Goal: Task Accomplishment & Management: Manage account settings

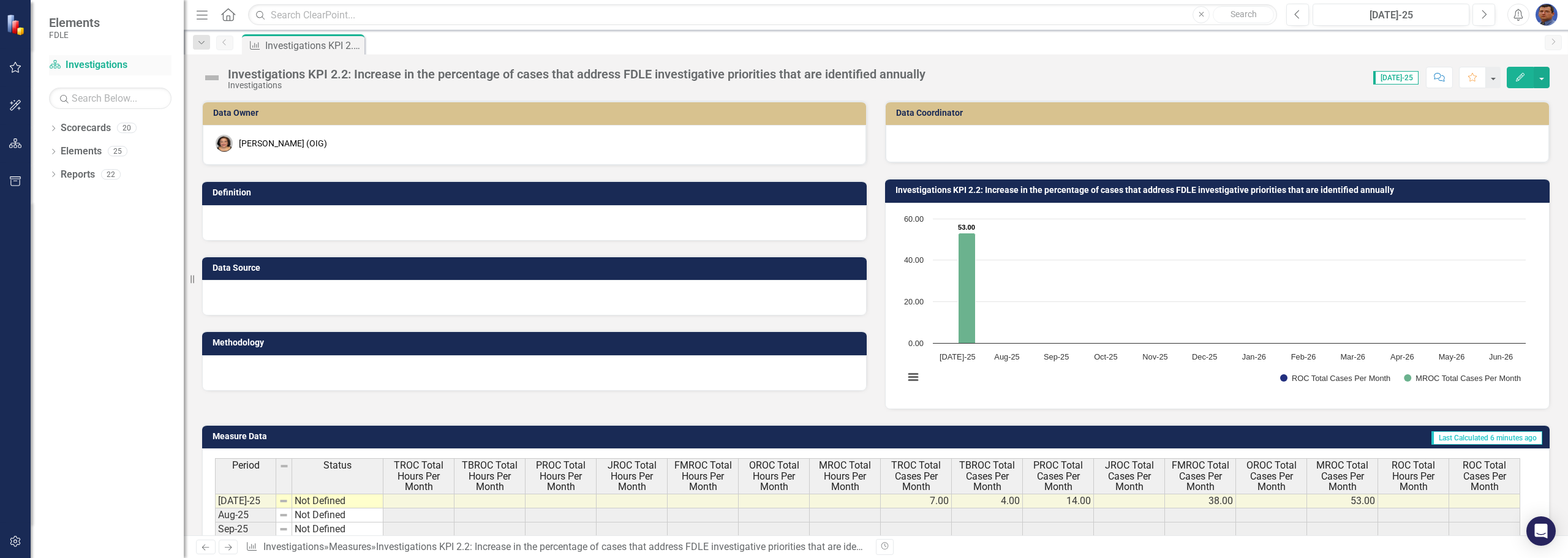
click at [86, 67] on link "Scorecard Investigations" at bounding box center [110, 65] width 123 height 14
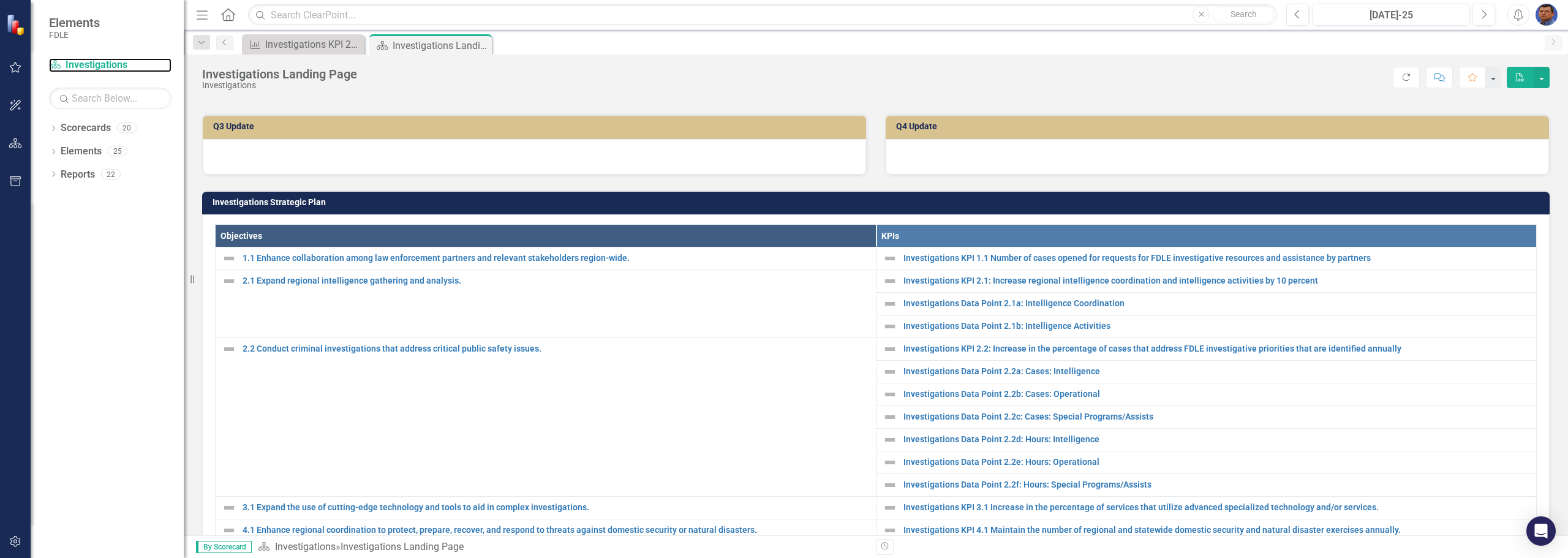
scroll to position [306, 0]
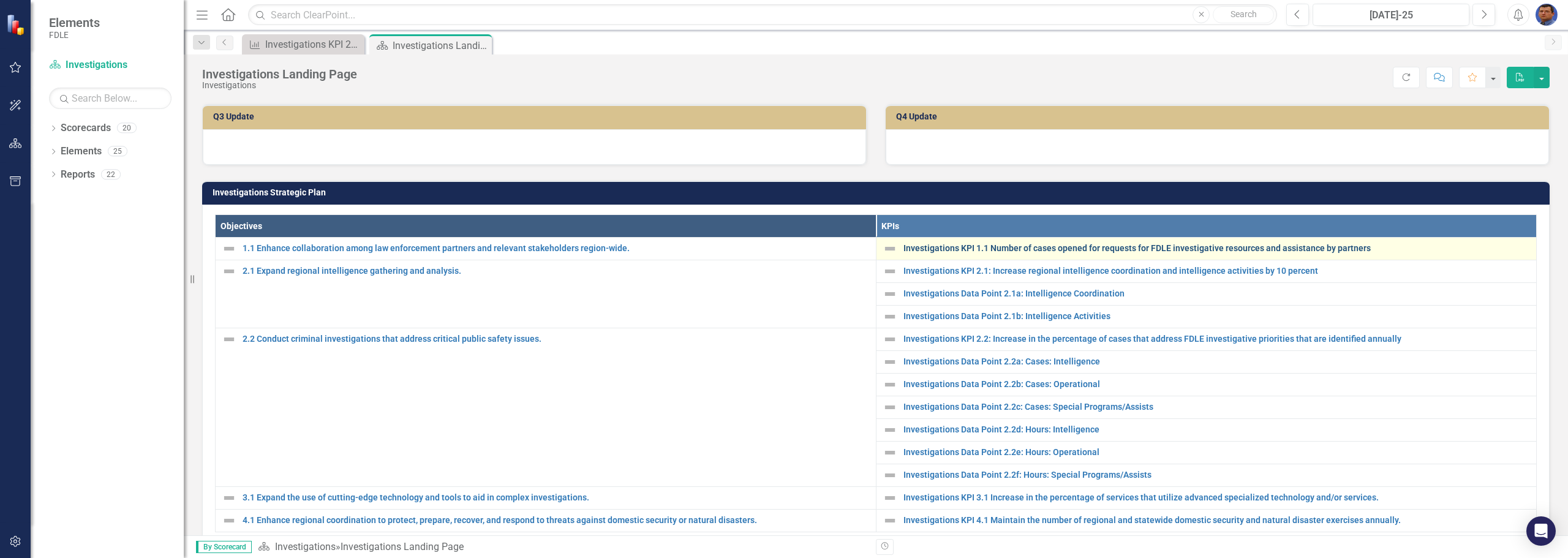
click at [1036, 247] on link "Investigations KPI 1.1 Number of cases opened for requests for FDLE investigati…" at bounding box center [1216, 248] width 627 height 9
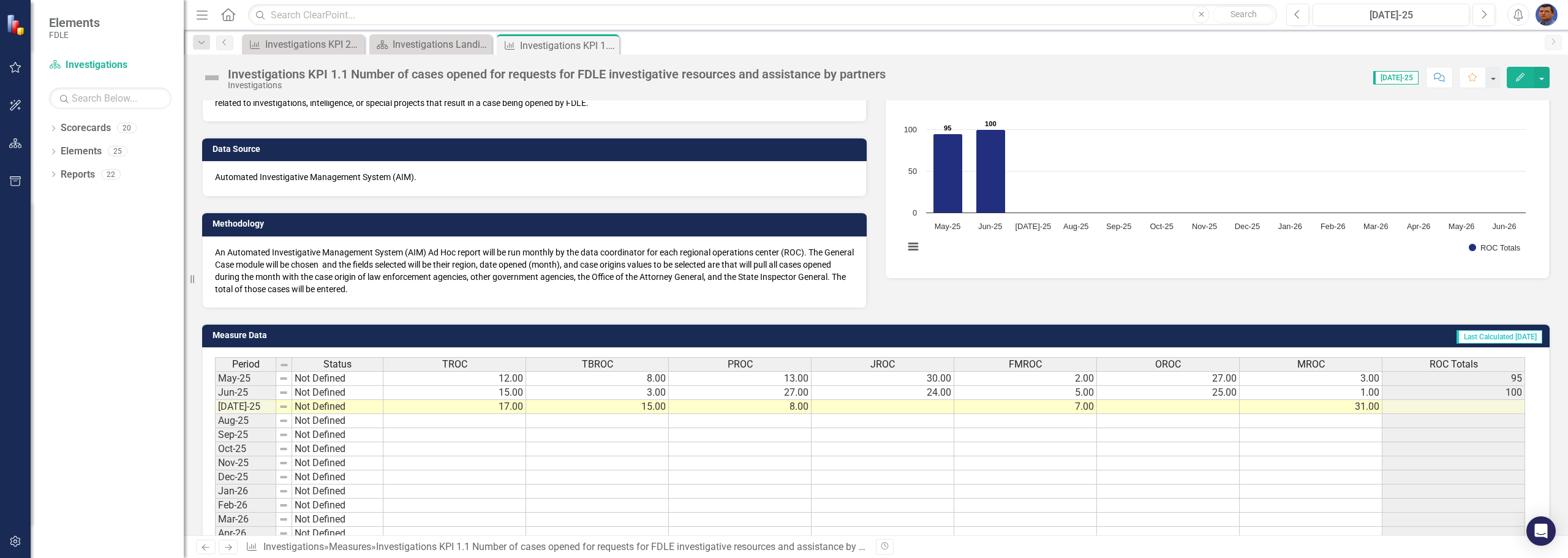
scroll to position [184, 0]
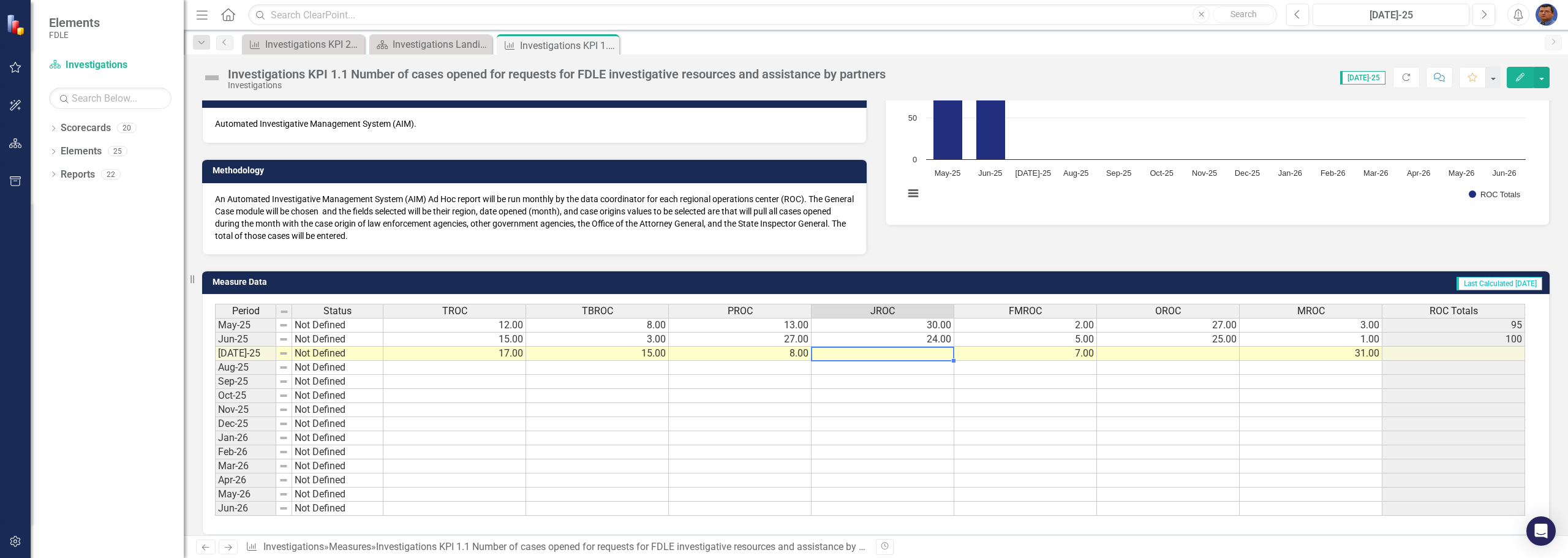
click at [937, 356] on td at bounding box center [883, 353] width 143 height 14
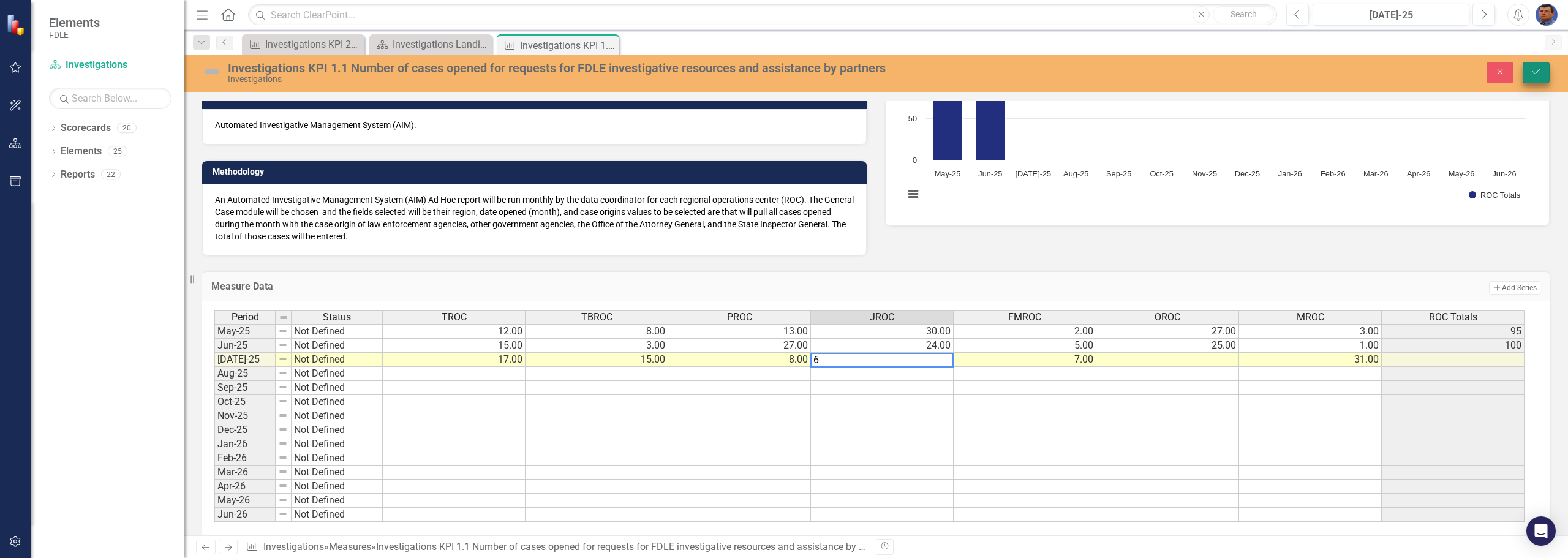
type textarea "6"
click at [1535, 73] on icon "Save" at bounding box center [1535, 72] width 11 height 9
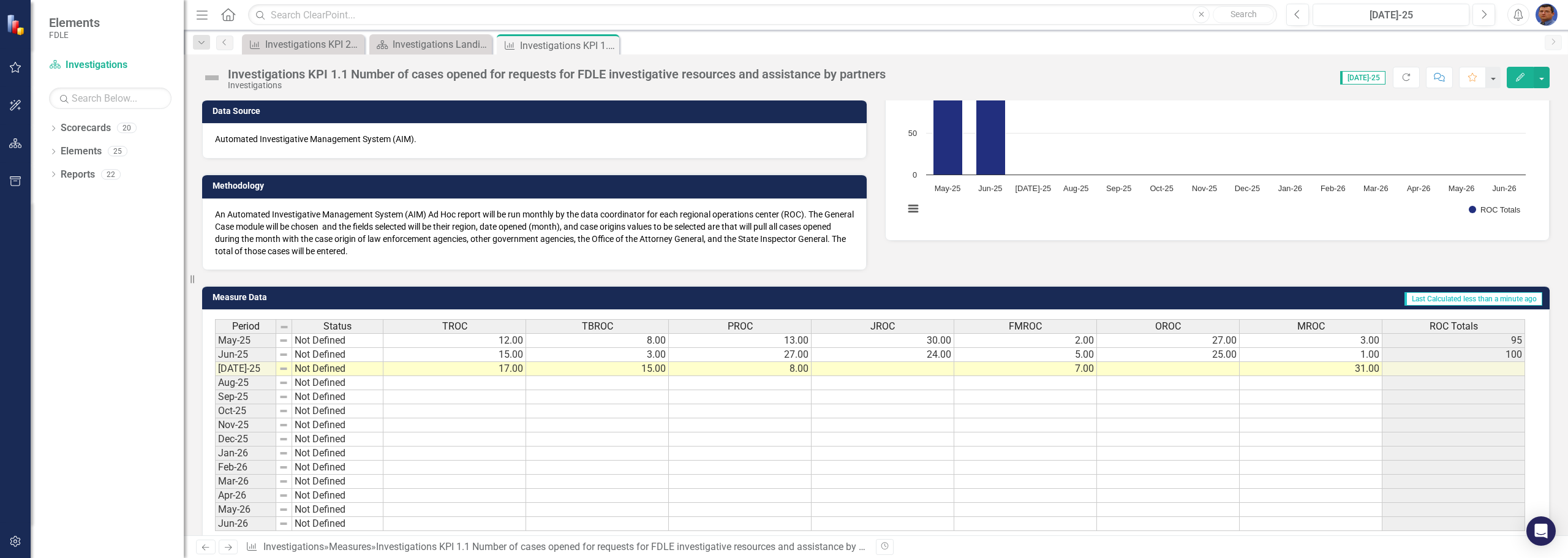
scroll to position [147, 0]
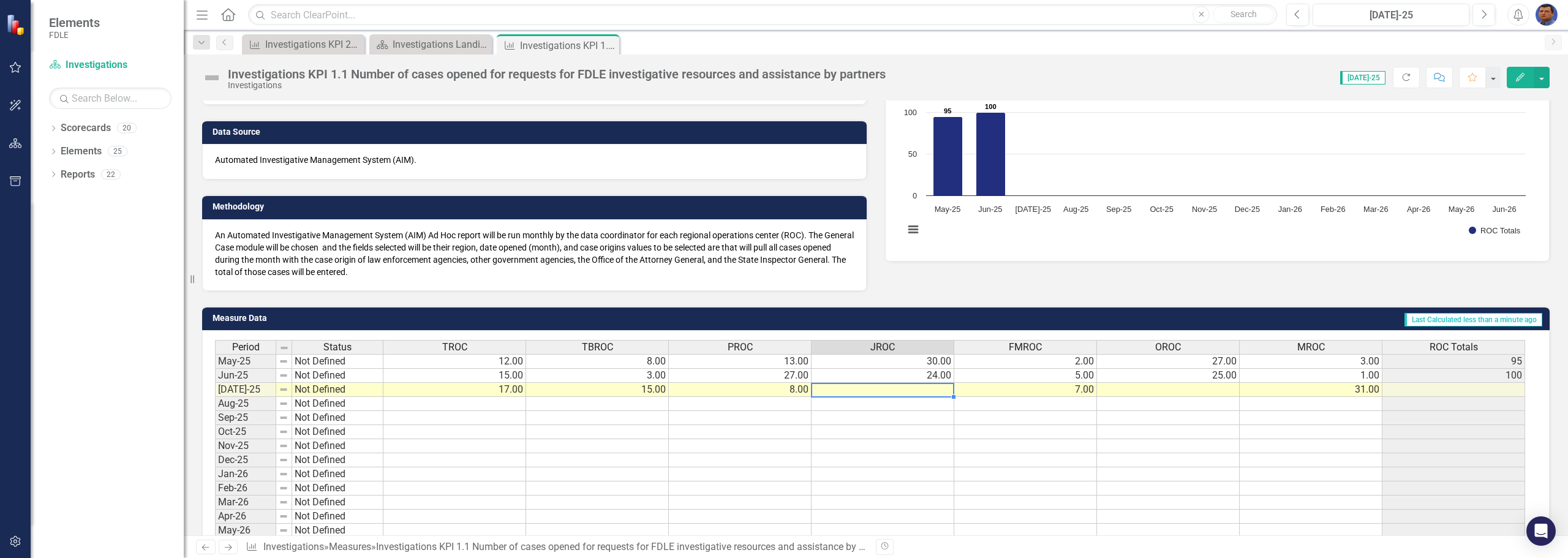
click at [917, 389] on td at bounding box center [883, 389] width 143 height 14
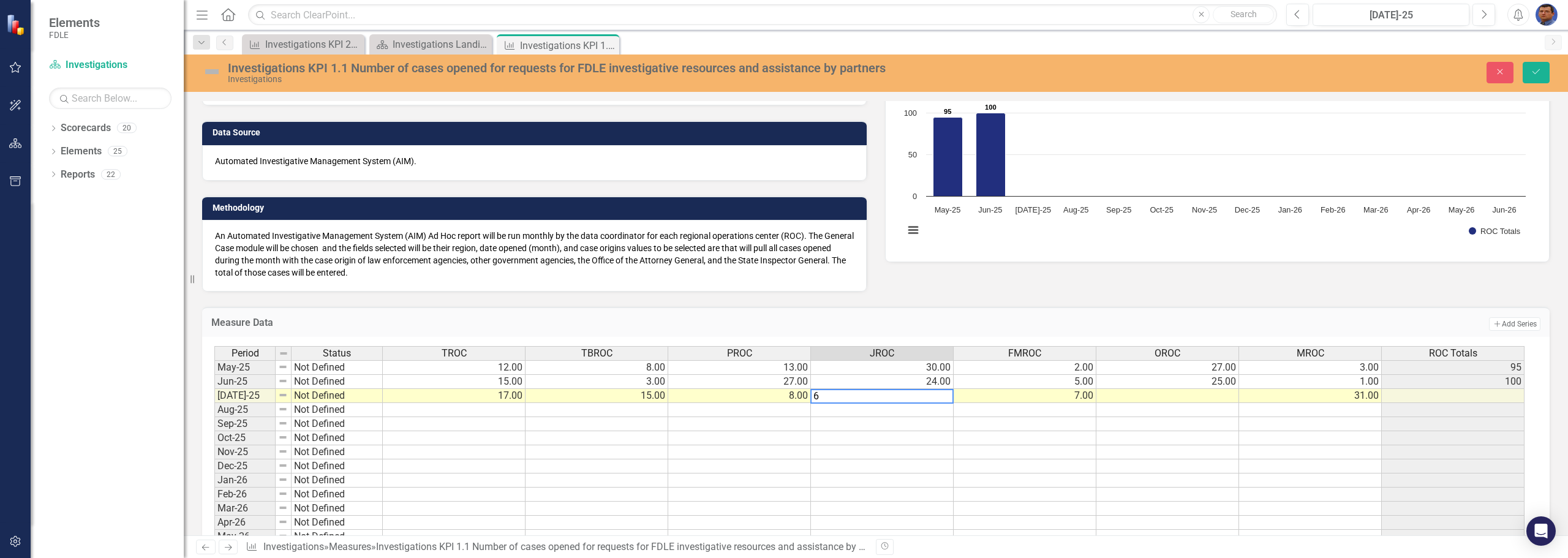
type textarea "6"
click at [894, 410] on td at bounding box center [882, 409] width 143 height 14
click at [1536, 71] on icon "Save" at bounding box center [1535, 72] width 11 height 9
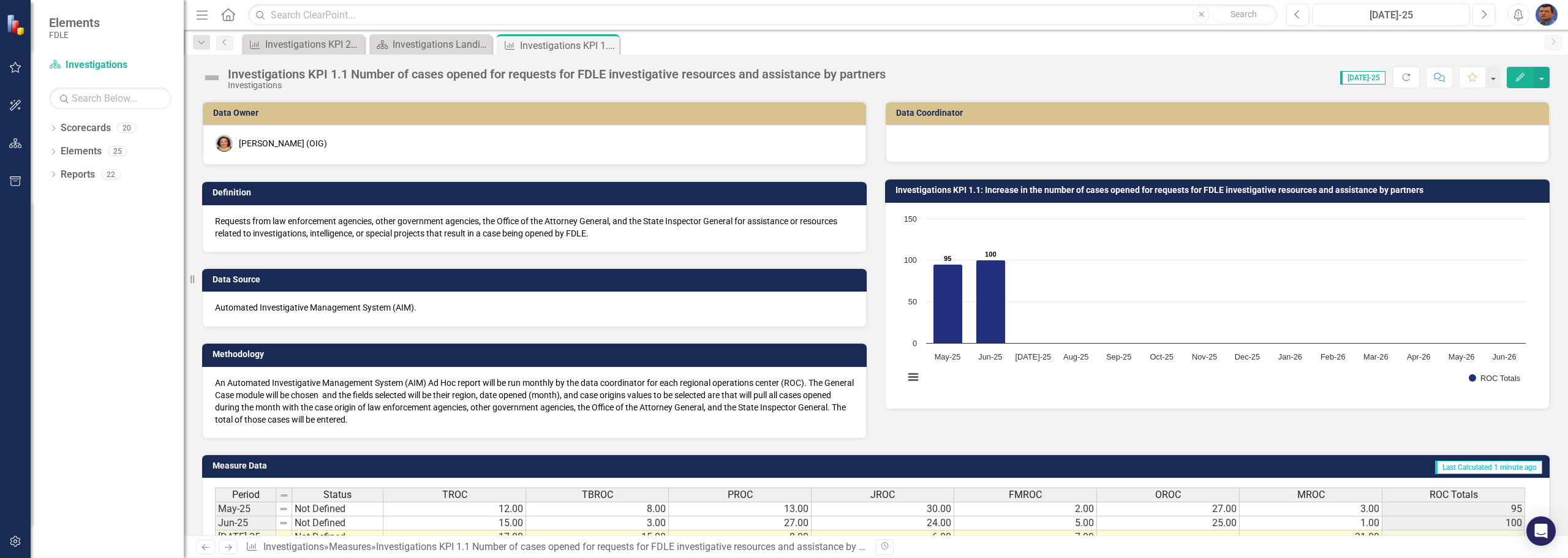
scroll to position [184, 0]
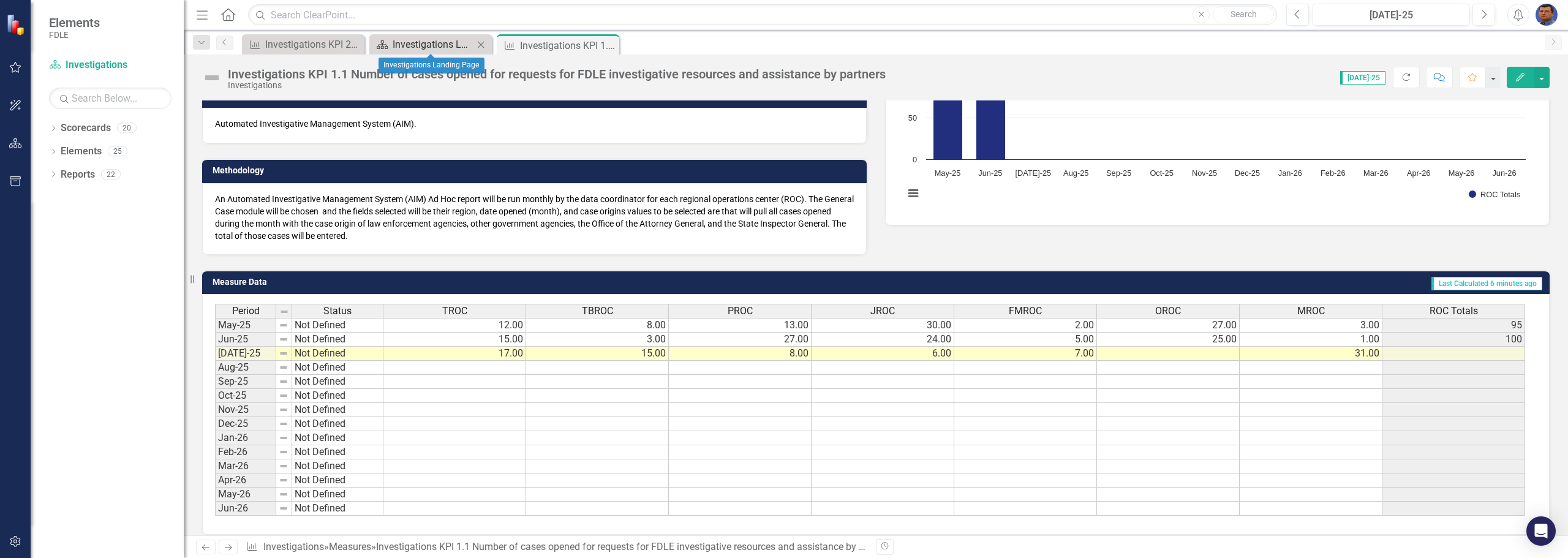
click at [440, 40] on div "Investigations Landing Page" at bounding box center [433, 44] width 81 height 15
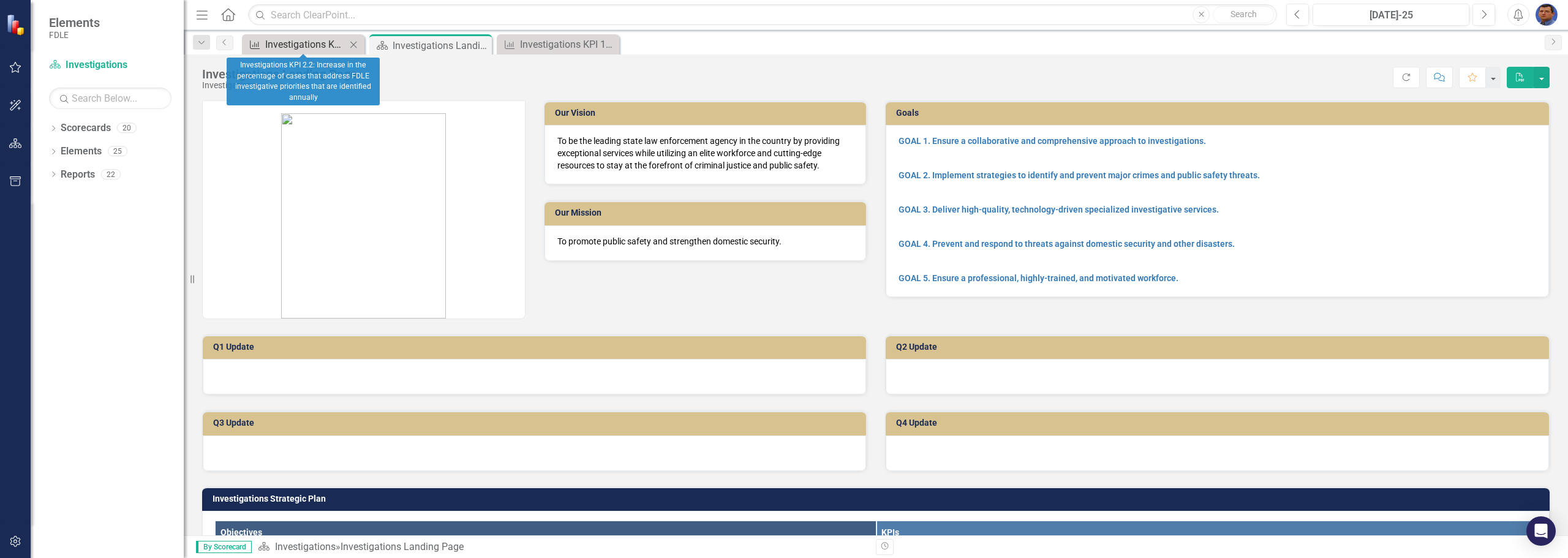
click at [313, 44] on div "Investigations KPI 2.2: Increase in the percentage of cases that address FDLE i…" at bounding box center [306, 44] width 81 height 15
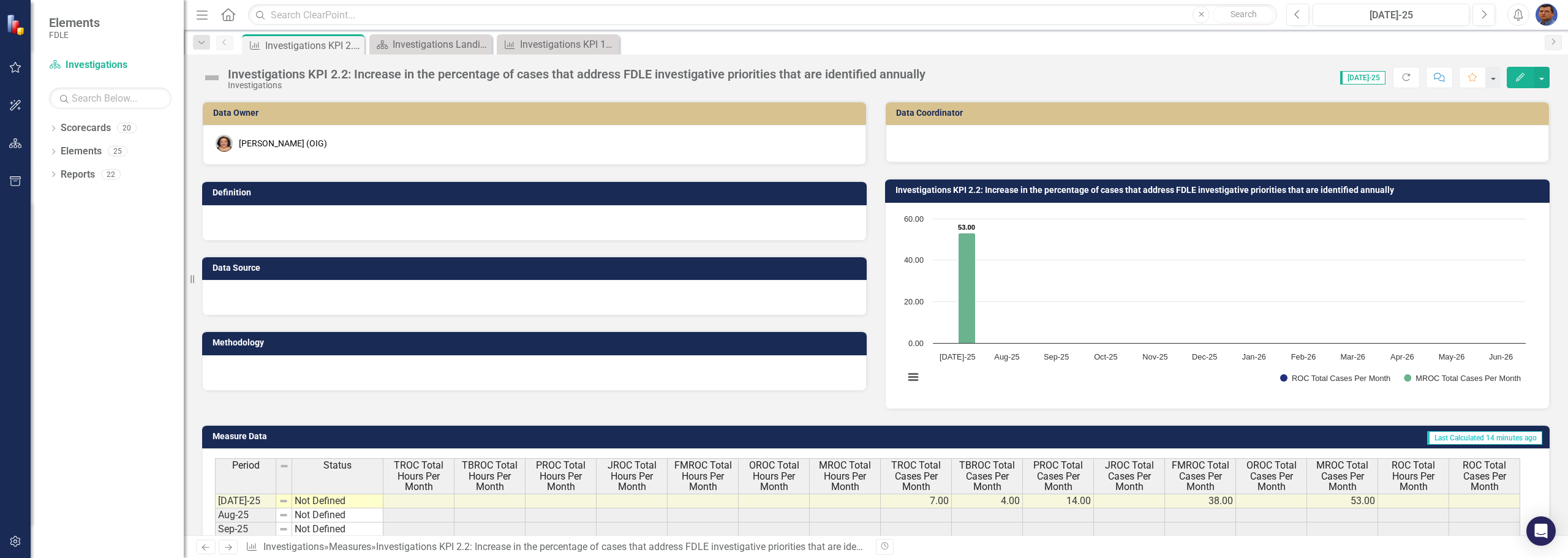
click at [1123, 501] on td at bounding box center [1129, 501] width 71 height 15
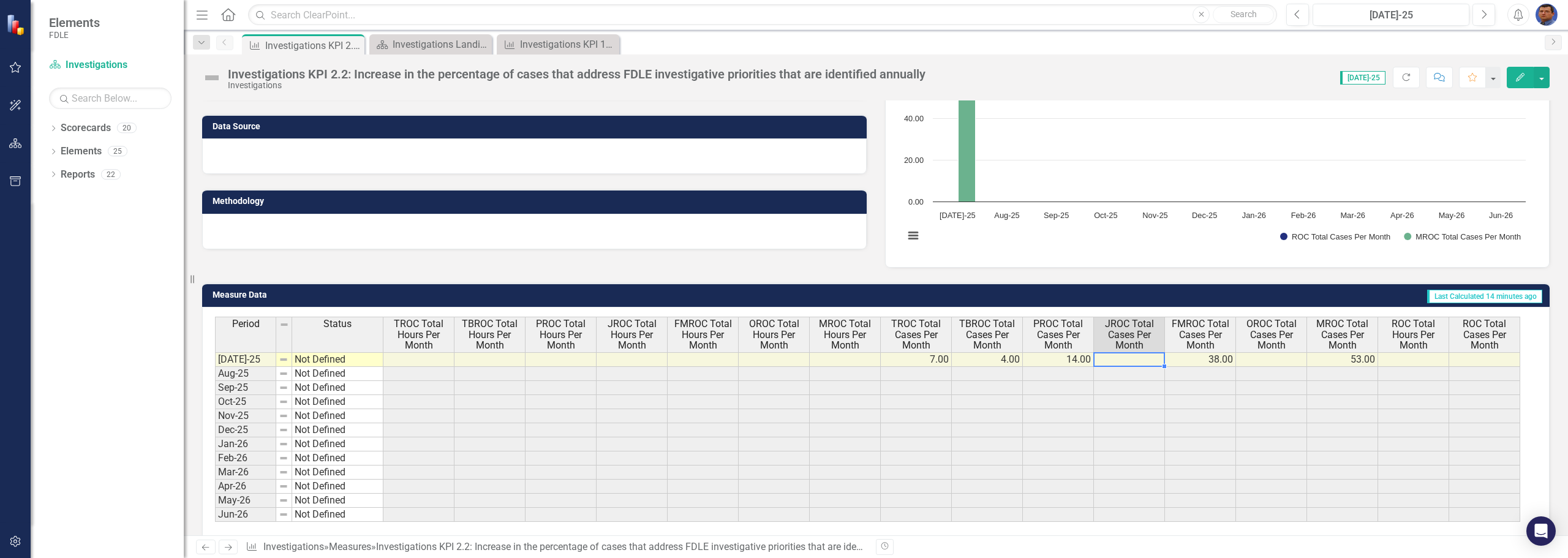
scroll to position [184, 0]
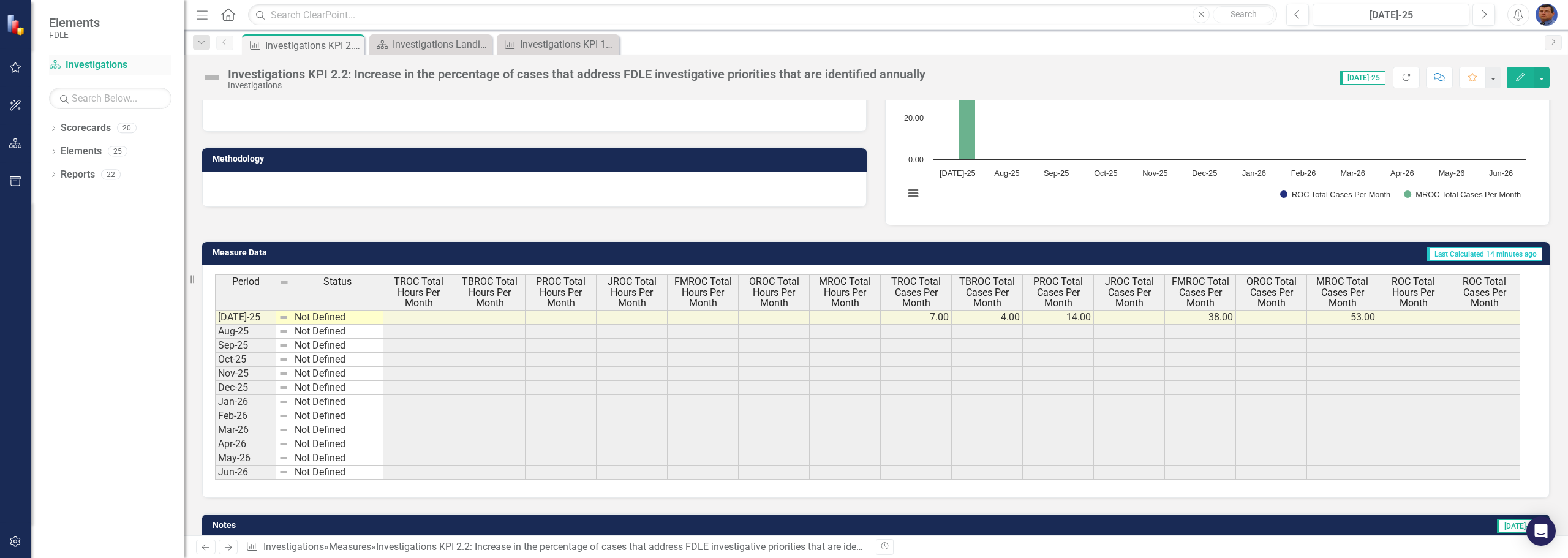
click at [76, 65] on link "Scorecard Investigations" at bounding box center [110, 65] width 123 height 14
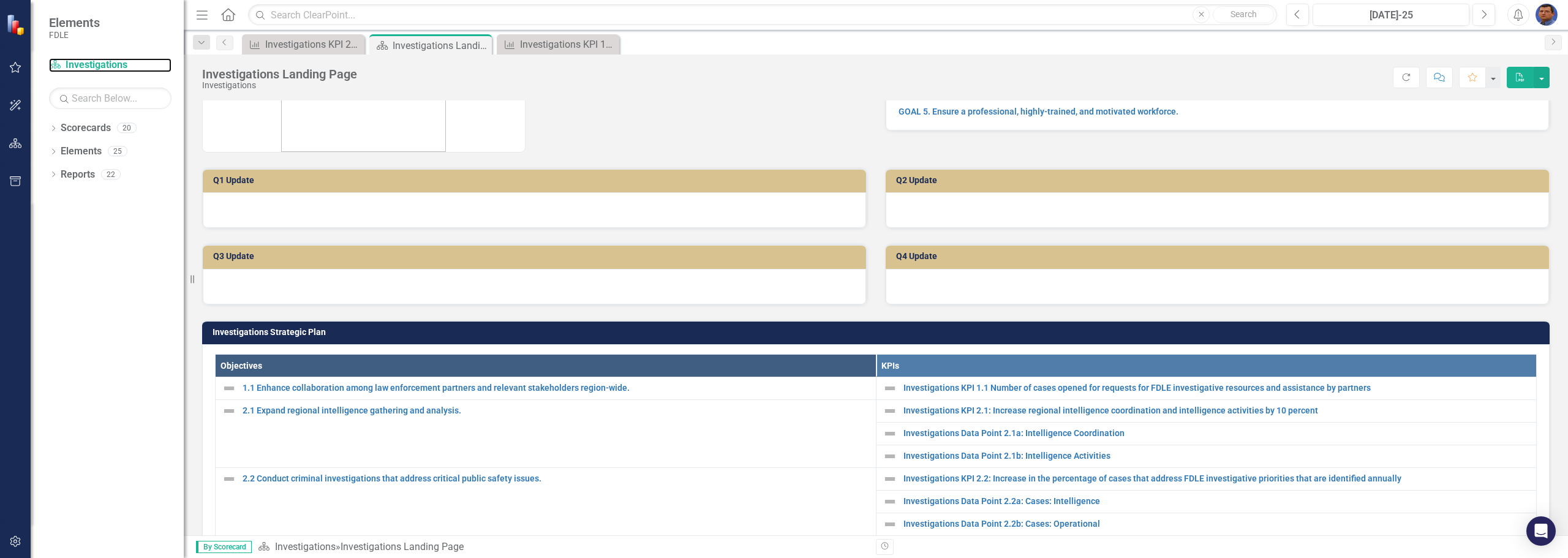
scroll to position [306, 0]
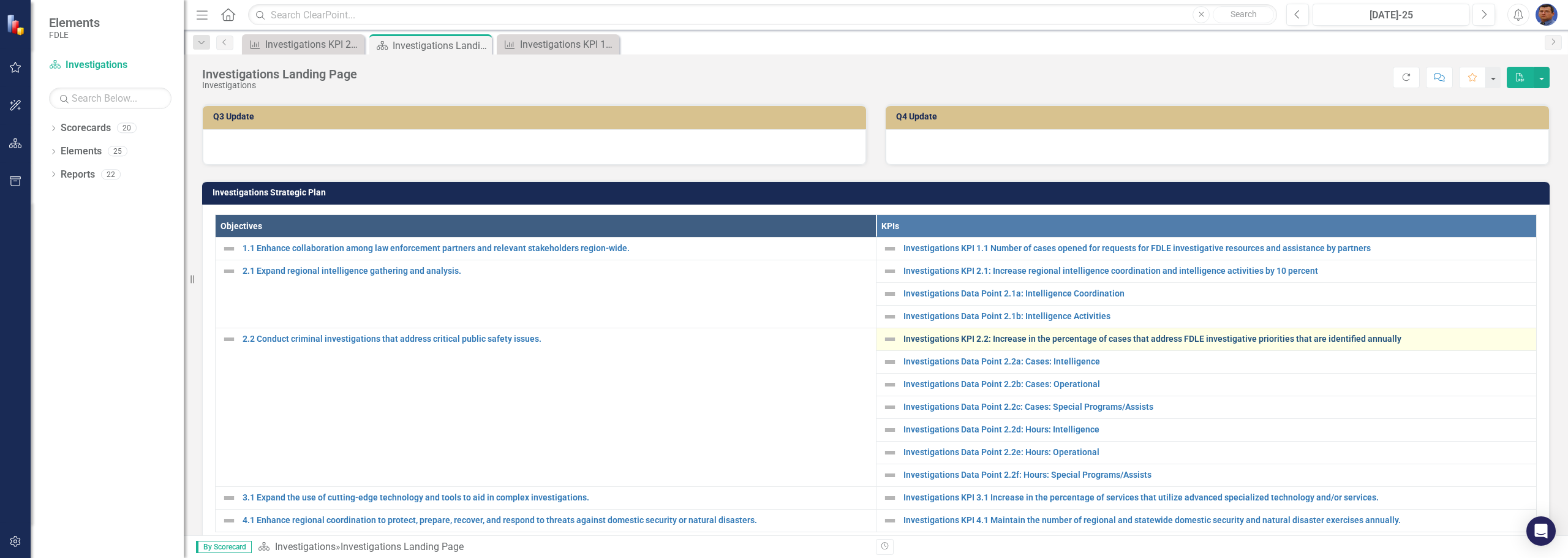
click at [944, 340] on link "Investigations KPI 2.2: Increase in the percentage of cases that address FDLE i…" at bounding box center [1216, 339] width 627 height 9
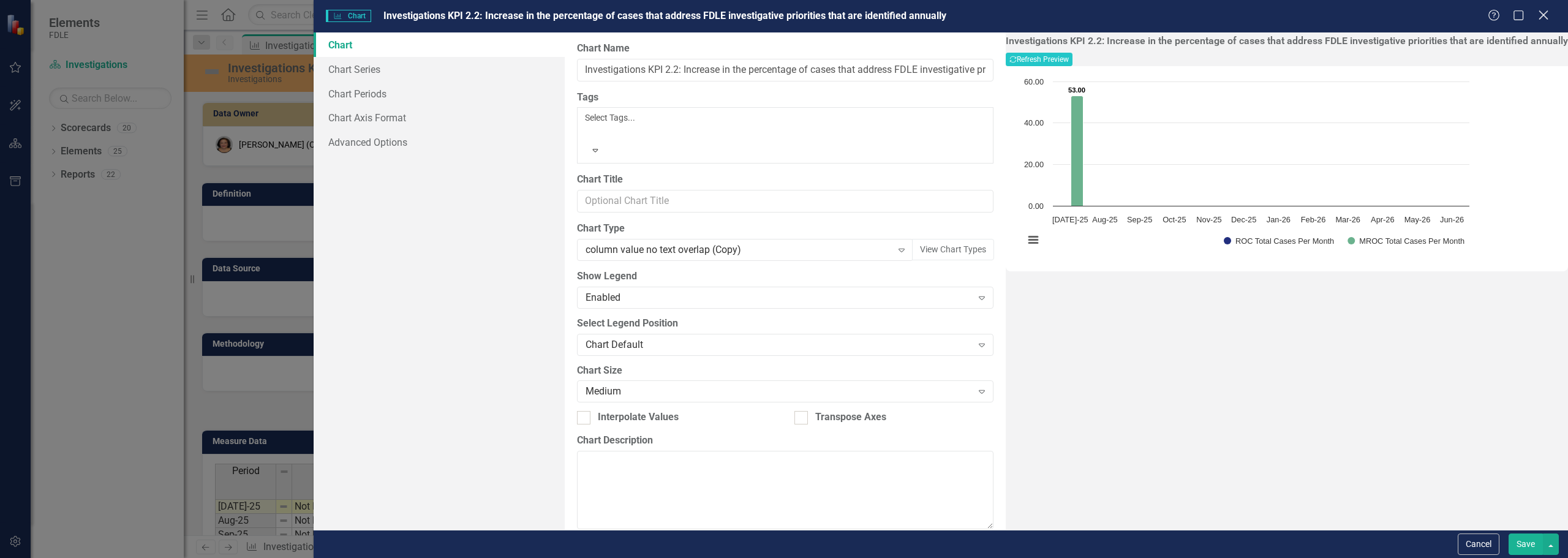
click at [1547, 13] on icon "Close" at bounding box center [1543, 15] width 15 height 12
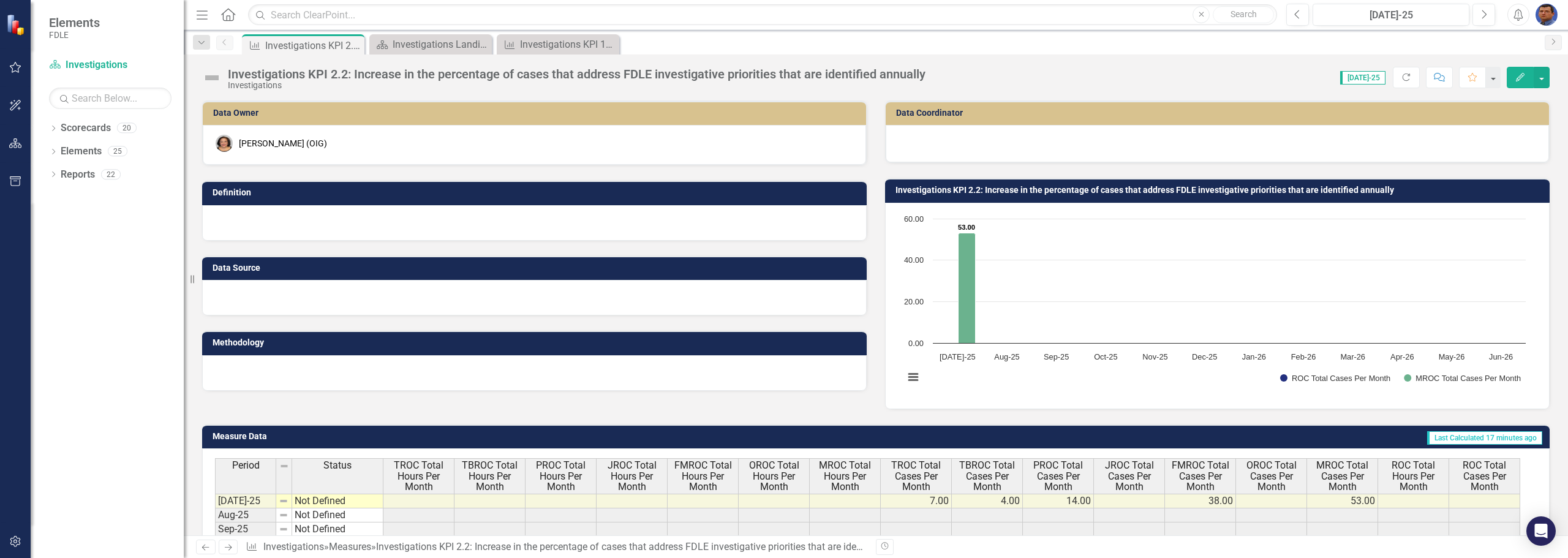
click at [1519, 80] on icon "button" at bounding box center [1520, 77] width 9 height 9
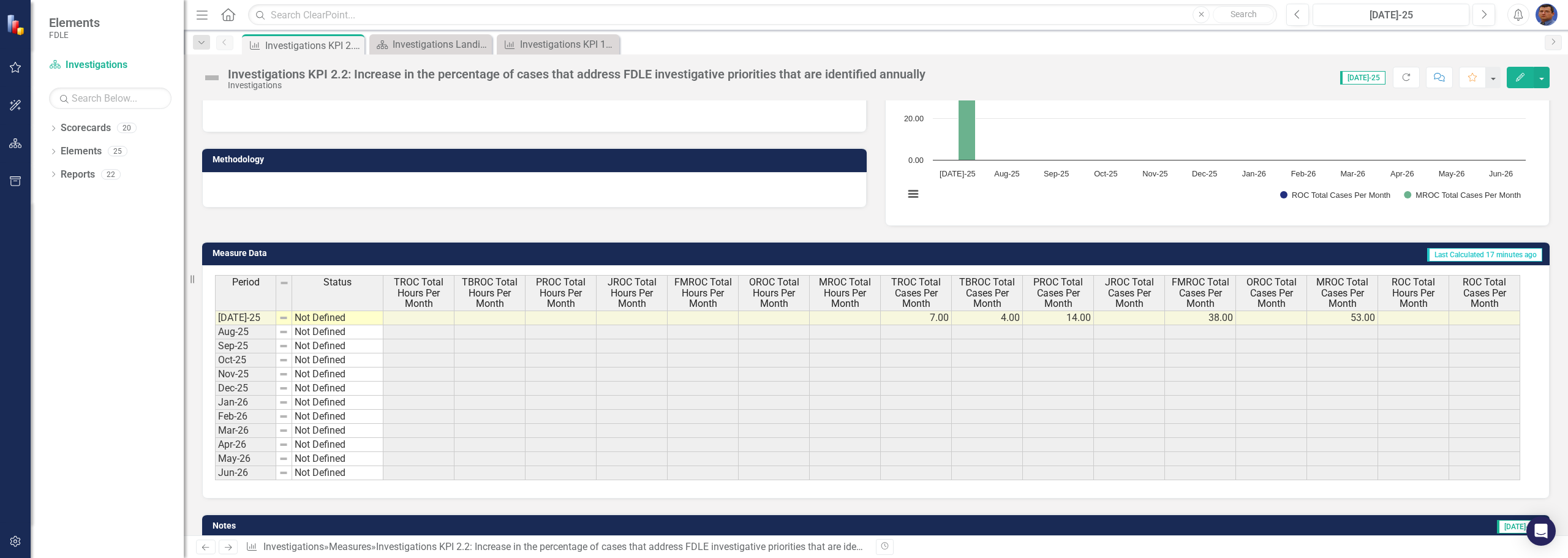
scroll to position [184, 0]
click at [76, 63] on link "Scorecard Investigations" at bounding box center [110, 65] width 123 height 14
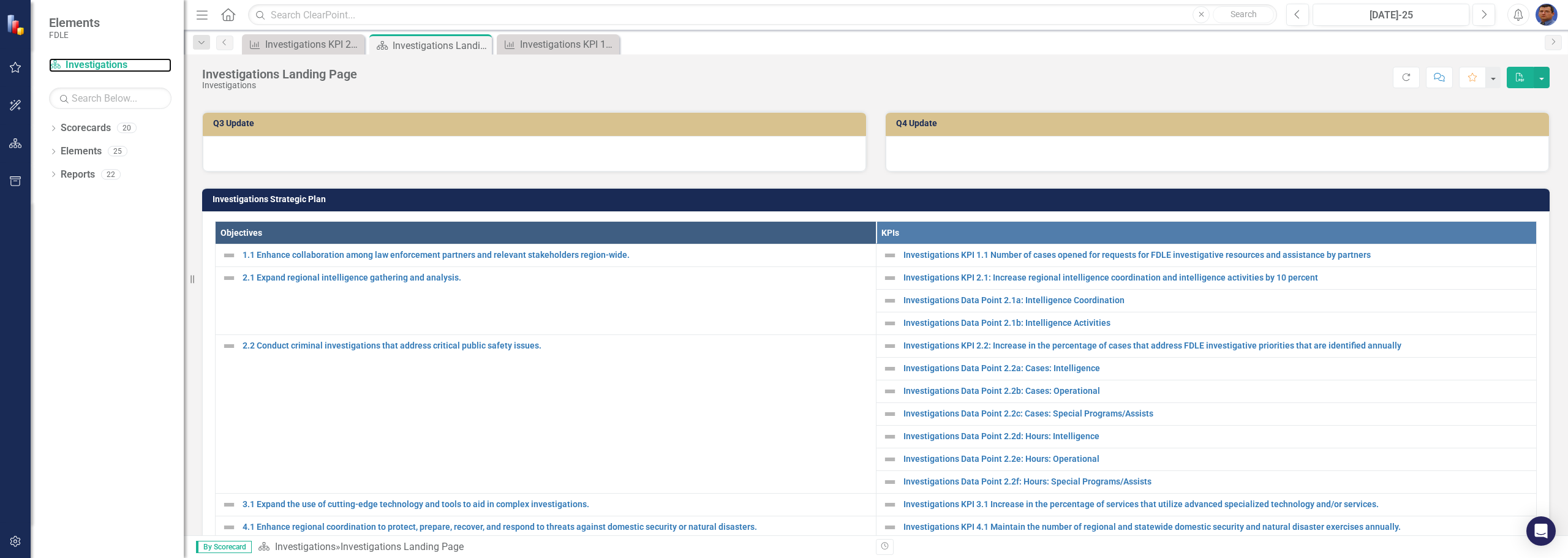
scroll to position [306, 0]
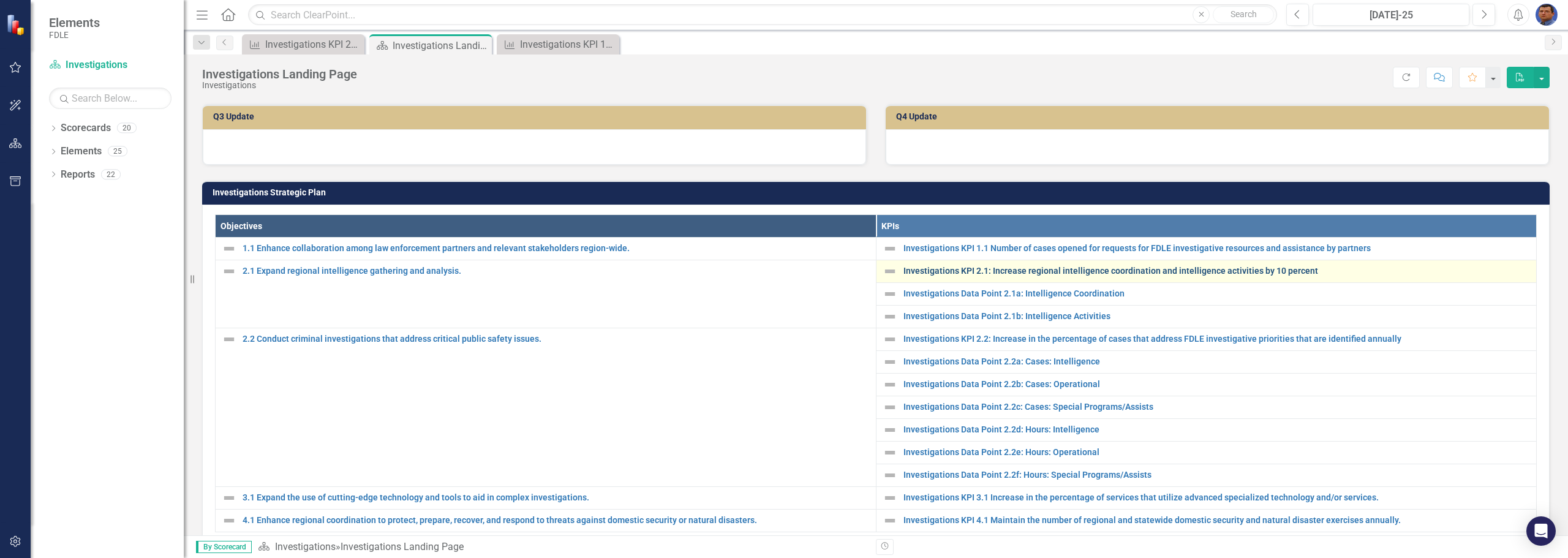
click at [912, 271] on link "Investigations KPI 2.1: Increase regional intelligence coordination and intelli…" at bounding box center [1216, 271] width 627 height 9
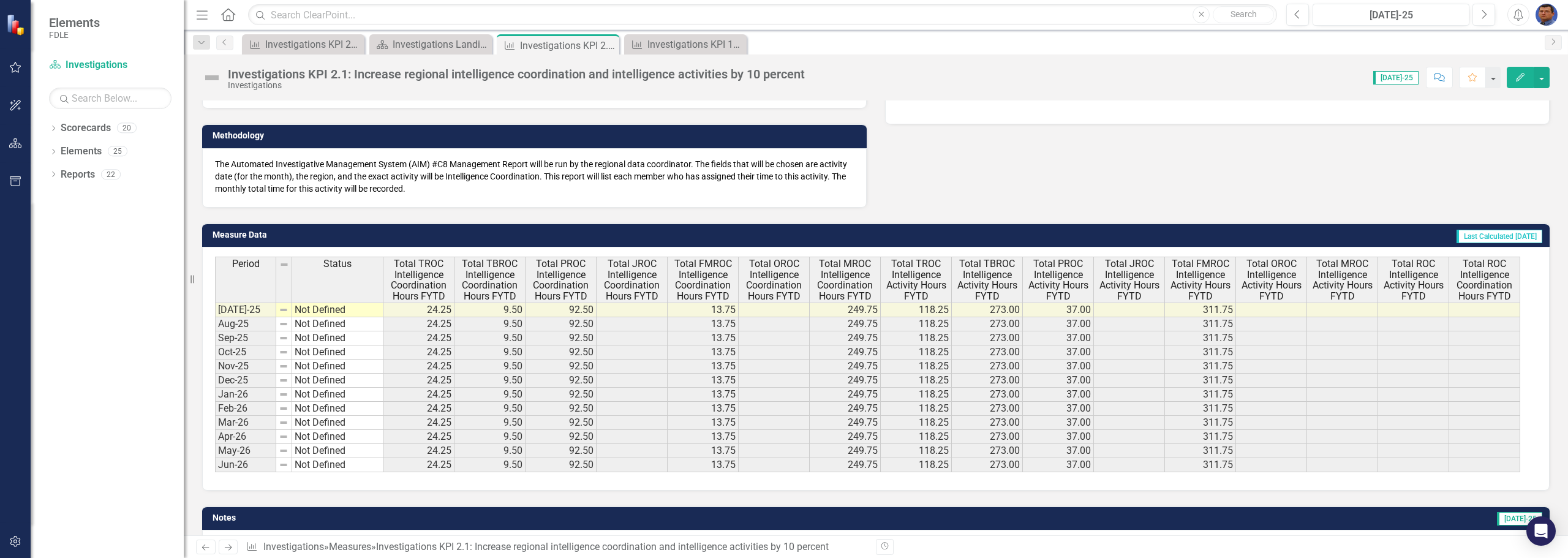
scroll to position [306, 0]
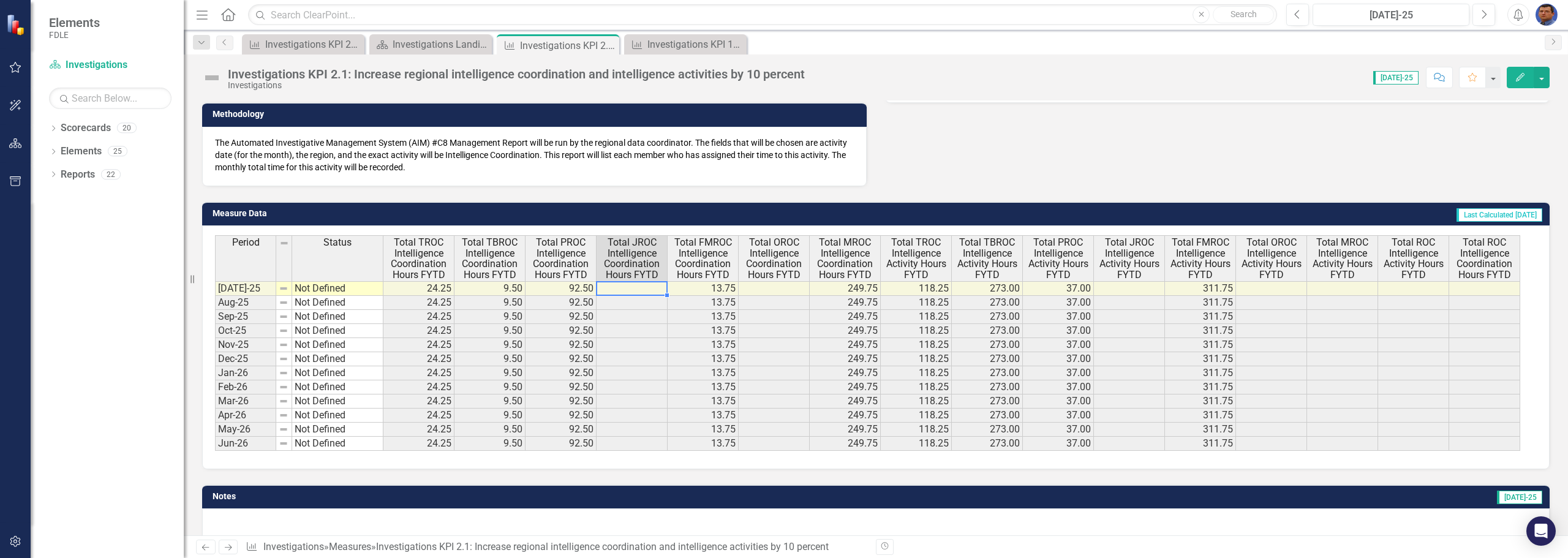
click at [616, 289] on td at bounding box center [632, 289] width 71 height 15
click at [646, 287] on td at bounding box center [632, 289] width 71 height 15
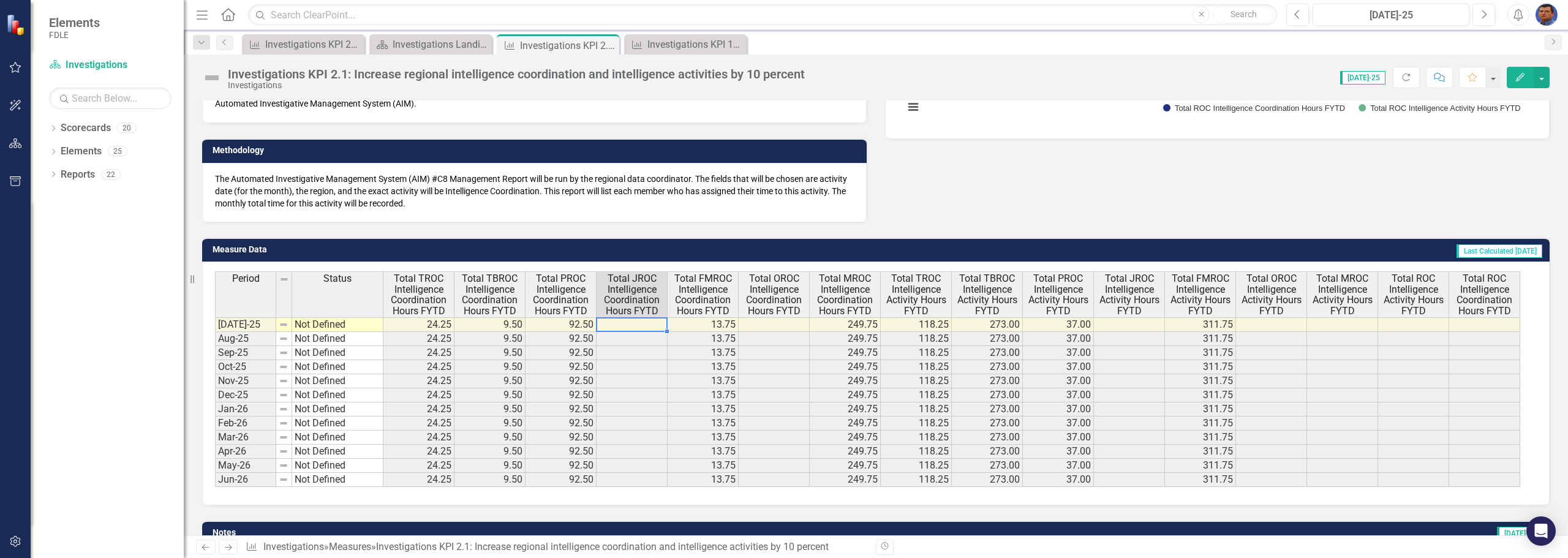
scroll to position [327, 0]
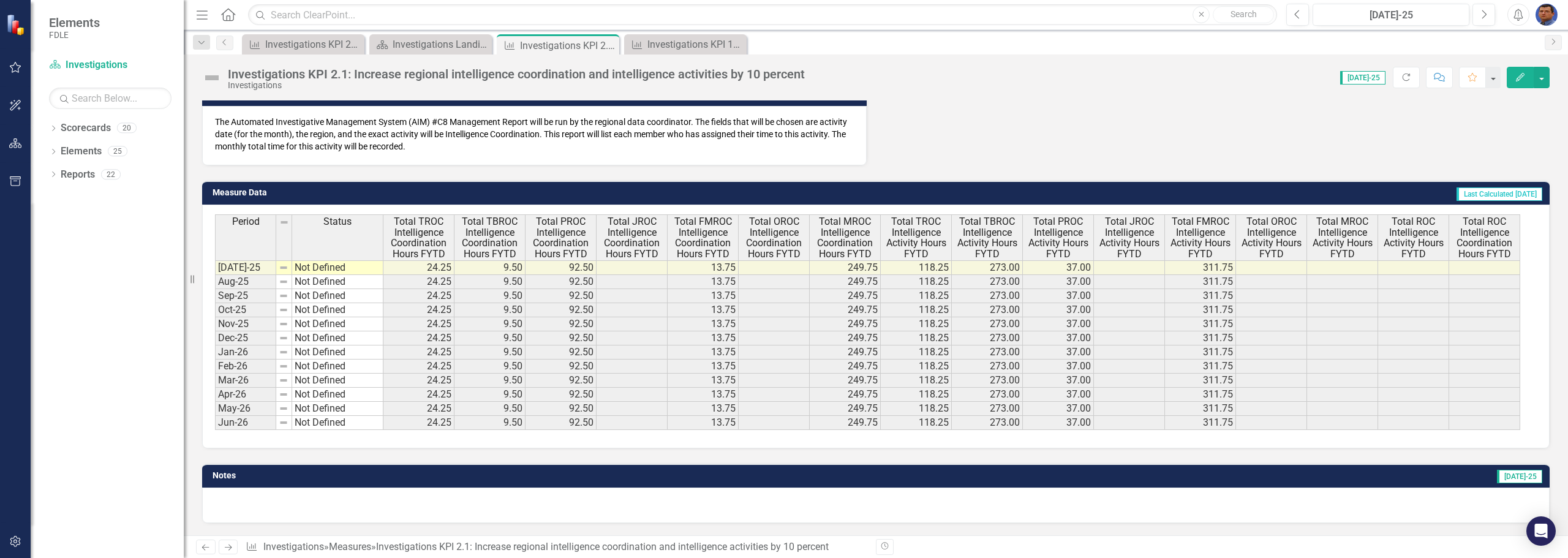
click at [1515, 76] on icon "Edit" at bounding box center [1520, 77] width 11 height 9
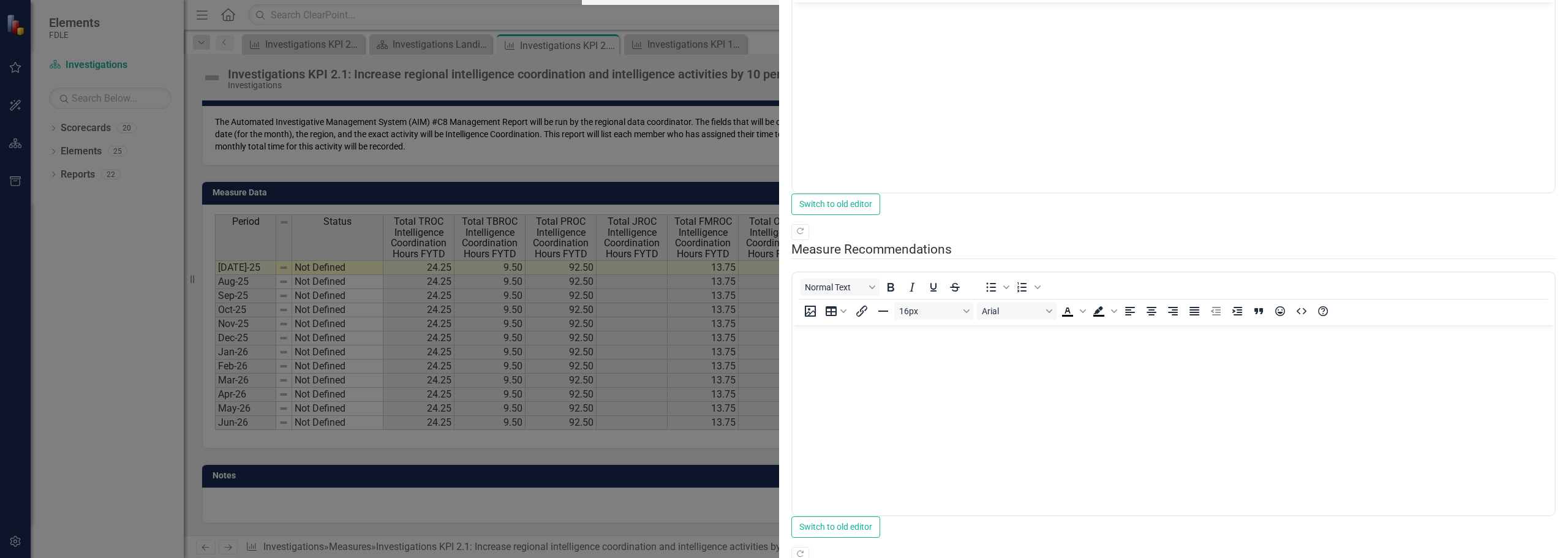
scroll to position [0, 0]
drag, startPoint x: 1547, startPoint y: 13, endPoint x: 1546, endPoint y: 20, distance: 7.1
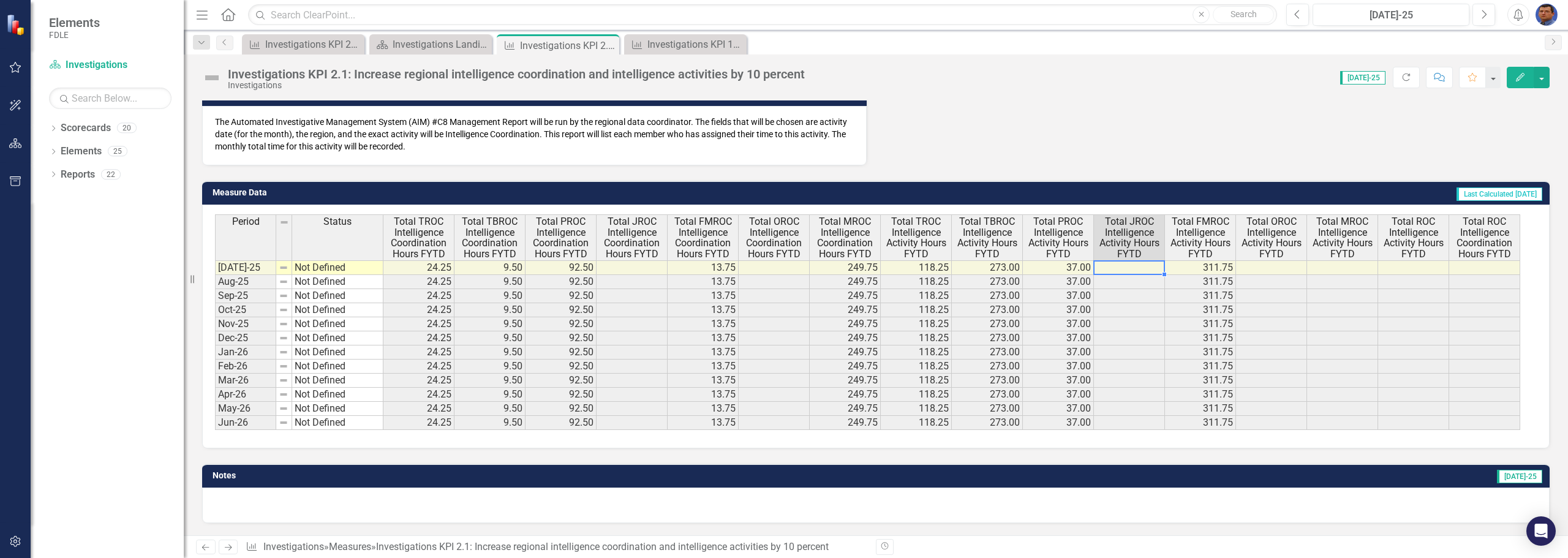
click at [1118, 263] on td at bounding box center [1129, 267] width 71 height 15
click at [1117, 269] on td at bounding box center [1129, 267] width 71 height 15
click at [626, 269] on td at bounding box center [632, 267] width 71 height 15
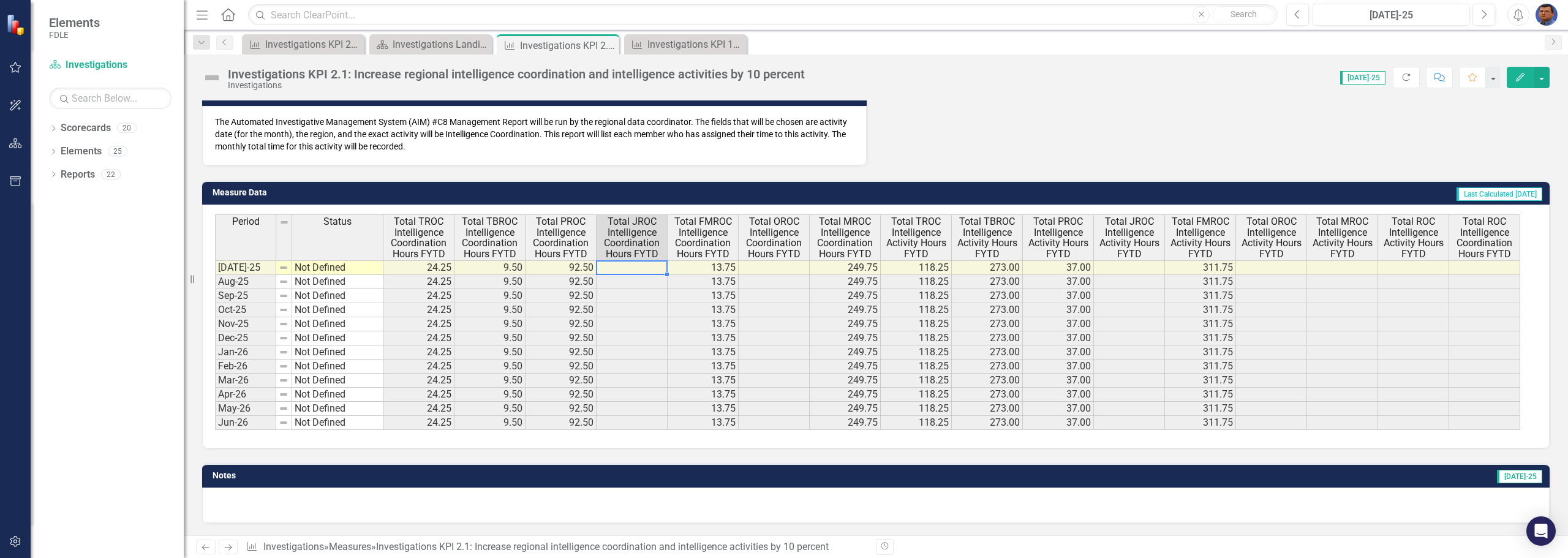
click at [626, 269] on td at bounding box center [632, 267] width 71 height 15
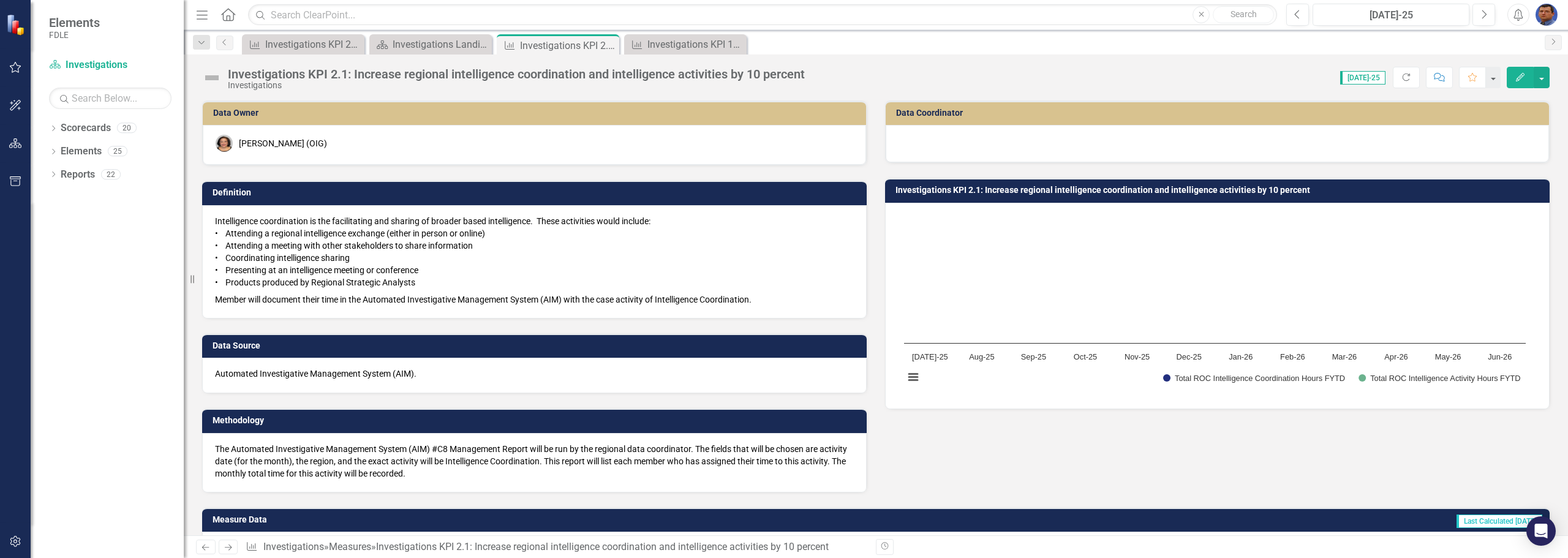
click at [228, 16] on icon at bounding box center [228, 14] width 14 height 13
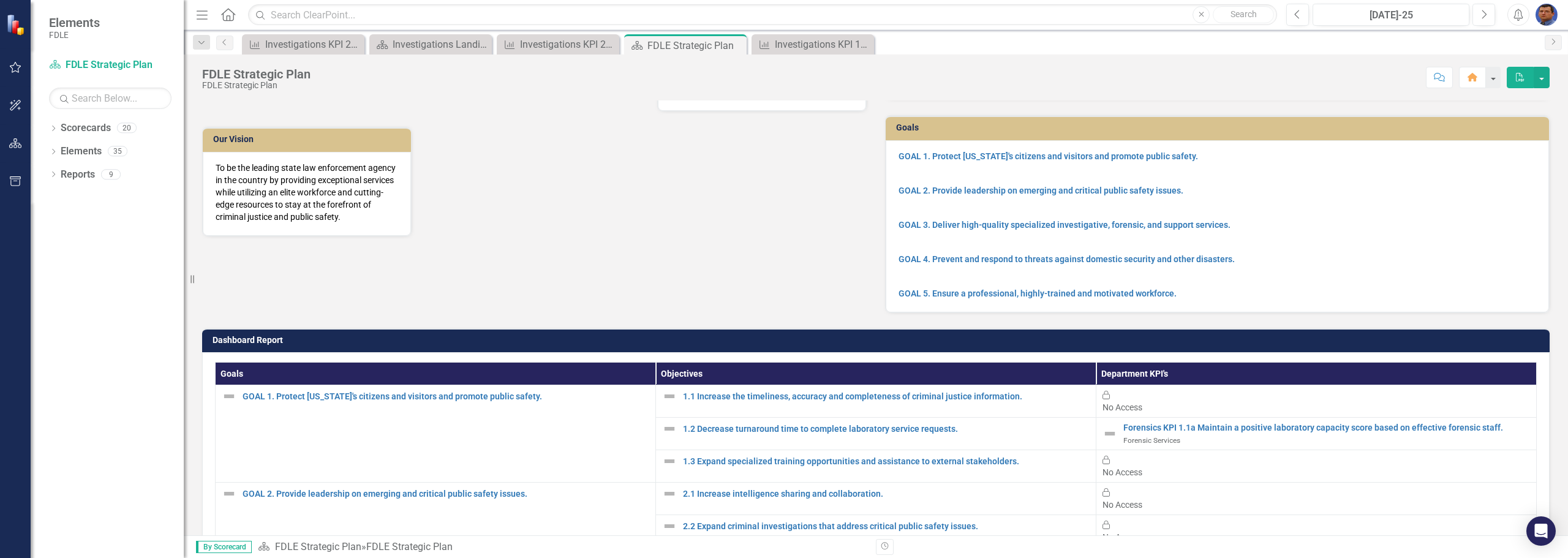
scroll to position [123, 0]
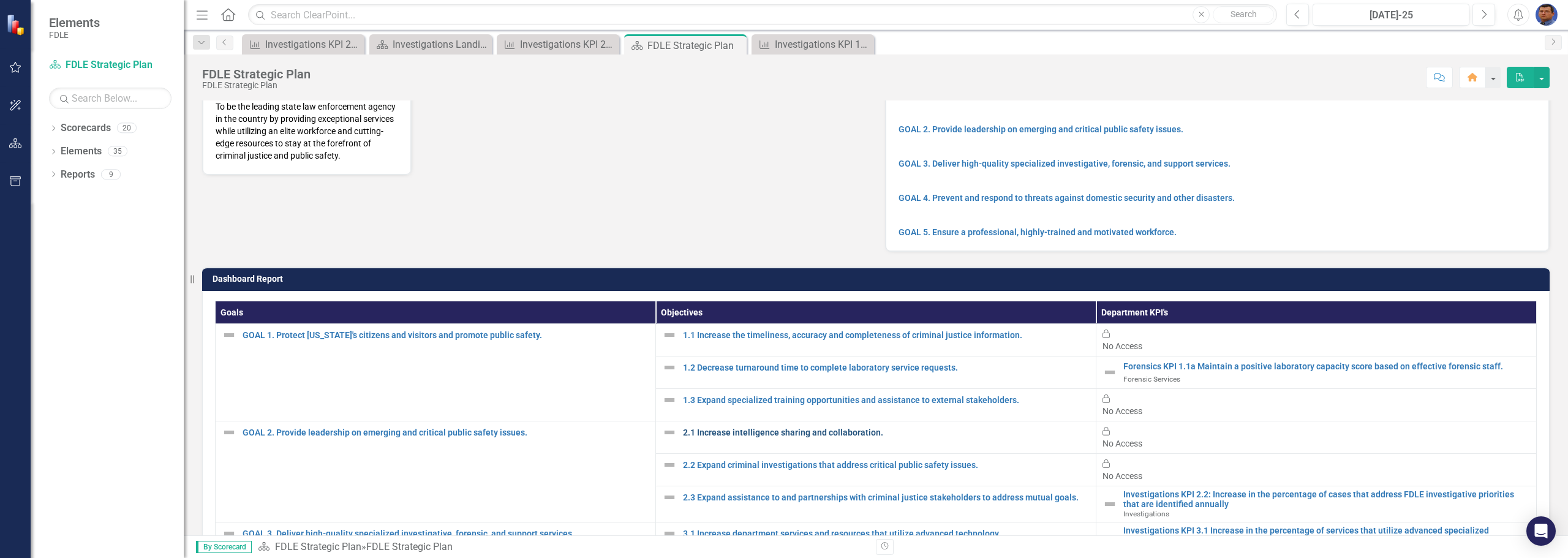
click at [699, 426] on link "2.1 Increase intelligence sharing and collaboration." at bounding box center [886, 432] width 407 height 12
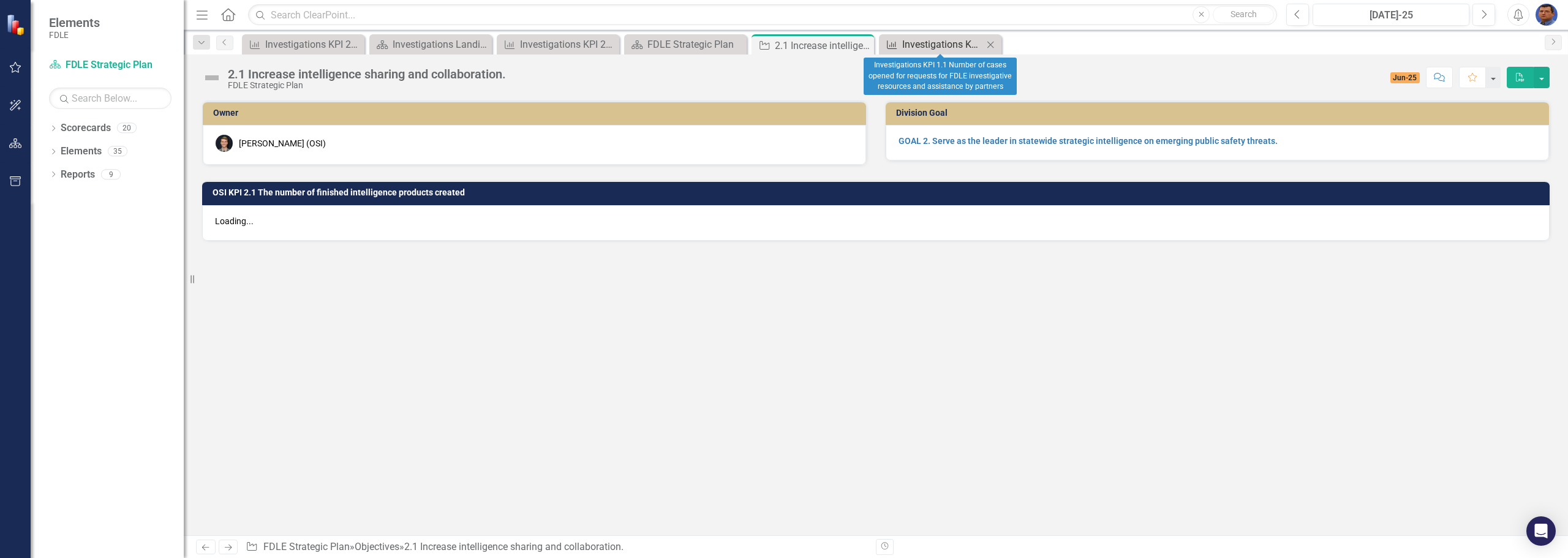
click at [943, 40] on div "Investigations KPI 1.1 Number of cases opened for requests for FDLE investigati…" at bounding box center [942, 44] width 81 height 15
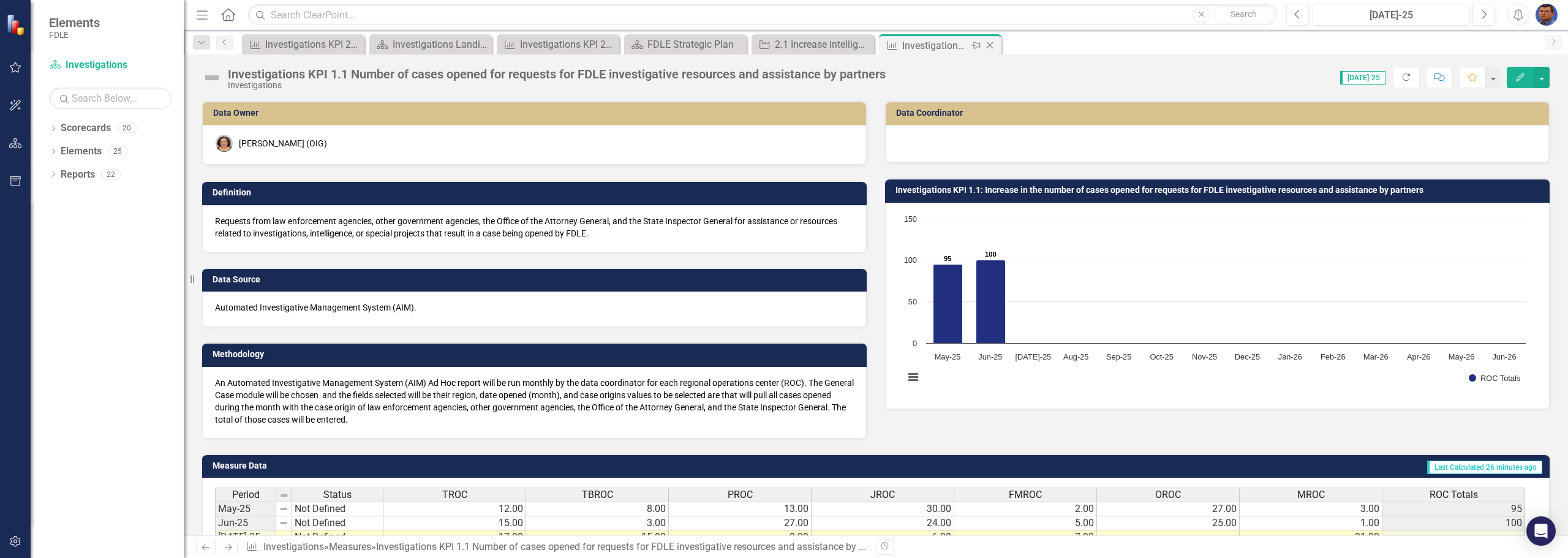
click at [989, 44] on icon "Close" at bounding box center [989, 45] width 12 height 10
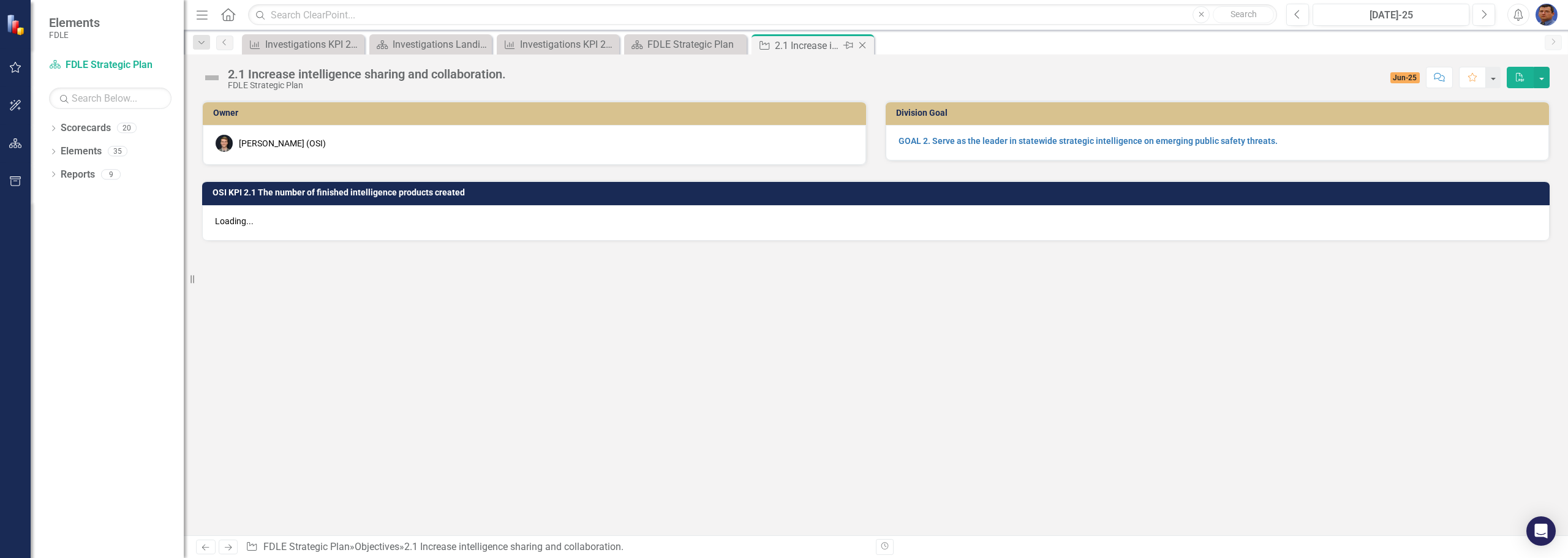
click at [860, 44] on icon "Close" at bounding box center [862, 45] width 12 height 10
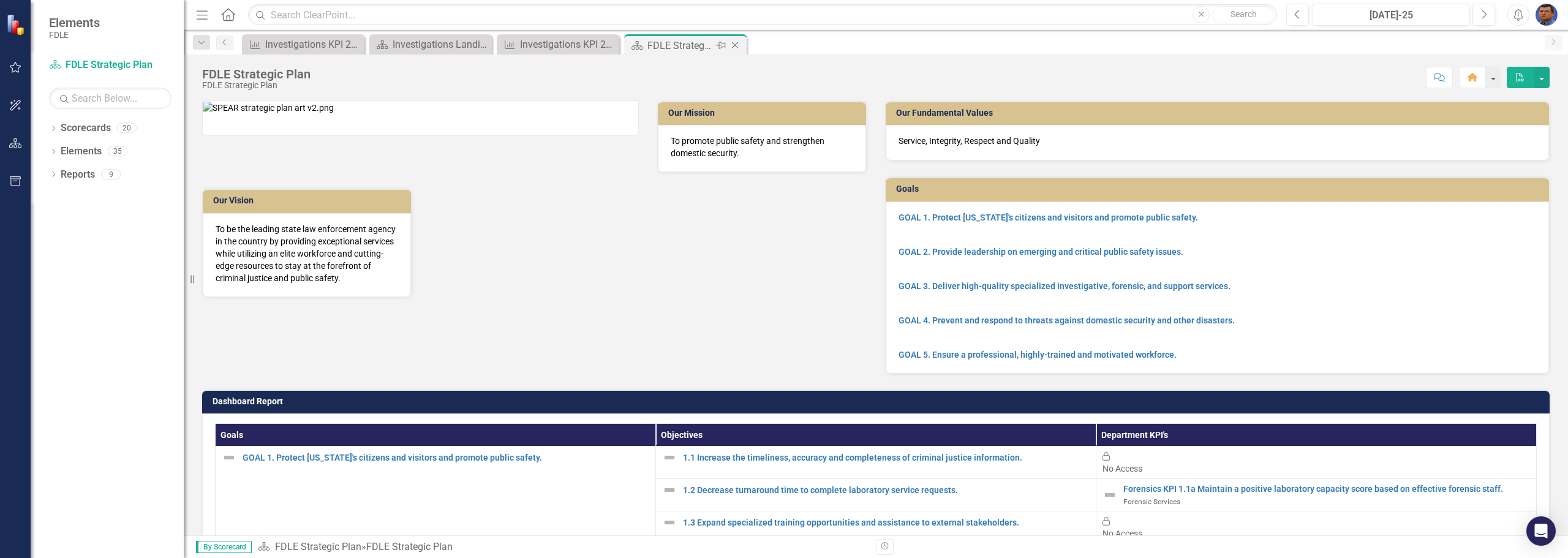
click at [734, 44] on icon at bounding box center [735, 46] width 7 height 7
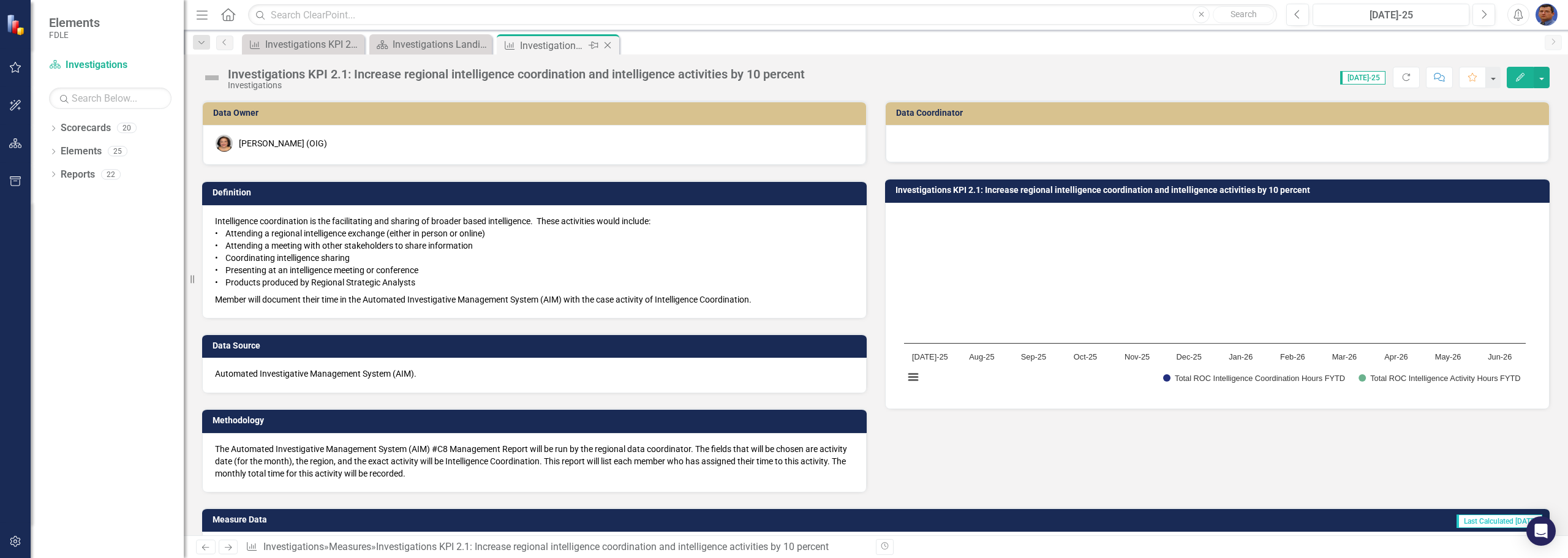
click at [607, 41] on icon "Close" at bounding box center [607, 45] width 12 height 10
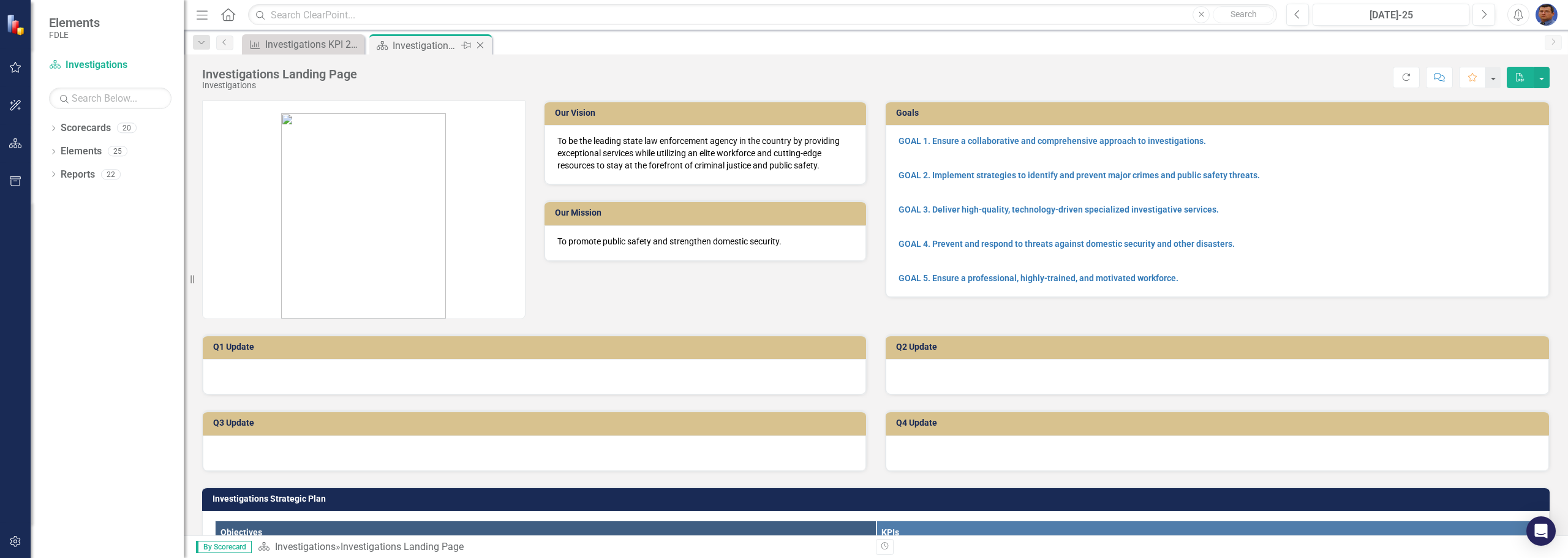
click at [480, 44] on icon "Close" at bounding box center [480, 45] width 12 height 10
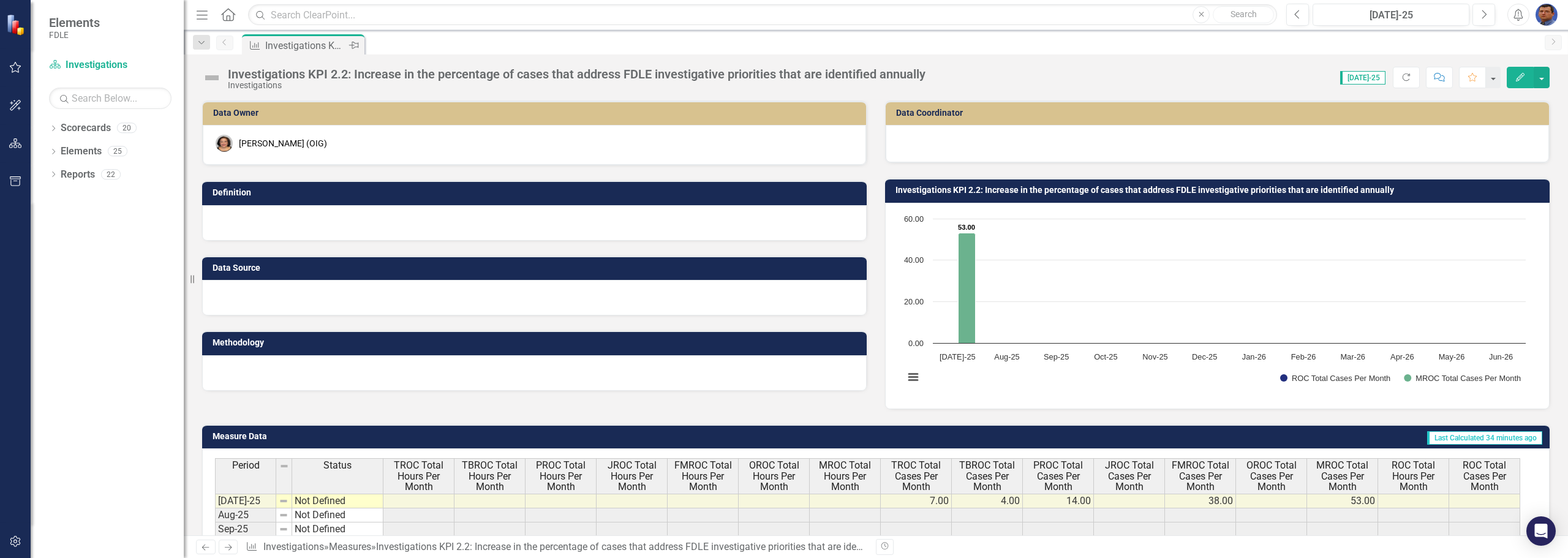
click at [306, 44] on div "Investigations KPI 2.2: Increase in the percentage of cases that address FDLE i…" at bounding box center [306, 45] width 81 height 15
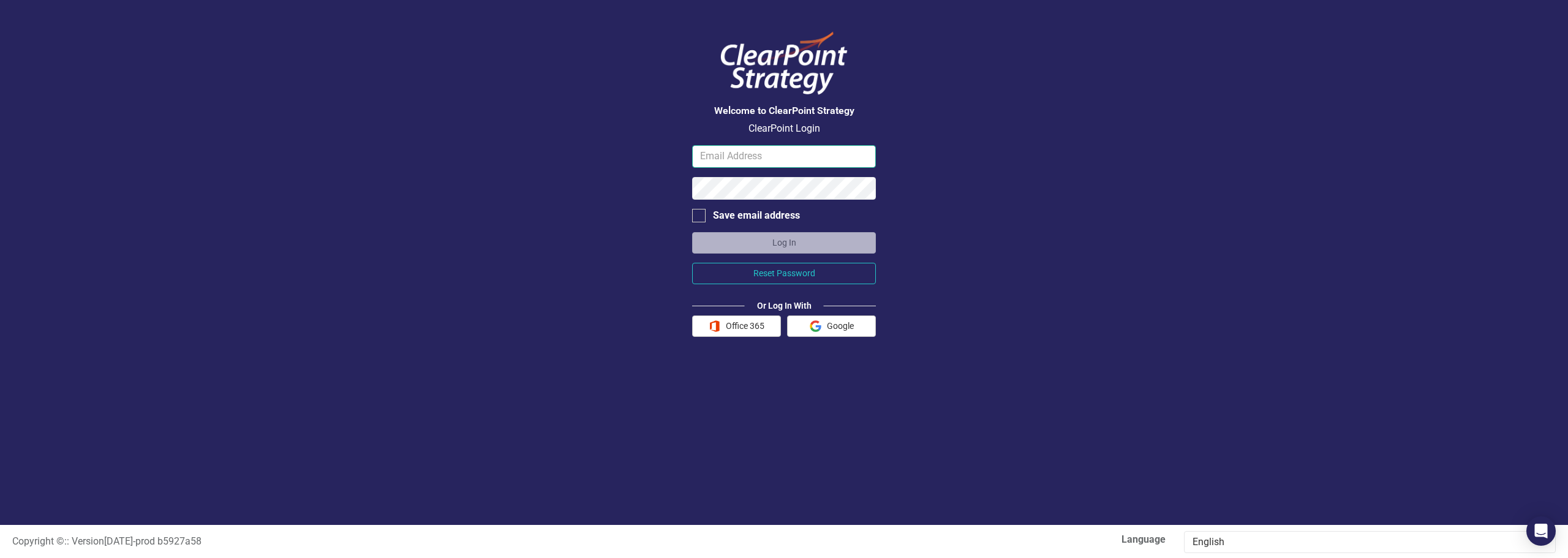
type input "victorbolena@fdle.state.fl.us"
click at [789, 242] on button "Log In" at bounding box center [784, 243] width 184 height 21
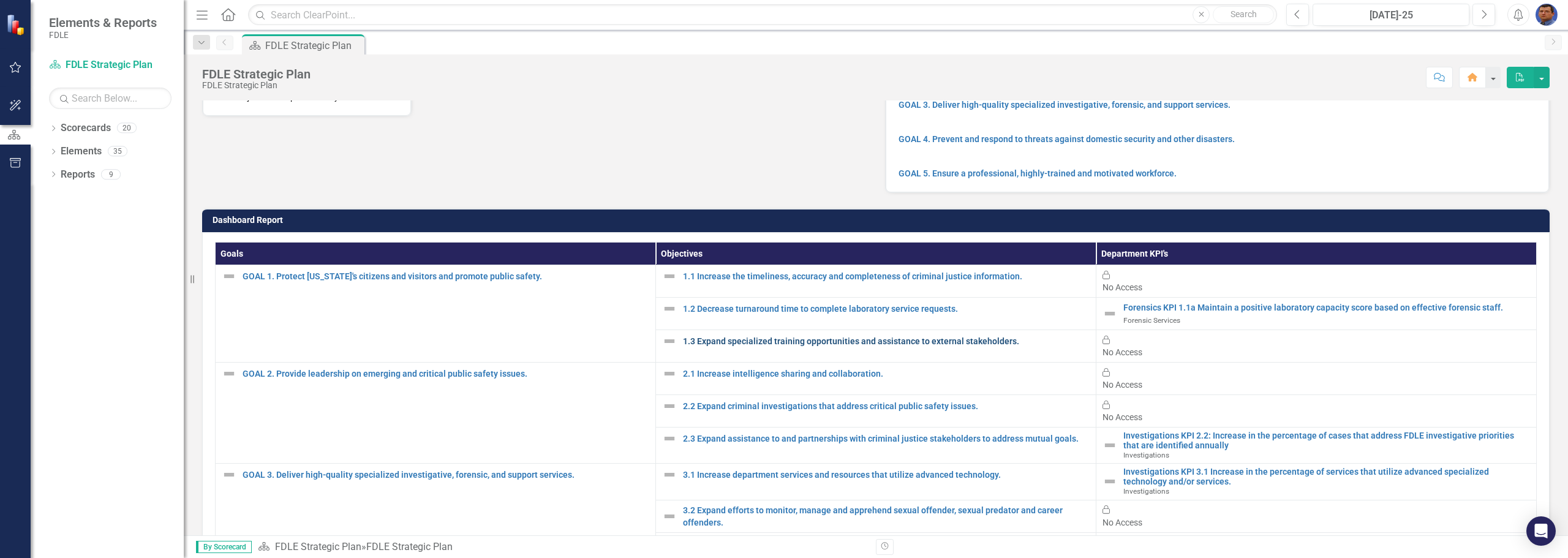
scroll to position [184, 0]
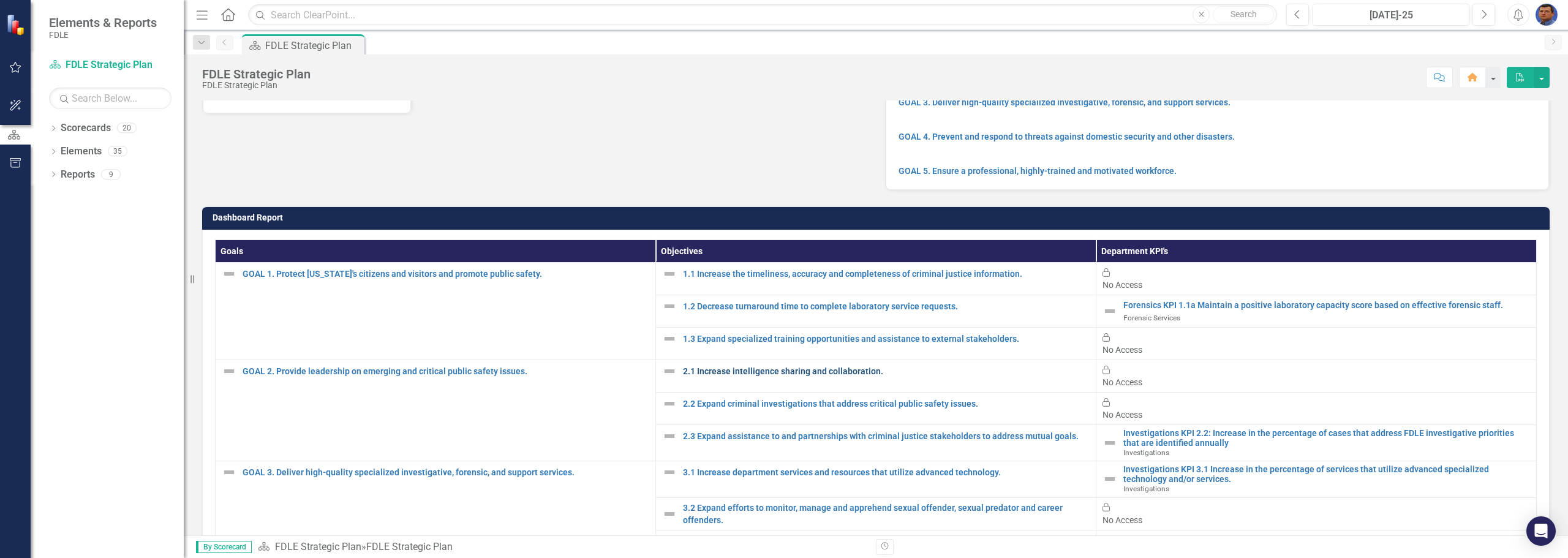
click at [756, 365] on link "2.1 Increase intelligence sharing and collaboration." at bounding box center [886, 371] width 407 height 12
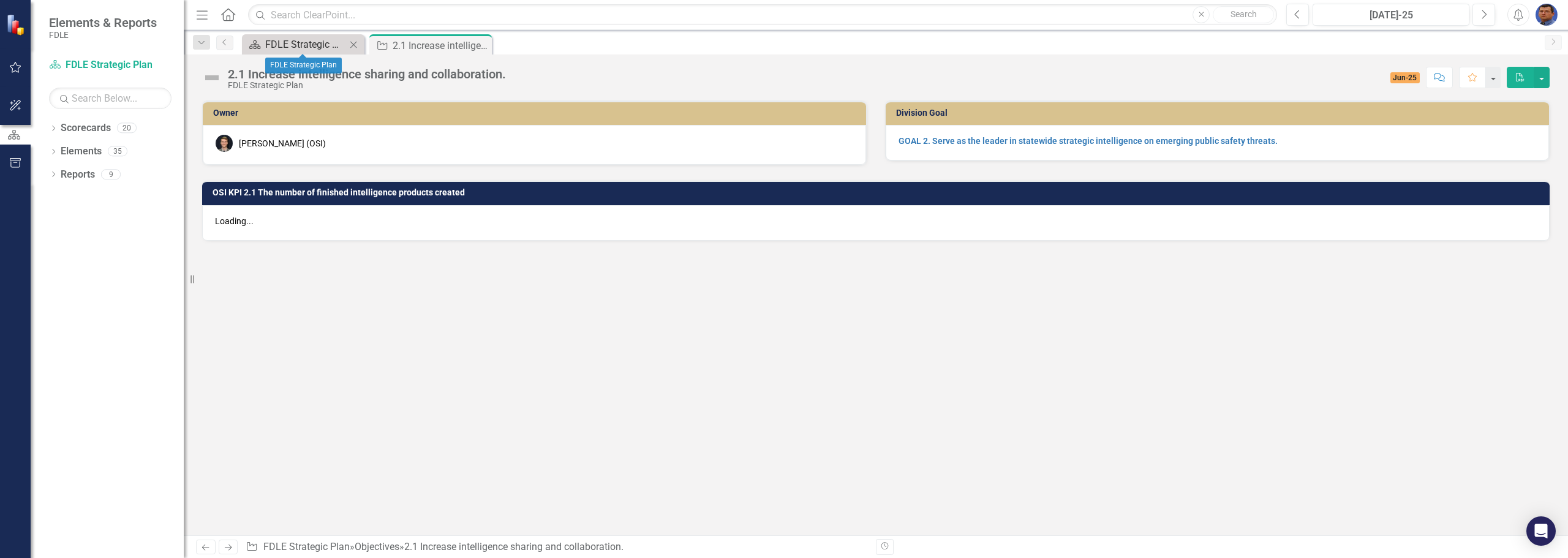
click at [299, 40] on div "FDLE Strategic Plan" at bounding box center [306, 44] width 81 height 15
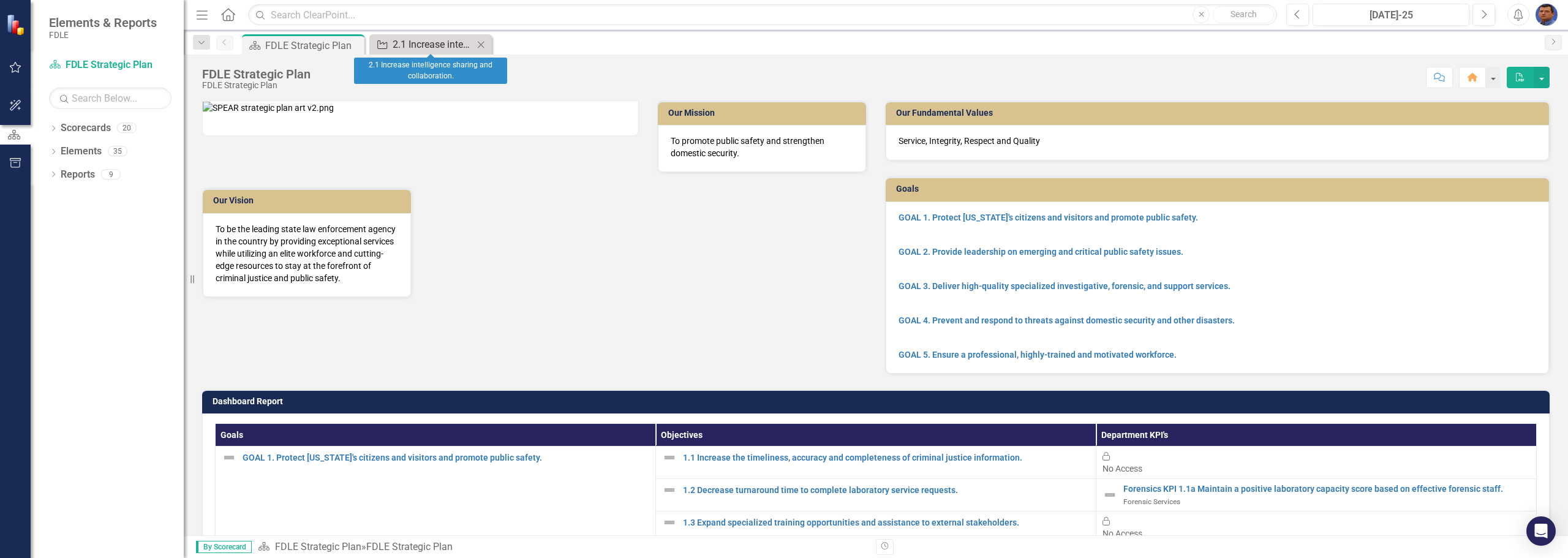
click at [449, 42] on div "2.1 Increase intelligence sharing and collaboration." at bounding box center [433, 44] width 81 height 15
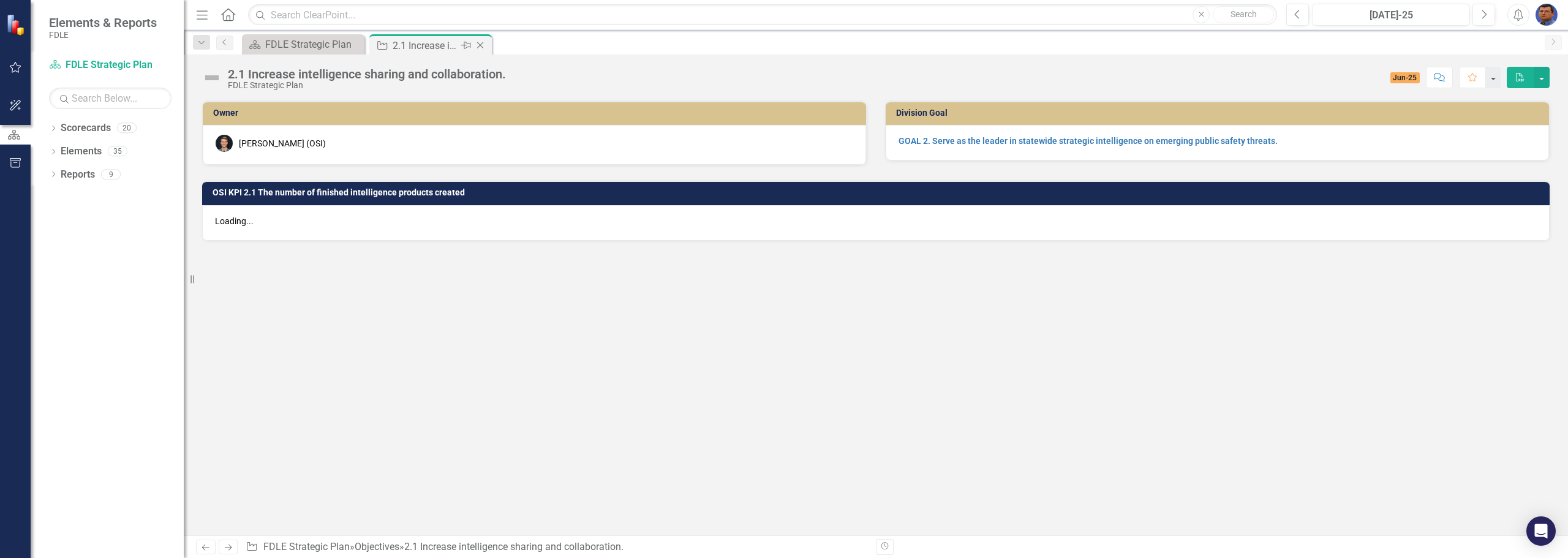
click at [480, 41] on icon "Close" at bounding box center [480, 45] width 12 height 10
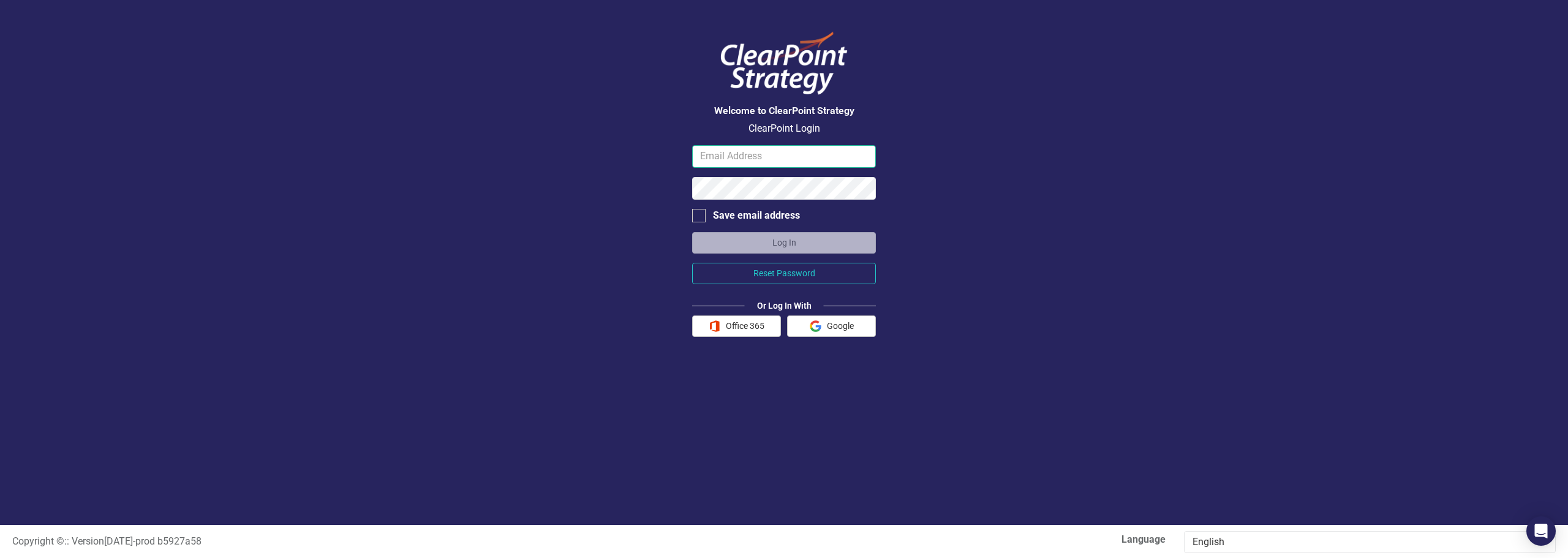
type input "victorbolena@fdle.state.fl.us"
click at [769, 247] on button "Log In" at bounding box center [784, 243] width 184 height 21
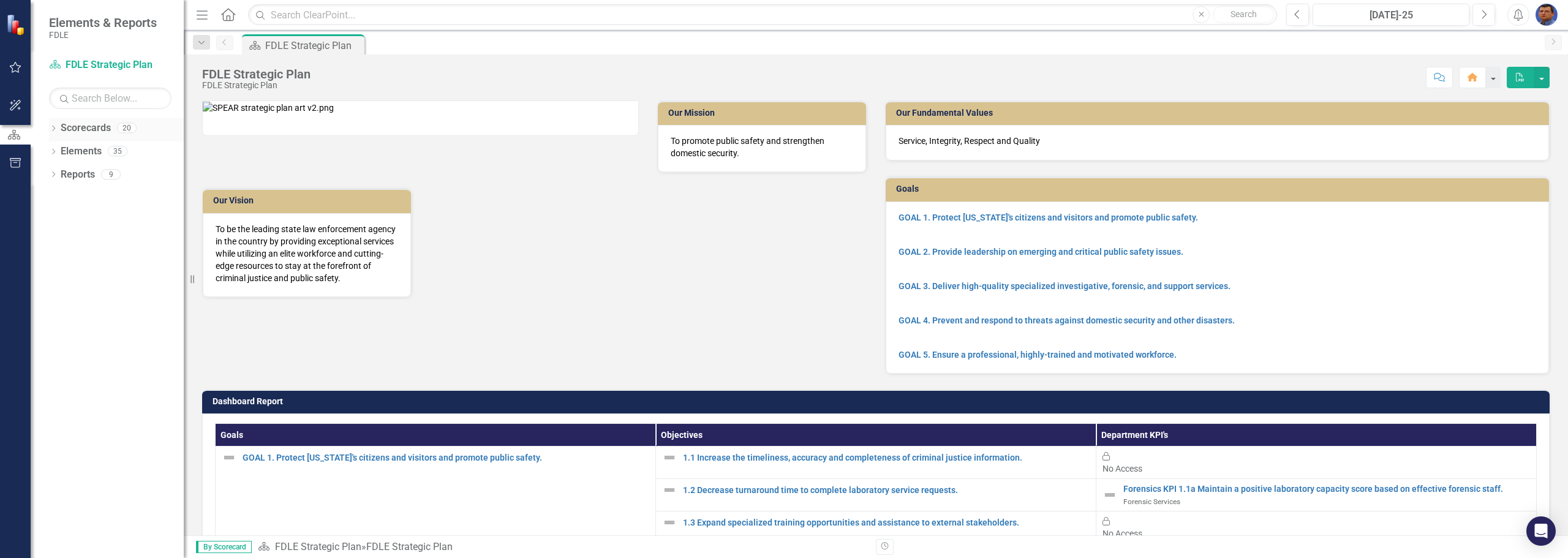
click at [81, 133] on link "Scorecards" at bounding box center [86, 128] width 50 height 14
click at [82, 128] on link "Scorecards" at bounding box center [86, 128] width 50 height 14
click at [106, 63] on link "Scorecard FDLE Strategic Plan" at bounding box center [110, 65] width 123 height 14
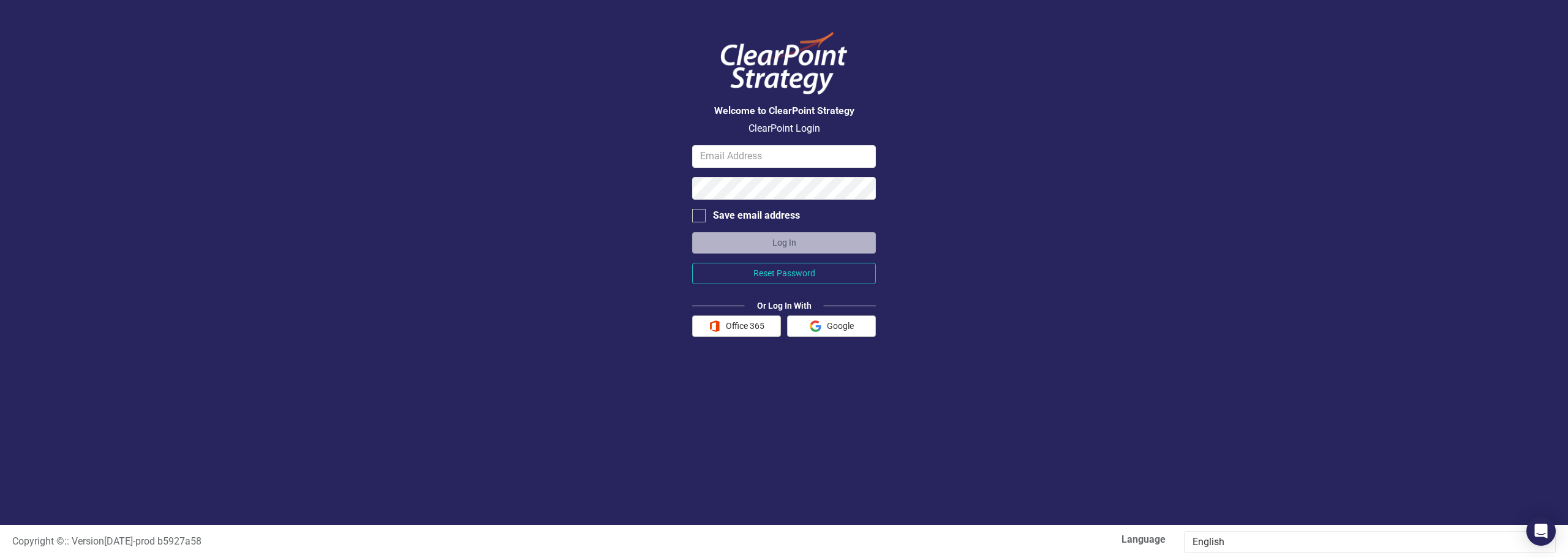
type input "victorbolena@fdle.state.fl.us"
click at [792, 242] on button "Log In" at bounding box center [784, 243] width 184 height 21
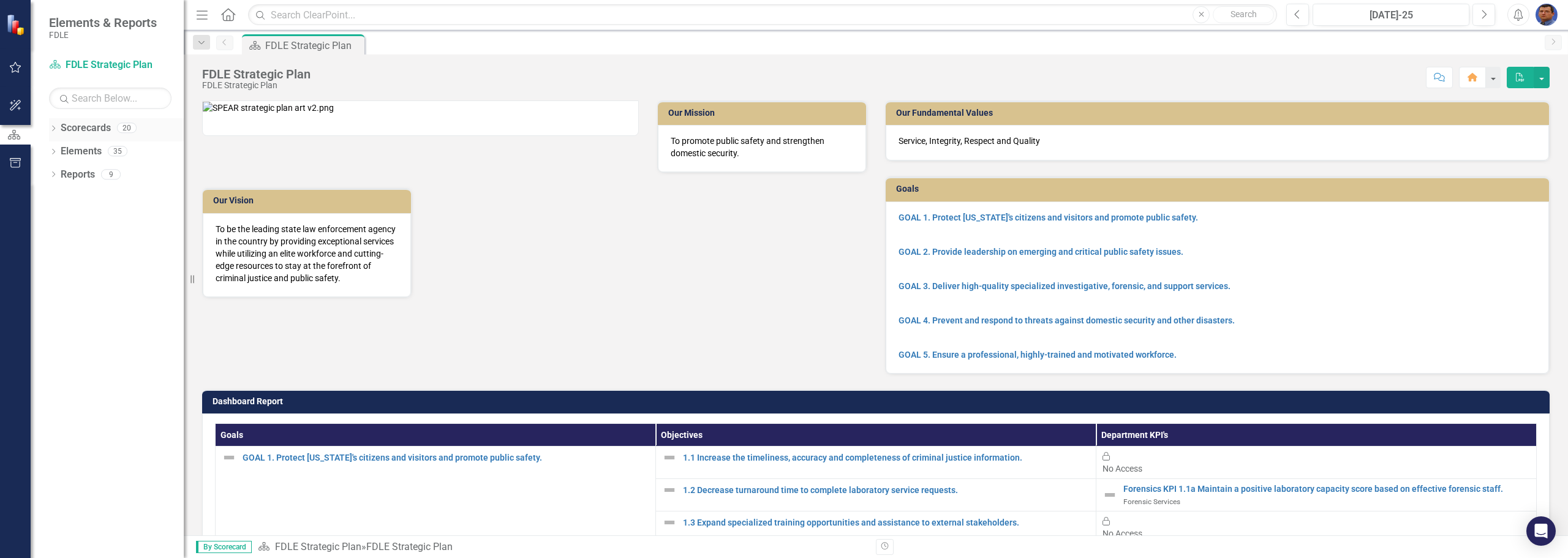
click at [82, 129] on link "Scorecards" at bounding box center [86, 128] width 50 height 14
click at [55, 127] on icon "Dropdown" at bounding box center [53, 129] width 9 height 7
click at [77, 194] on link "Commands / Executive Support Branch" at bounding box center [116, 198] width 135 height 14
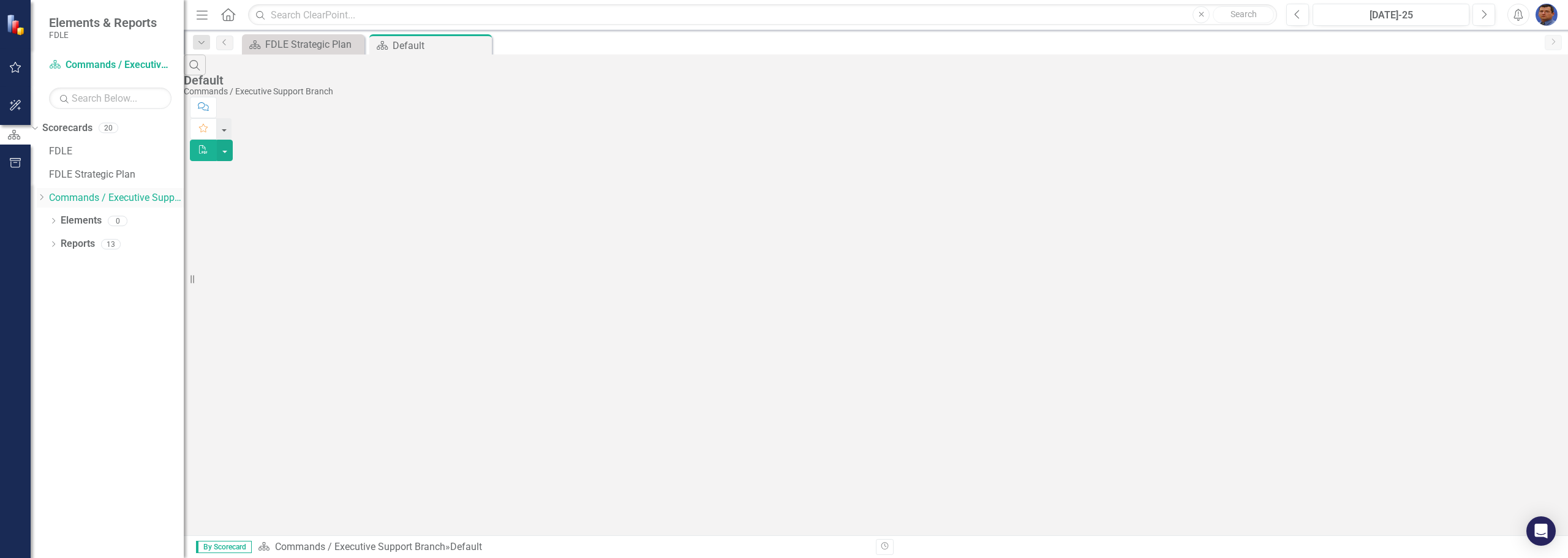
click at [46, 194] on icon "Dropdown" at bounding box center [41, 197] width 9 height 7
click at [107, 222] on link "Investigative & Forensic Services" at bounding box center [109, 228] width 147 height 14
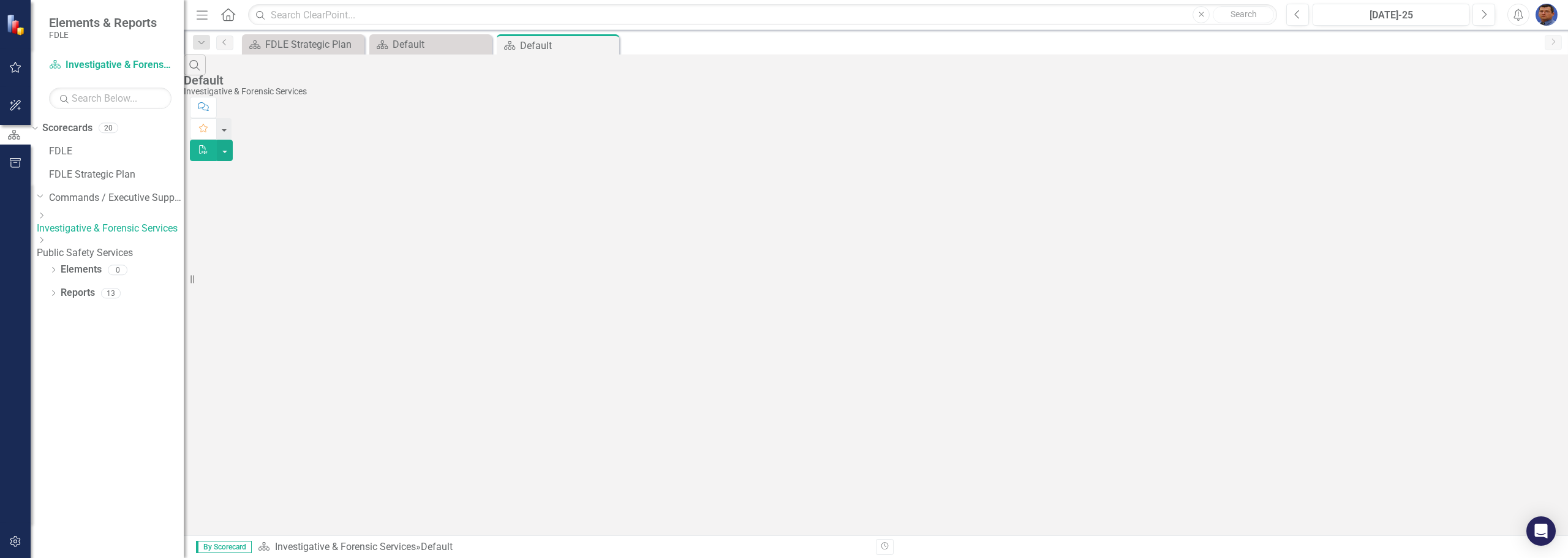
click at [107, 222] on link "Investigative & Forensic Services" at bounding box center [109, 228] width 147 height 14
click at [108, 222] on link "Investigative & Forensic Services" at bounding box center [109, 228] width 147 height 14
click at [356, 44] on icon "Close" at bounding box center [353, 44] width 12 height 10
click at [0, 0] on icon "Close" at bounding box center [0, 0] width 0 height 0
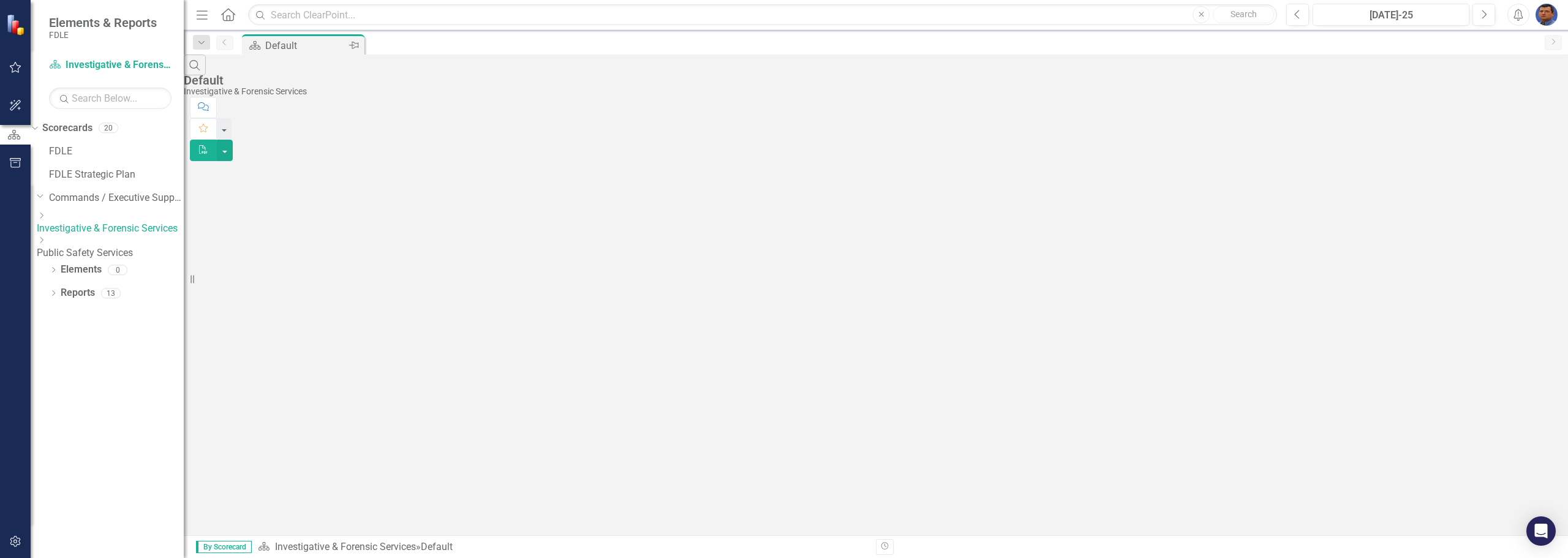
click at [356, 44] on icon at bounding box center [354, 45] width 10 height 7
click at [133, 222] on link "Investigative & Forensic Services" at bounding box center [109, 228] width 147 height 14
click at [93, 212] on div "Dropdown Investigative & Forensic Services" at bounding box center [109, 222] width 147 height 25
click at [92, 213] on div "Dropdown Investigative & Forensic Services" at bounding box center [109, 222] width 147 height 25
click at [88, 222] on link "Investigative & Forensic Services" at bounding box center [109, 228] width 147 height 14
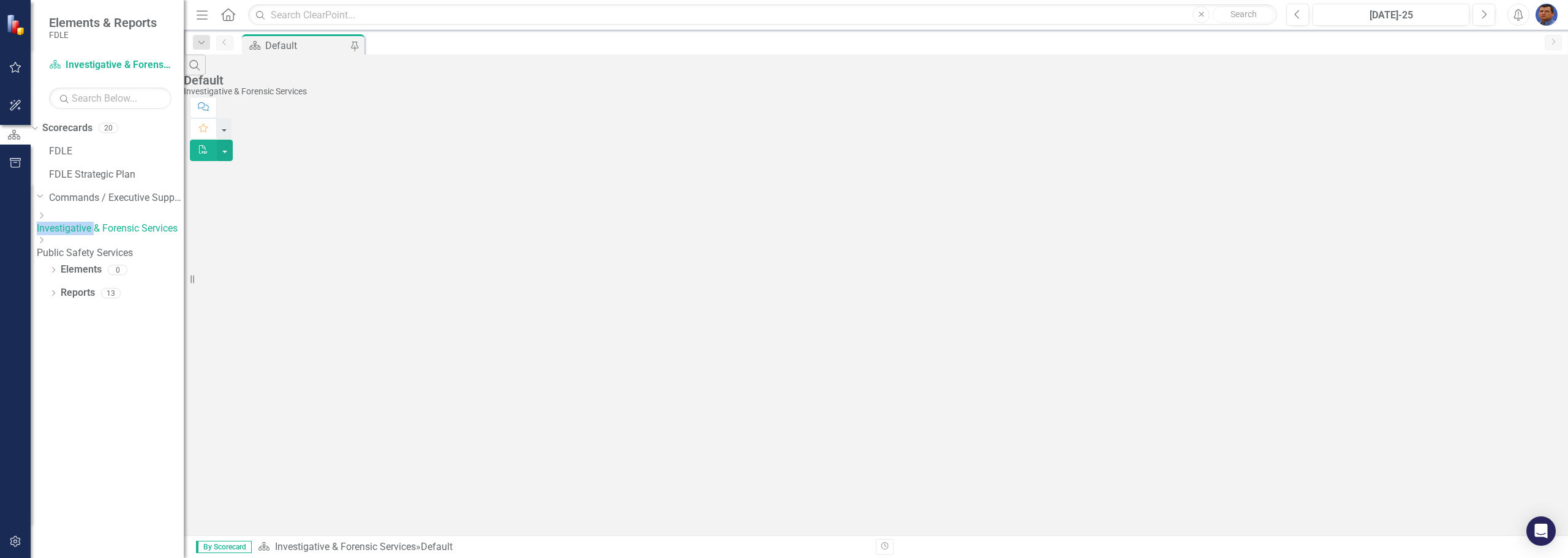
click at [149, 222] on link "Investigative & Forensic Services" at bounding box center [109, 228] width 147 height 14
click at [109, 195] on link "Commands / Executive Support Branch" at bounding box center [116, 198] width 135 height 14
click at [46, 219] on icon "Dropdown" at bounding box center [41, 215] width 9 height 7
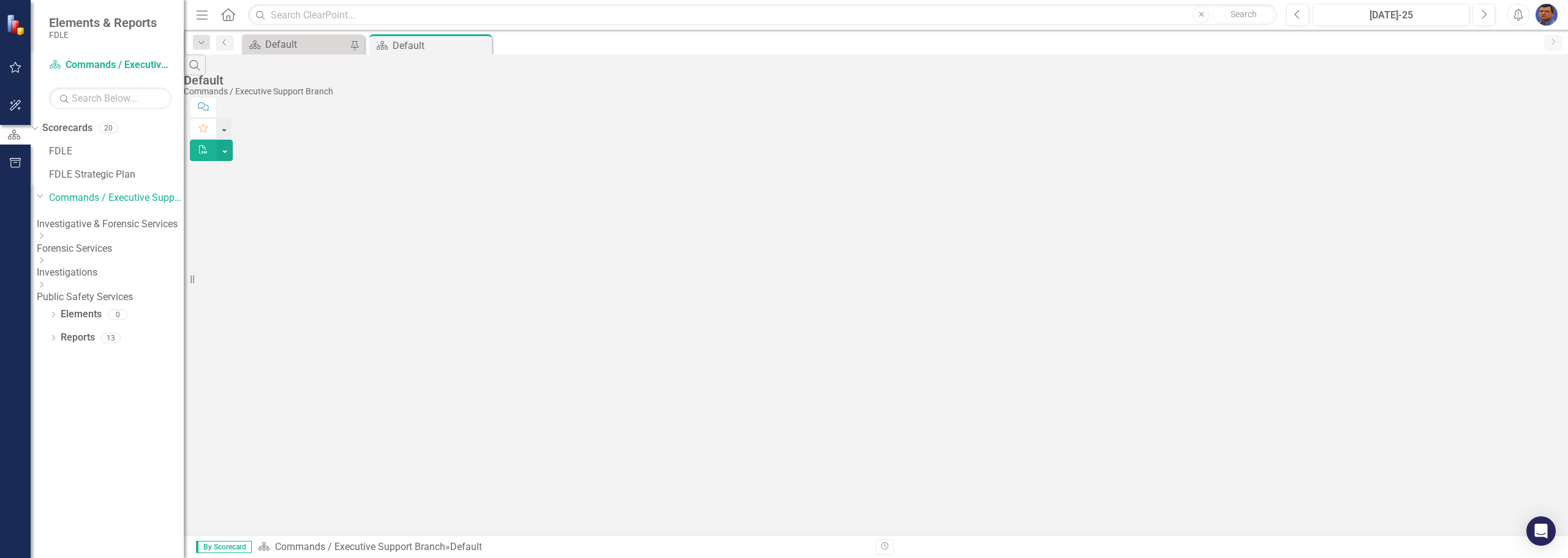
click at [104, 269] on link "Investigations" at bounding box center [109, 273] width 147 height 14
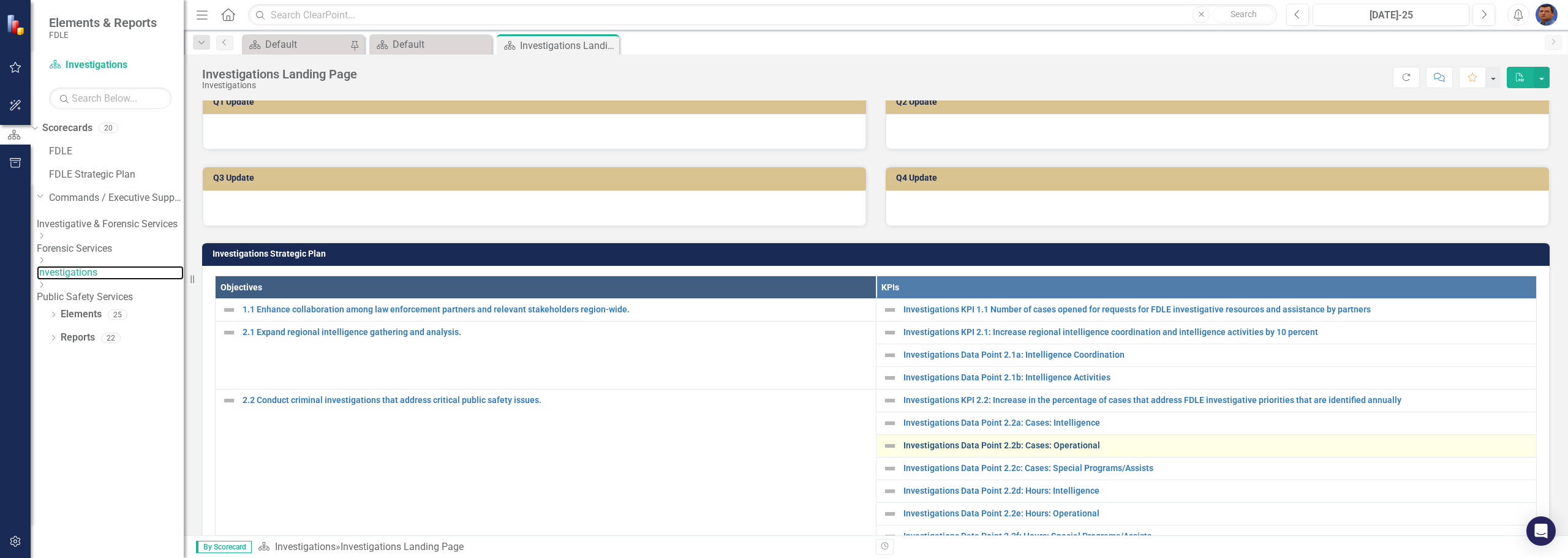
scroll to position [306, 0]
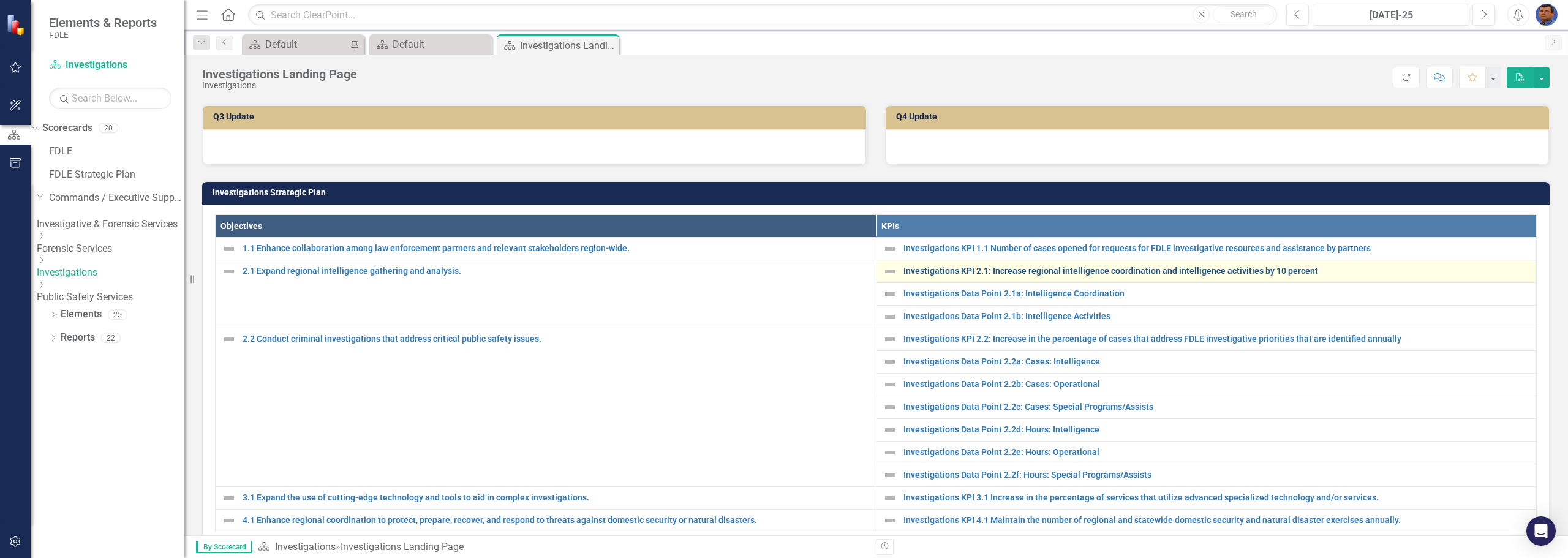
click at [1133, 271] on link "Investigations KPI 2.1: Increase regional intelligence coordination and intelli…" at bounding box center [1216, 271] width 627 height 9
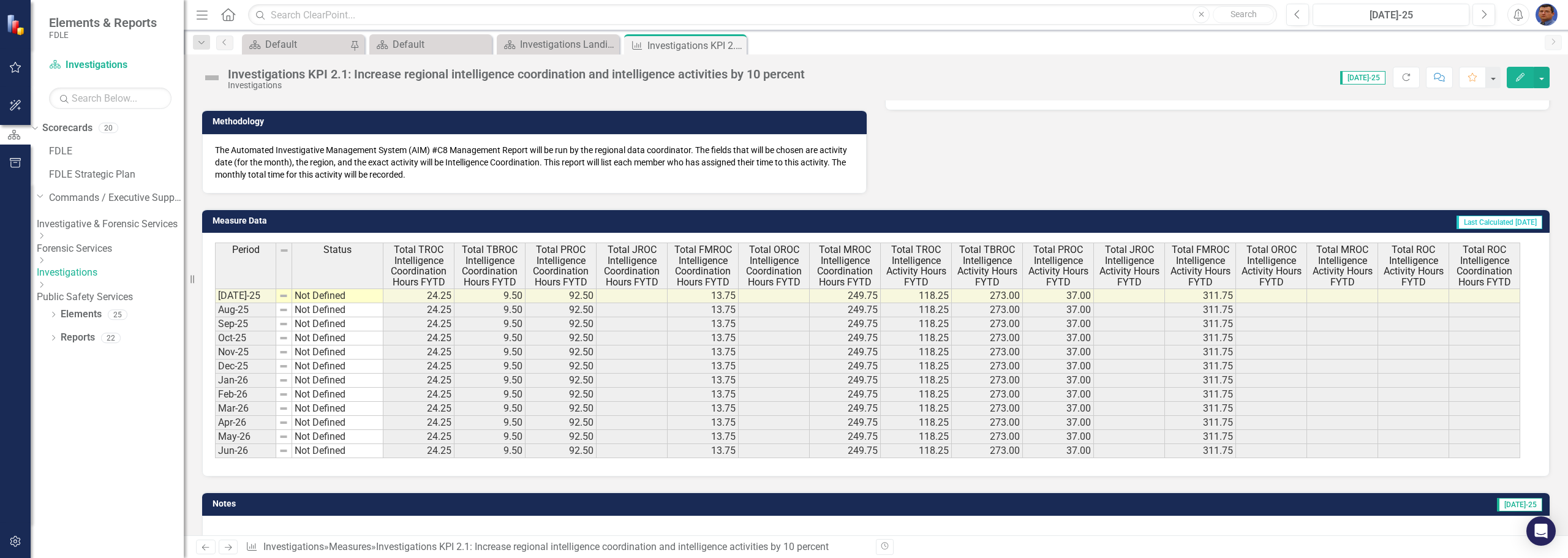
scroll to position [306, 0]
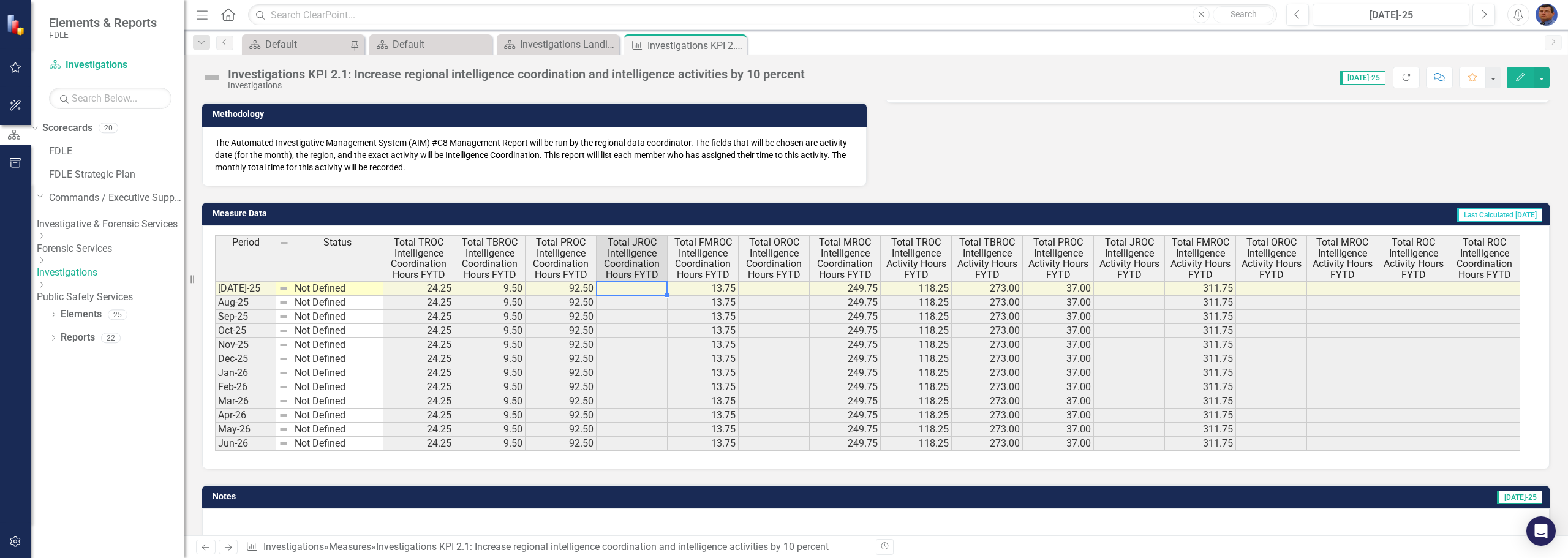
click at [635, 288] on td at bounding box center [632, 289] width 71 height 15
click at [636, 288] on td at bounding box center [632, 289] width 71 height 15
click at [619, 288] on td at bounding box center [632, 289] width 71 height 15
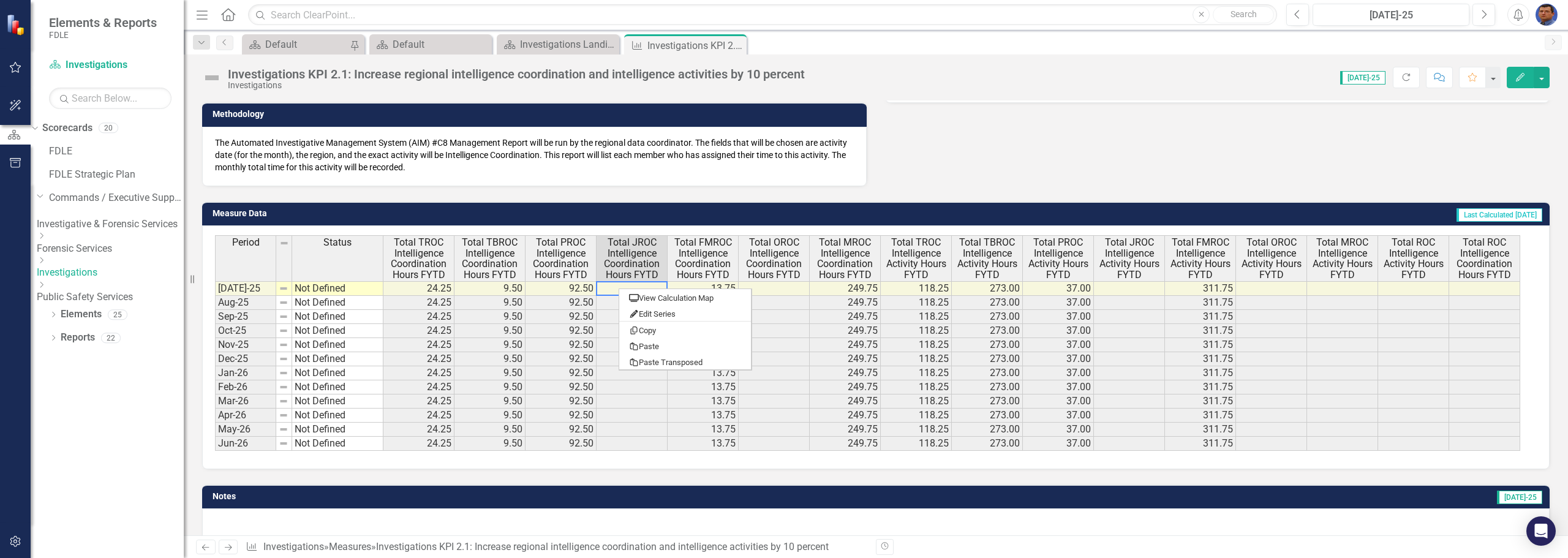
click at [608, 291] on td at bounding box center [632, 289] width 71 height 15
click at [642, 288] on td at bounding box center [632, 289] width 71 height 15
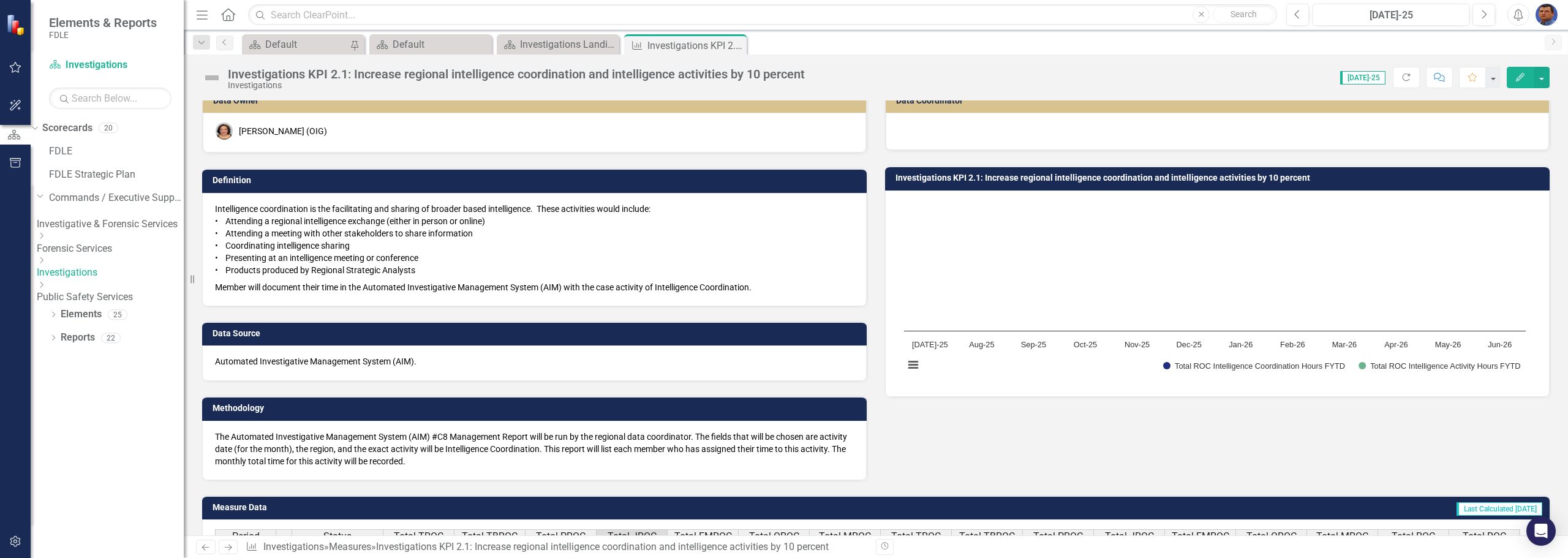
scroll to position [0, 0]
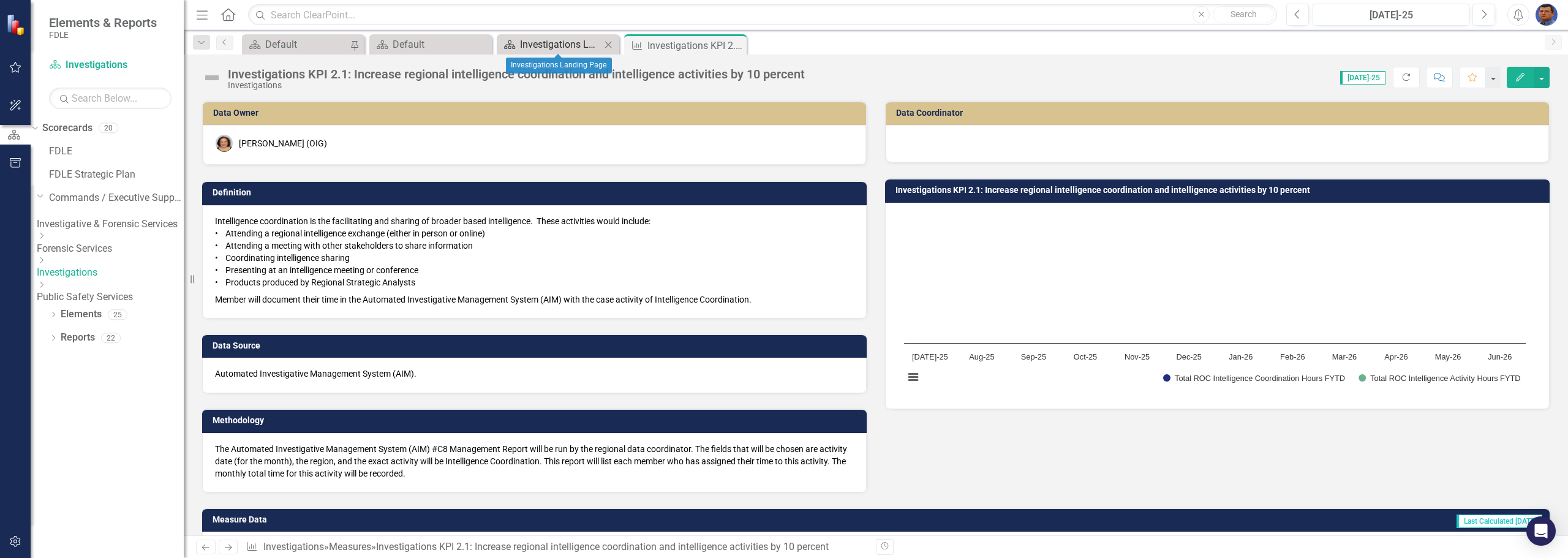
click at [528, 44] on div "Investigations Landing Page" at bounding box center [561, 44] width 81 height 15
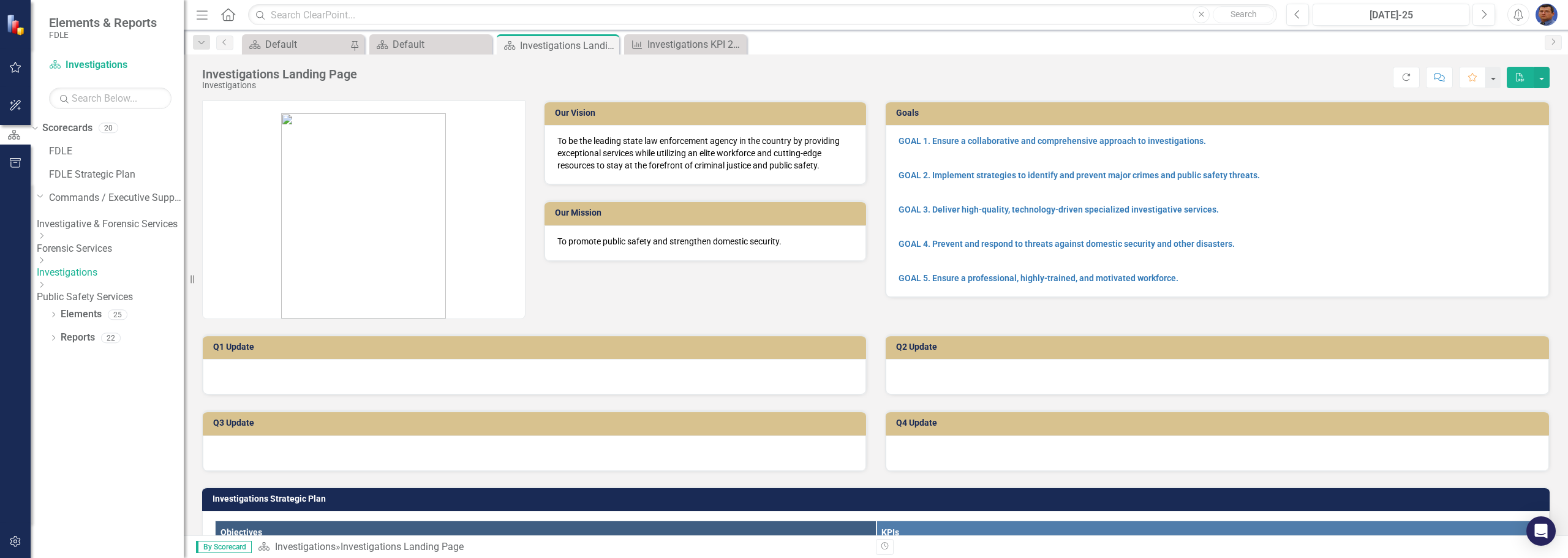
click at [46, 264] on icon "Dropdown" at bounding box center [41, 260] width 9 height 7
click at [115, 289] on link "Regional Operations Centers" at bounding box center [109, 293] width 147 height 14
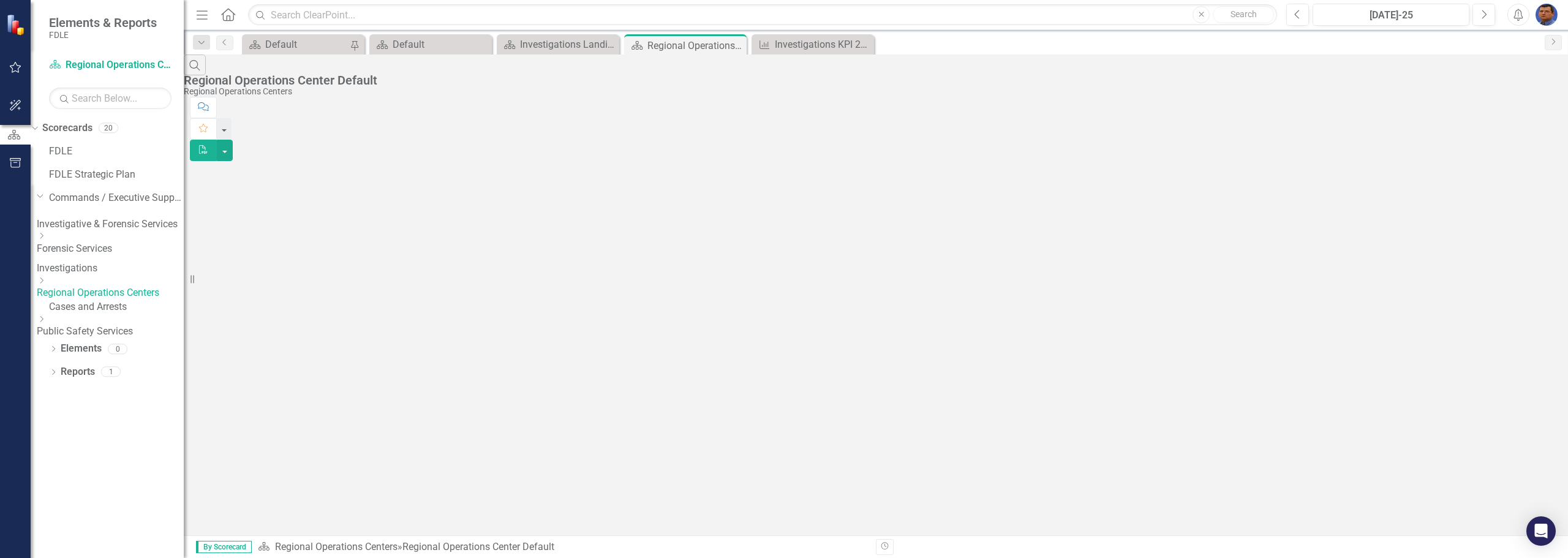
click at [46, 284] on icon "Dropdown" at bounding box center [41, 280] width 9 height 7
click at [133, 324] on link "JROC" at bounding box center [116, 316] width 135 height 14
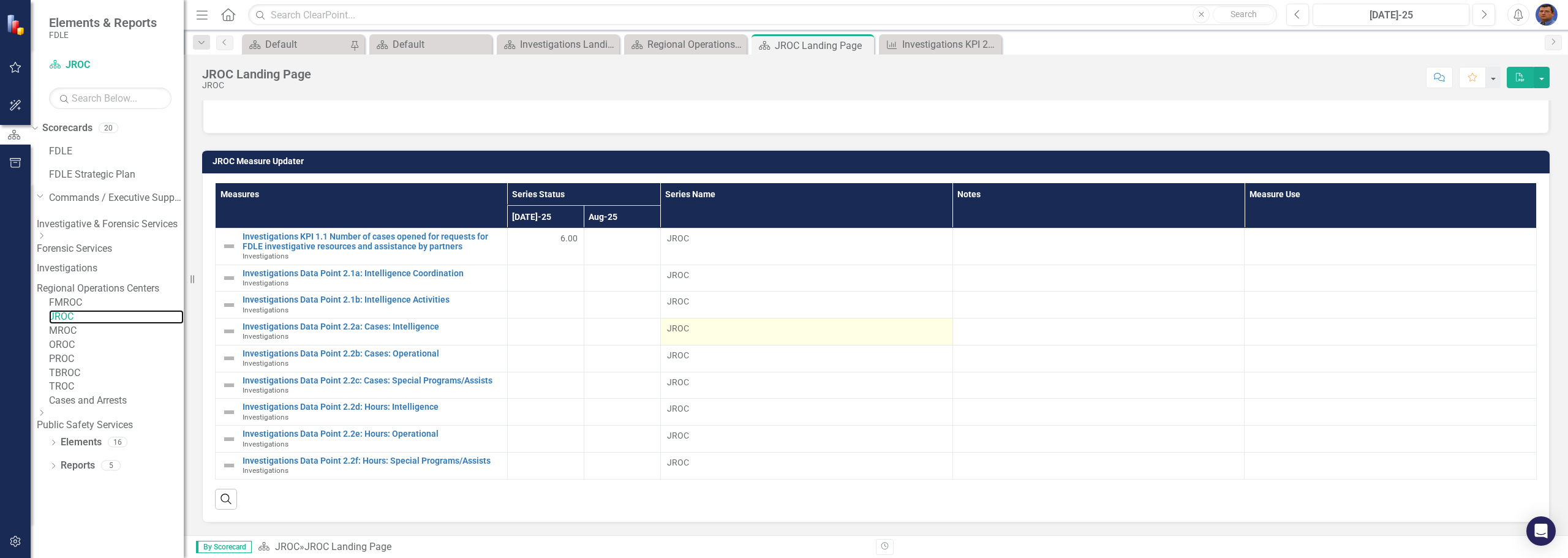
scroll to position [490, 0]
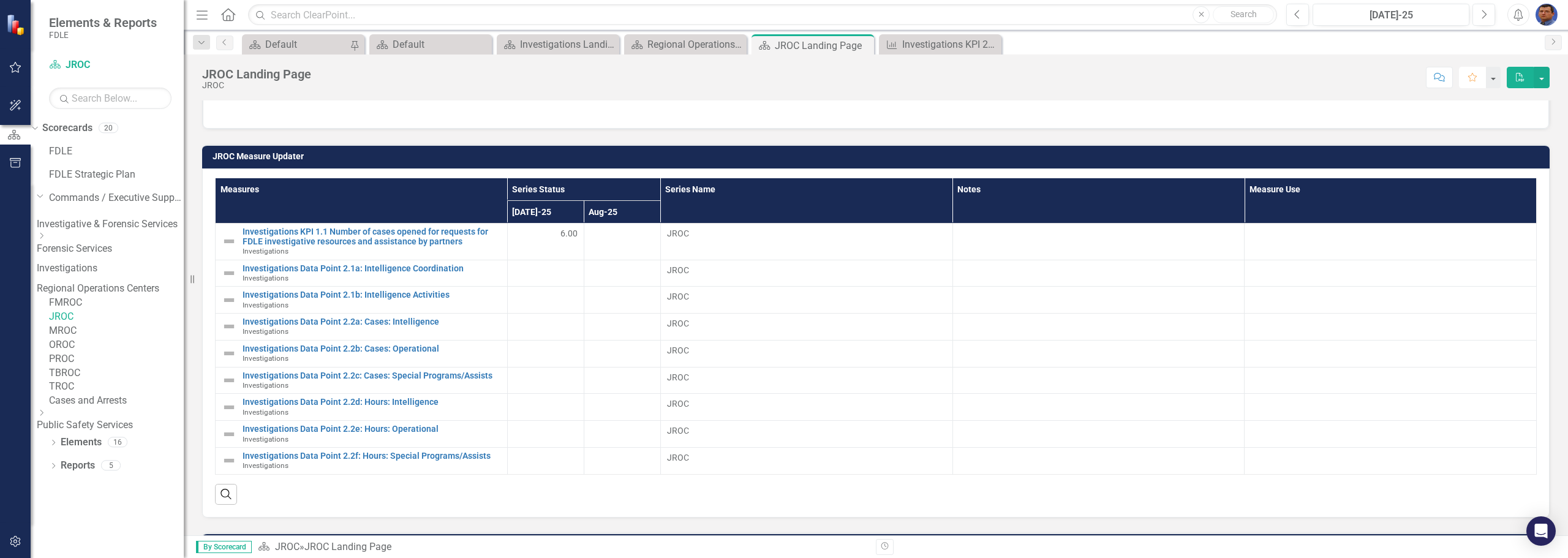
click at [1473, 78] on icon "Favorite" at bounding box center [1472, 77] width 11 height 9
click at [563, 271] on div at bounding box center [545, 271] width 64 height 15
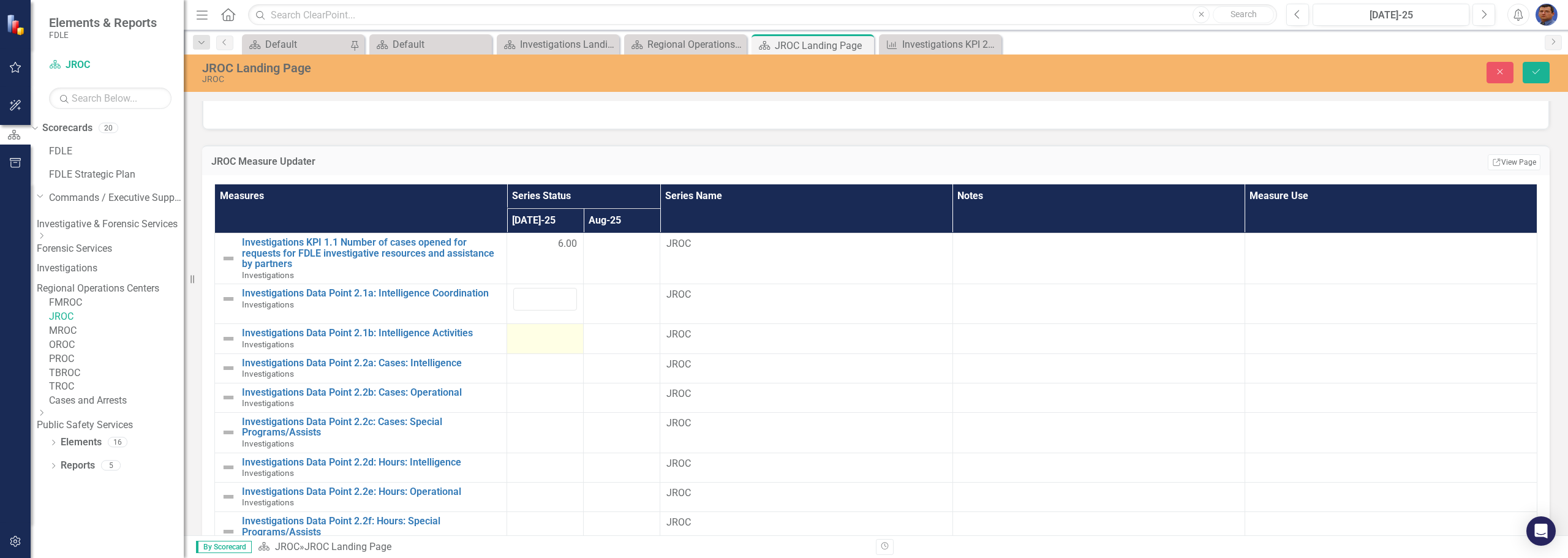
click at [527, 336] on div at bounding box center [545, 335] width 64 height 15
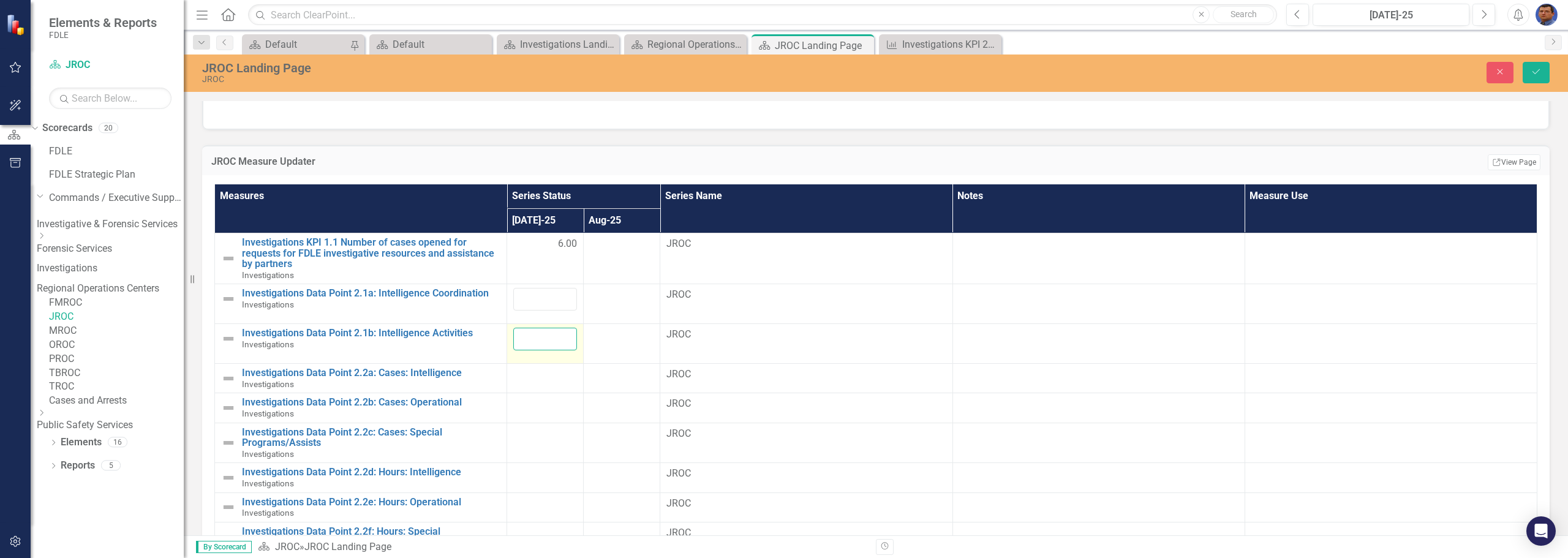
click at [522, 339] on input "number" at bounding box center [545, 339] width 64 height 23
type input "127"
click at [513, 301] on input "number" at bounding box center [545, 299] width 64 height 23
type input "93.5"
click at [1533, 72] on icon "Save" at bounding box center [1535, 72] width 11 height 9
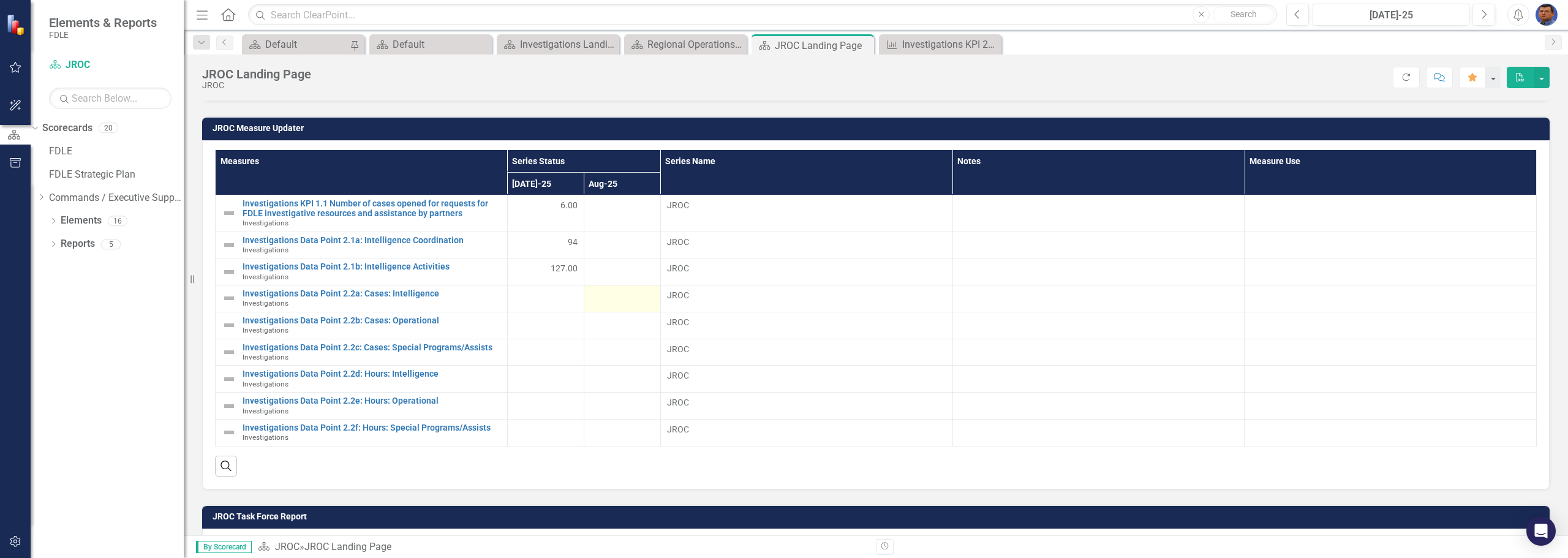
scroll to position [551, 0]
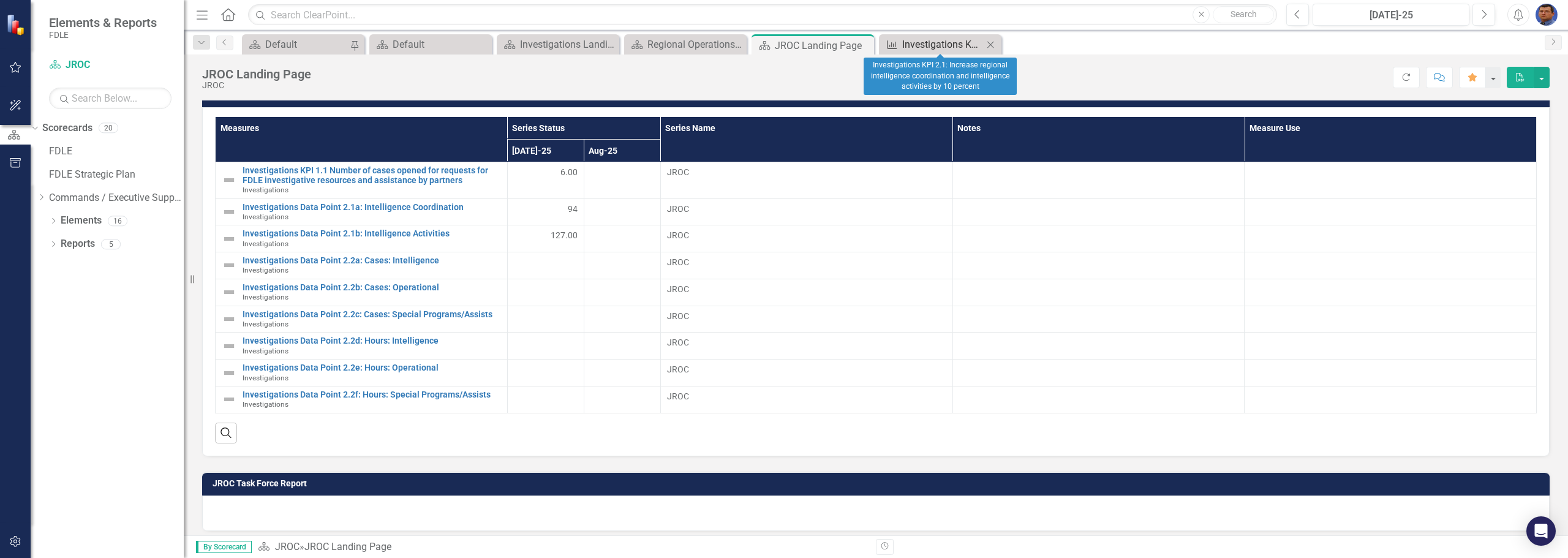
click at [956, 45] on div "Investigations KPI 2.1: Increase regional intelligence coordination and intelli…" at bounding box center [942, 44] width 81 height 15
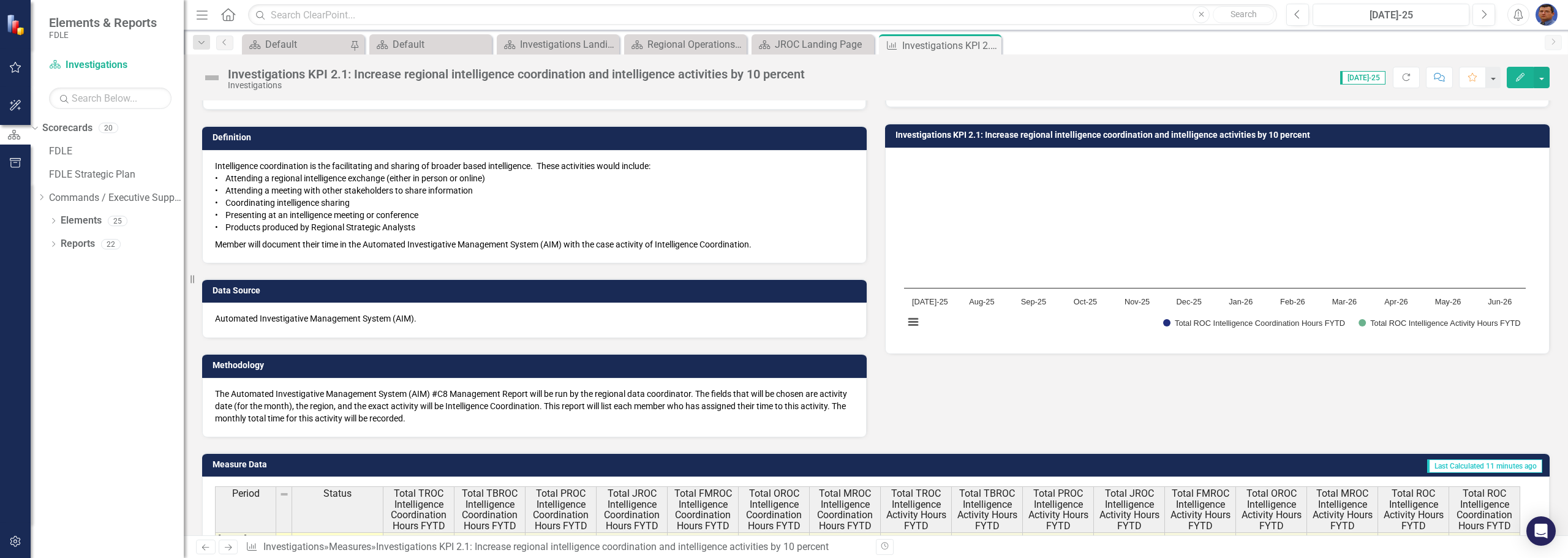
scroll to position [21, 0]
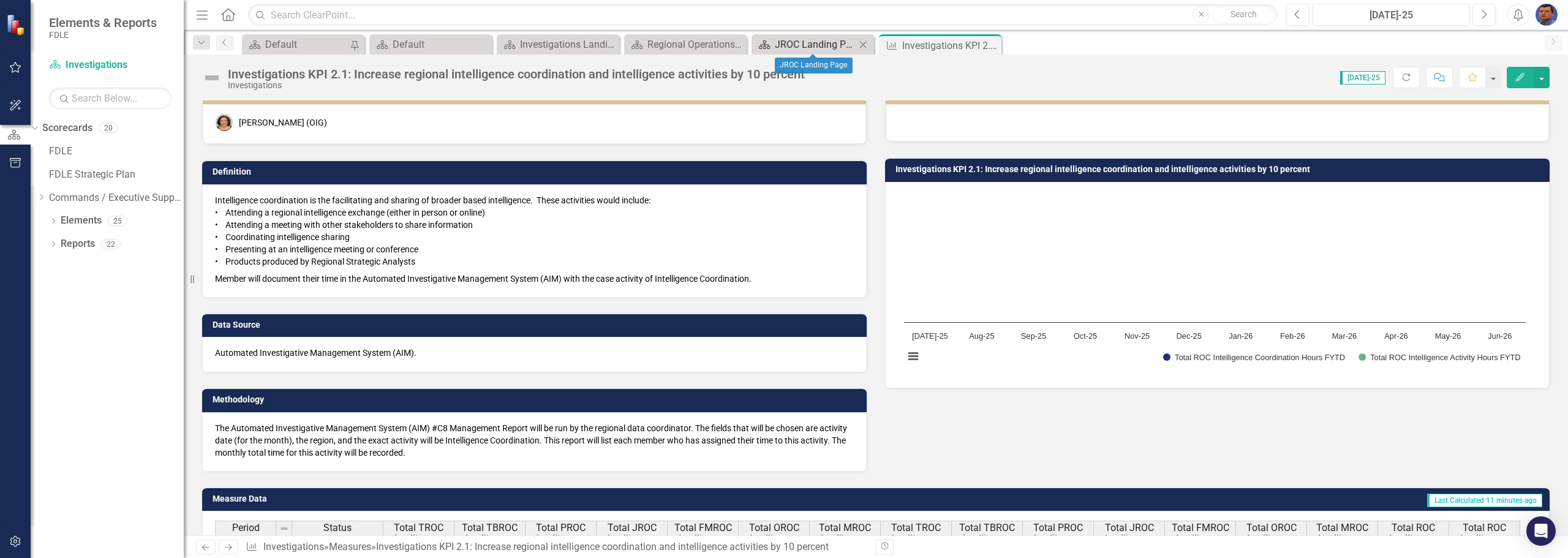
click at [794, 42] on div "JROC Landing Page" at bounding box center [815, 44] width 81 height 15
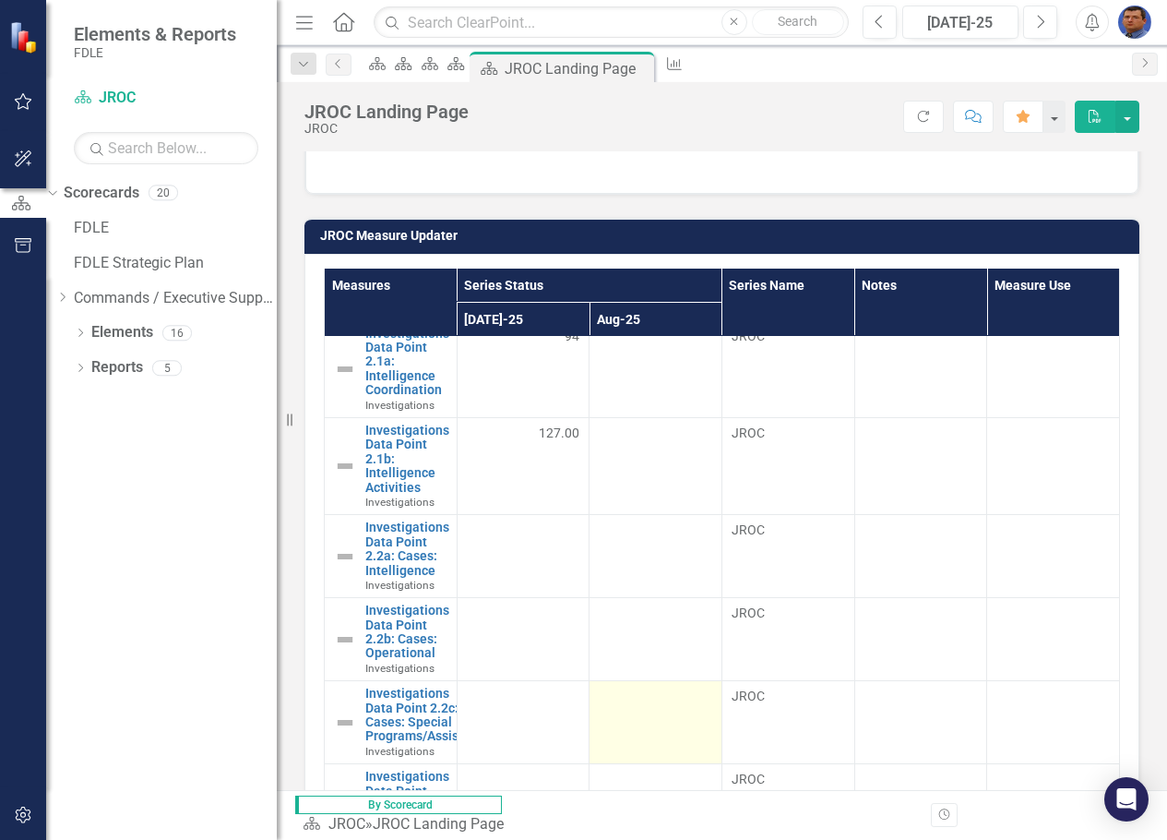
scroll to position [277, 0]
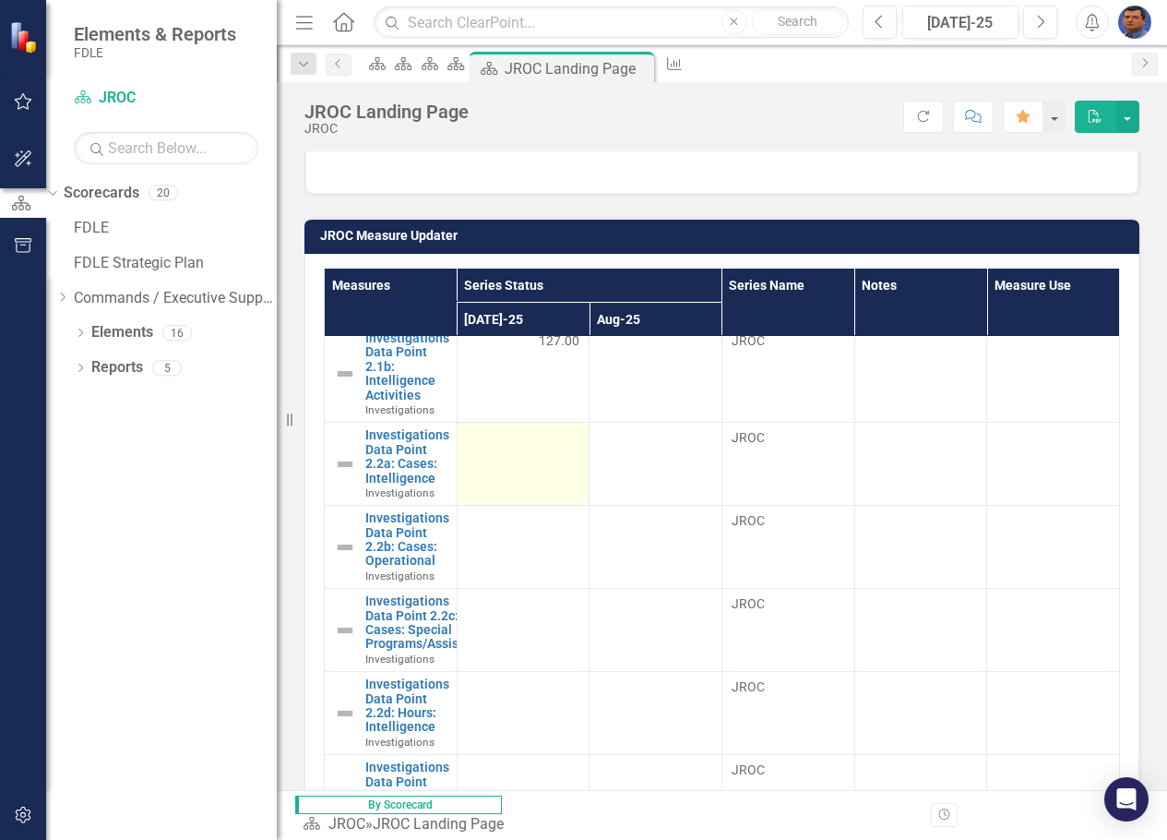
click at [520, 475] on td at bounding box center [523, 464] width 133 height 83
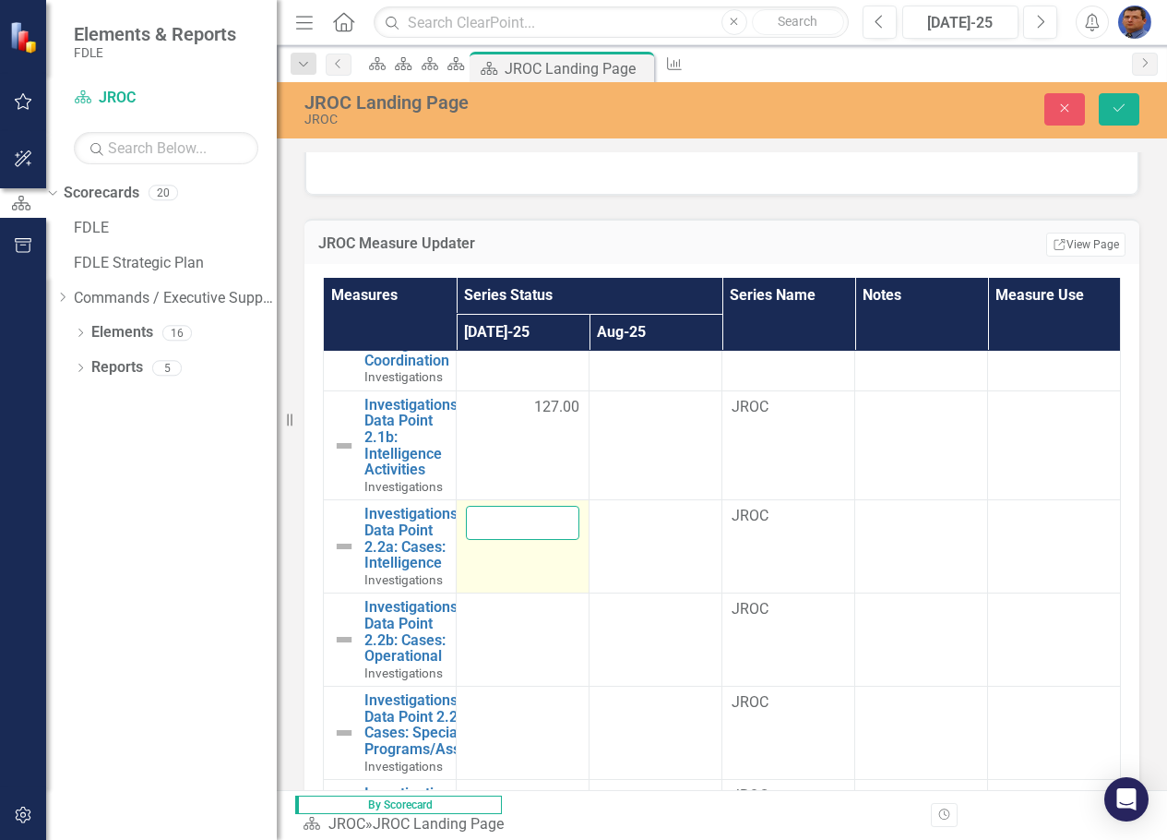
click at [521, 528] on input "number" at bounding box center [523, 523] width 114 height 34
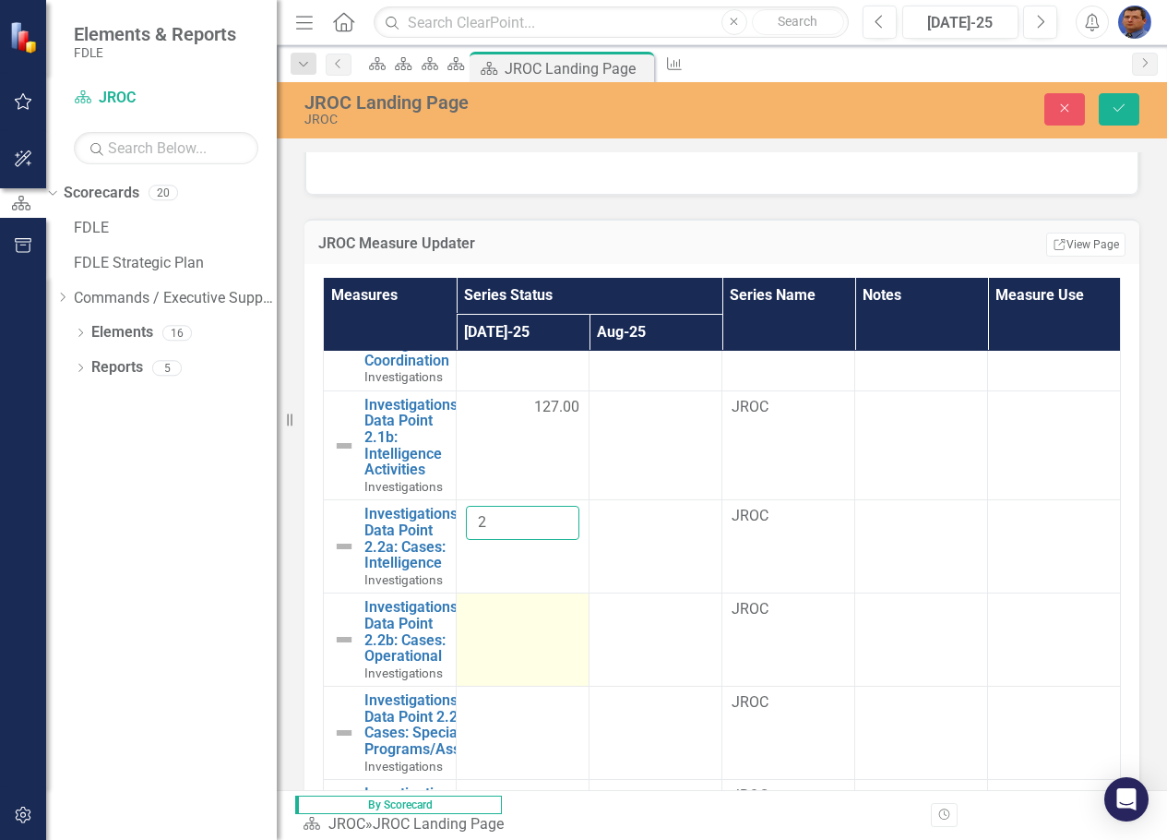
type input "2"
click at [493, 632] on td at bounding box center [523, 639] width 133 height 93
click at [493, 632] on input "number" at bounding box center [523, 616] width 114 height 34
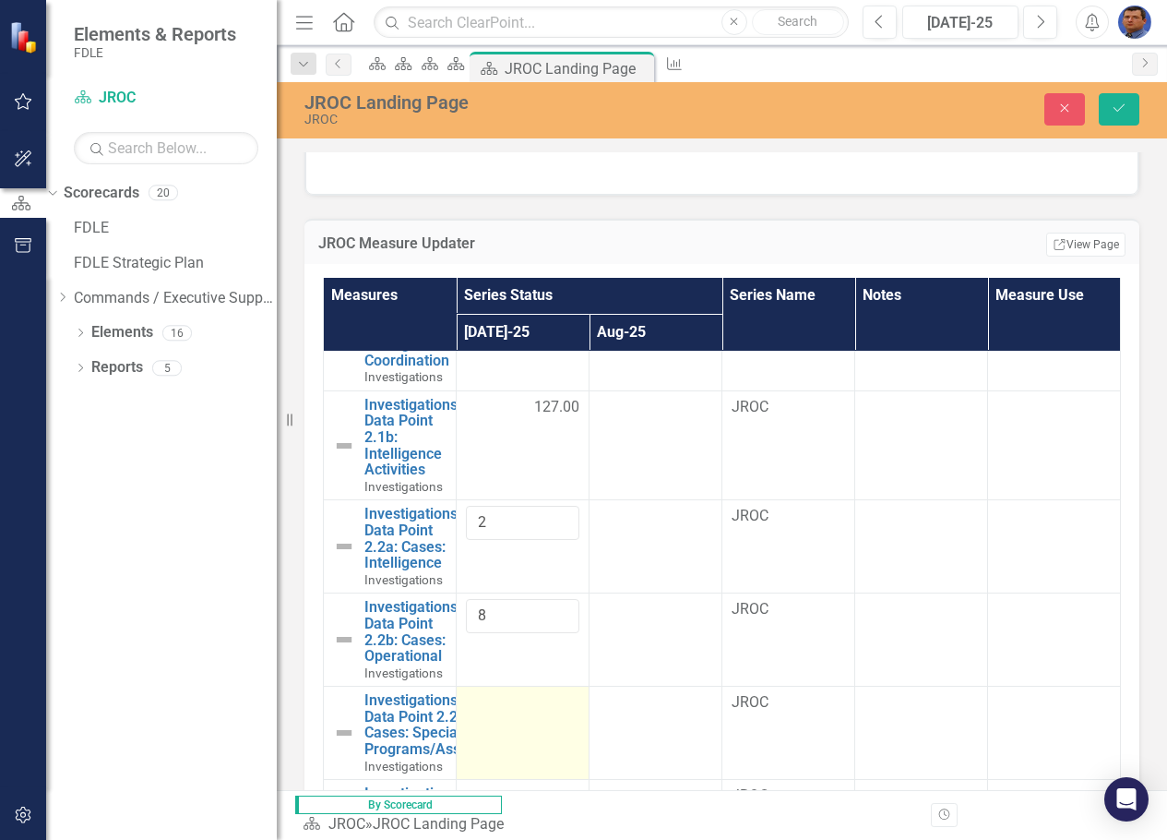
click at [482, 729] on td at bounding box center [523, 733] width 133 height 93
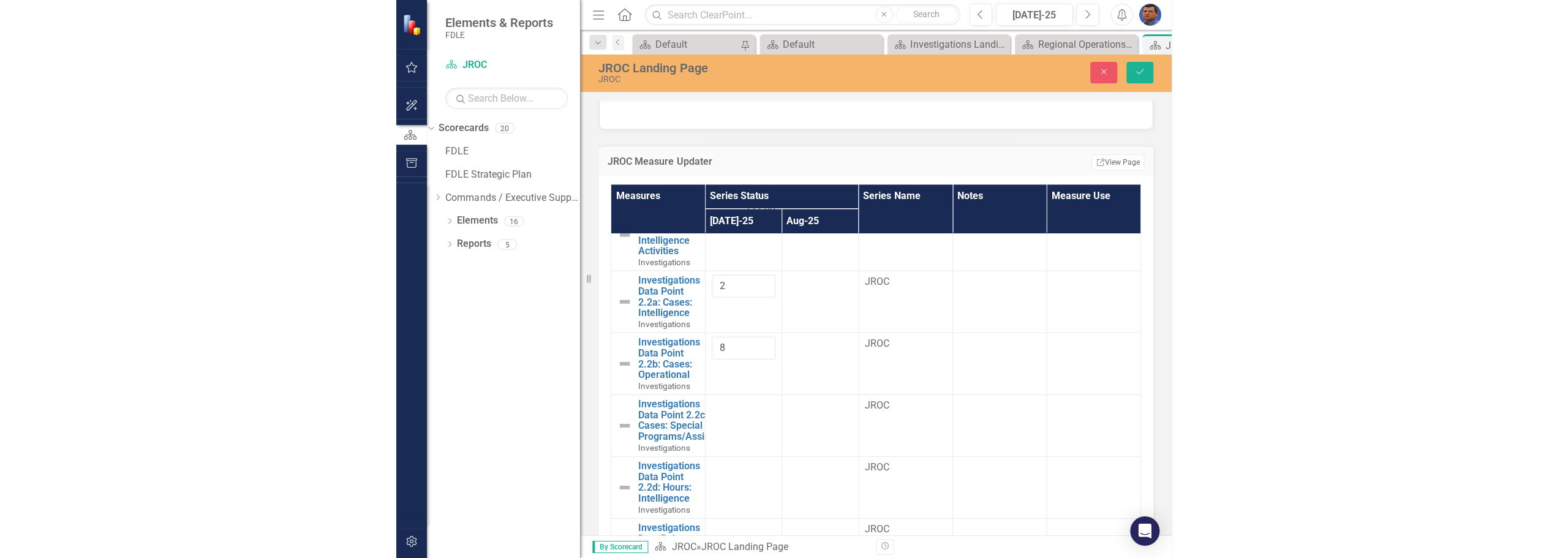
scroll to position [490, 0]
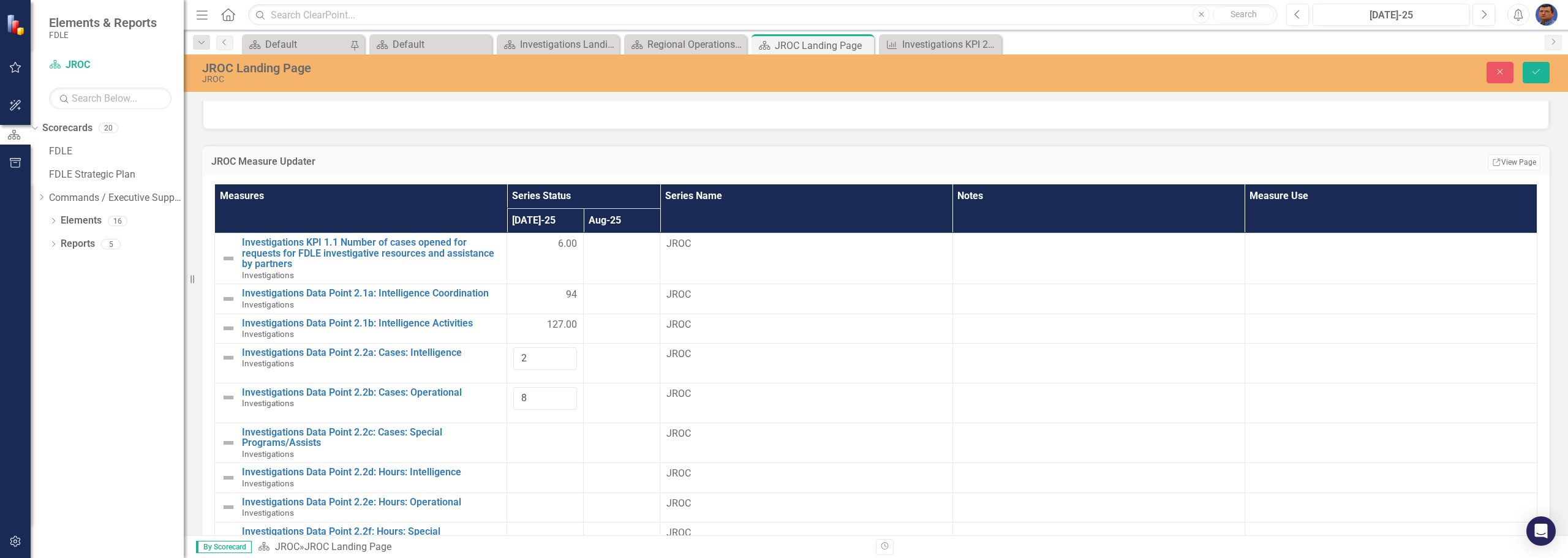
click at [856, 166] on h3 "JROC Measure Updater" at bounding box center [652, 161] width 881 height 11
click at [522, 397] on input "8" at bounding box center [545, 398] width 64 height 23
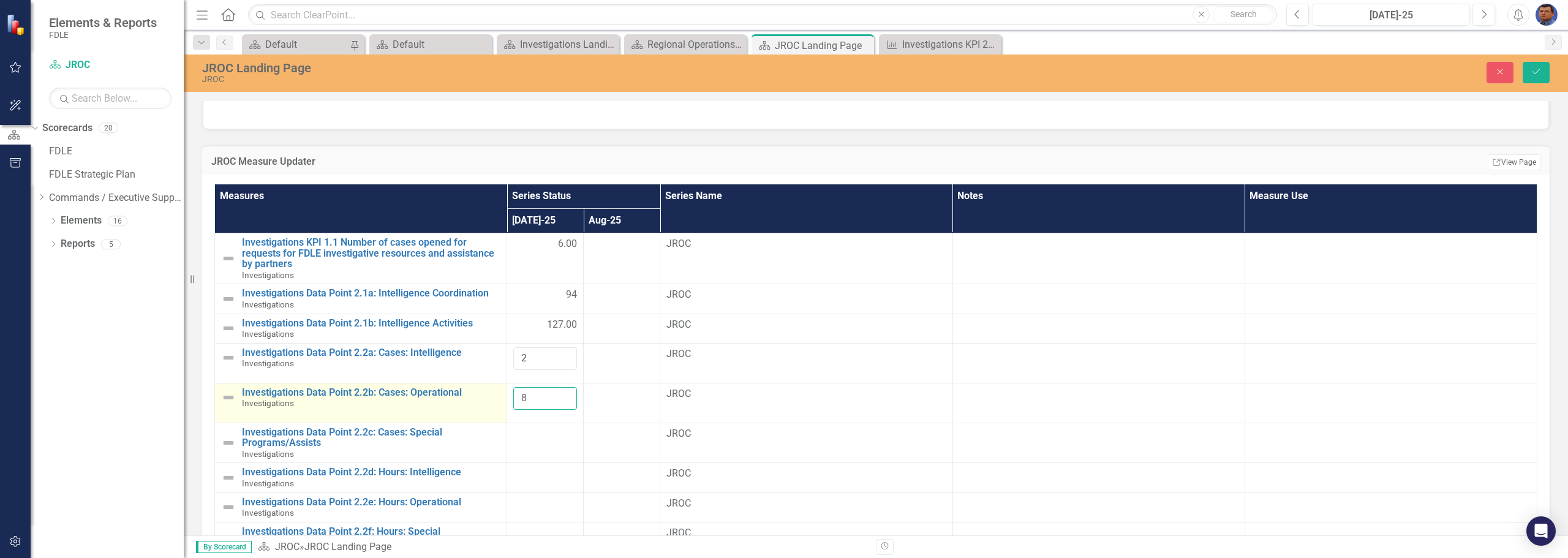
drag, startPoint x: 511, startPoint y: 398, endPoint x: 487, endPoint y: 403, distance: 24.5
click at [487, 403] on tr "Investigations Data Point 2.2b: Cases: Operational Investigations Edit Edit Mea…" at bounding box center [876, 403] width 1322 height 40
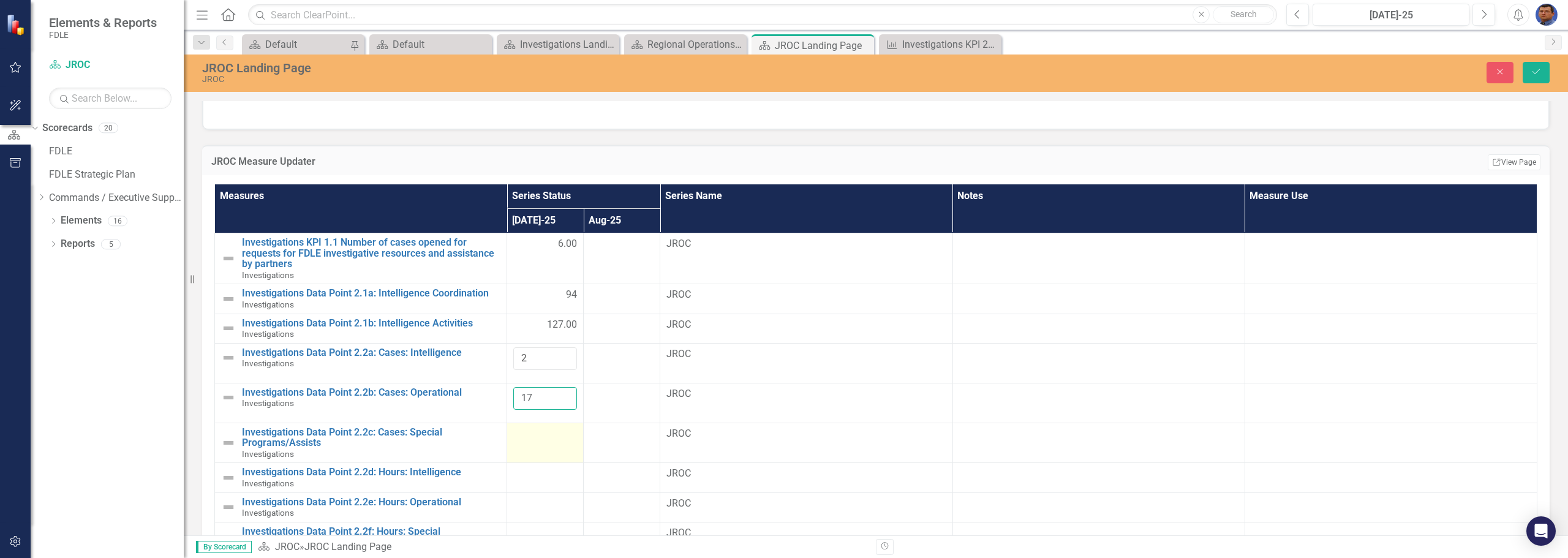
type input "17"
click at [507, 435] on td at bounding box center [545, 443] width 76 height 40
click at [525, 433] on input "number" at bounding box center [545, 438] width 64 height 23
type input "6"
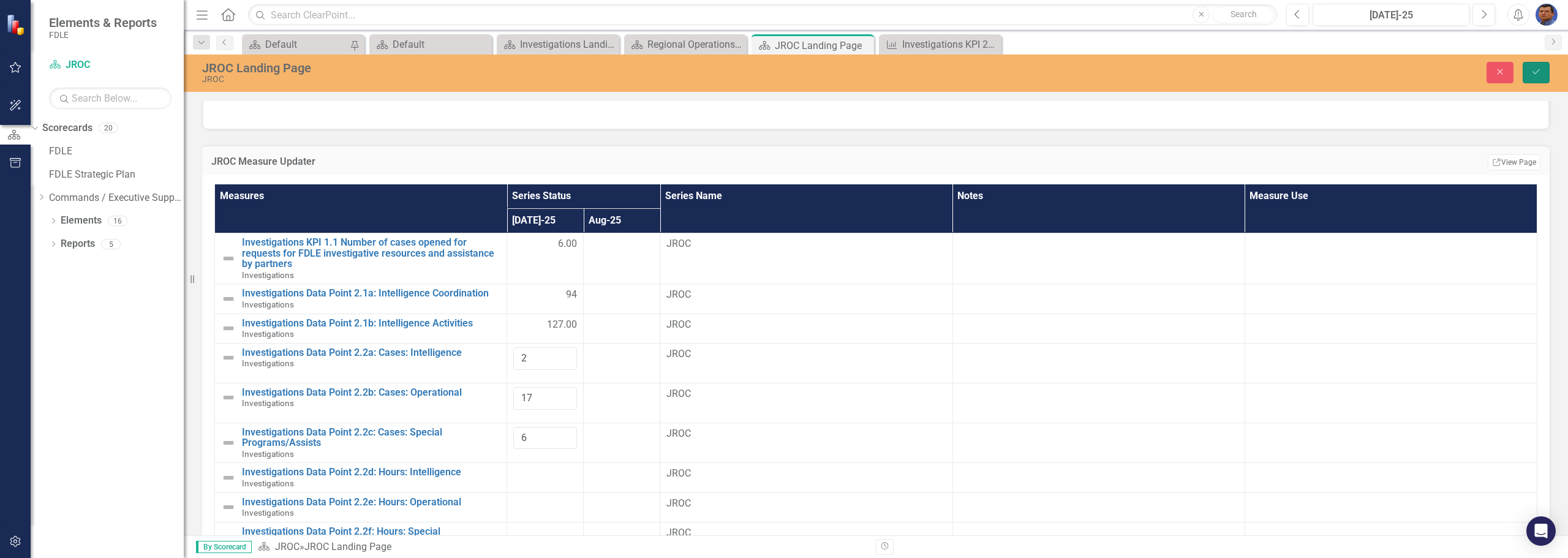
click at [1536, 74] on icon "Save" at bounding box center [1535, 72] width 11 height 9
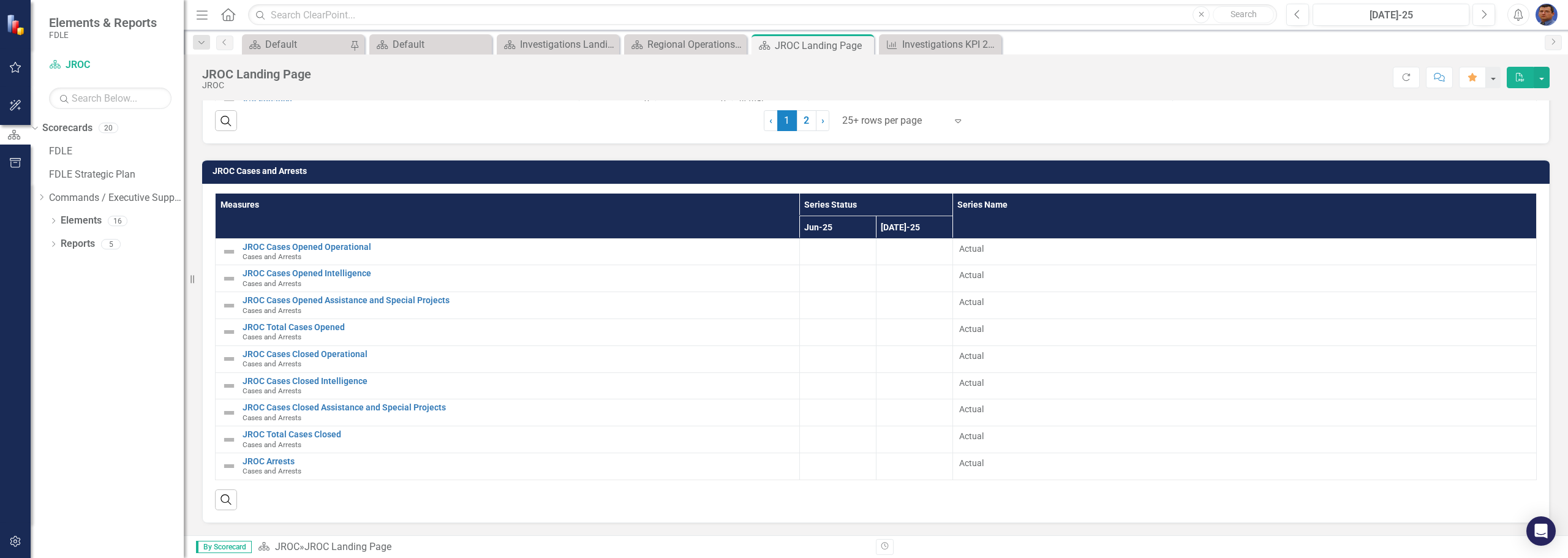
scroll to position [1468, 0]
click at [920, 249] on div at bounding box center [914, 249] width 64 height 15
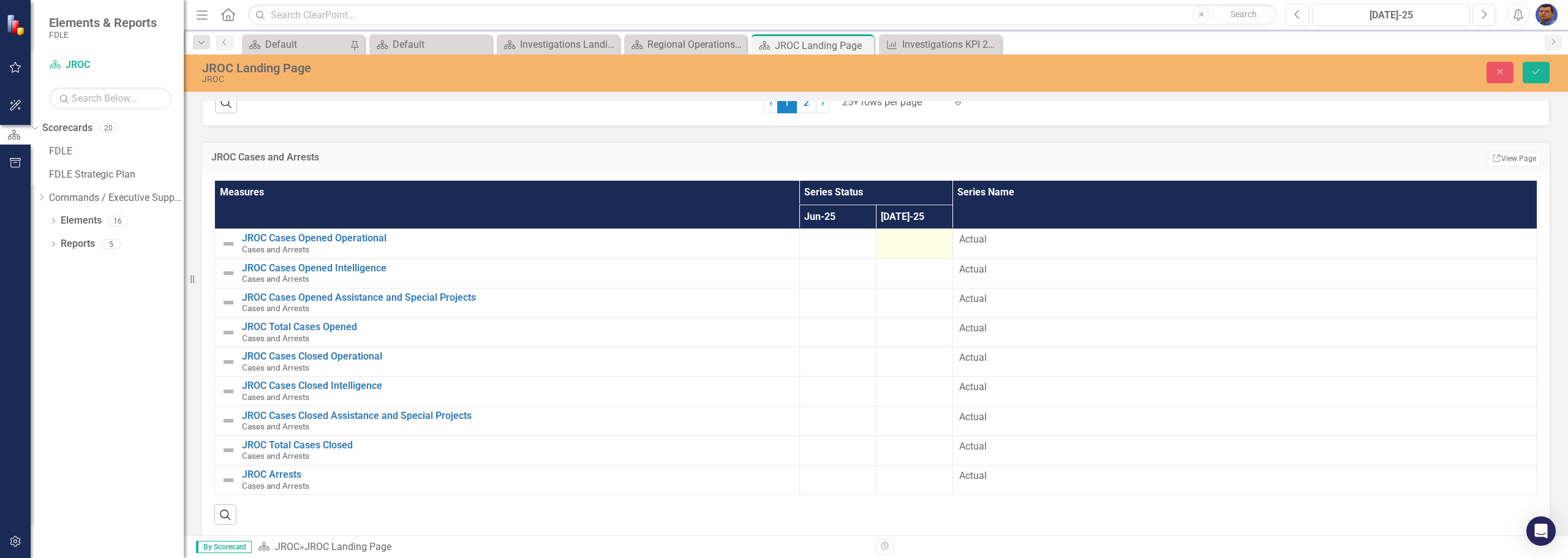
click at [907, 247] on div at bounding box center [914, 240] width 64 height 15
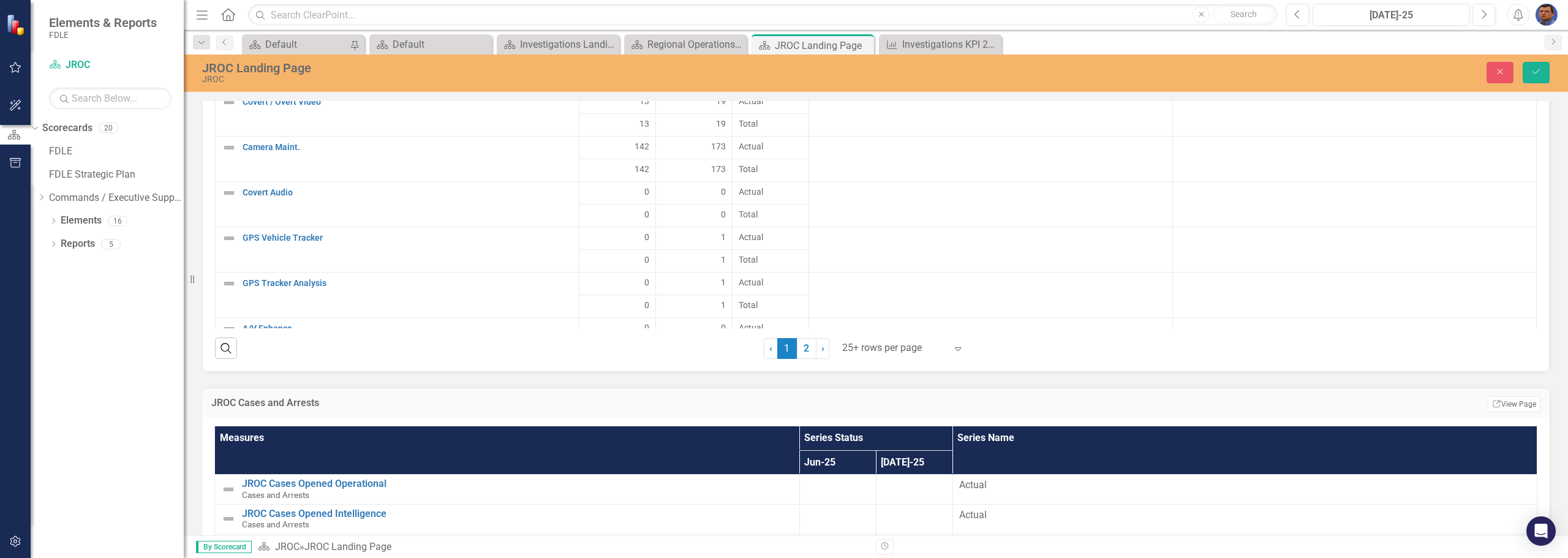
scroll to position [1407, 0]
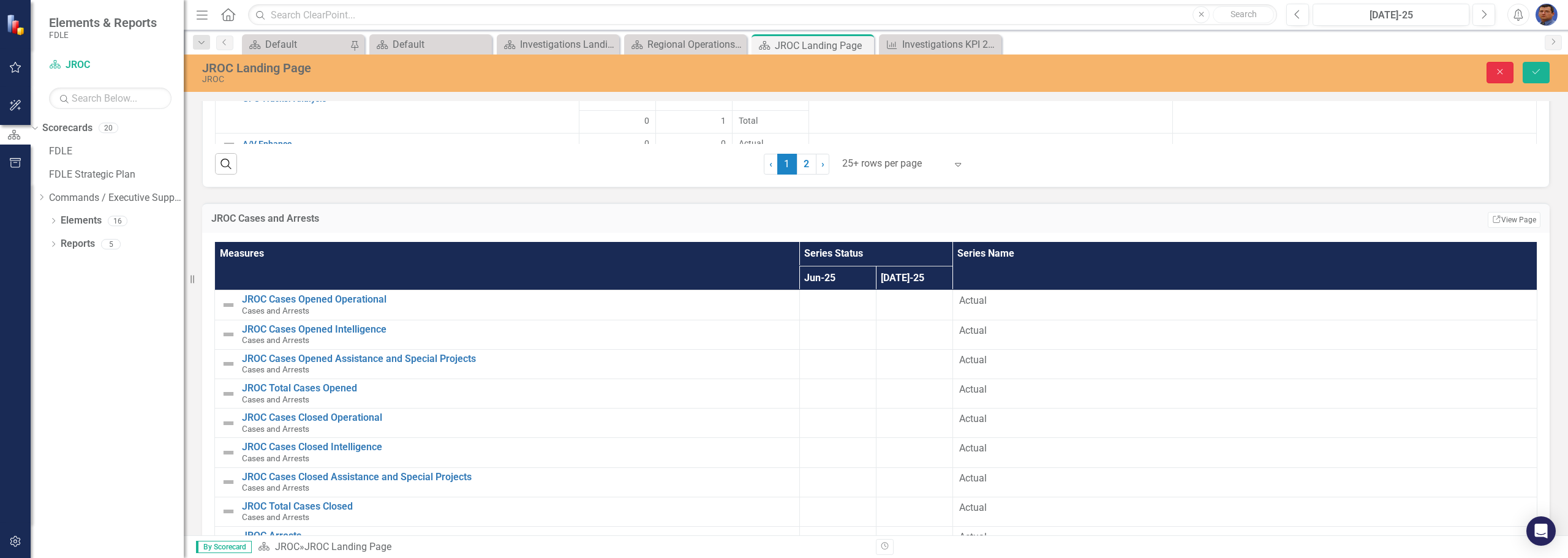
click at [1504, 76] on icon "Close" at bounding box center [1500, 72] width 11 height 9
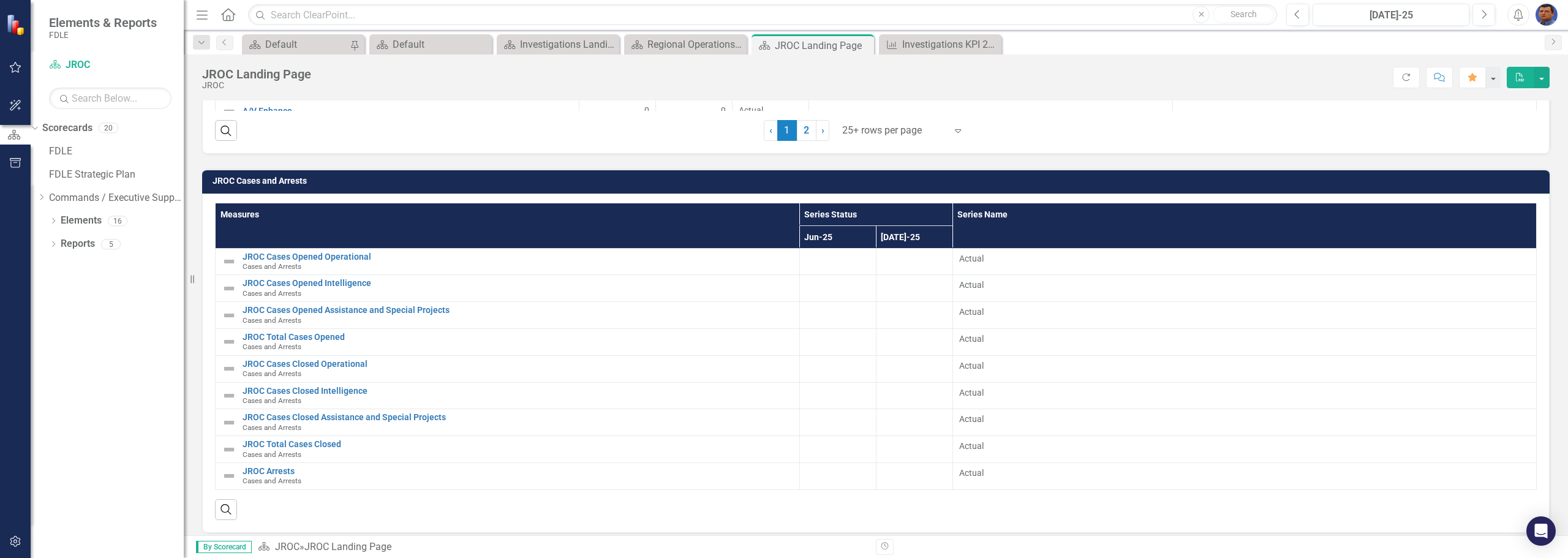
scroll to position [1468, 0]
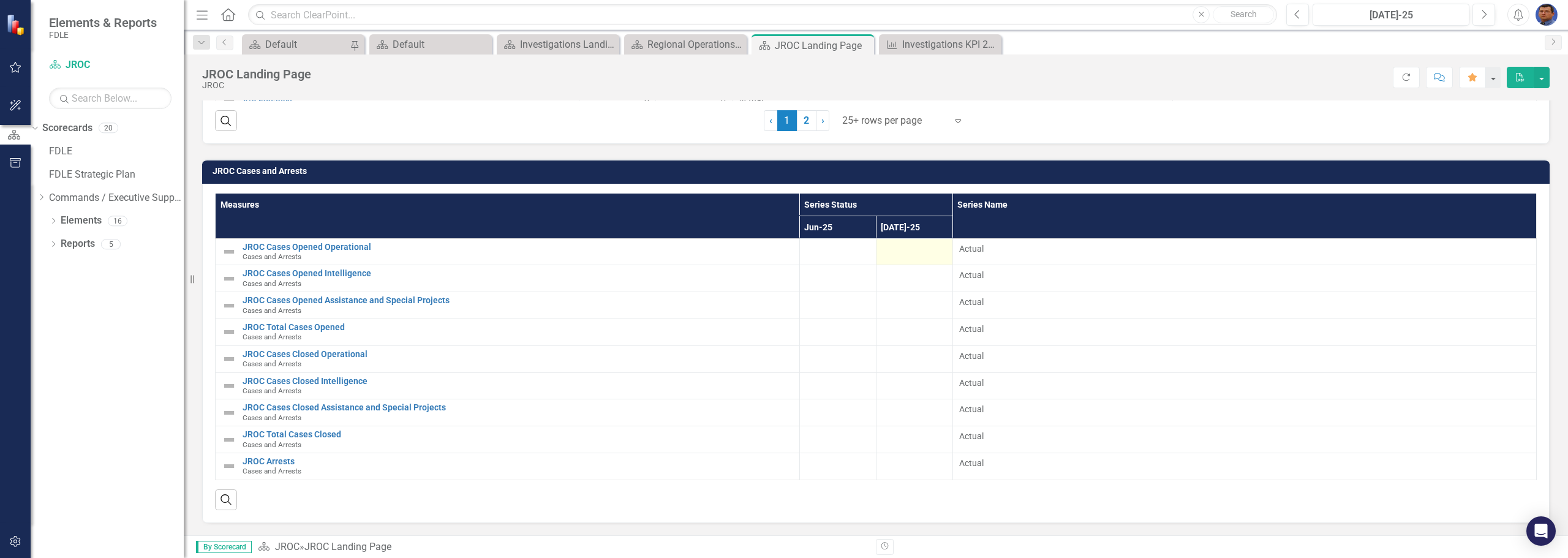
click at [910, 255] on div at bounding box center [914, 249] width 64 height 15
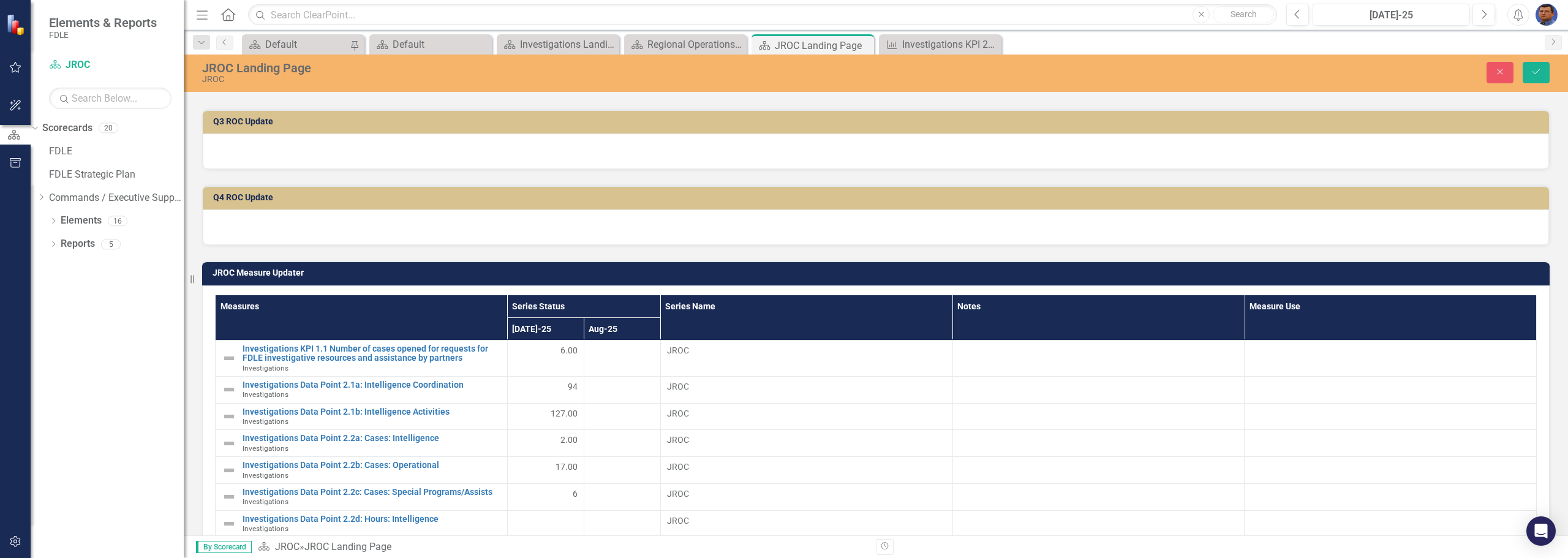
scroll to position [338, 0]
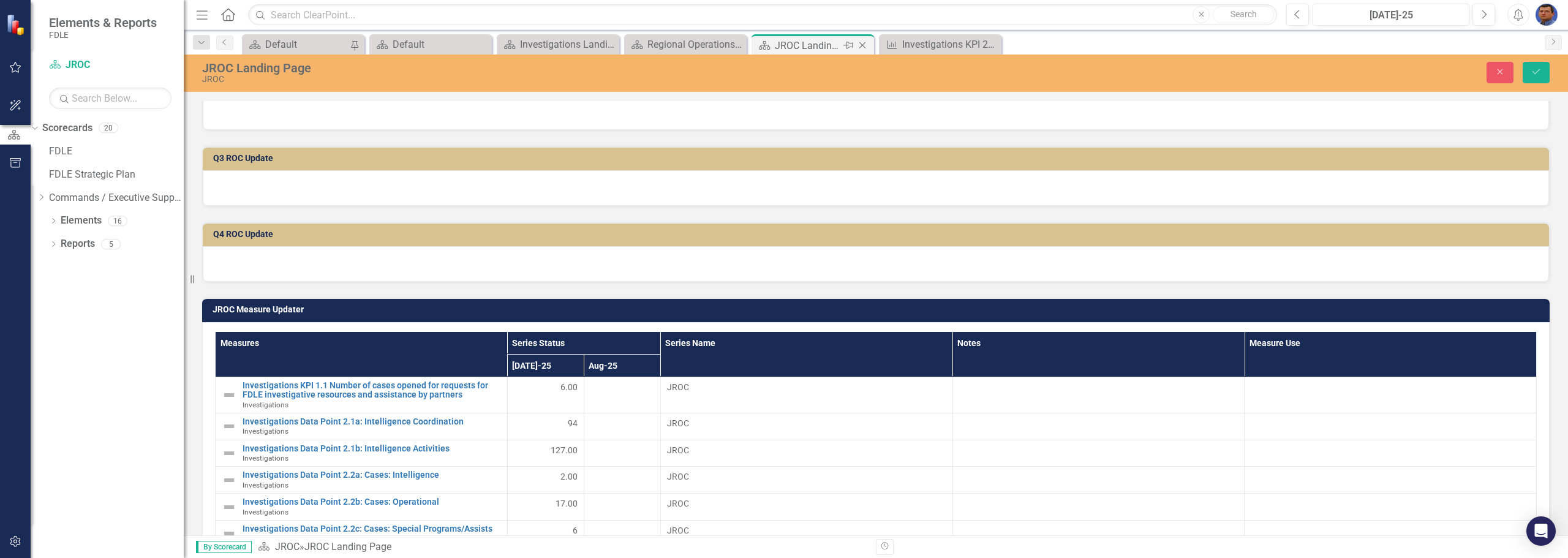
click at [782, 43] on div "JROC Landing Page" at bounding box center [807, 45] width 66 height 15
click at [1496, 68] on icon "Close" at bounding box center [1500, 72] width 11 height 9
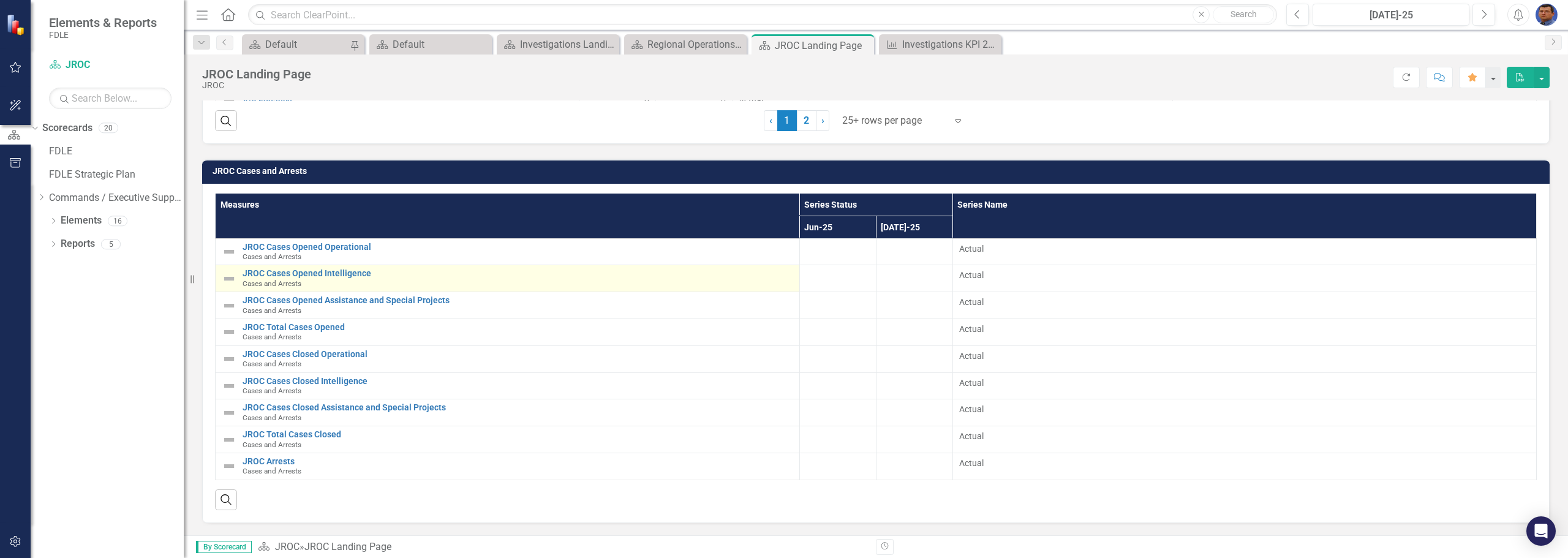
scroll to position [1468, 0]
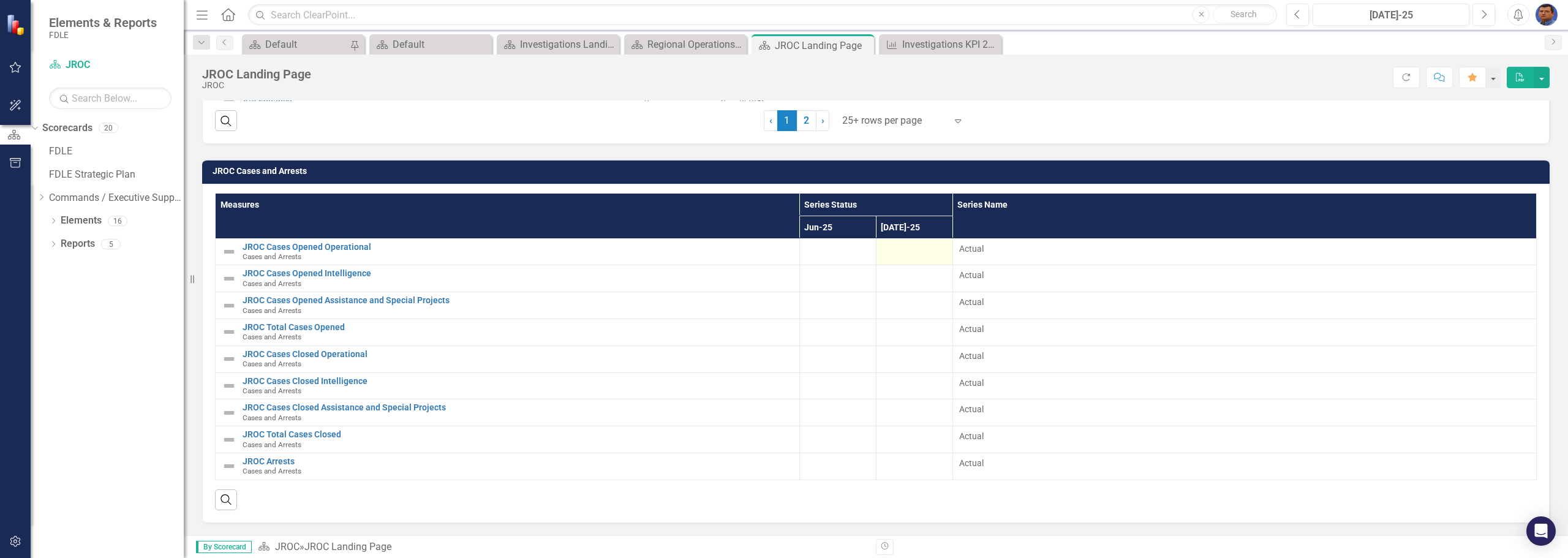
click at [885, 252] on div at bounding box center [914, 249] width 64 height 15
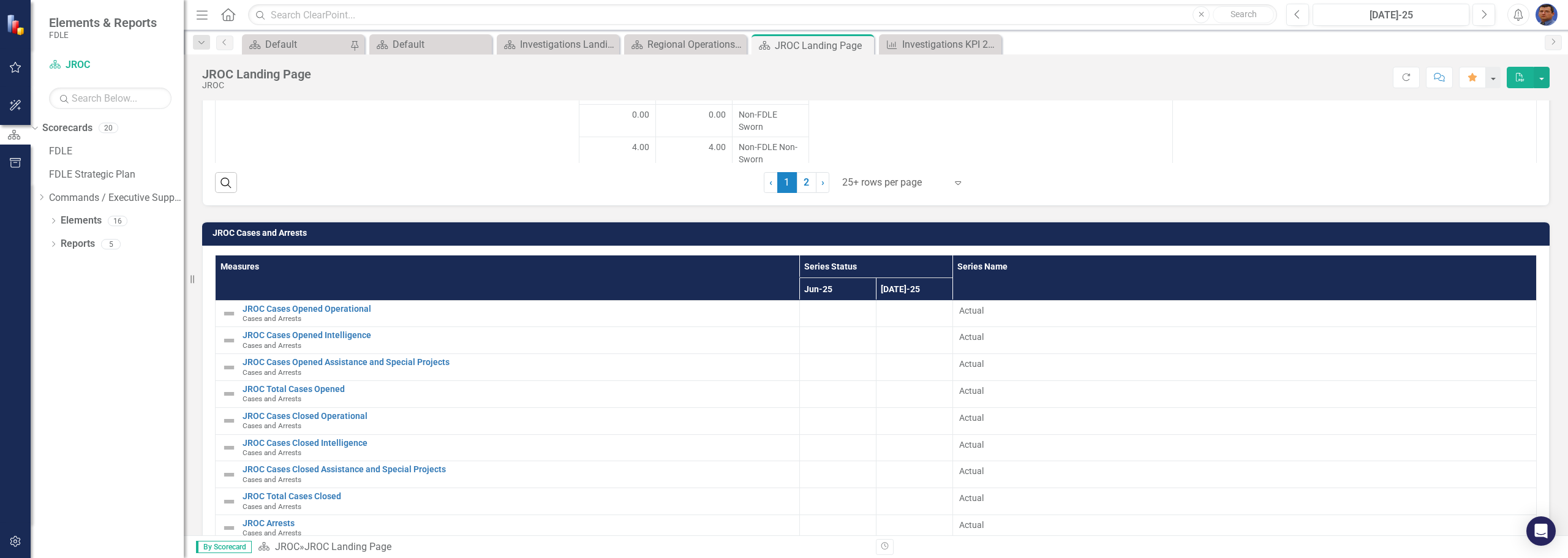
scroll to position [1407, 0]
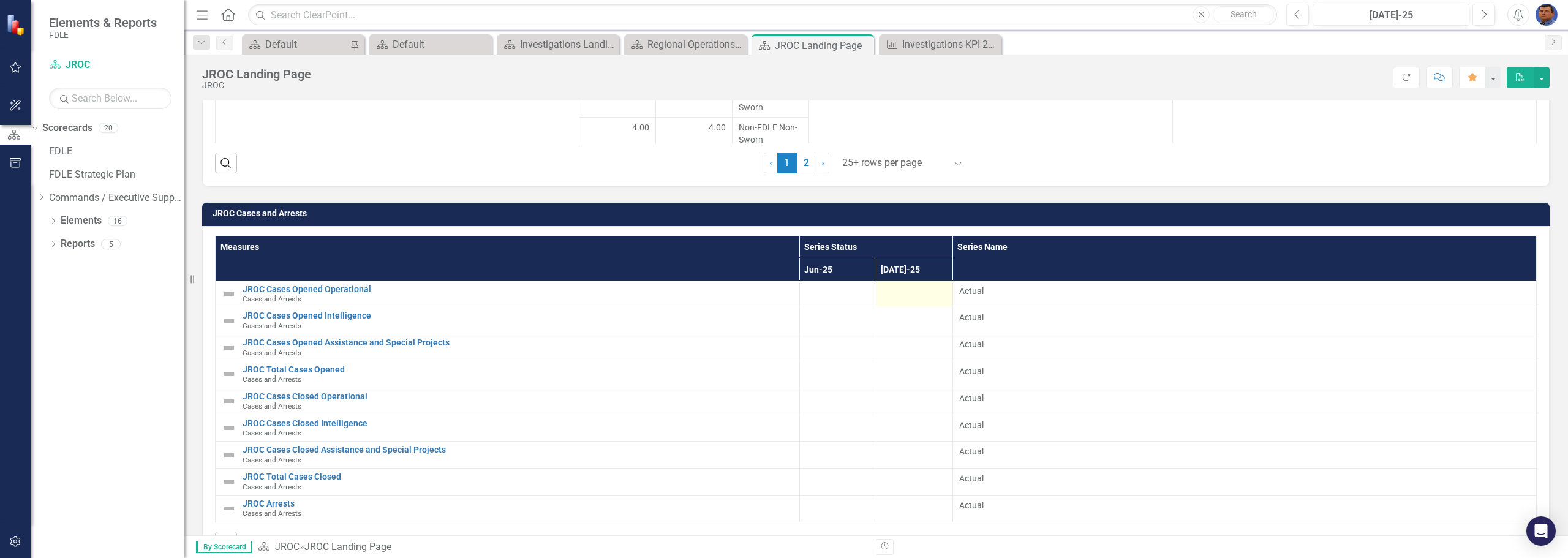
click at [892, 299] on div at bounding box center [914, 292] width 64 height 15
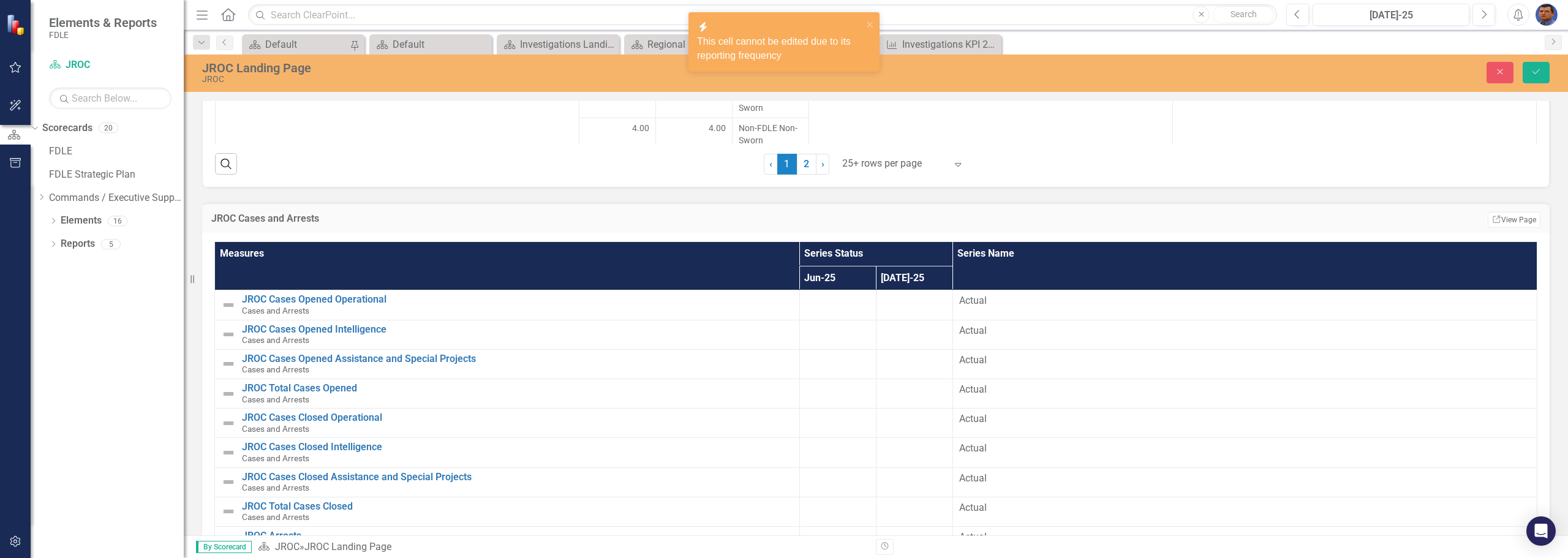
click at [795, 35] on div "This cell cannot be edited due to its reporting frequency" at bounding box center [779, 49] width 165 height 28
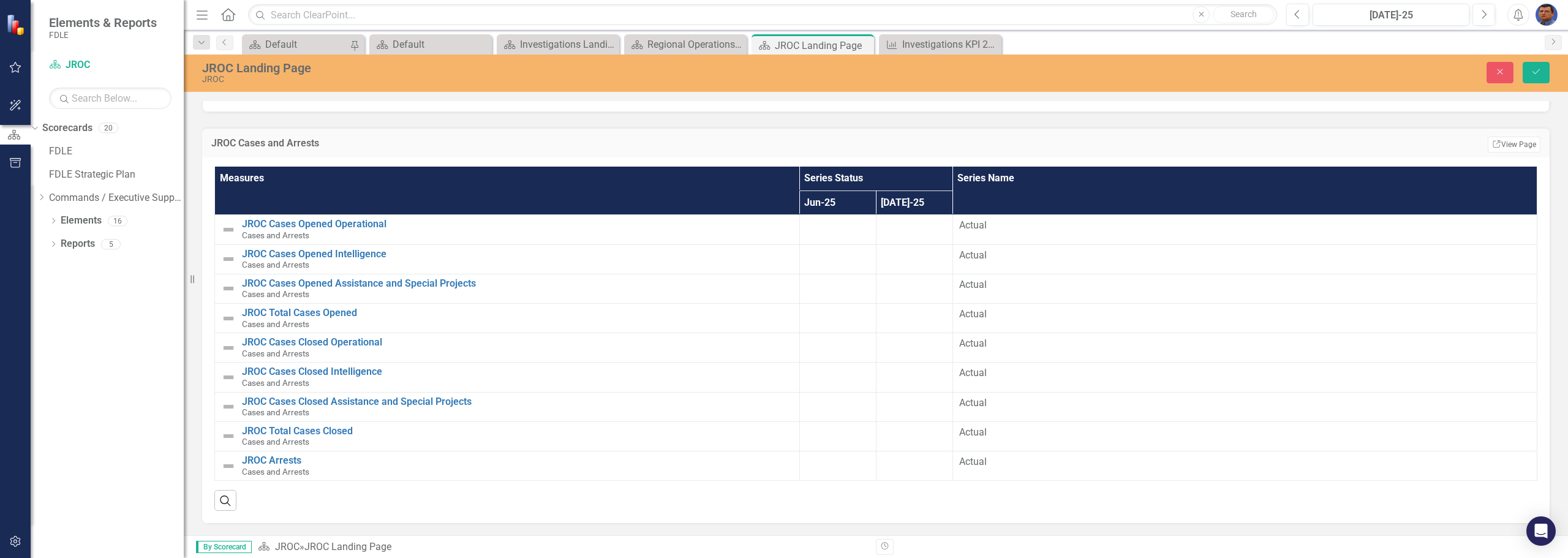
scroll to position [1501, 0]
click at [76, 66] on link "Scorecard JROC" at bounding box center [110, 65] width 123 height 14
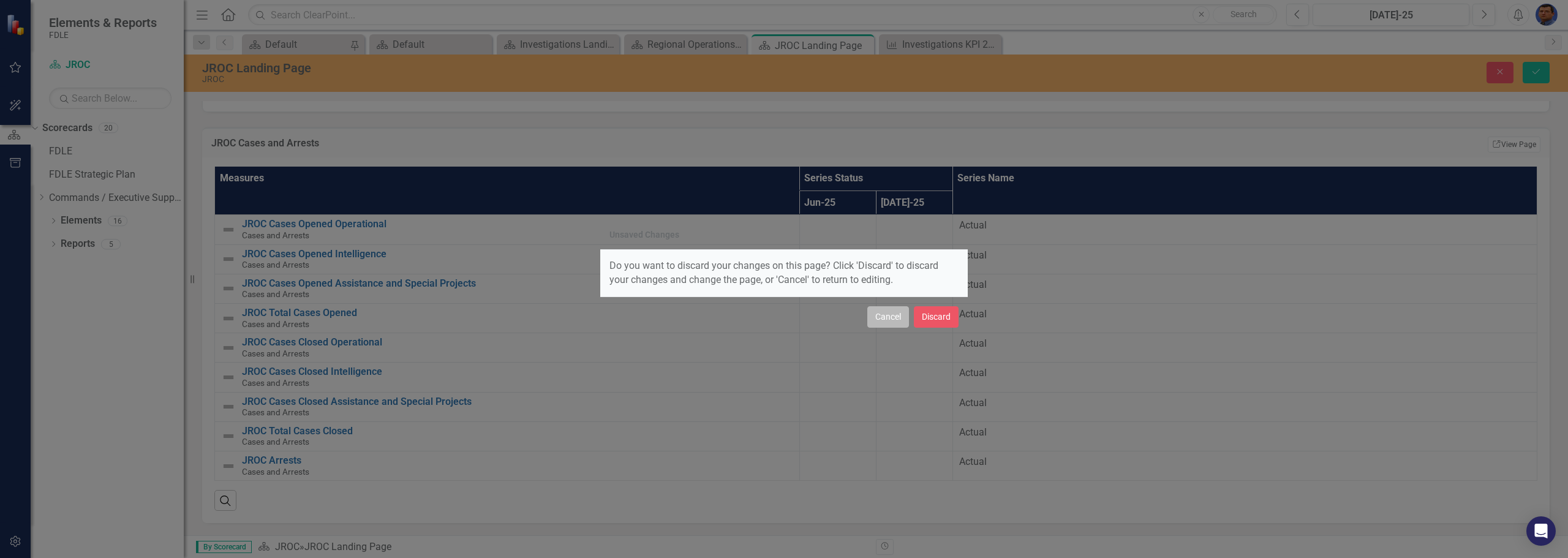
click at [891, 317] on button "Cancel" at bounding box center [888, 316] width 42 height 21
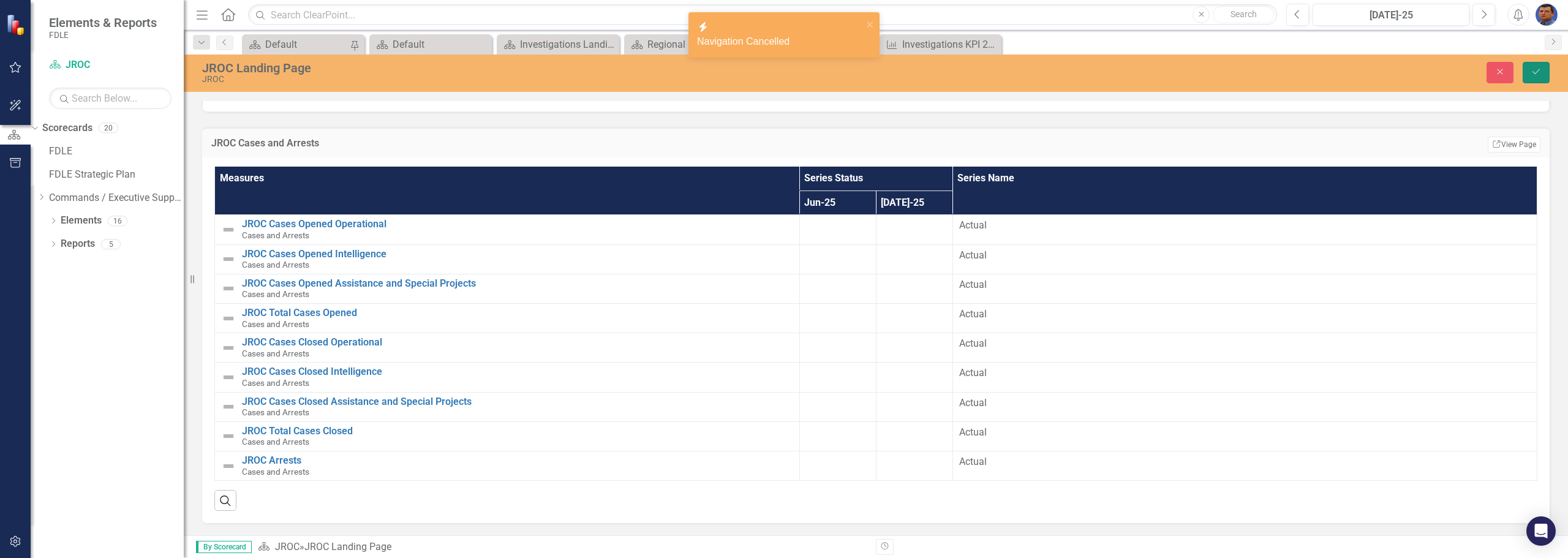
click at [1530, 72] on icon "Save" at bounding box center [1535, 72] width 11 height 9
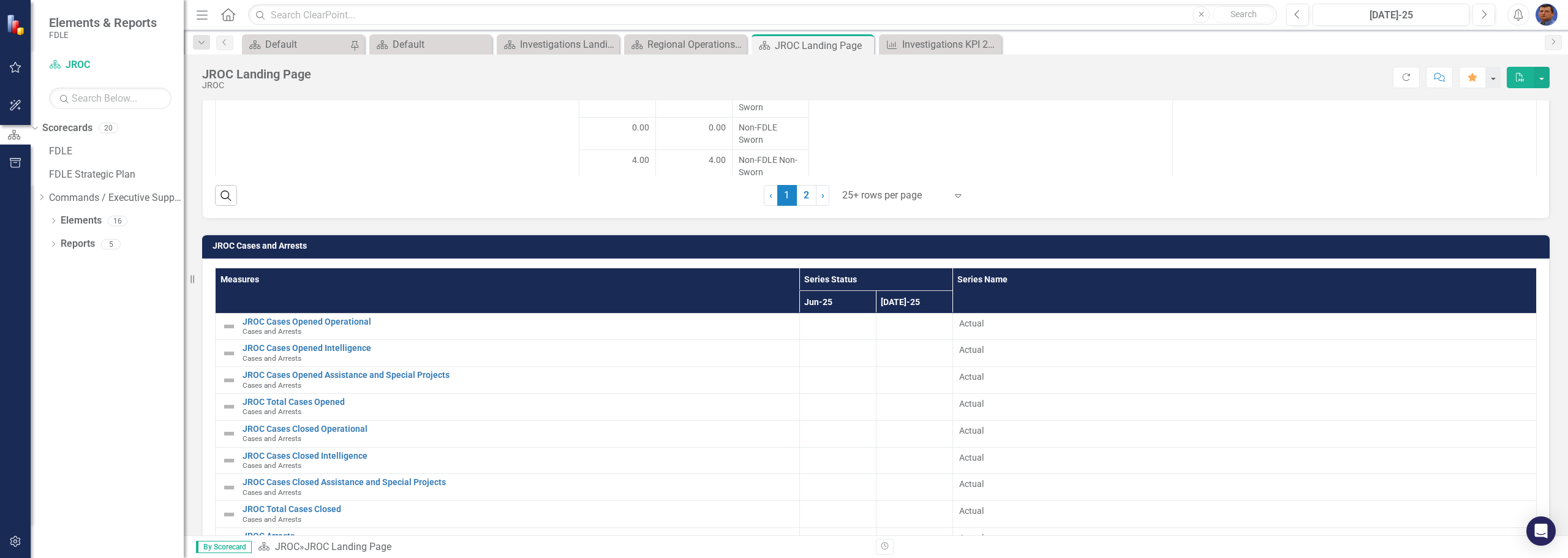
scroll to position [1409, 0]
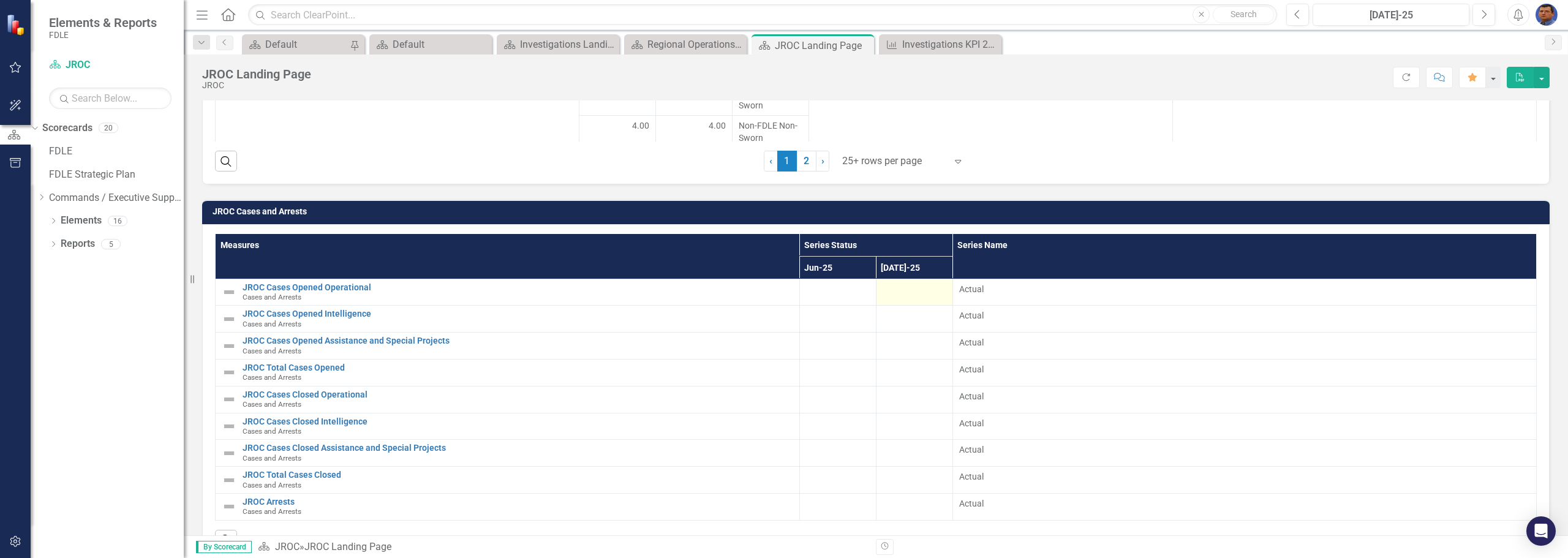
click at [904, 298] on div at bounding box center [914, 290] width 64 height 15
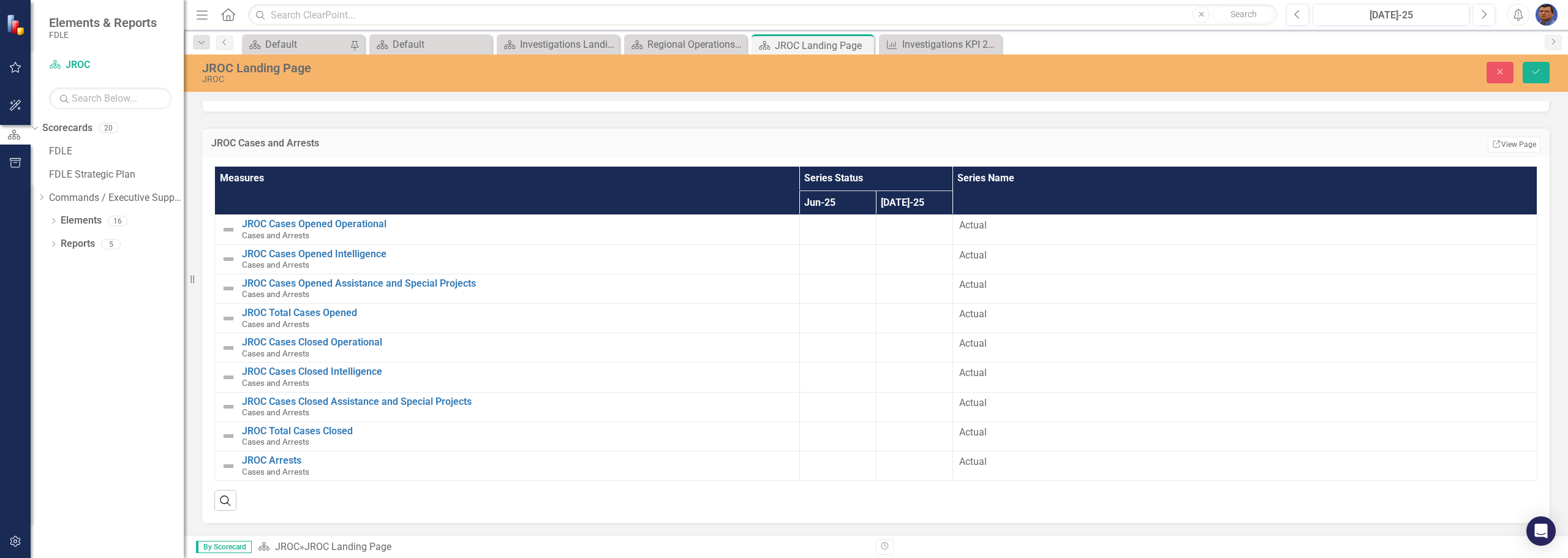
scroll to position [1501, 0]
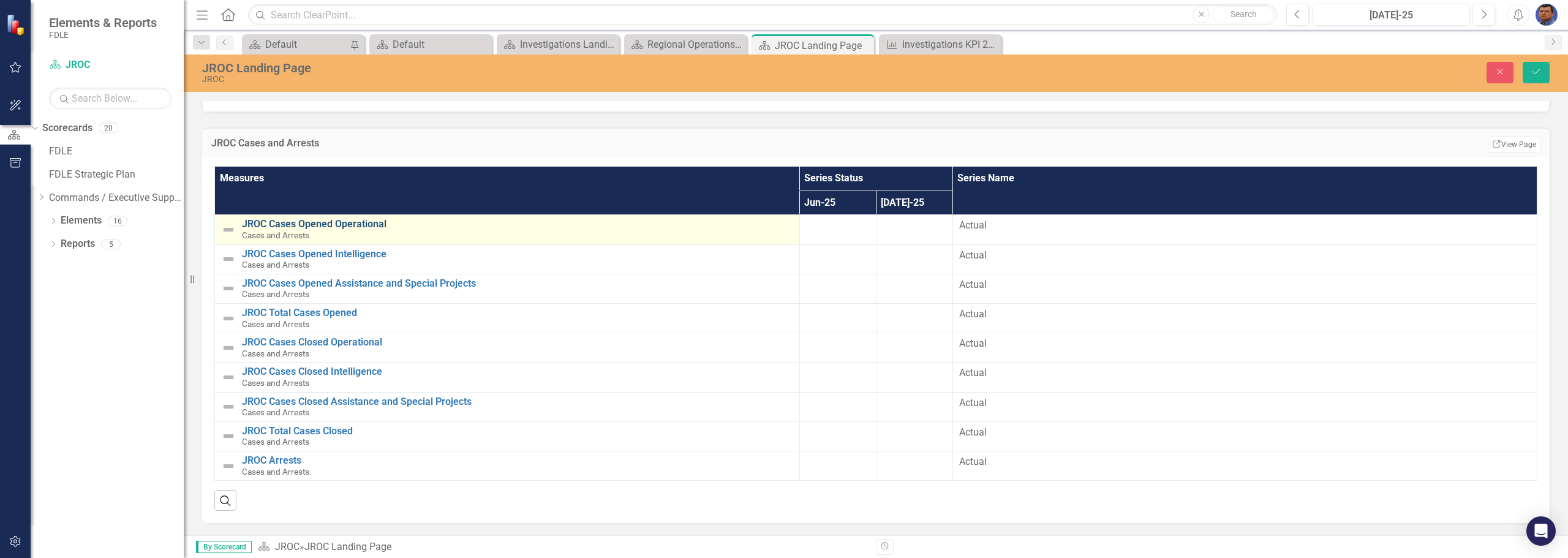
click at [354, 224] on link "JROC Cases Opened Operational" at bounding box center [518, 224] width 551 height 11
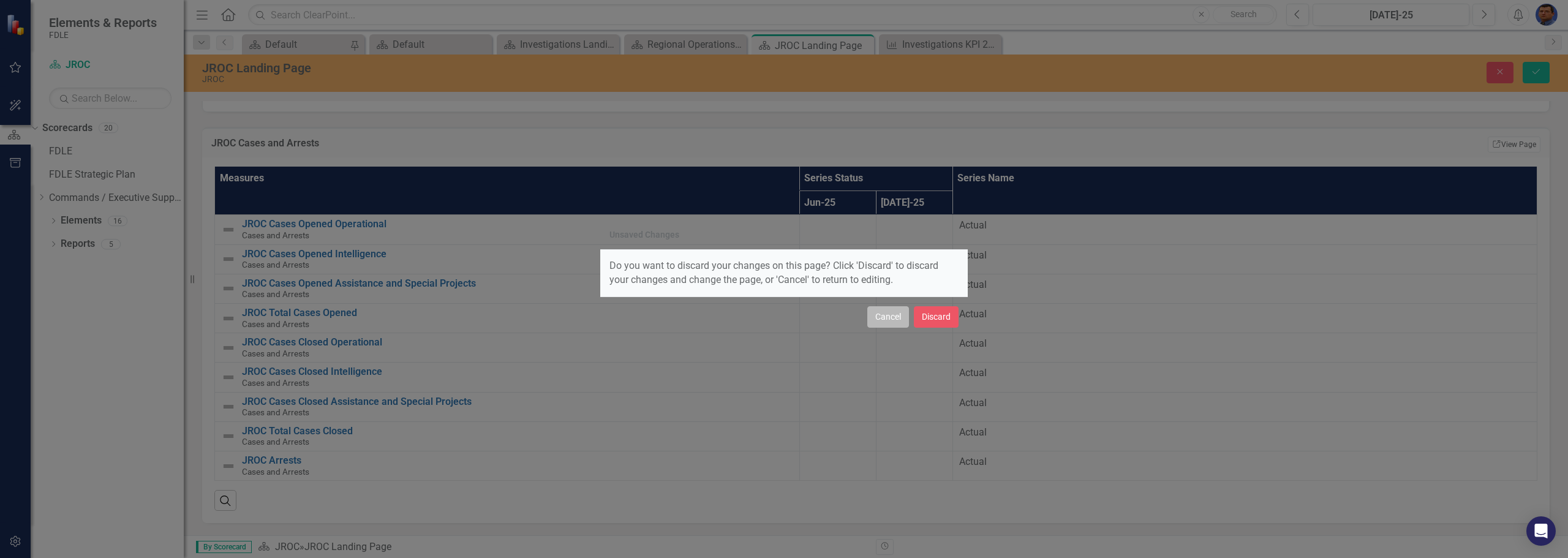
click at [889, 317] on button "Cancel" at bounding box center [888, 316] width 42 height 21
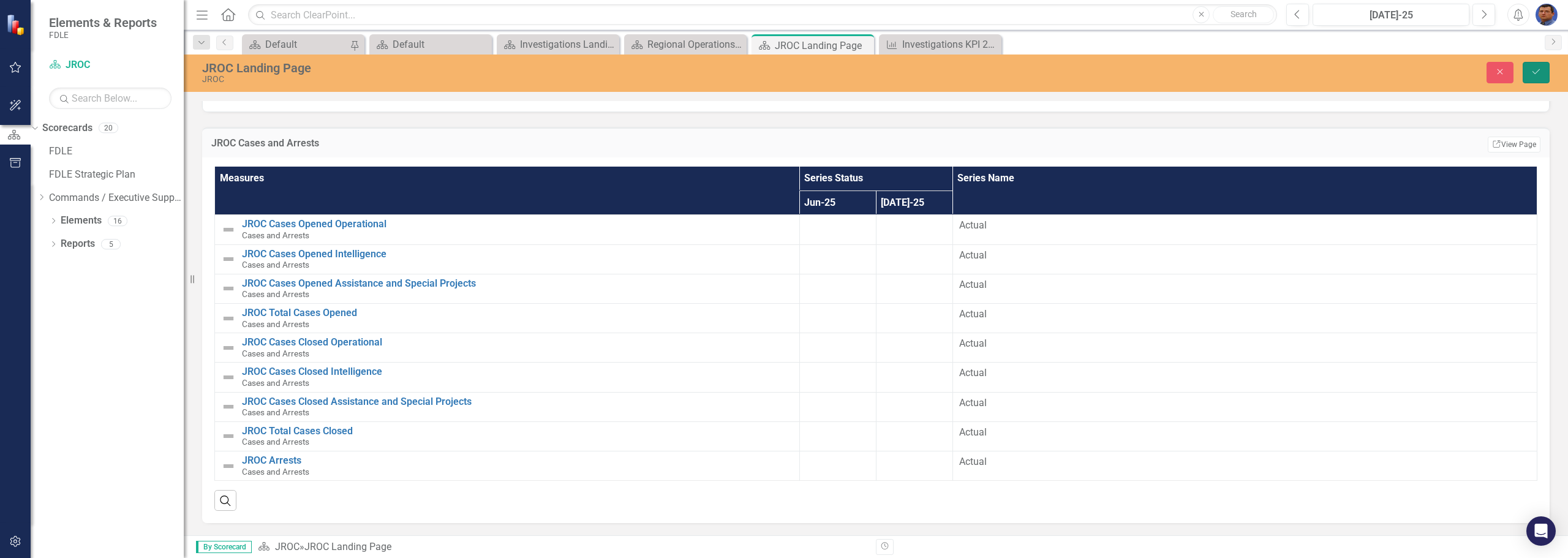
click at [1537, 69] on icon "Save" at bounding box center [1535, 72] width 11 height 9
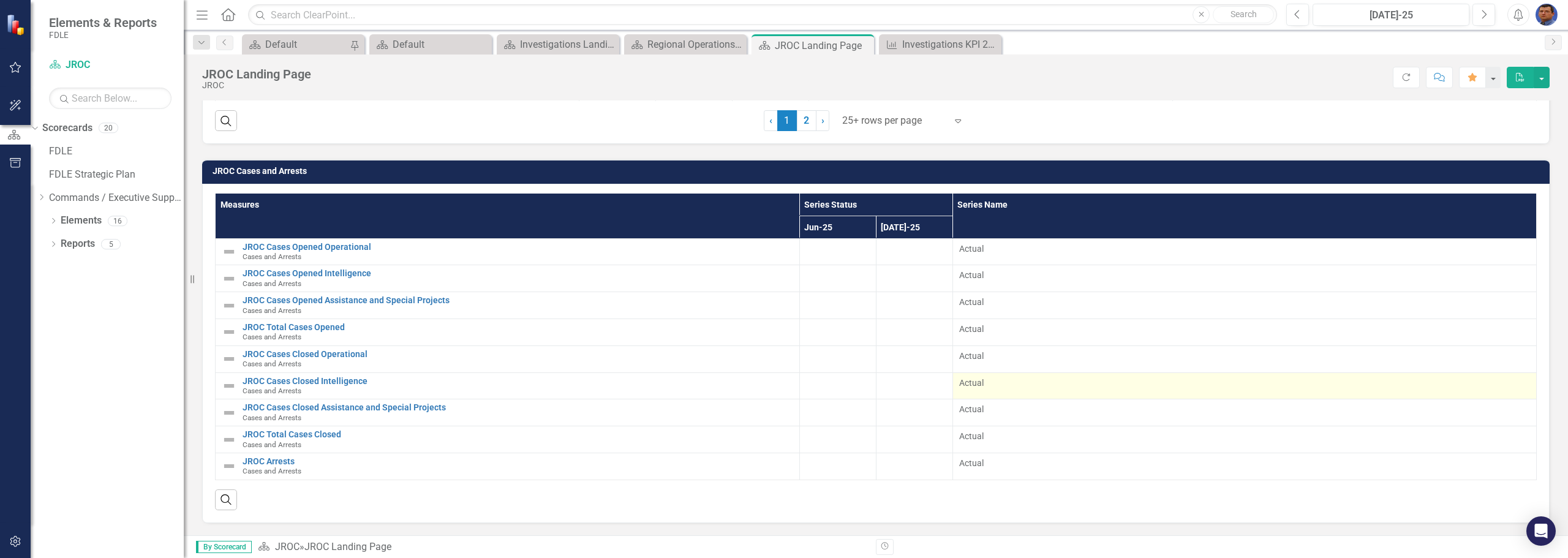
scroll to position [1468, 0]
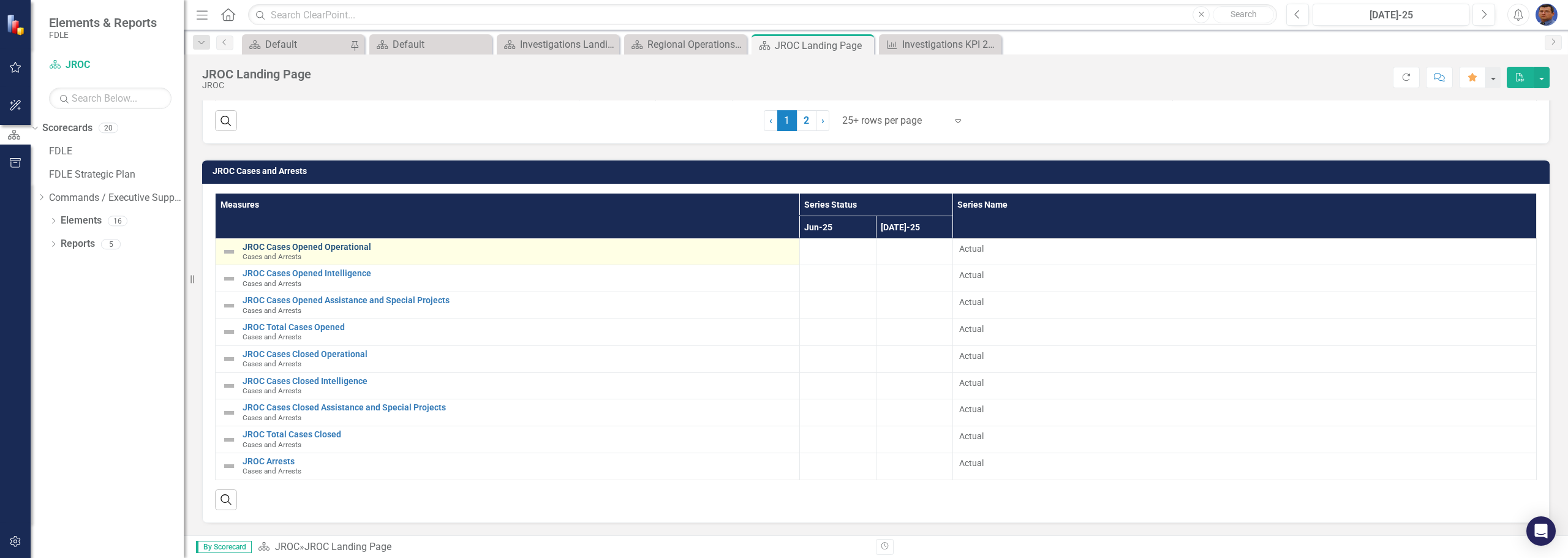
click at [292, 244] on link "JROC Cases Opened Operational" at bounding box center [518, 247] width 551 height 9
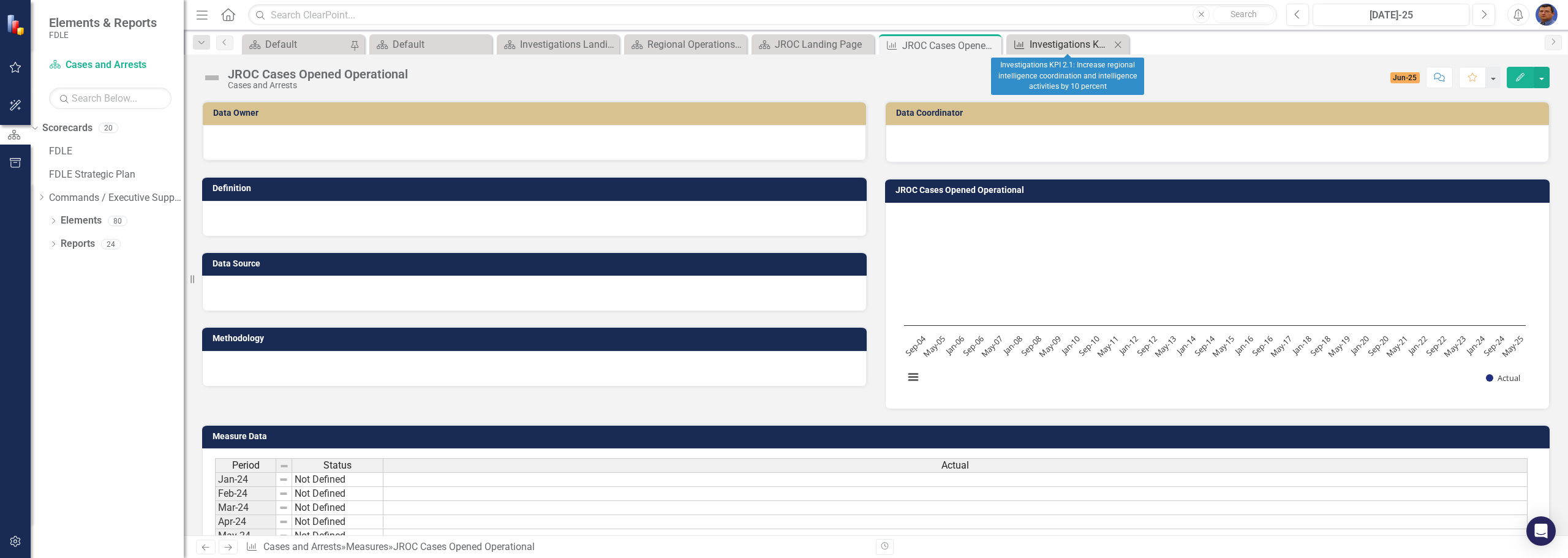
click at [1060, 38] on div "Investigations KPI 2.1: Increase regional intelligence coordination and intelli…" at bounding box center [1070, 44] width 81 height 15
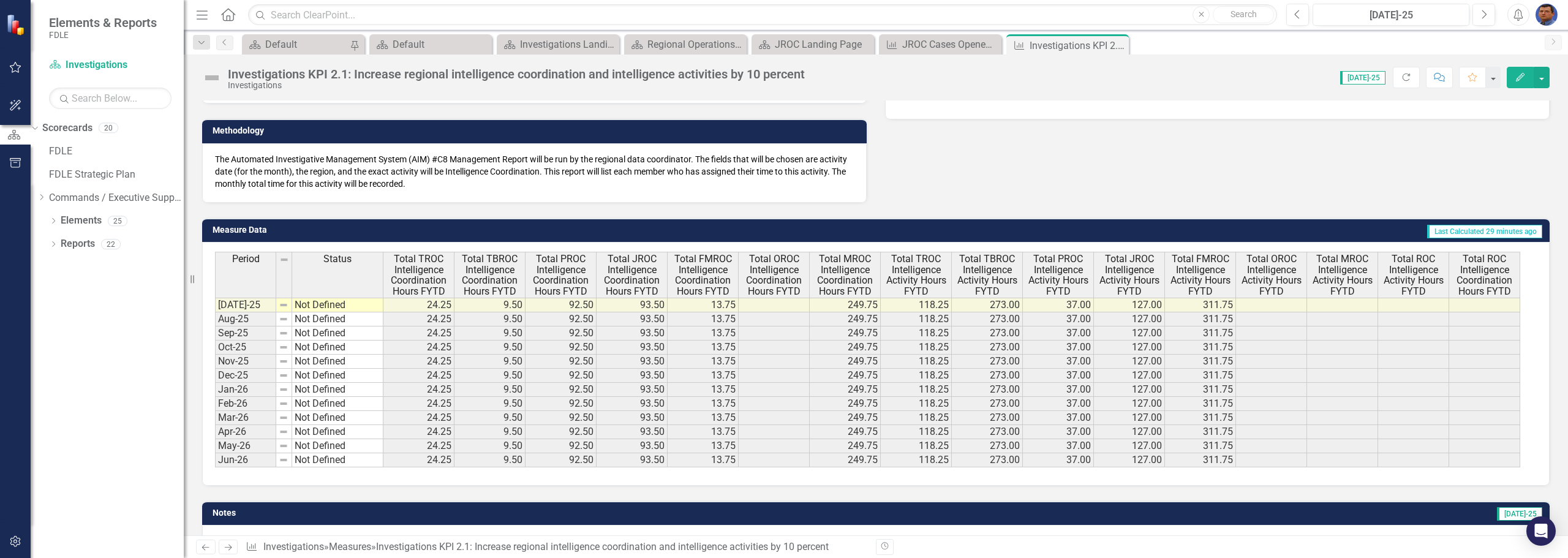
scroll to position [306, 0]
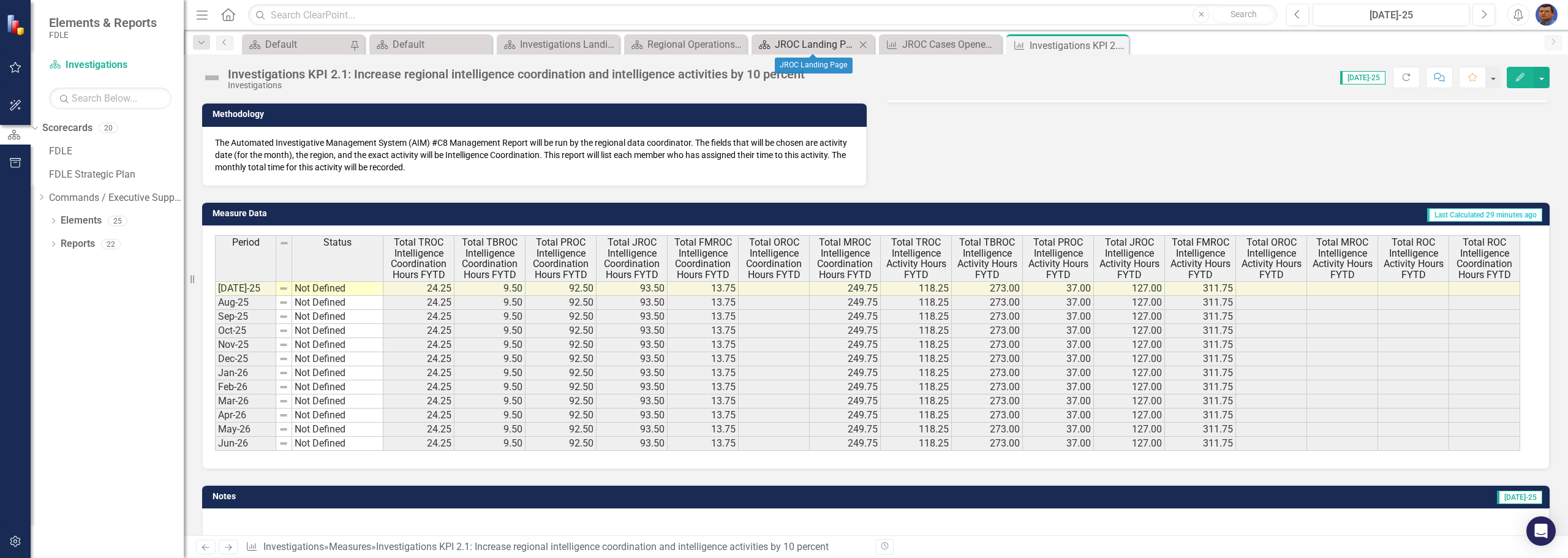
click at [811, 42] on div "JROC Landing Page" at bounding box center [815, 44] width 81 height 15
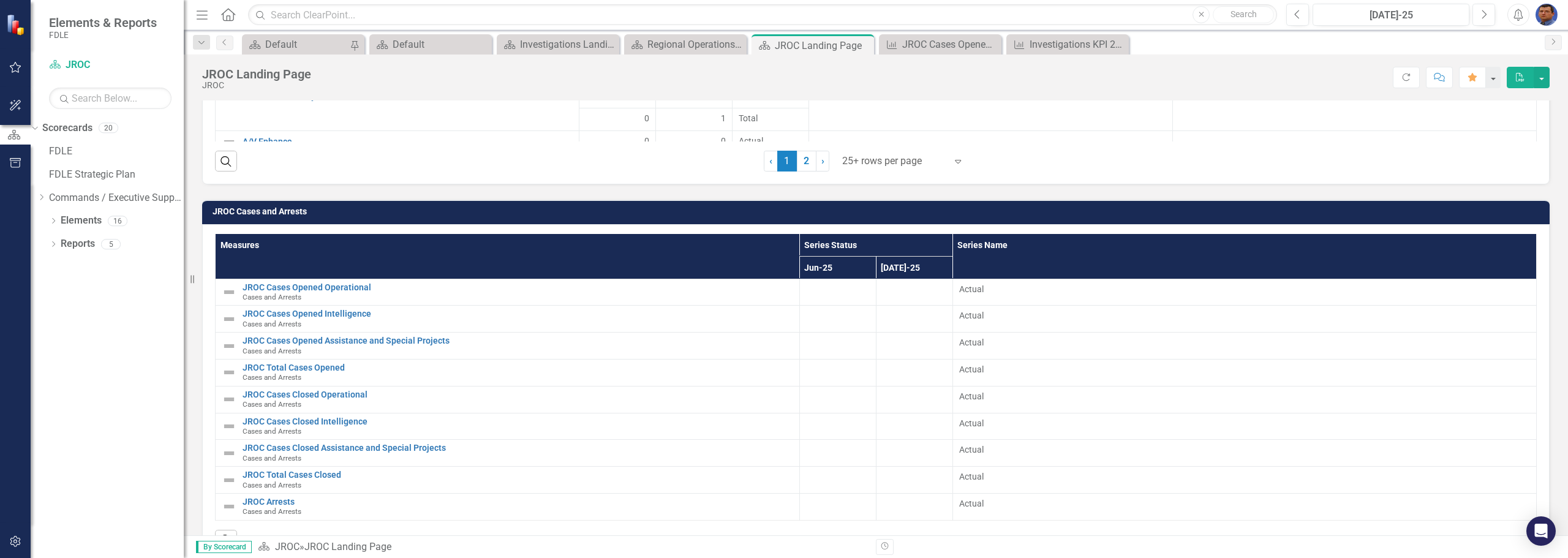
scroll to position [1468, 0]
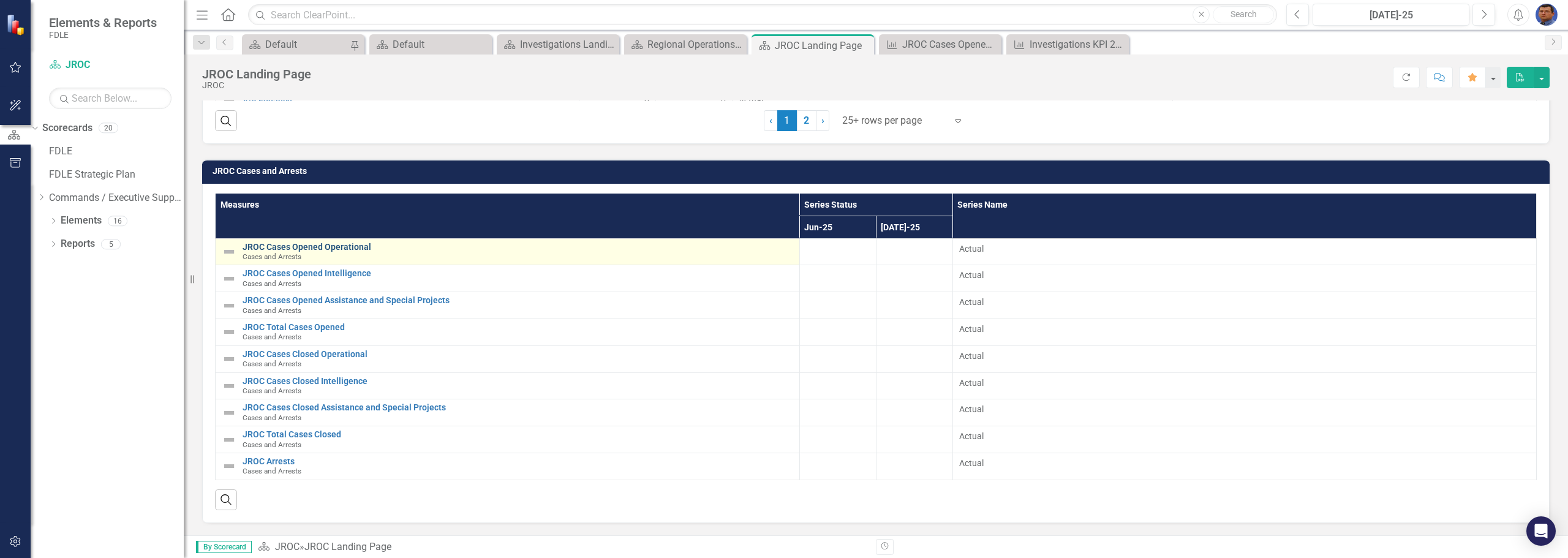
click at [273, 245] on link "JROC Cases Opened Operational" at bounding box center [518, 247] width 551 height 9
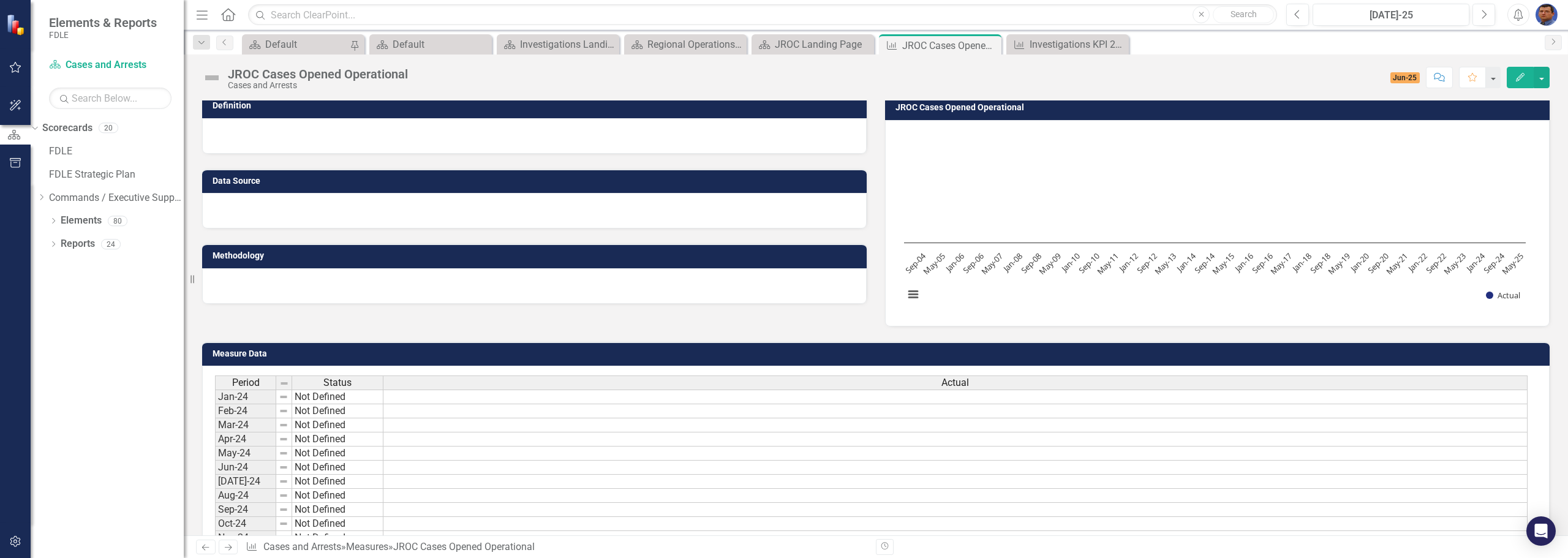
scroll to position [298, 0]
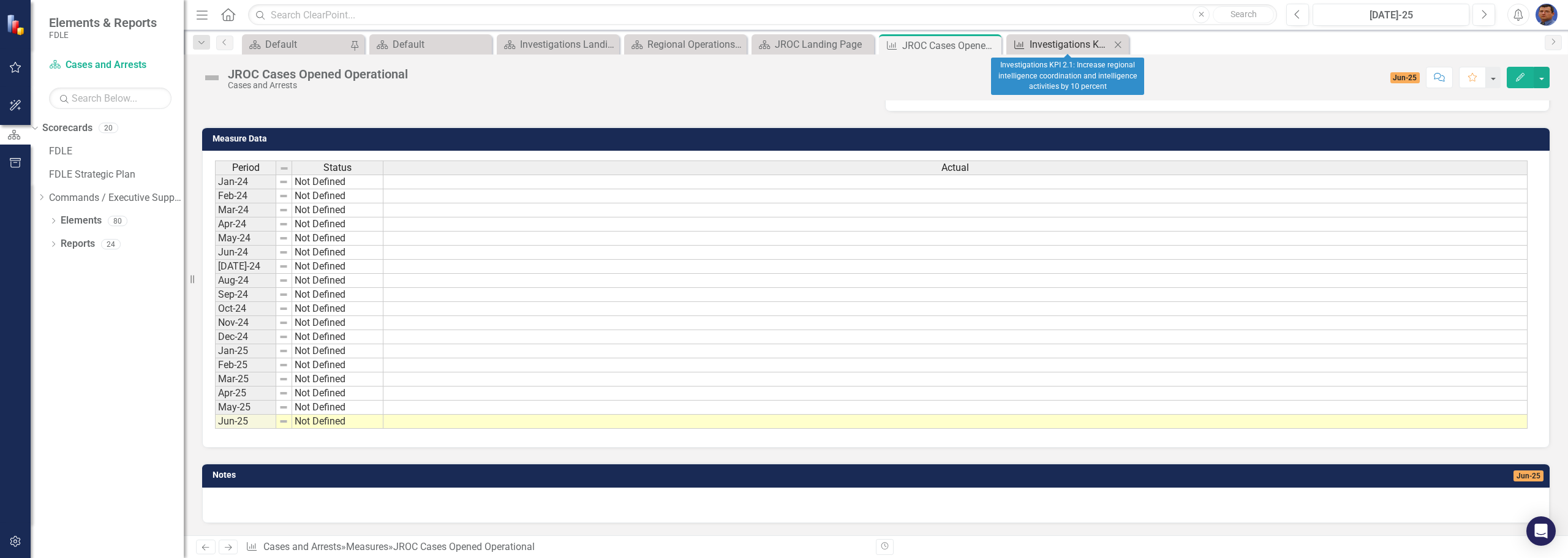
click at [1044, 44] on div "Investigations KPI 2.1: Increase regional intelligence coordination and intelli…" at bounding box center [1070, 44] width 81 height 15
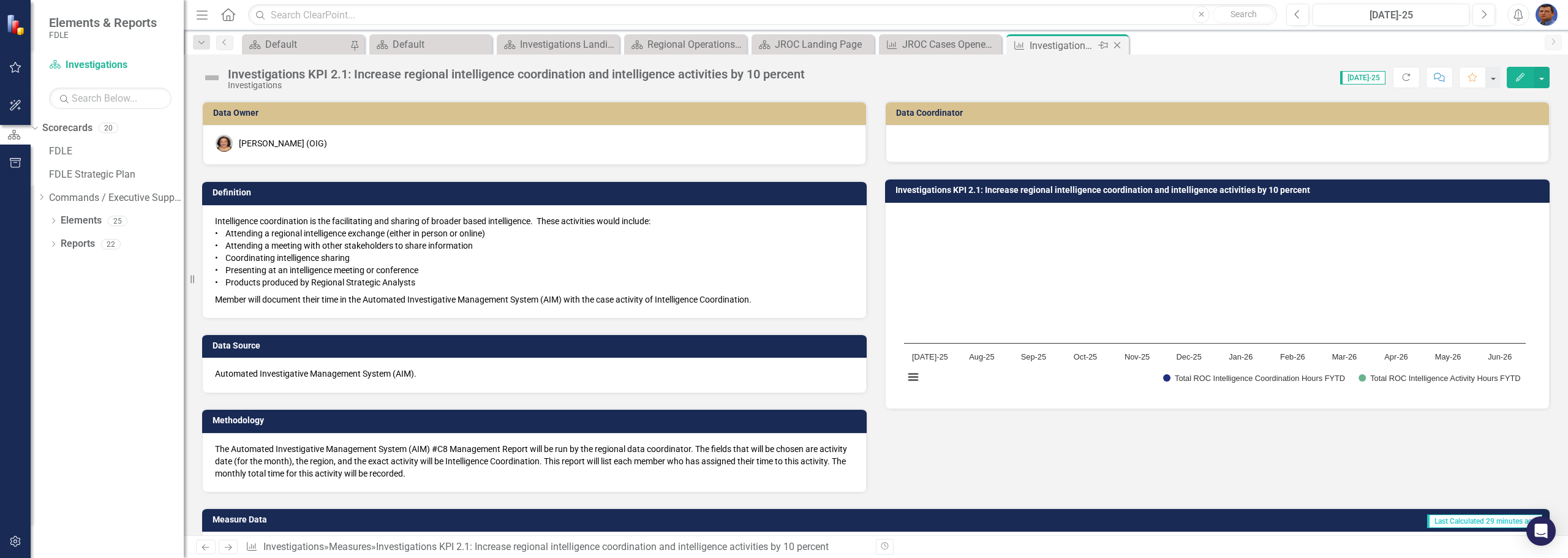
click at [1116, 44] on icon "Close" at bounding box center [1117, 45] width 12 height 10
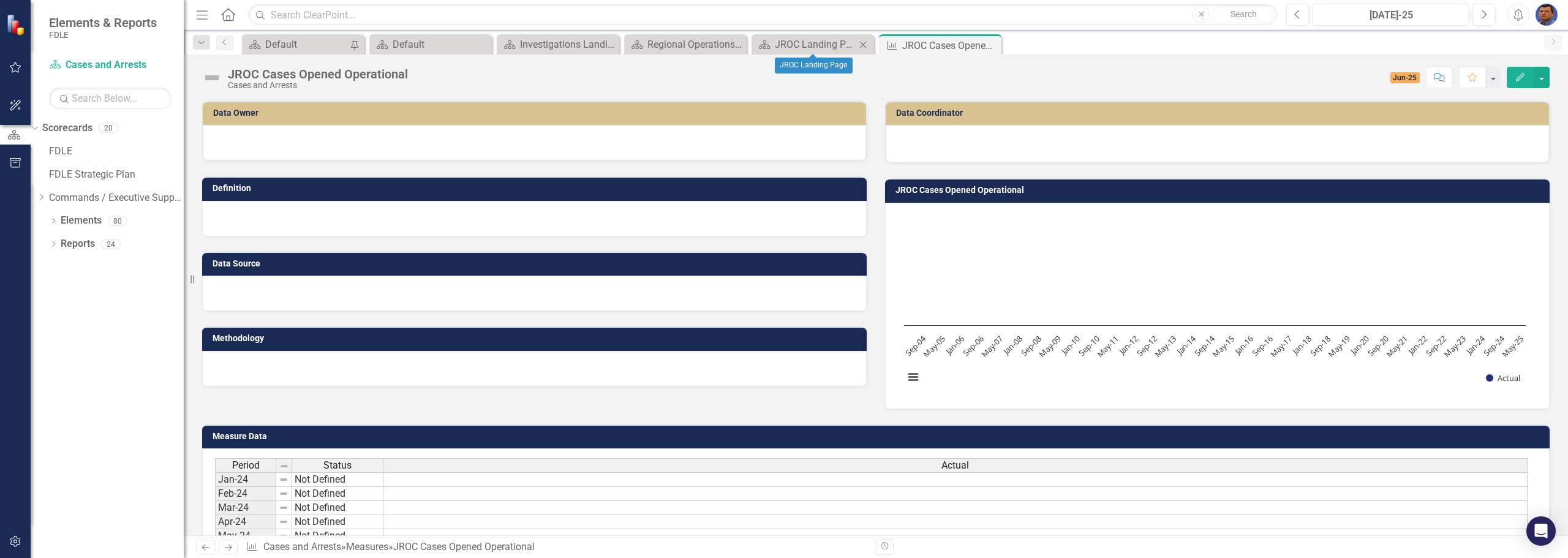
click at [864, 41] on icon "Close" at bounding box center [863, 44] width 12 height 10
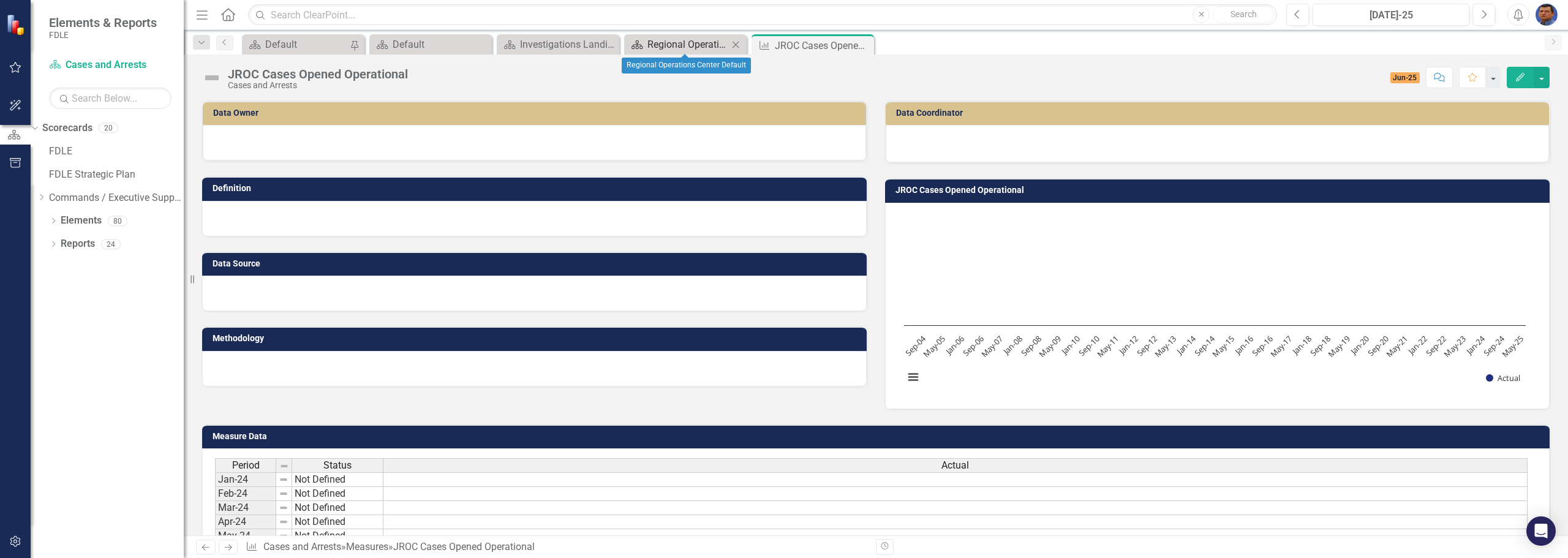
click at [702, 40] on div "Regional Operations Center Default" at bounding box center [688, 44] width 81 height 15
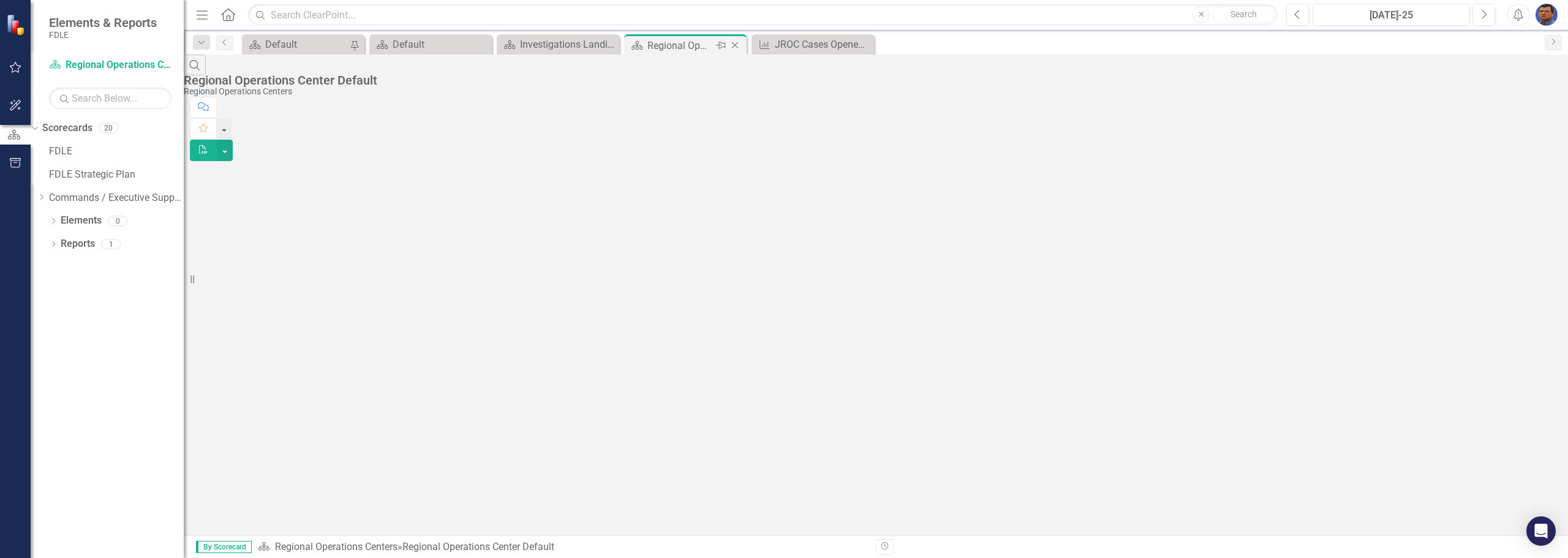
click at [733, 44] on icon "Close" at bounding box center [735, 45] width 12 height 10
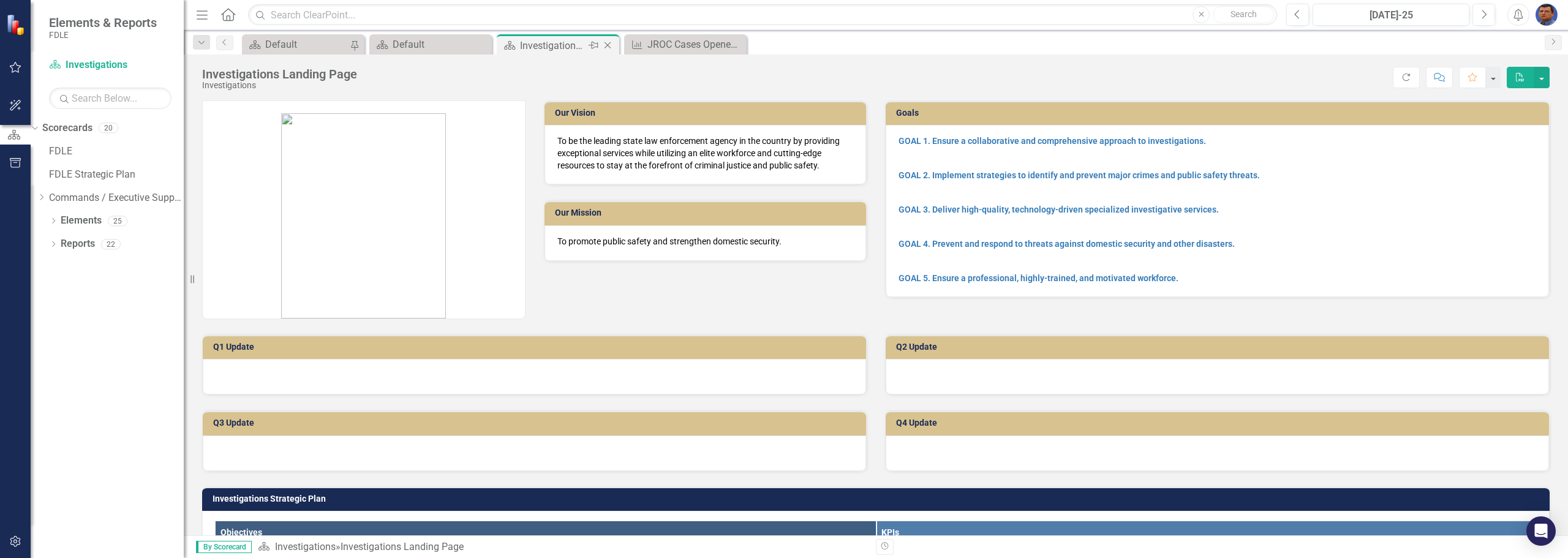
click at [528, 42] on div "Investigations Landing Page" at bounding box center [553, 45] width 66 height 15
click at [606, 42] on icon "Close" at bounding box center [607, 45] width 12 height 10
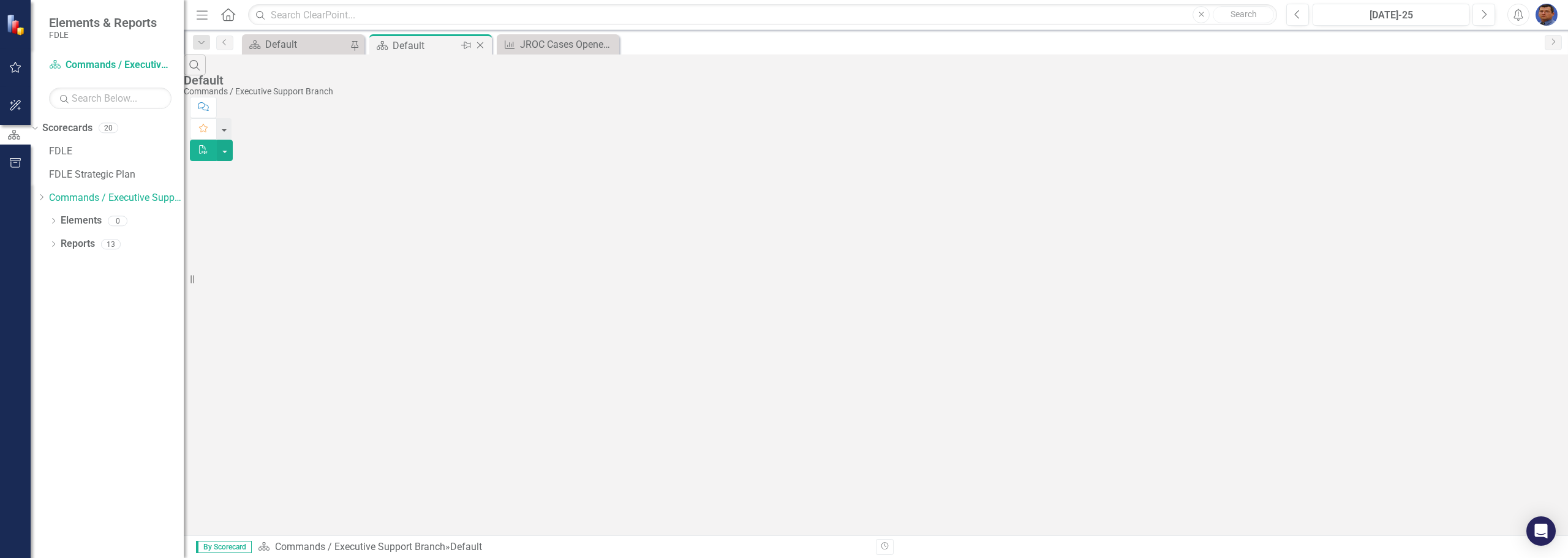
click at [425, 46] on div "Default" at bounding box center [425, 45] width 66 height 15
click at [482, 44] on icon "Close" at bounding box center [480, 45] width 12 height 10
click at [277, 46] on div "Default" at bounding box center [307, 45] width 84 height 15
click at [13, 68] on icon "button" at bounding box center [15, 67] width 13 height 10
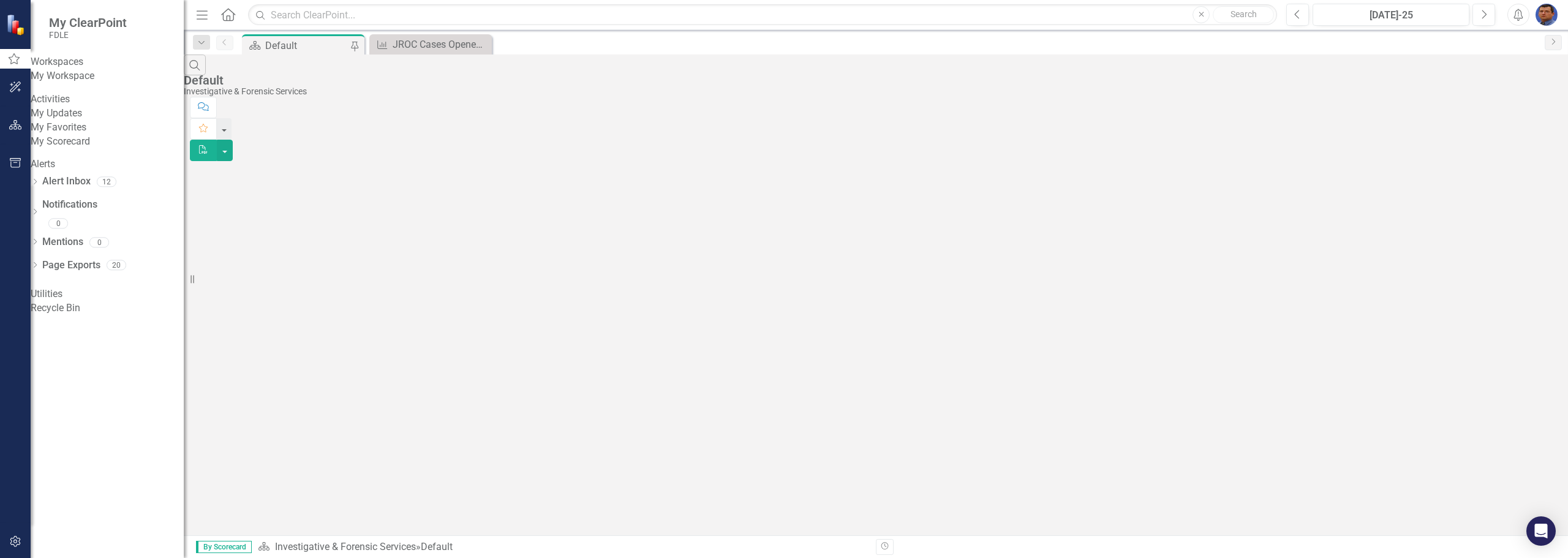
click at [72, 84] on link "My Workspace" at bounding box center [107, 76] width 153 height 14
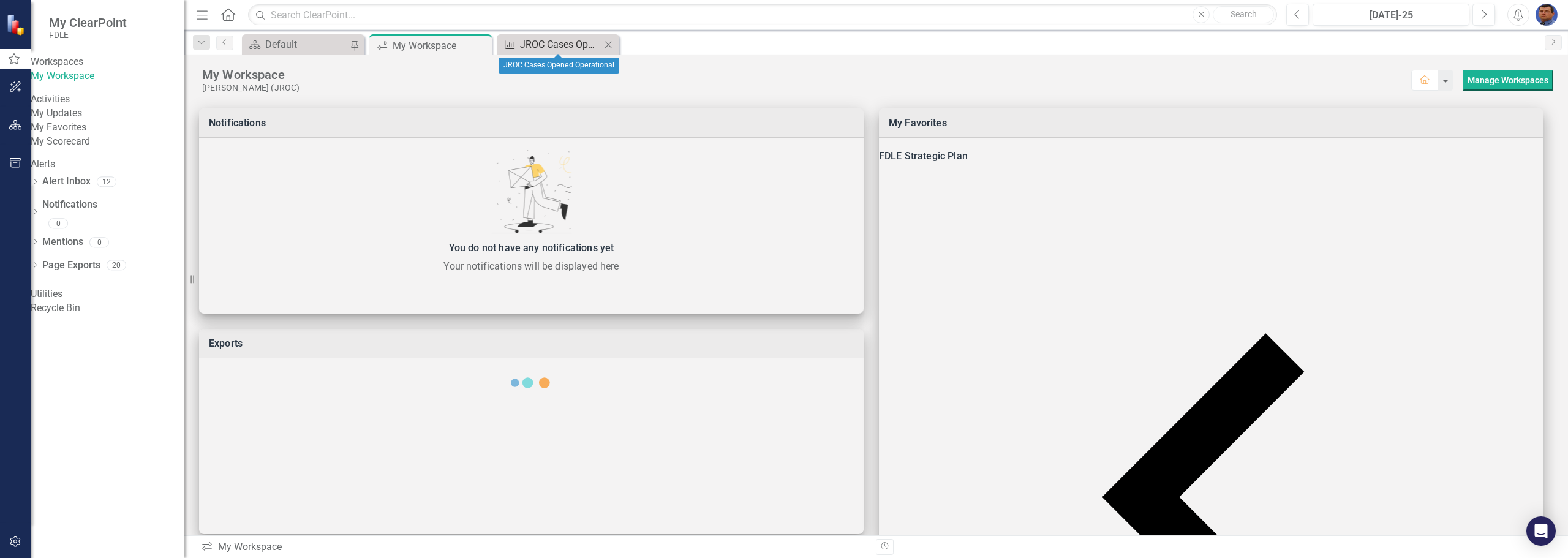
click at [544, 44] on div "JROC Cases Opened Operational" at bounding box center [561, 44] width 81 height 15
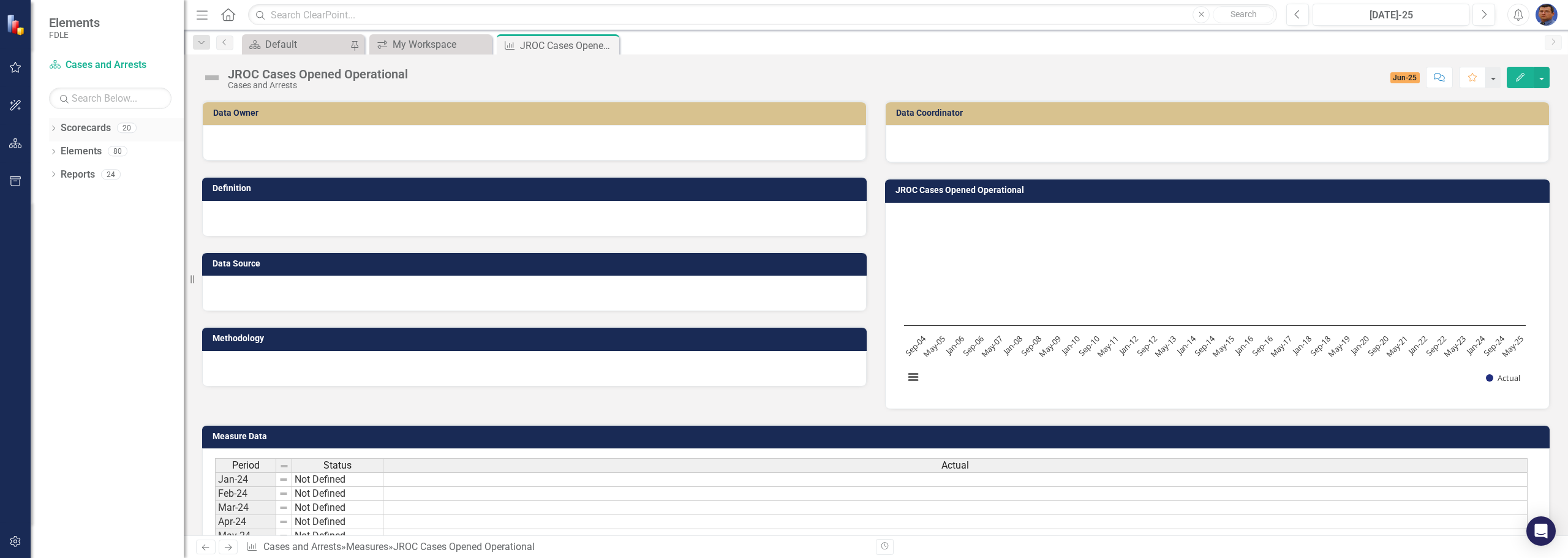
click at [54, 128] on icon "Dropdown" at bounding box center [53, 129] width 9 height 7
click at [46, 194] on icon "Dropdown" at bounding box center [41, 197] width 9 height 7
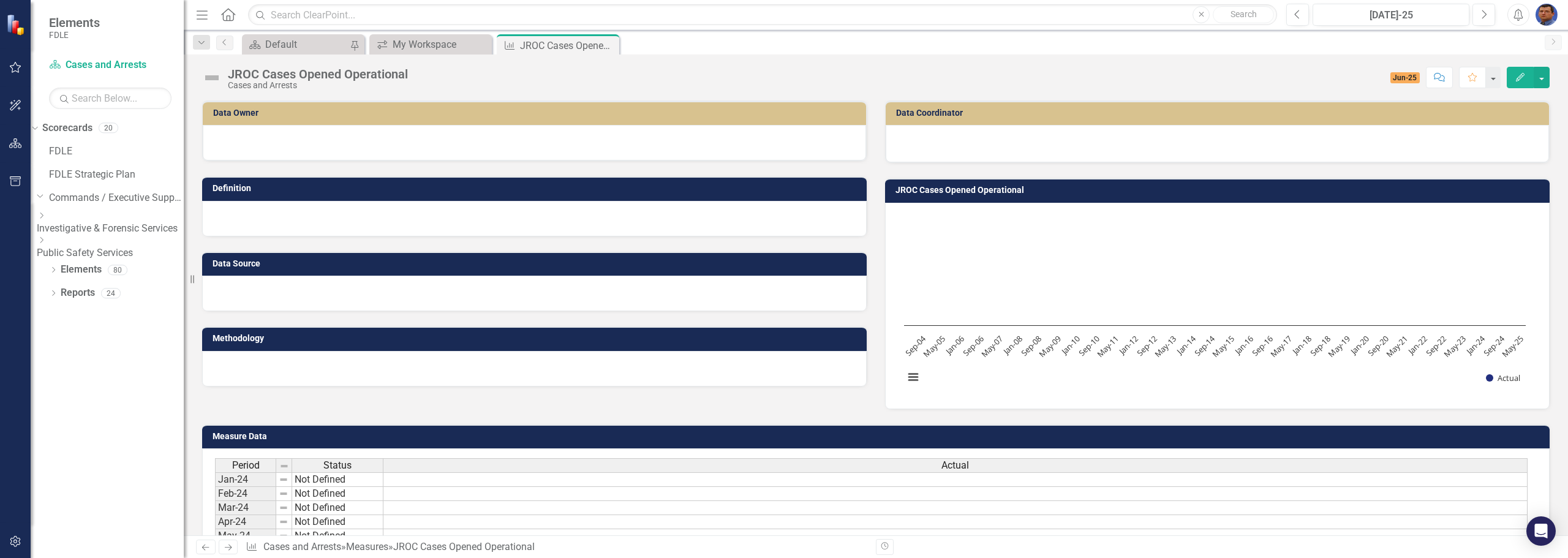
click at [46, 218] on icon "Dropdown" at bounding box center [41, 215] width 9 height 7
click at [46, 264] on icon "Dropdown" at bounding box center [41, 260] width 9 height 7
click at [46, 284] on icon "Dropdown" at bounding box center [41, 280] width 9 height 7
click at [129, 324] on link "JROC" at bounding box center [116, 316] width 135 height 14
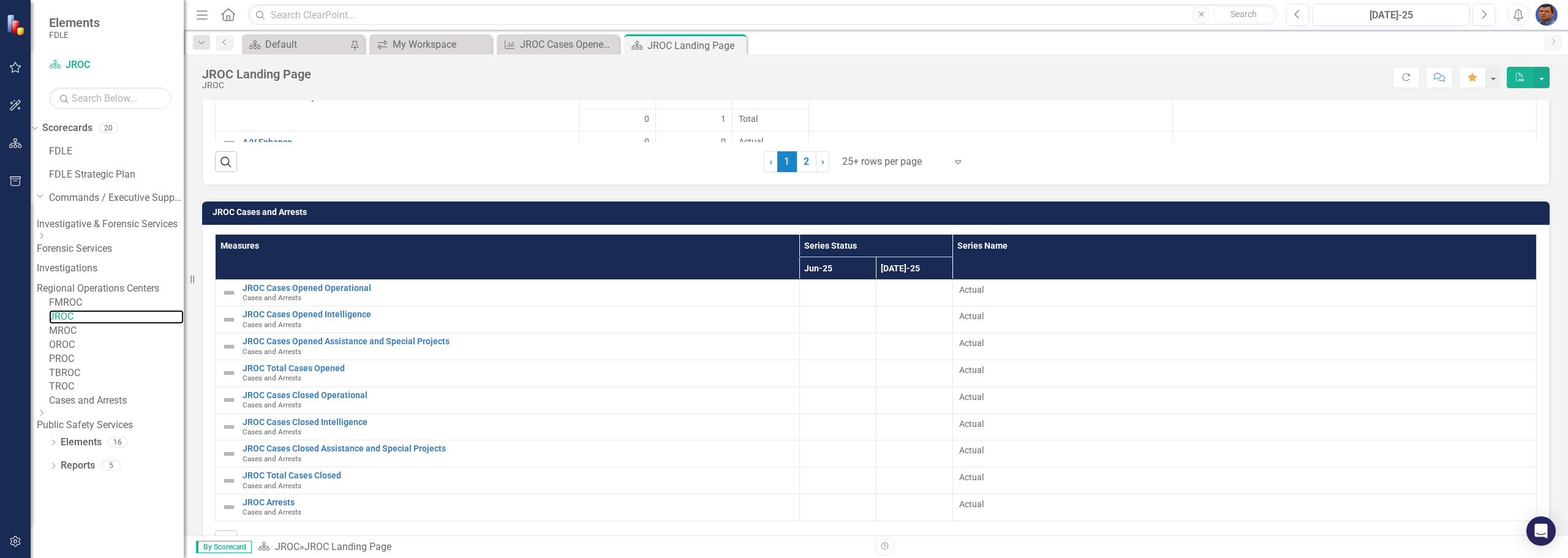
scroll to position [1468, 0]
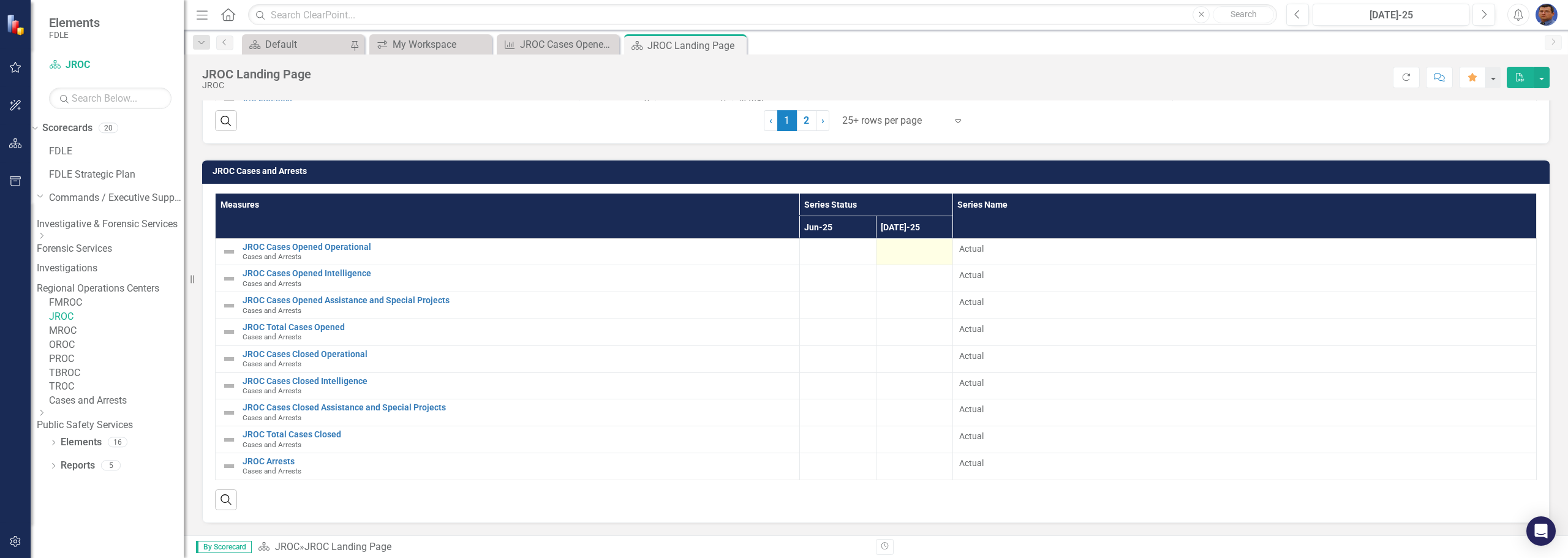
click at [920, 254] on div at bounding box center [914, 249] width 64 height 15
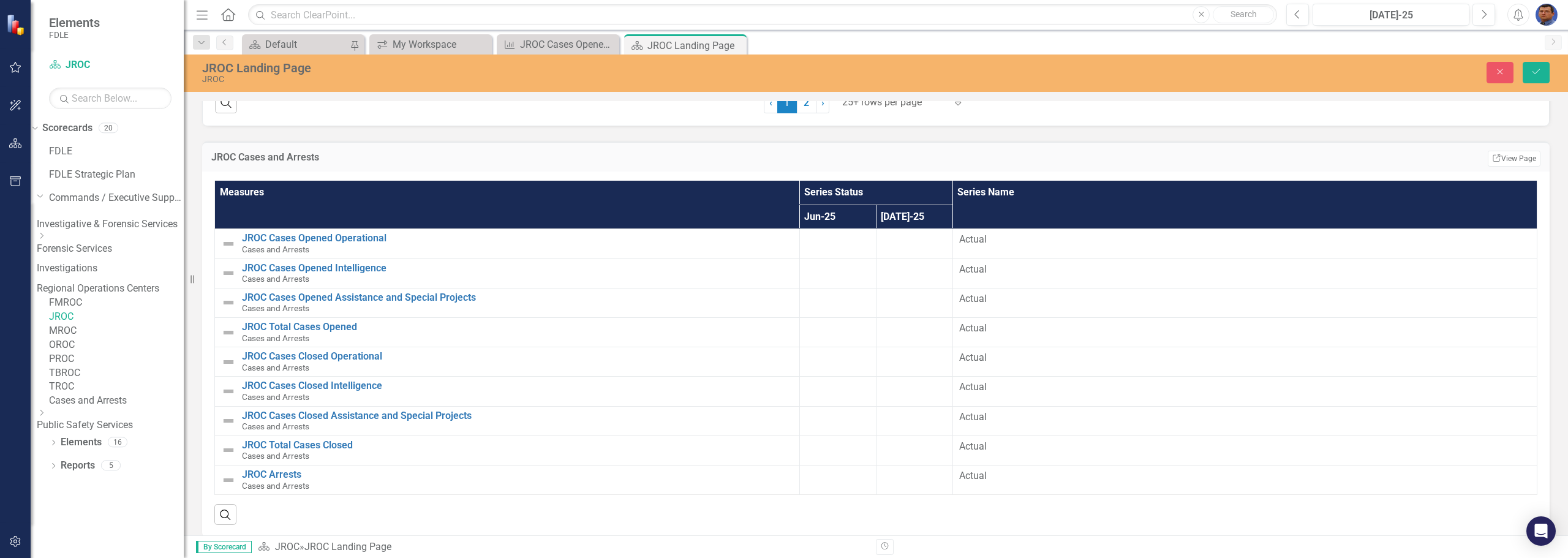
click at [144, 408] on link "Cases and Arrests" at bounding box center [116, 400] width 135 height 14
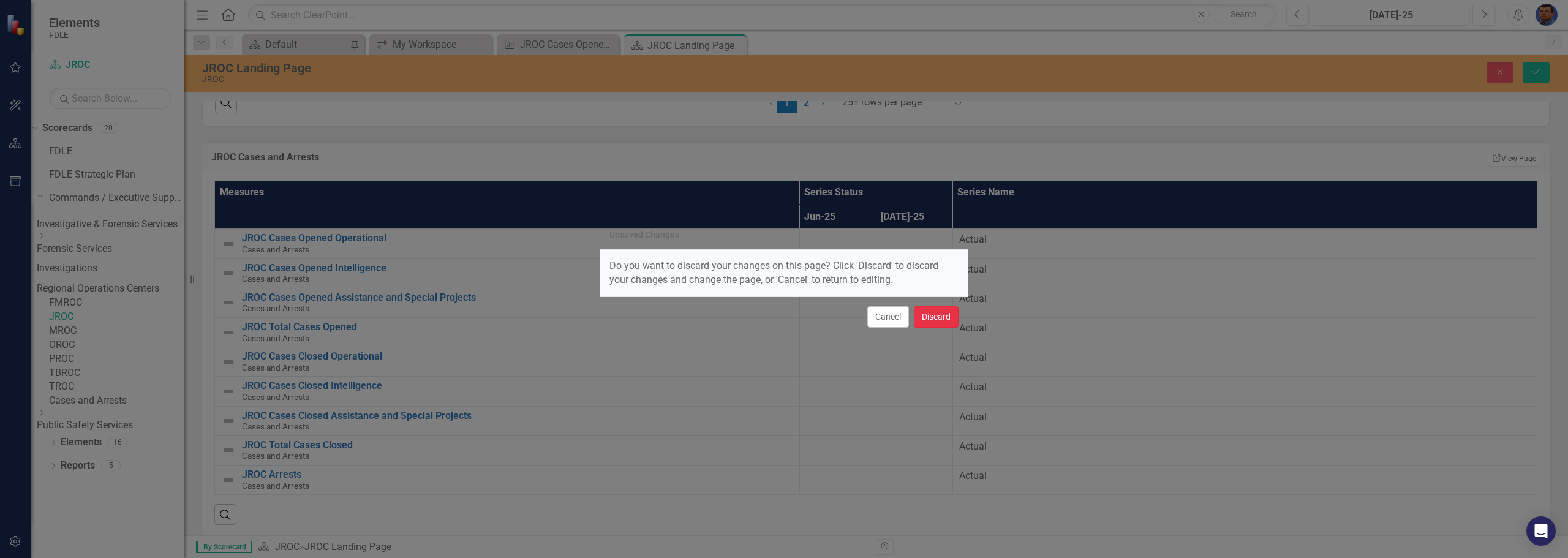
click at [947, 320] on button "Discard" at bounding box center [936, 316] width 44 height 21
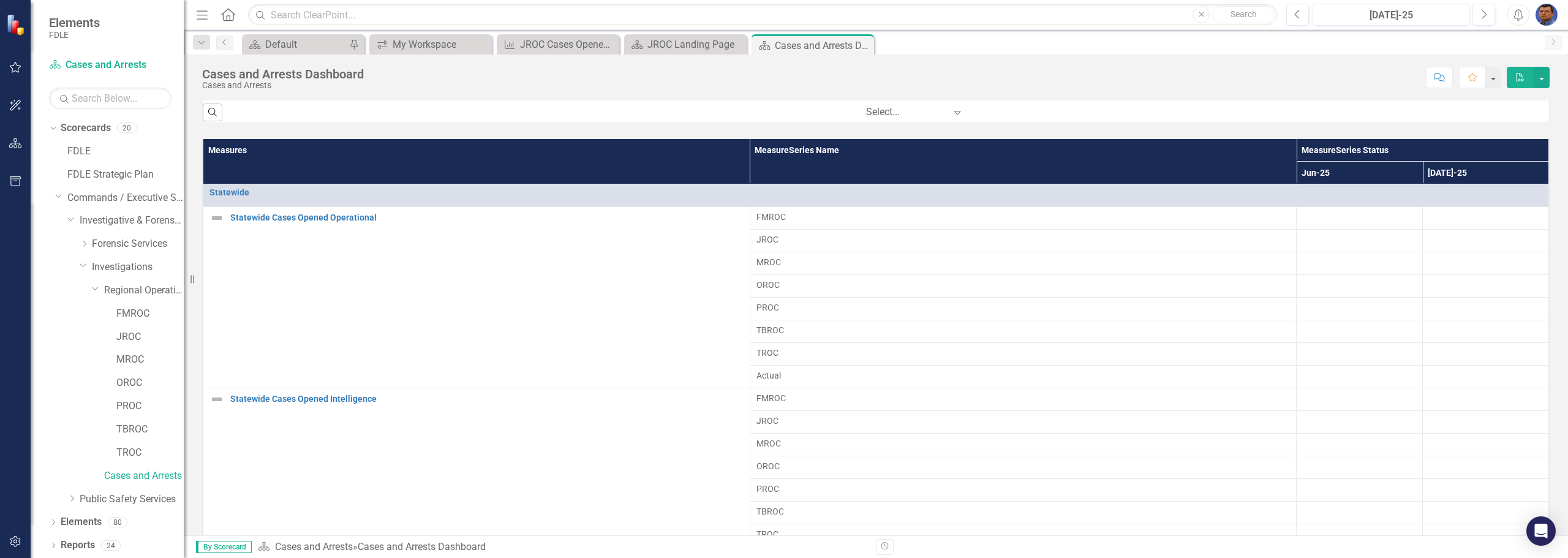
scroll to position [796, 0]
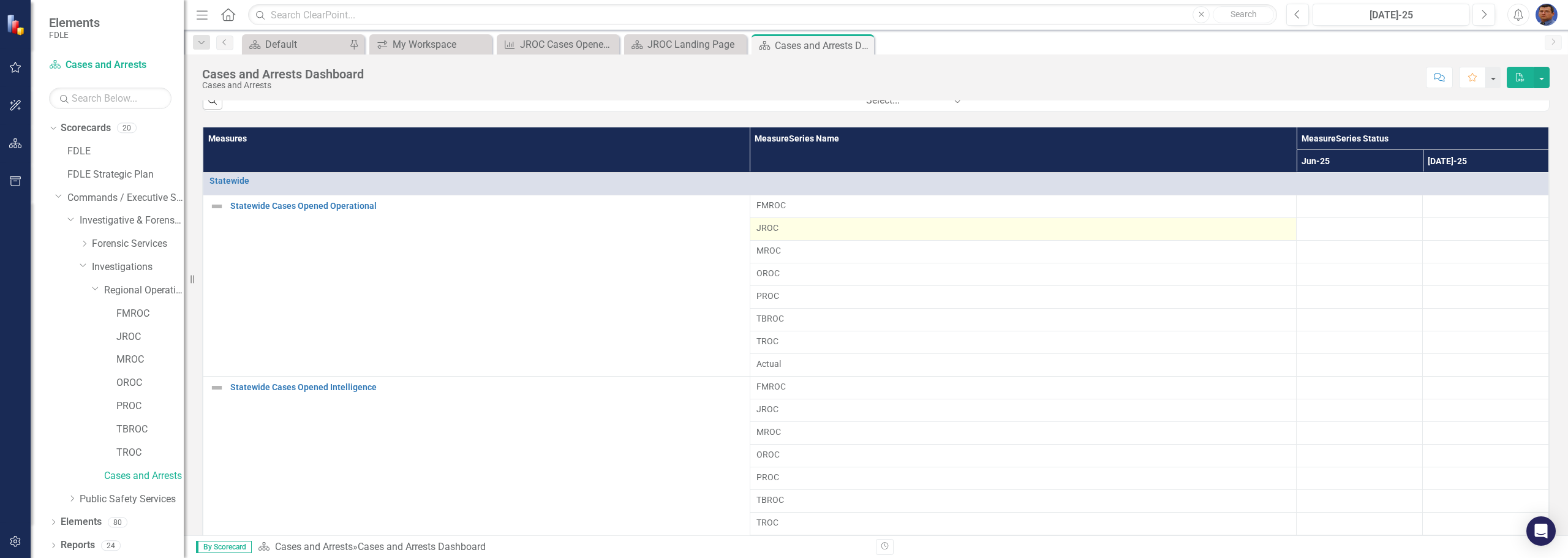
click at [814, 232] on span "JROC" at bounding box center [1023, 228] width 534 height 12
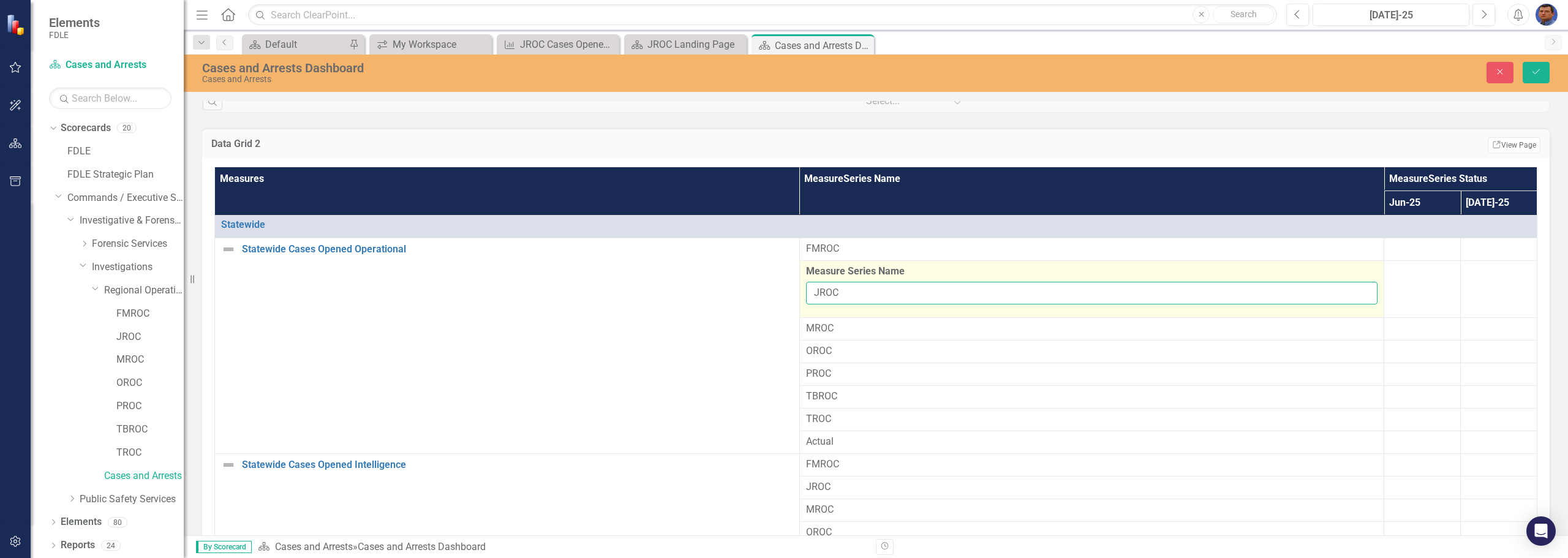
click at [806, 299] on input "JROC" at bounding box center [1092, 293] width 572 height 23
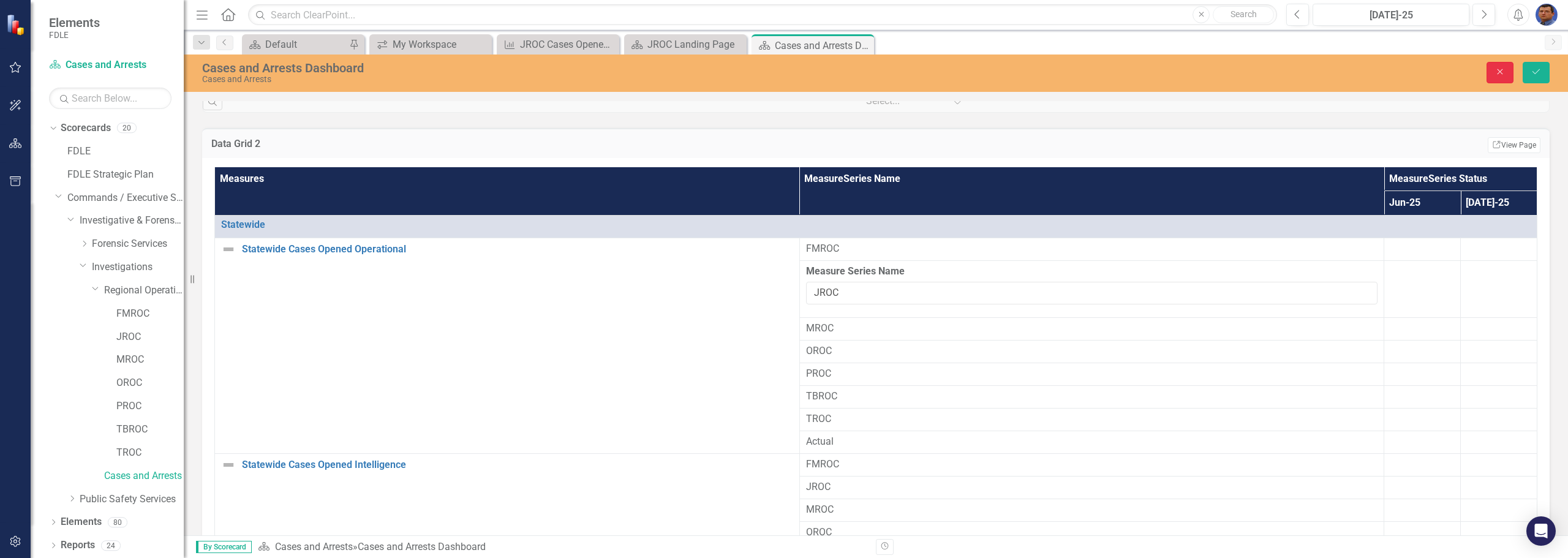
click at [1497, 71] on icon "Close" at bounding box center [1500, 72] width 11 height 9
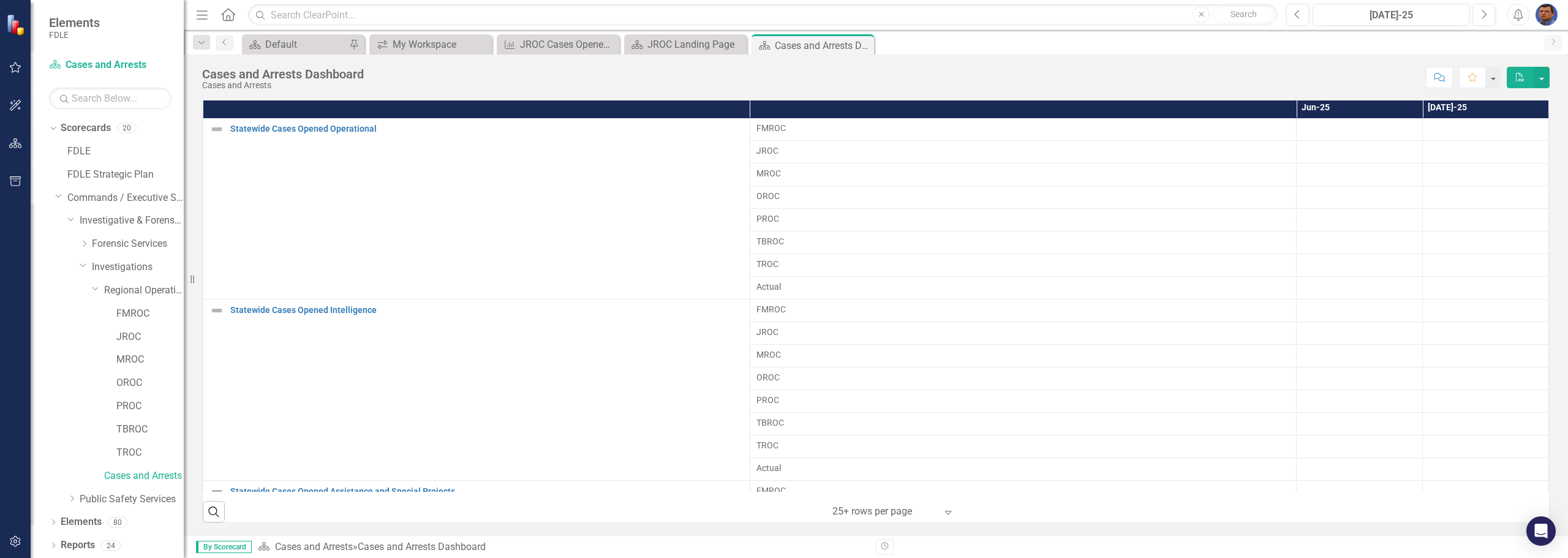
scroll to position [0, 0]
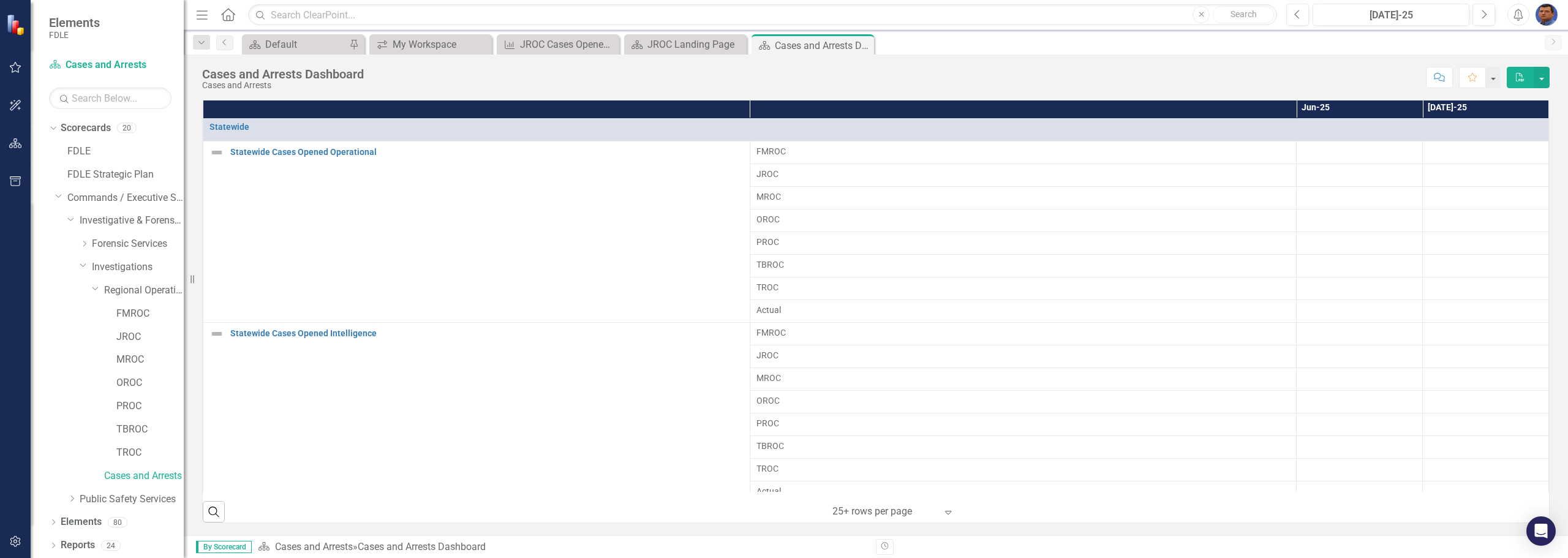
click at [1324, 70] on div "Score: N/A Jul-25 Completed Comment Favorite PDF" at bounding box center [959, 77] width 1179 height 21
click at [864, 43] on icon "Close" at bounding box center [862, 45] width 12 height 10
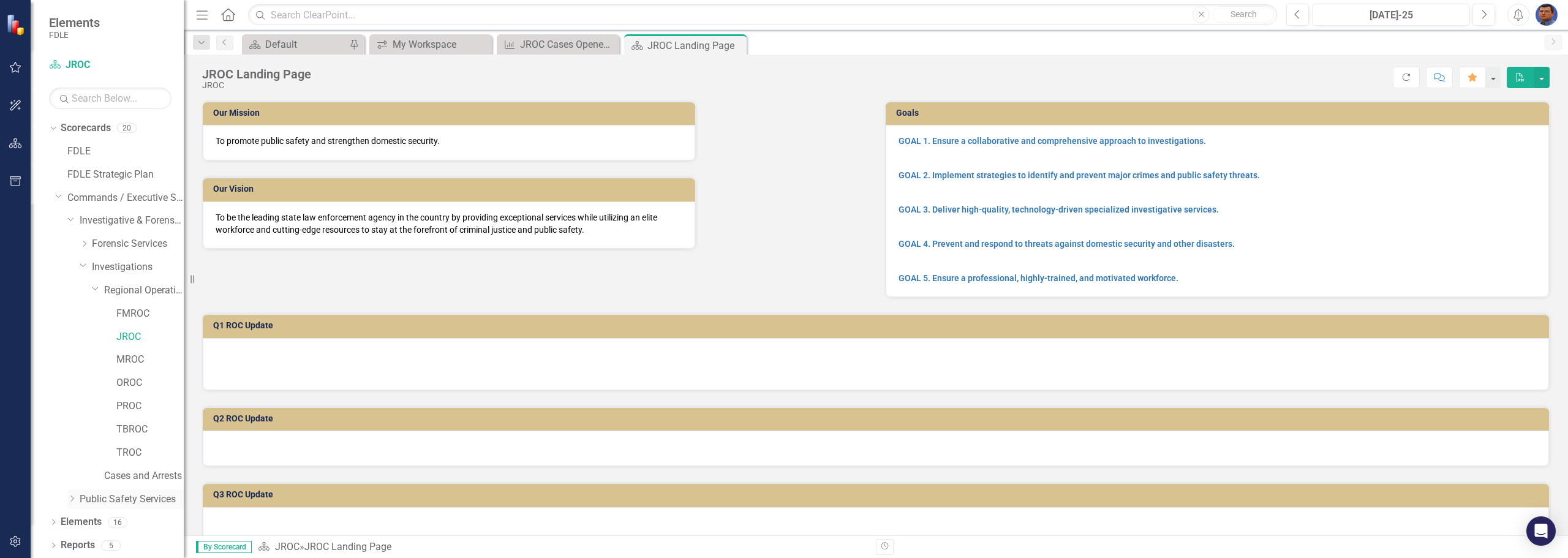
click at [76, 496] on icon "Dropdown" at bounding box center [72, 498] width 9 height 7
click at [131, 498] on link "Cyber Crime Technology & Telecommunications" at bounding box center [137, 498] width 92 height 14
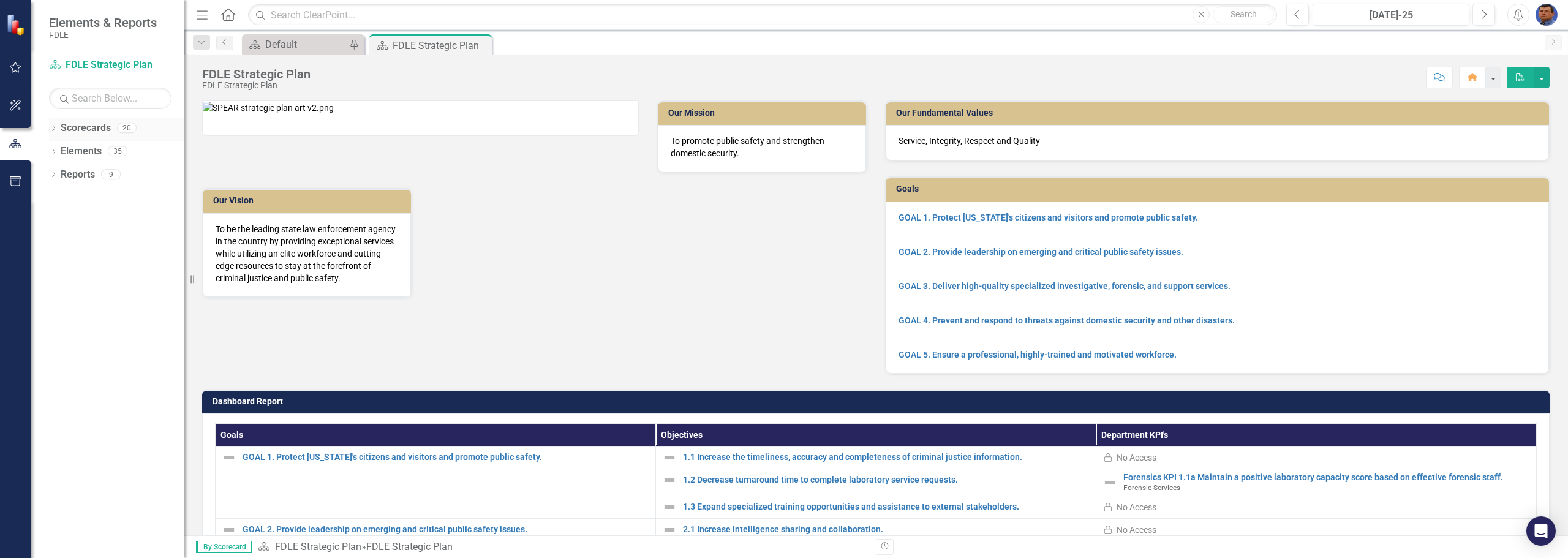
click at [52, 127] on icon "Dropdown" at bounding box center [53, 129] width 9 height 7
click at [60, 198] on icon at bounding box center [60, 197] width 3 height 6
click at [72, 221] on icon "Dropdown" at bounding box center [72, 220] width 9 height 7
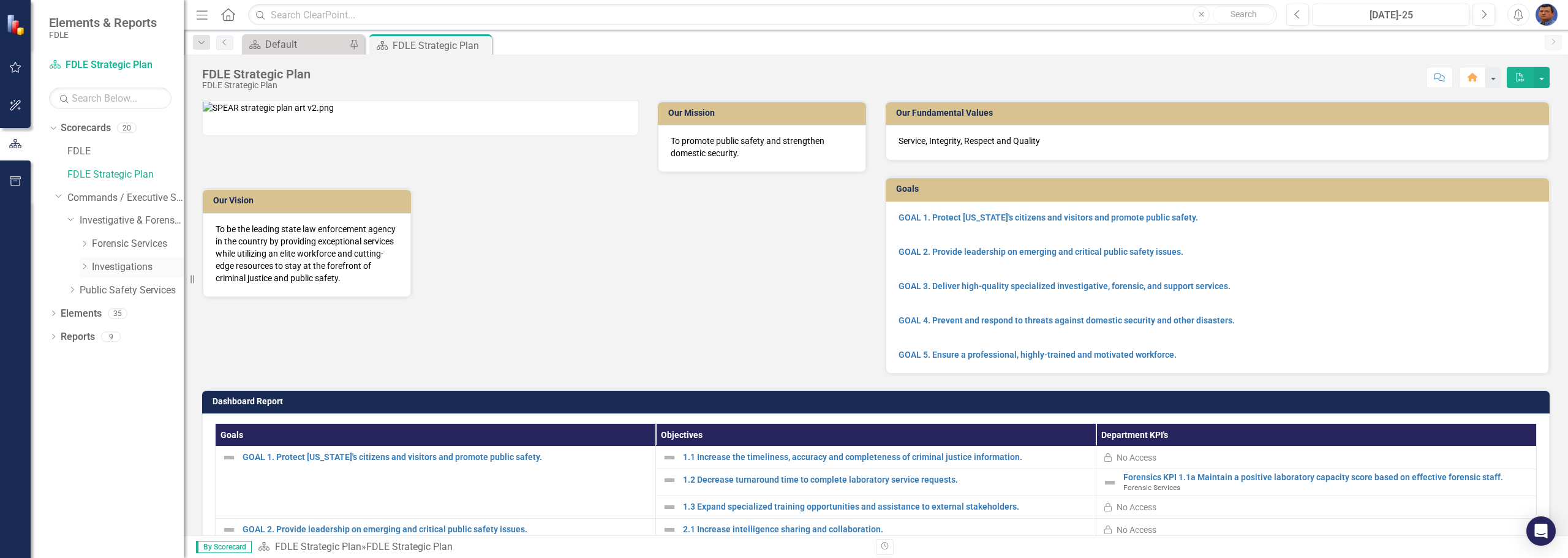
click at [86, 266] on icon "Dropdown" at bounding box center [84, 266] width 9 height 7
click at [97, 290] on icon "Dropdown" at bounding box center [96, 289] width 9 height 7
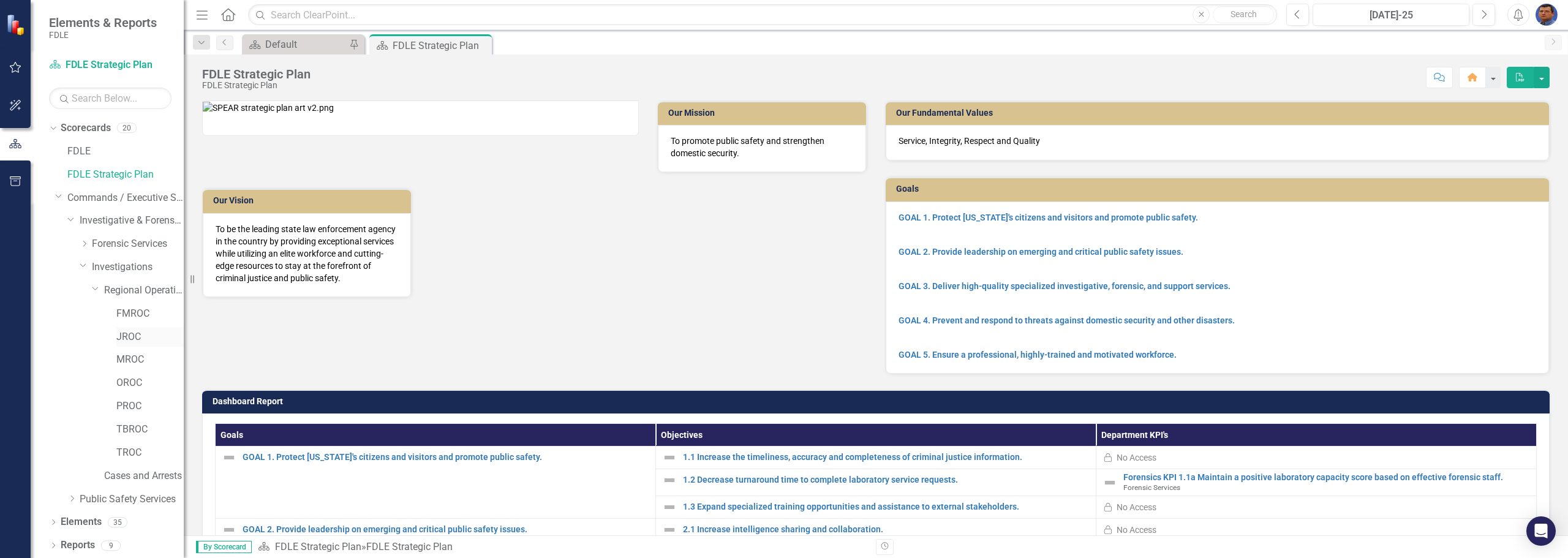
click at [128, 338] on link "JROC" at bounding box center [150, 336] width 68 height 14
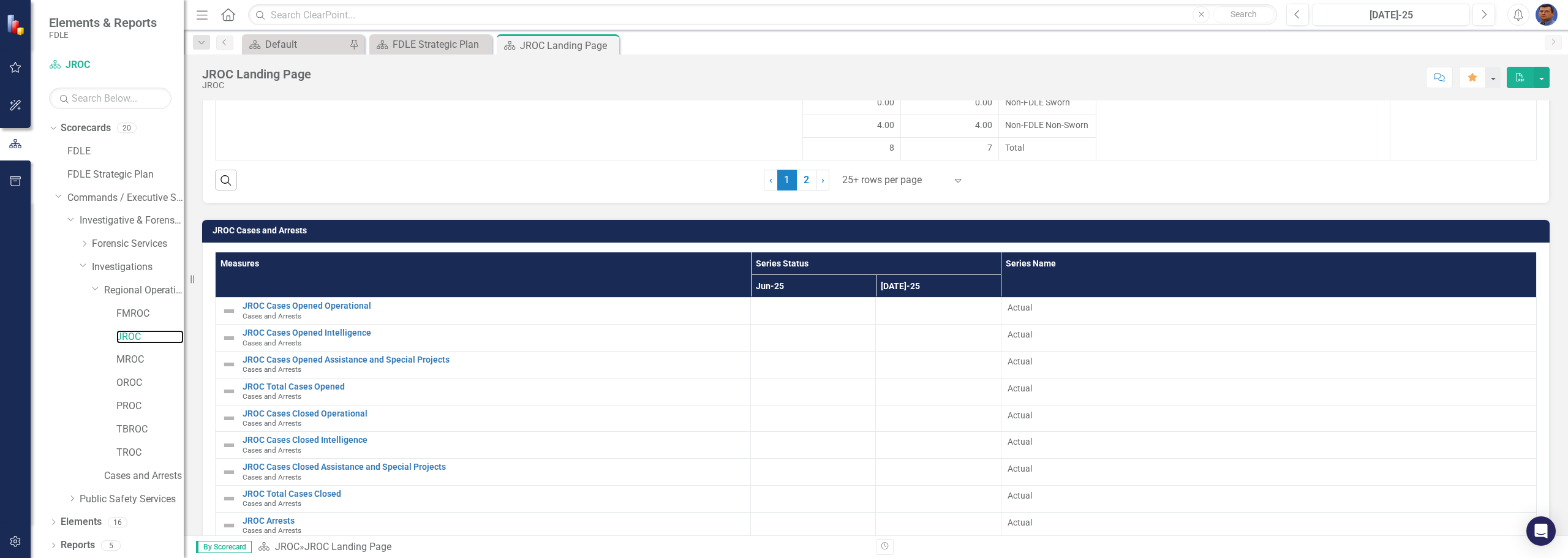
scroll to position [1468, 0]
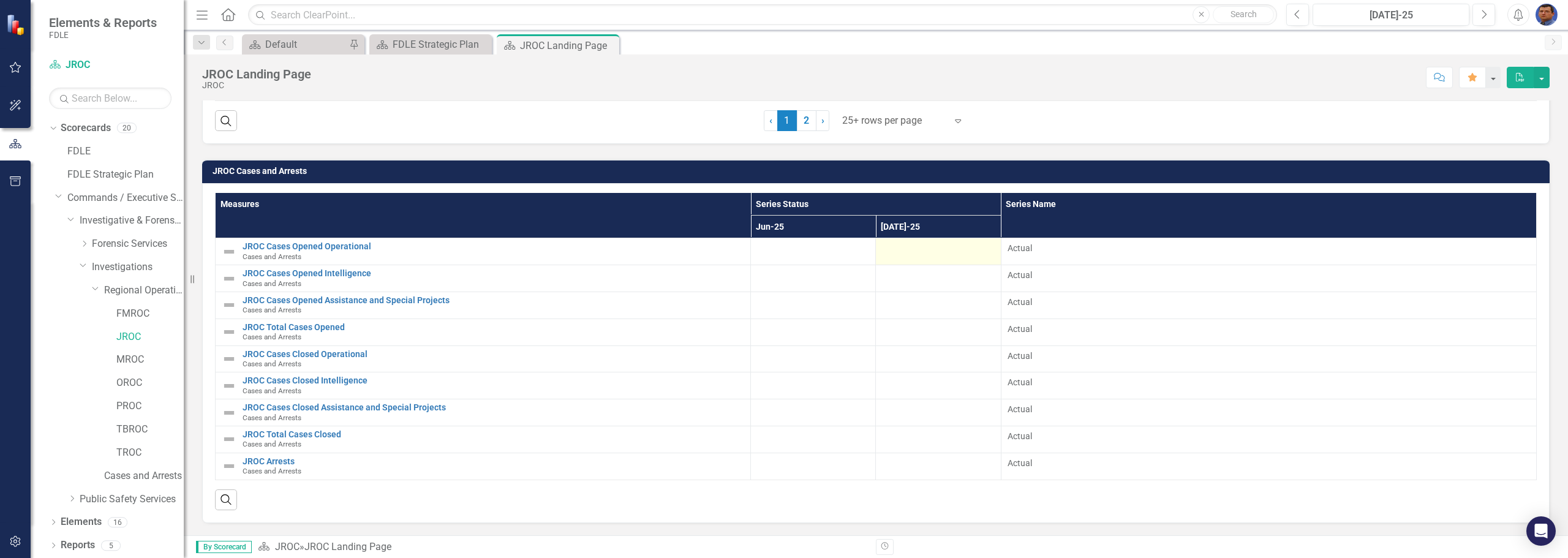
click at [904, 256] on div at bounding box center [938, 249] width 112 height 15
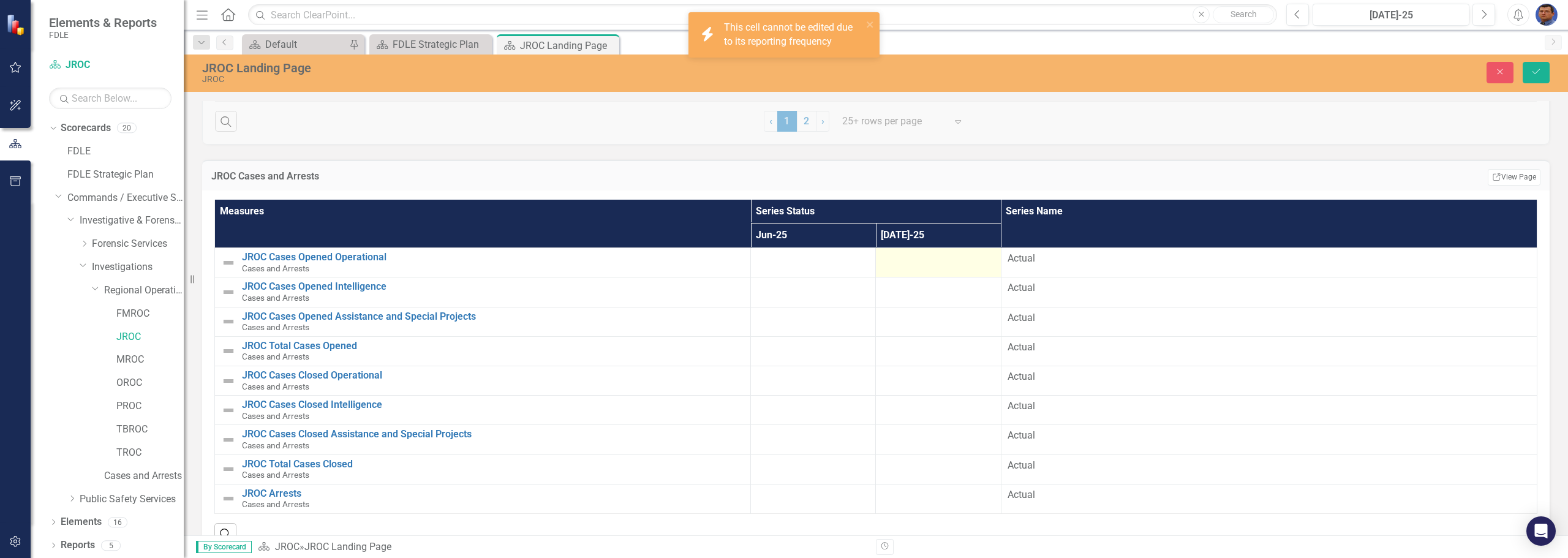
click at [943, 264] on div at bounding box center [938, 259] width 112 height 15
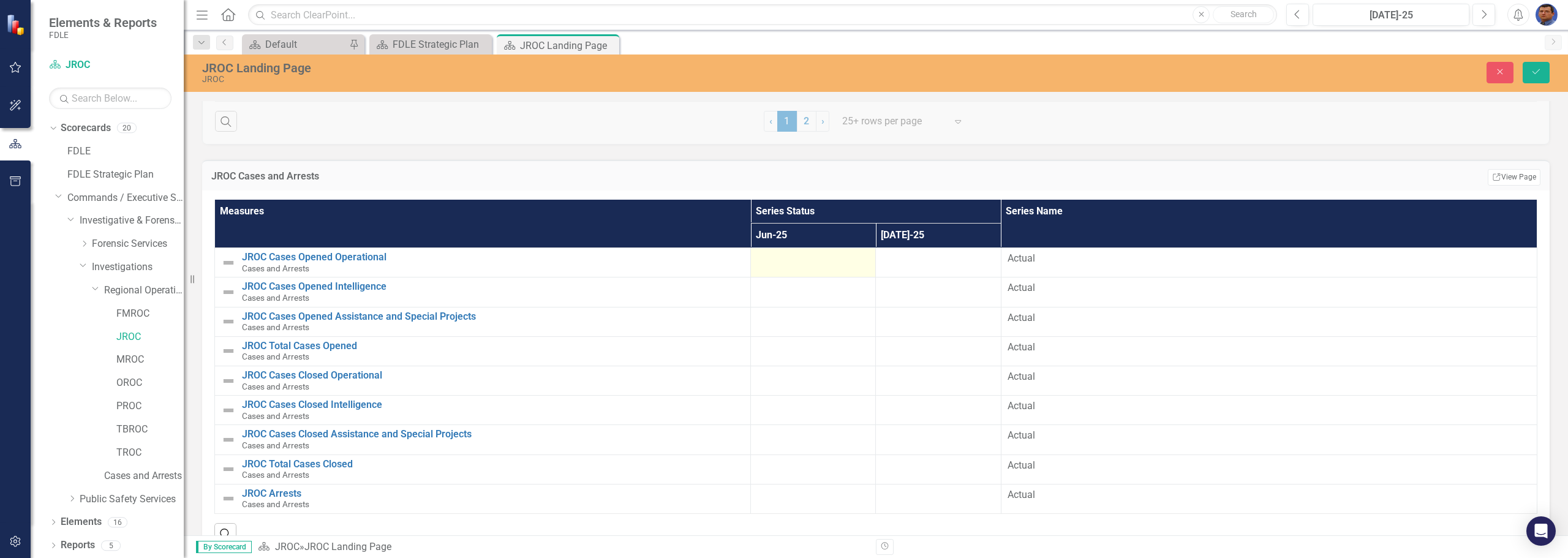
click at [791, 265] on div at bounding box center [813, 259] width 112 height 15
click at [914, 267] on td at bounding box center [938, 263] width 125 height 31
click at [769, 261] on input "number" at bounding box center [813, 263] width 112 height 23
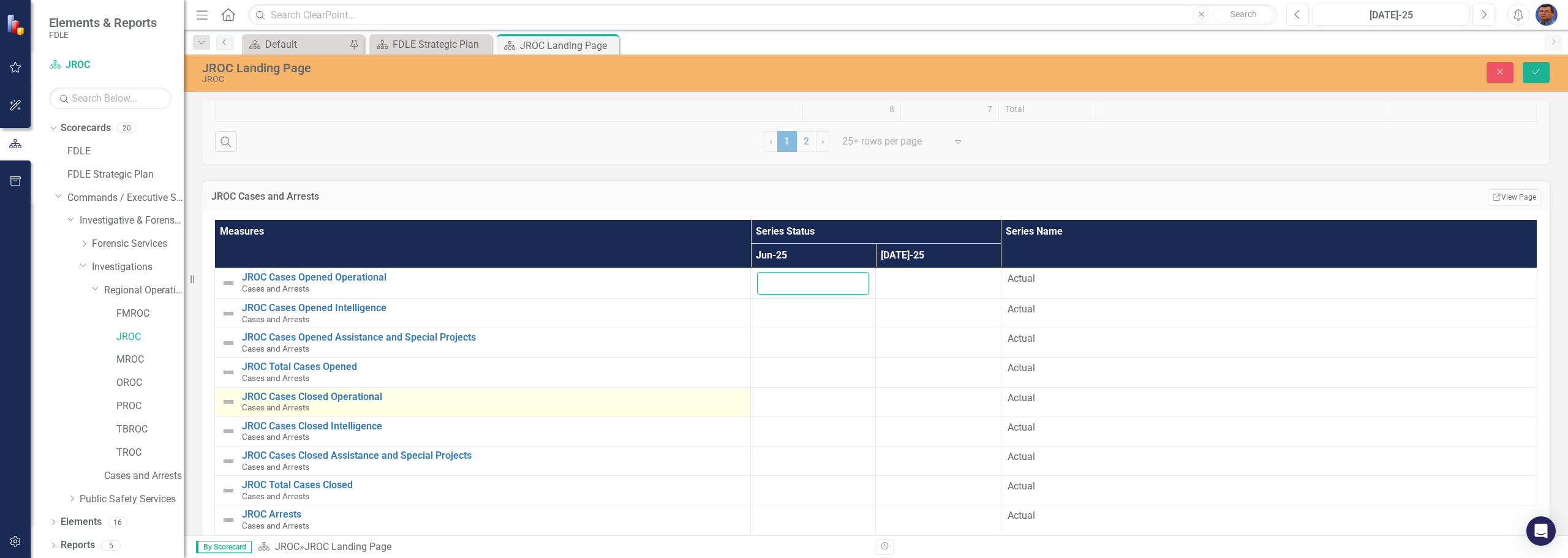
scroll to position [1501, 0]
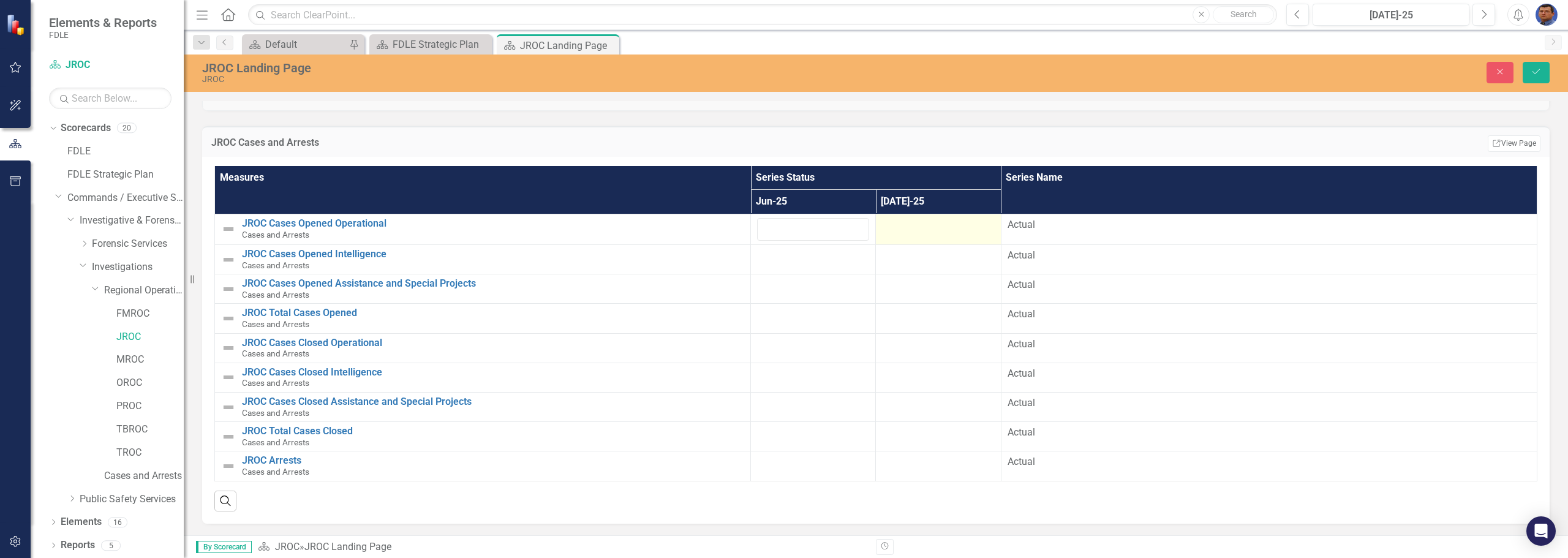
click at [904, 230] on div at bounding box center [938, 226] width 112 height 15
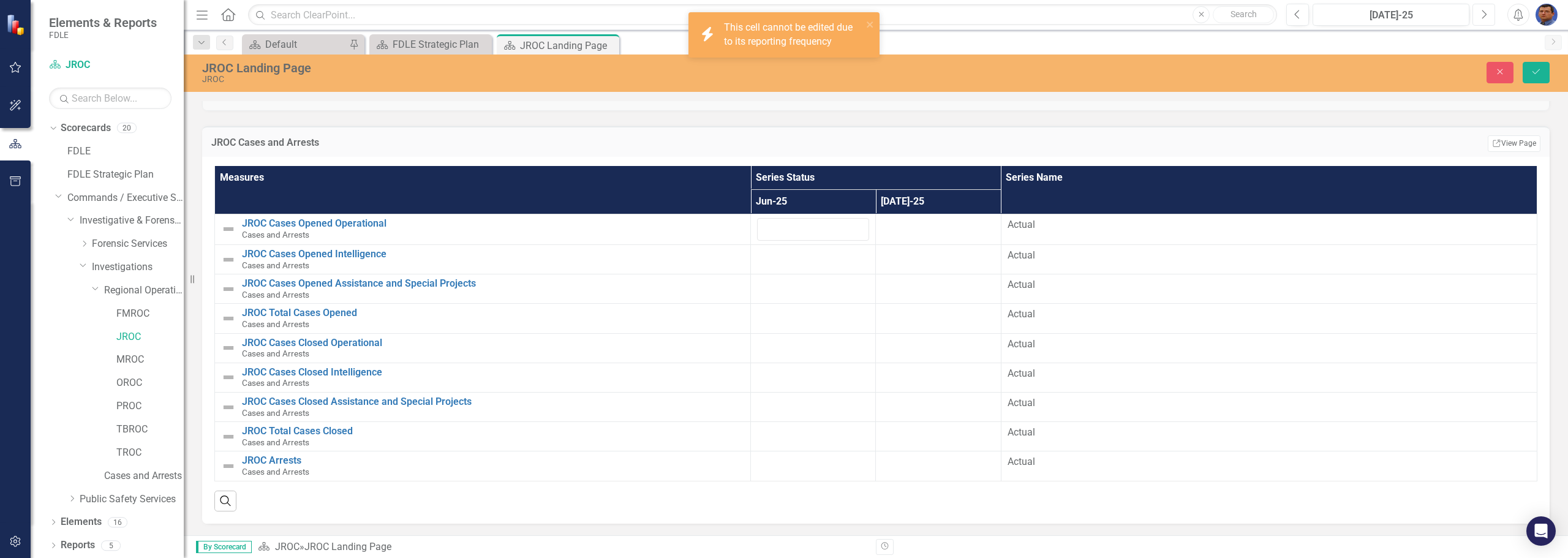
click at [1477, 11] on button "Next" at bounding box center [1484, 15] width 23 height 22
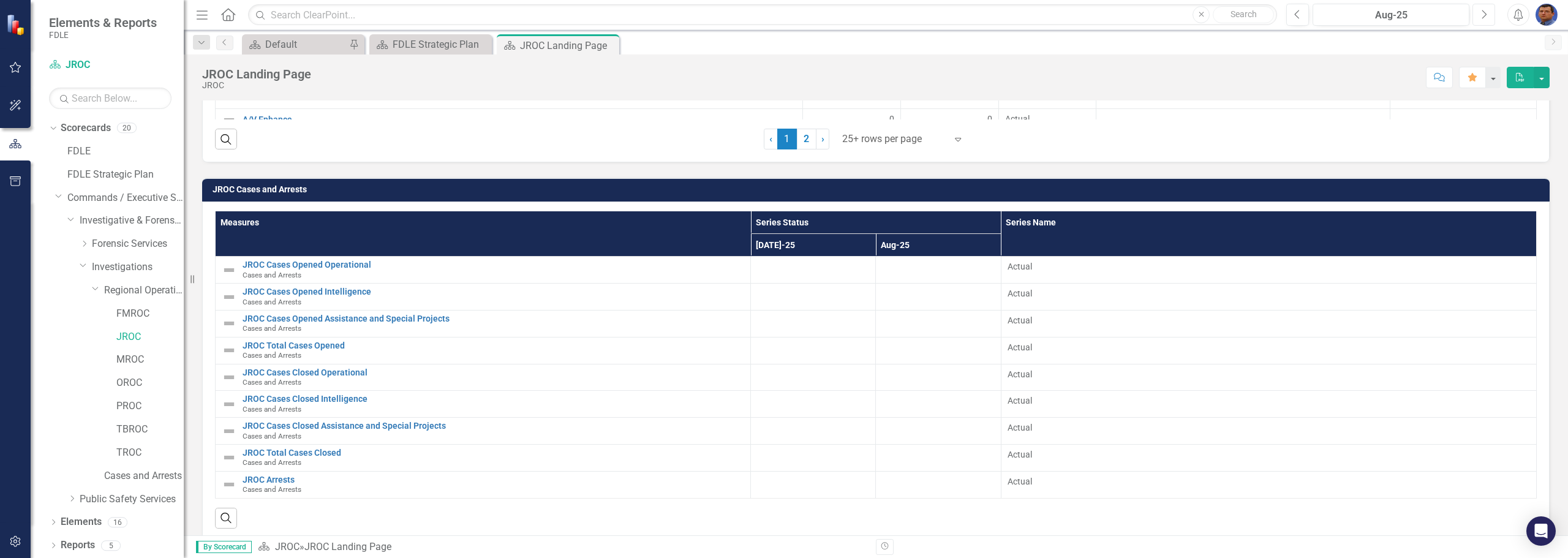
scroll to position [1468, 0]
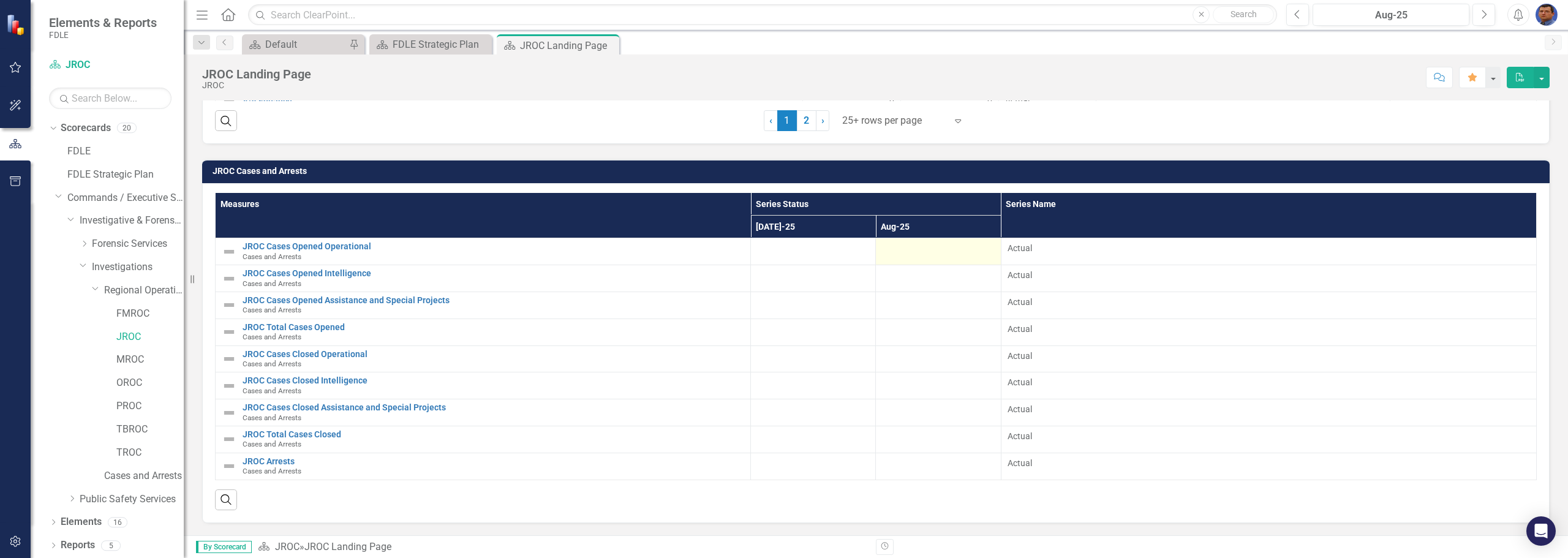
click at [887, 247] on div at bounding box center [938, 249] width 112 height 15
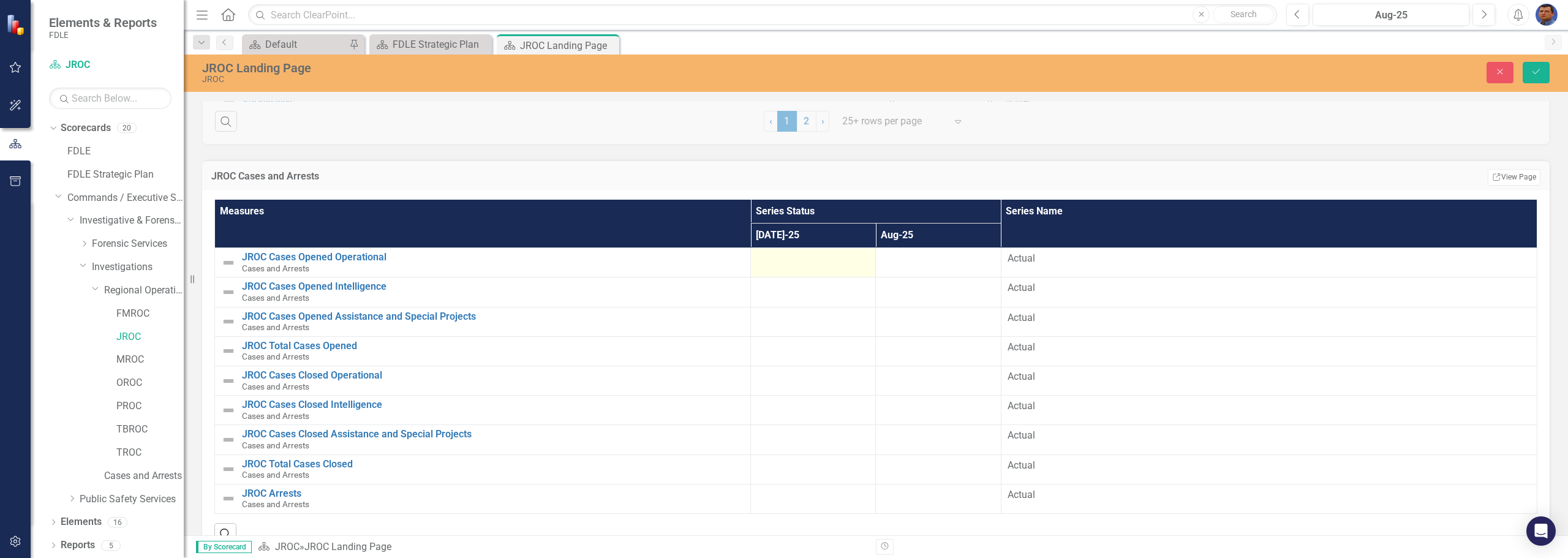
click at [790, 266] on div at bounding box center [813, 259] width 112 height 15
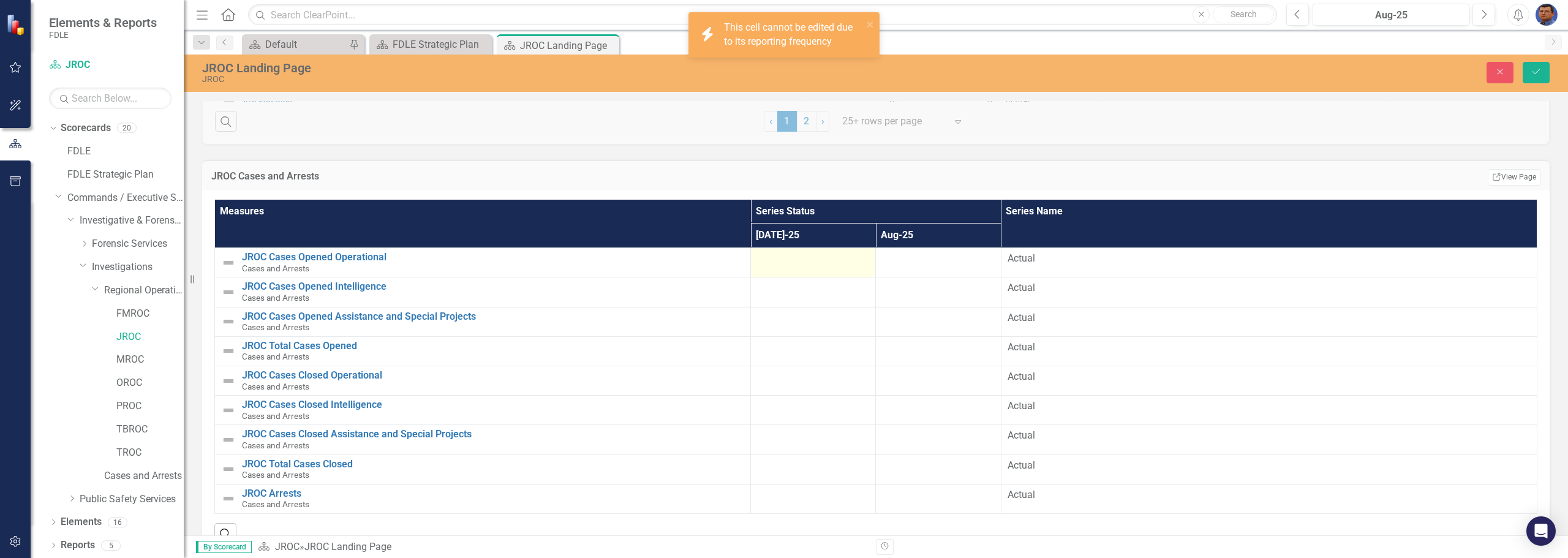
scroll to position [1501, 0]
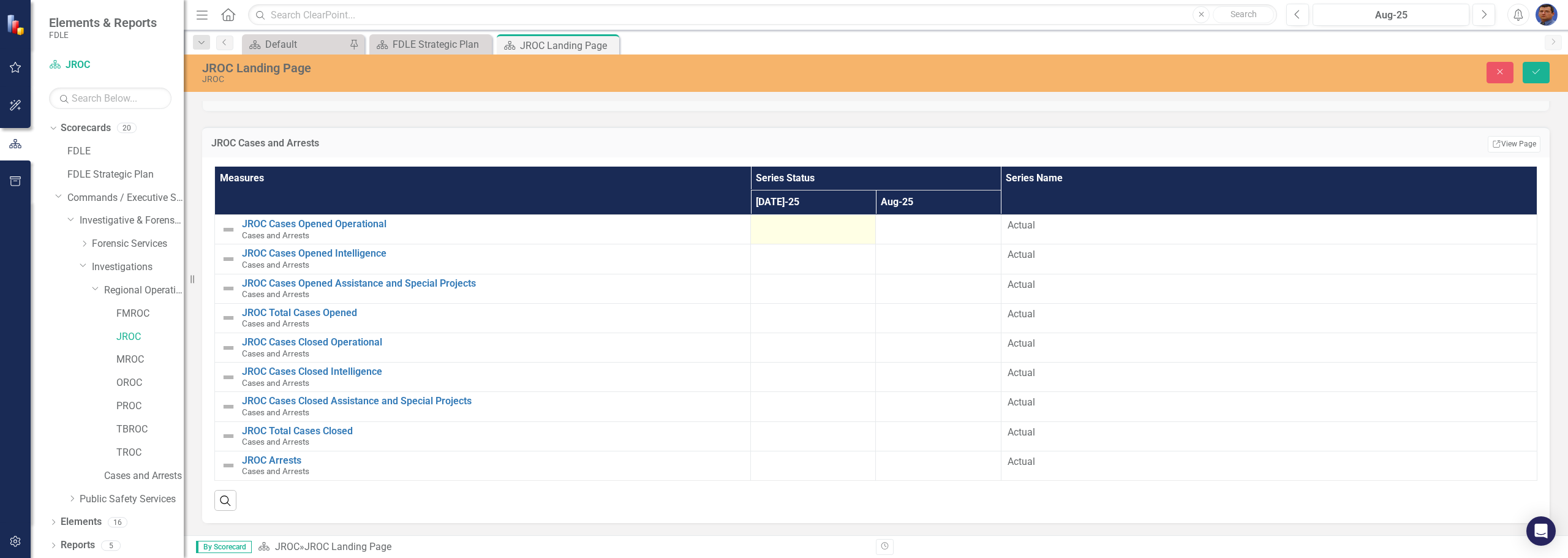
click at [828, 232] on div at bounding box center [813, 226] width 112 height 15
click at [826, 232] on div at bounding box center [813, 226] width 112 height 15
click at [1386, 17] on div "Aug-25" at bounding box center [1390, 15] width 148 height 15
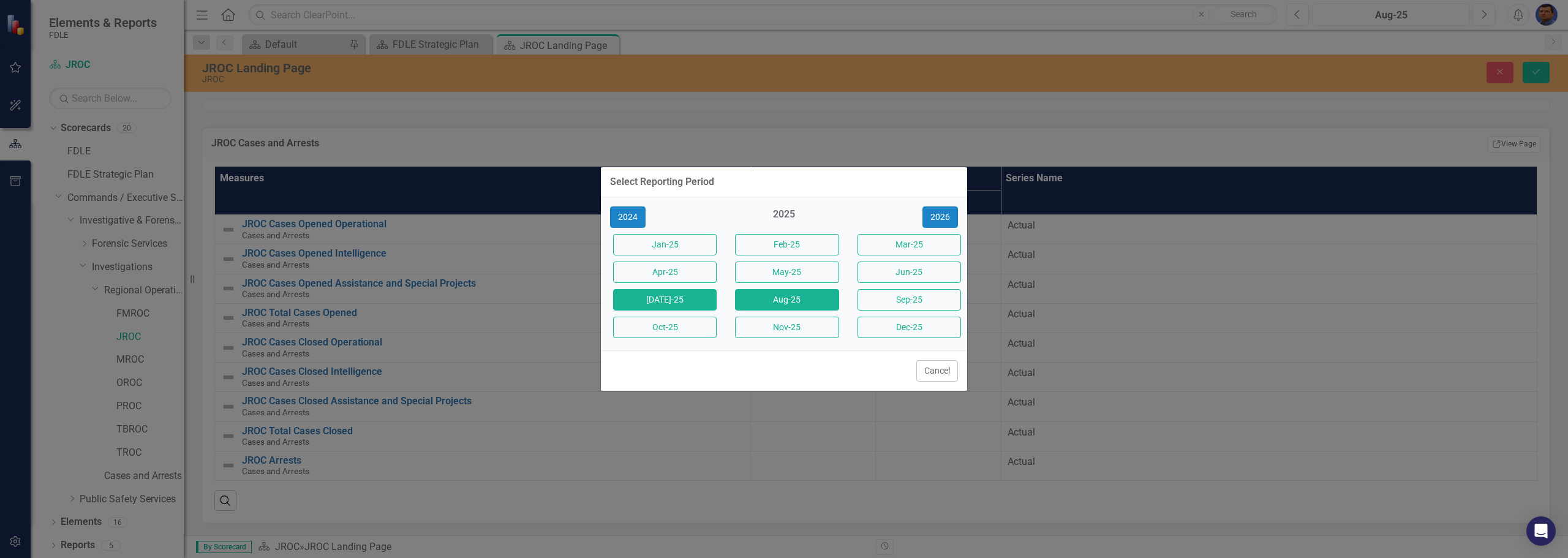
click at [672, 301] on button "[DATE]-25" at bounding box center [665, 300] width 104 height 21
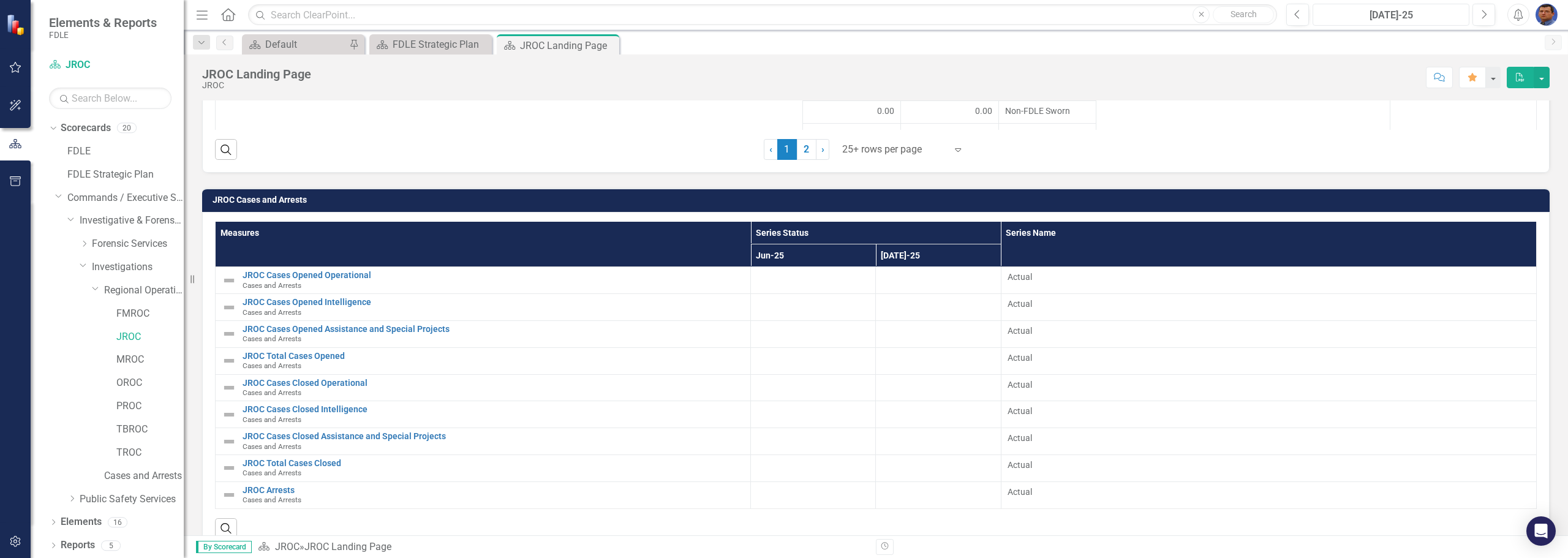
scroll to position [1468, 0]
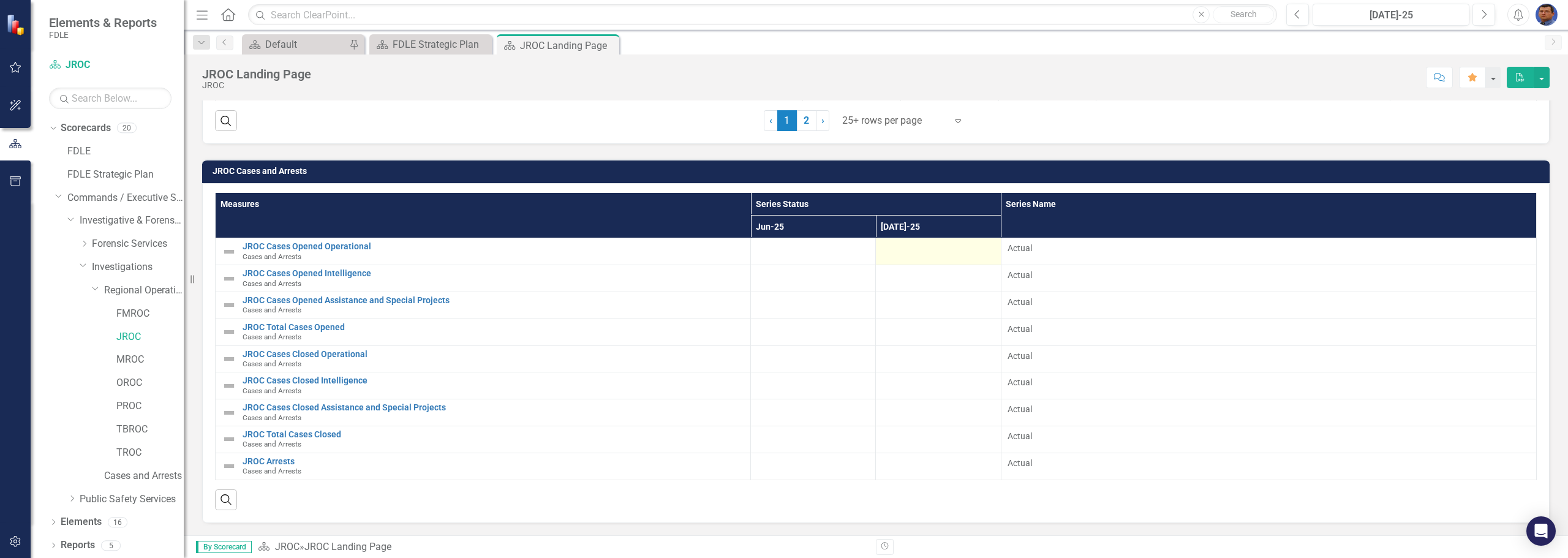
click at [900, 256] on div at bounding box center [938, 249] width 112 height 15
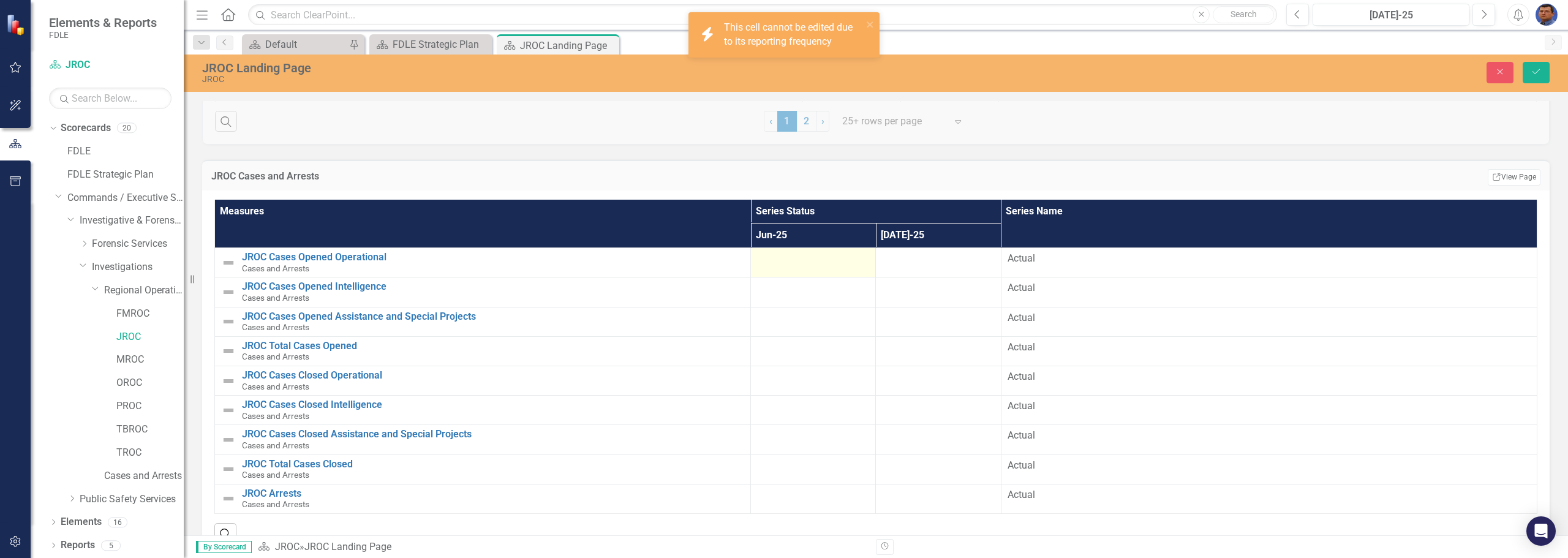
click at [768, 266] on div at bounding box center [813, 259] width 112 height 15
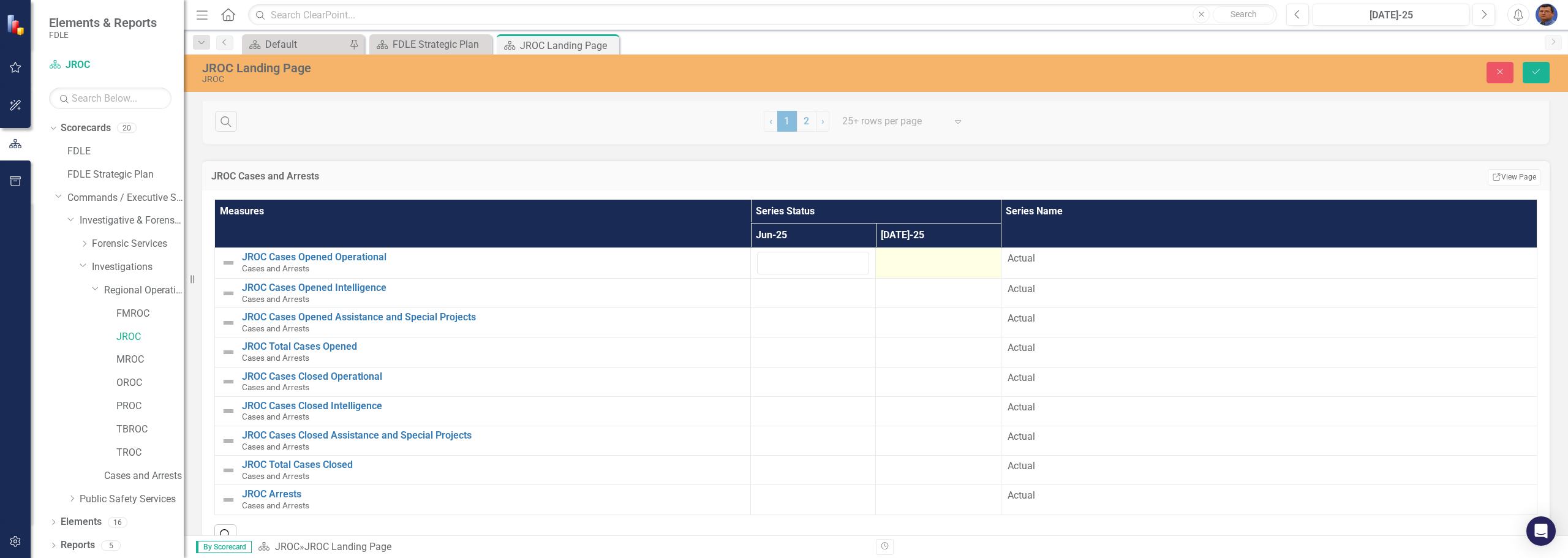
click at [900, 257] on div at bounding box center [938, 259] width 112 height 15
click at [901, 261] on div at bounding box center [938, 259] width 112 height 15
click at [1477, 16] on button "Next" at bounding box center [1484, 15] width 23 height 22
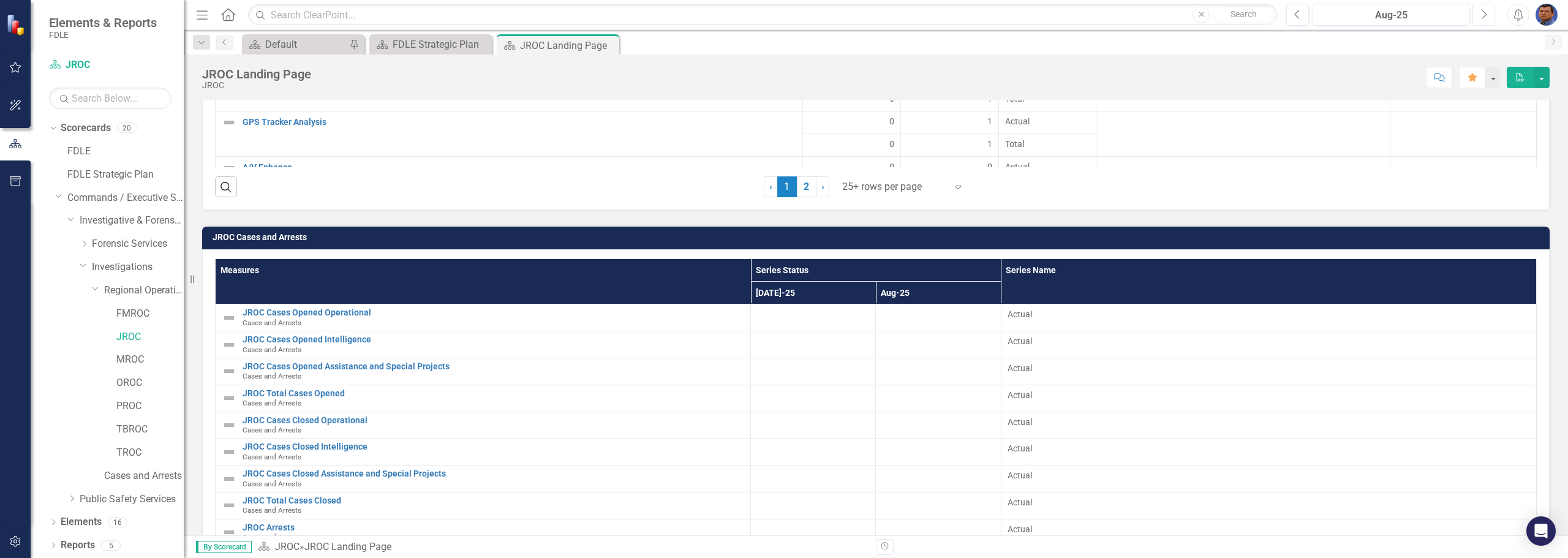
scroll to position [1468, 0]
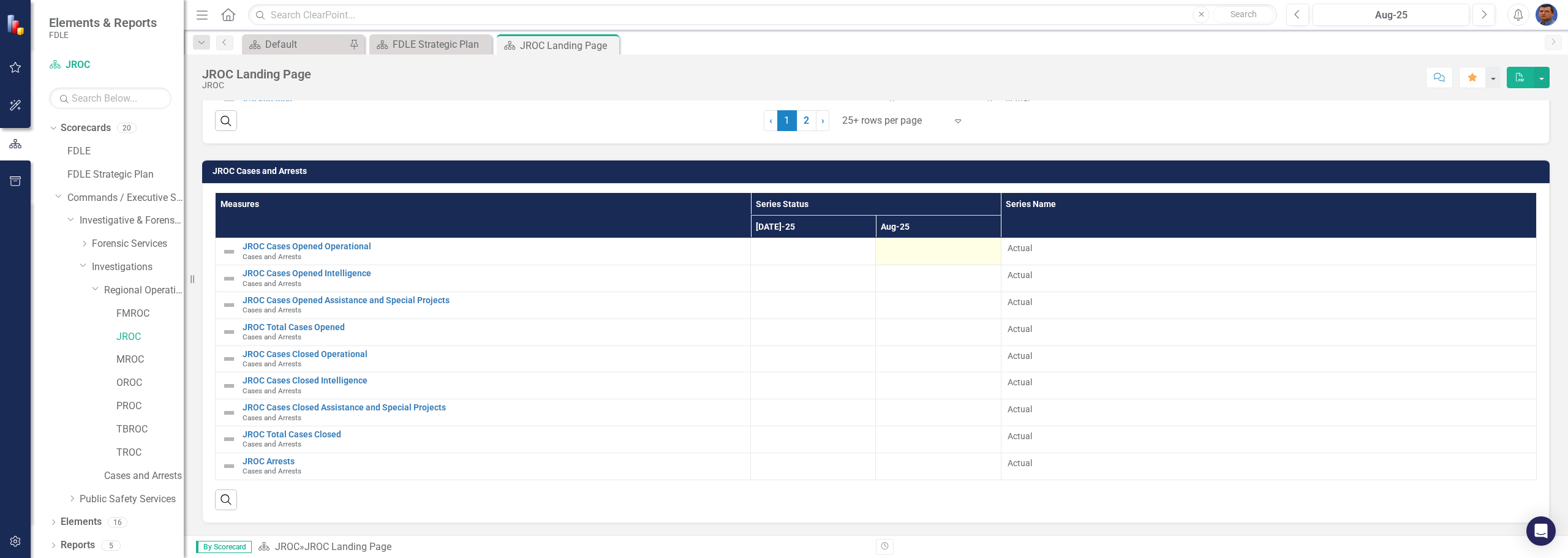
click at [928, 256] on div at bounding box center [938, 249] width 112 height 15
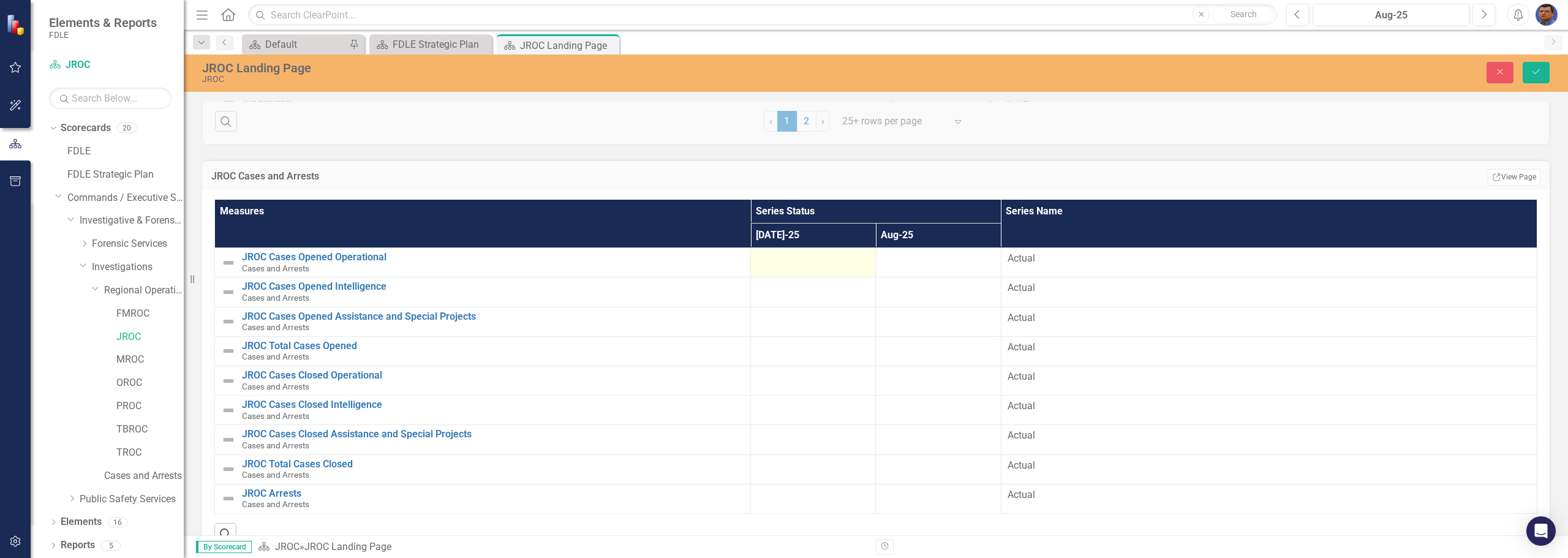
click at [796, 267] on td at bounding box center [813, 263] width 125 height 29
click at [773, 303] on td at bounding box center [813, 292] width 125 height 29
click at [1299, 16] on icon "Previous" at bounding box center [1297, 15] width 7 height 11
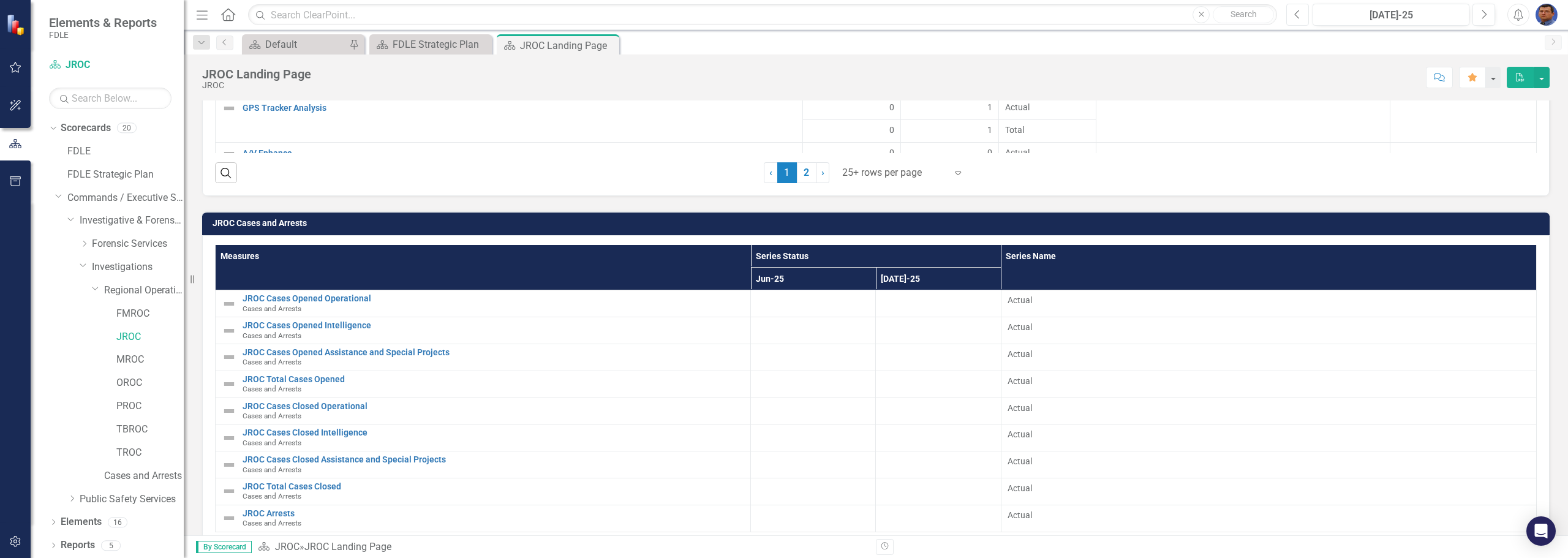
scroll to position [1468, 0]
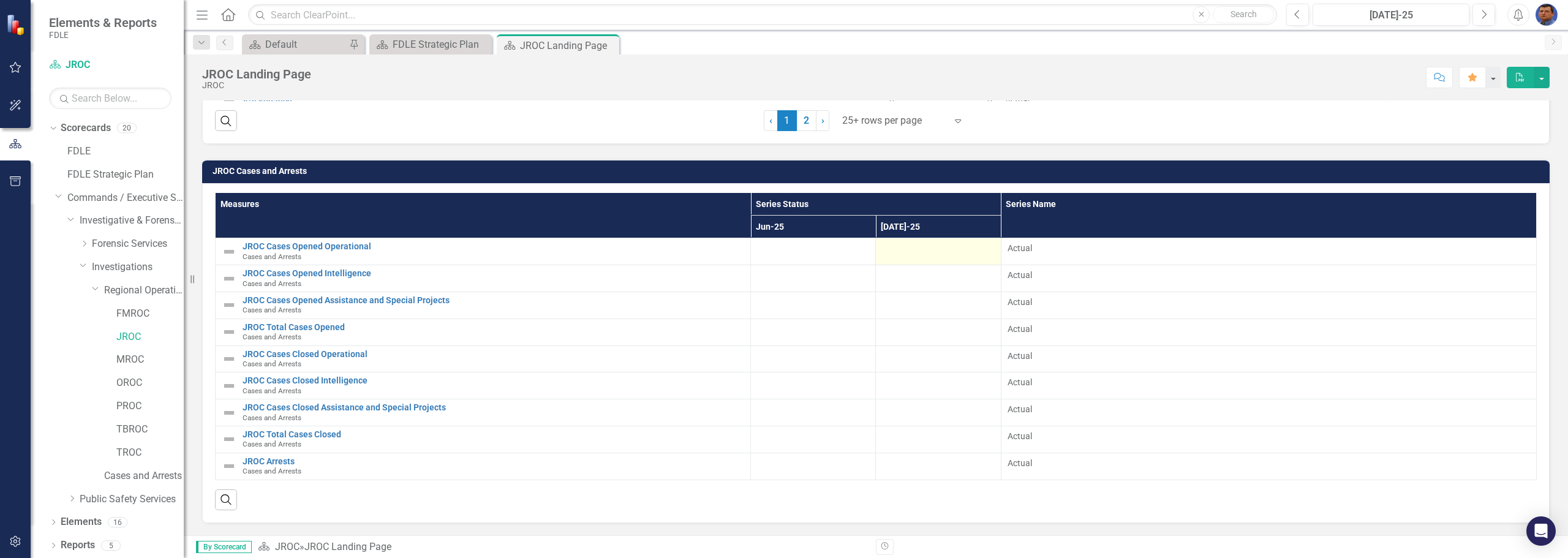
click at [922, 256] on div at bounding box center [938, 249] width 112 height 15
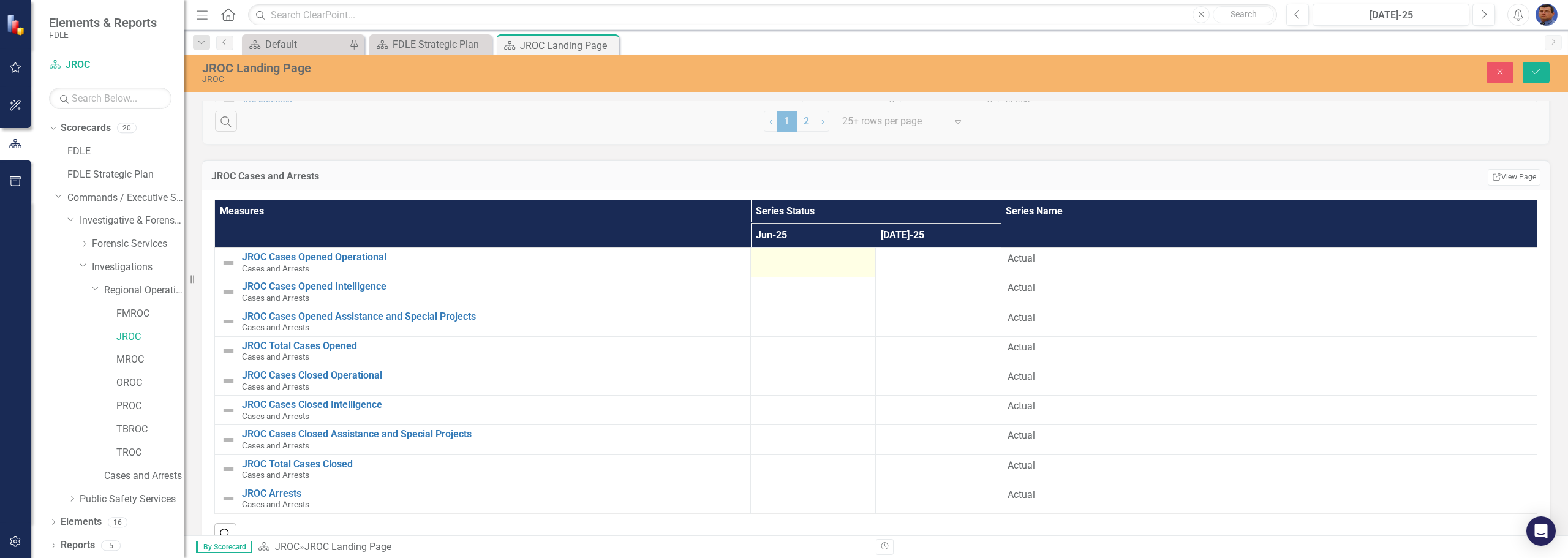
click at [788, 265] on div at bounding box center [813, 259] width 112 height 15
click at [788, 265] on input "number" at bounding box center [813, 263] width 112 height 23
click at [1486, 9] on icon "Next" at bounding box center [1484, 15] width 7 height 11
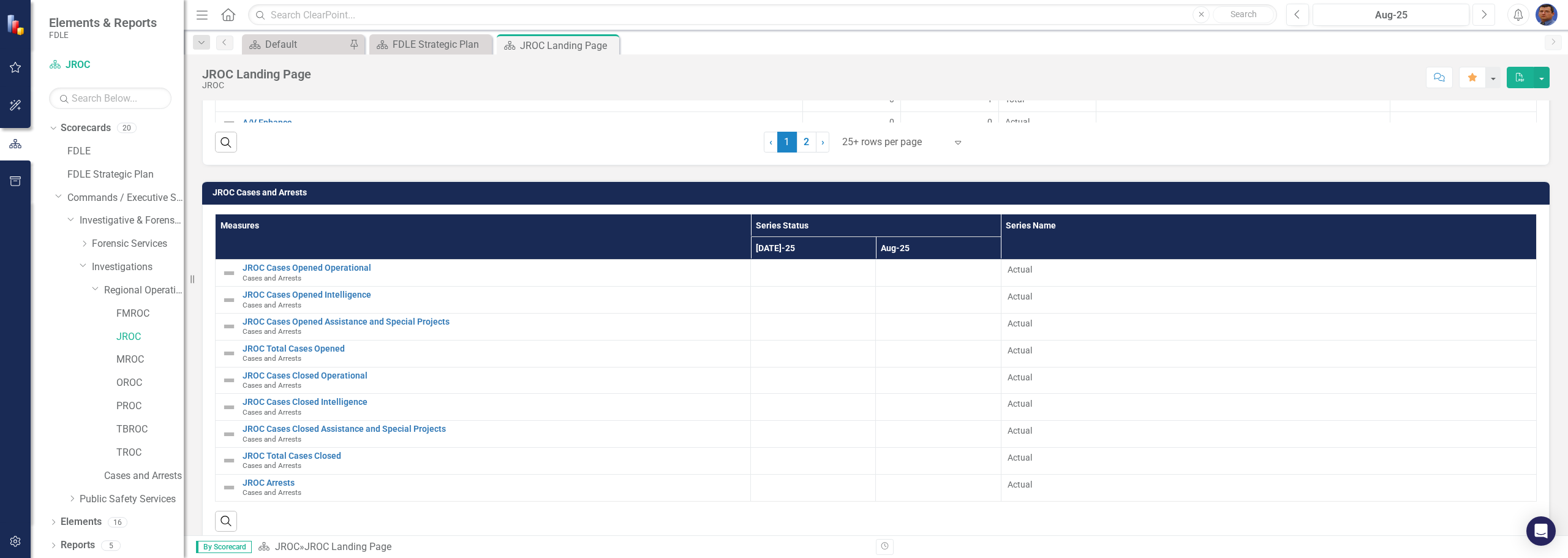
scroll to position [1468, 0]
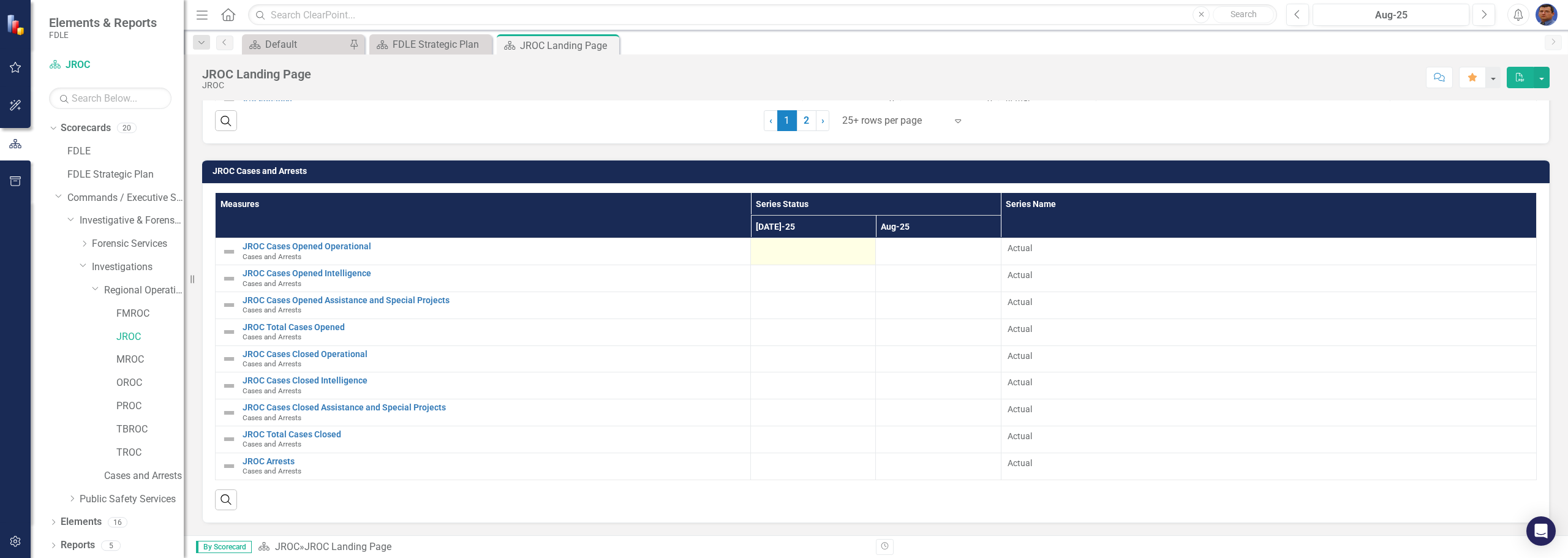
click at [768, 248] on div at bounding box center [813, 249] width 112 height 15
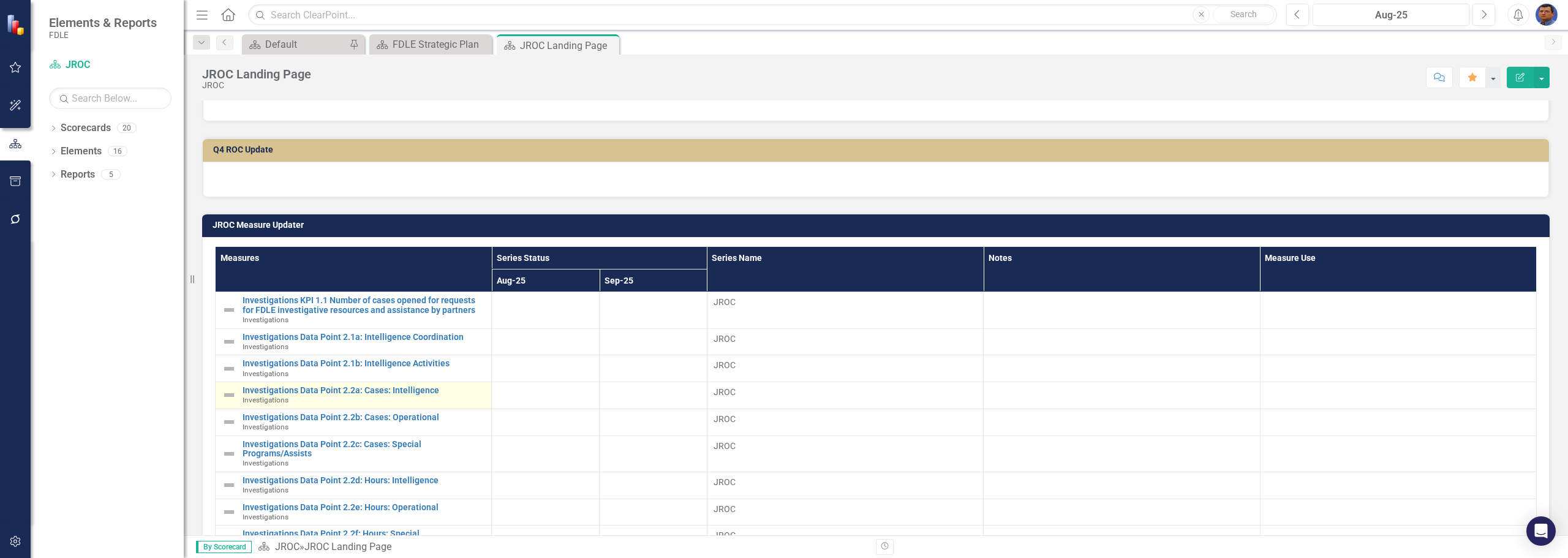
scroll to position [368, 0]
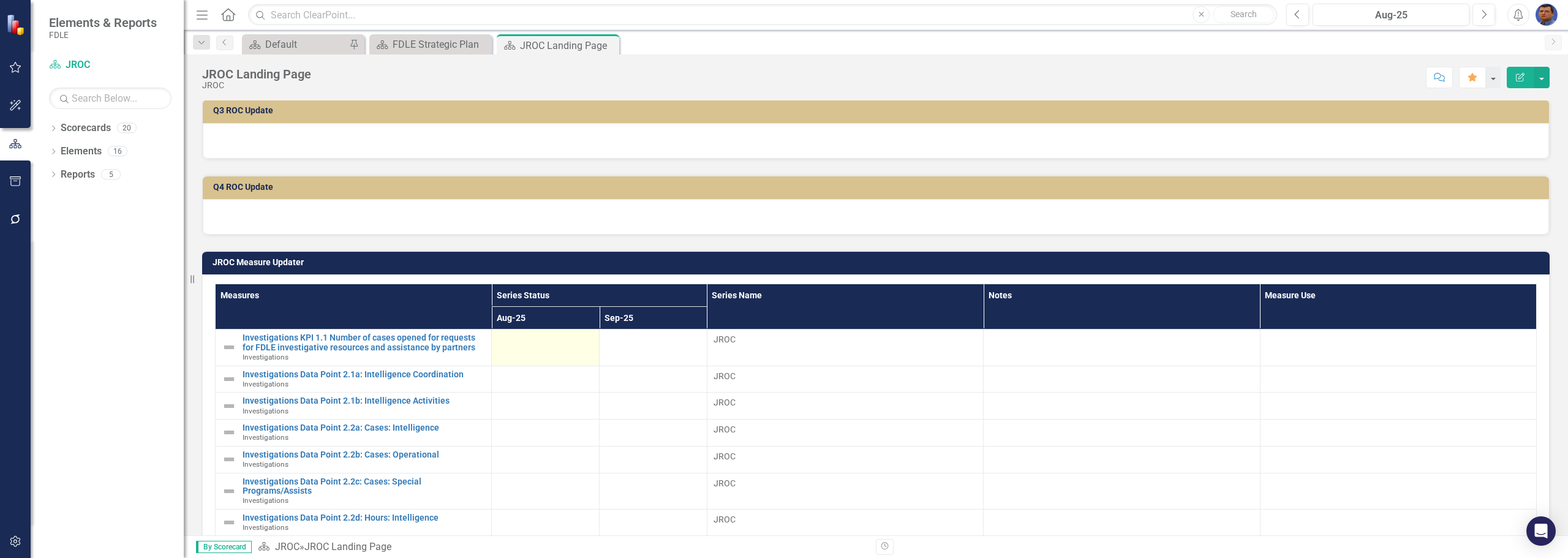
click at [529, 355] on td at bounding box center [545, 348] width 107 height 36
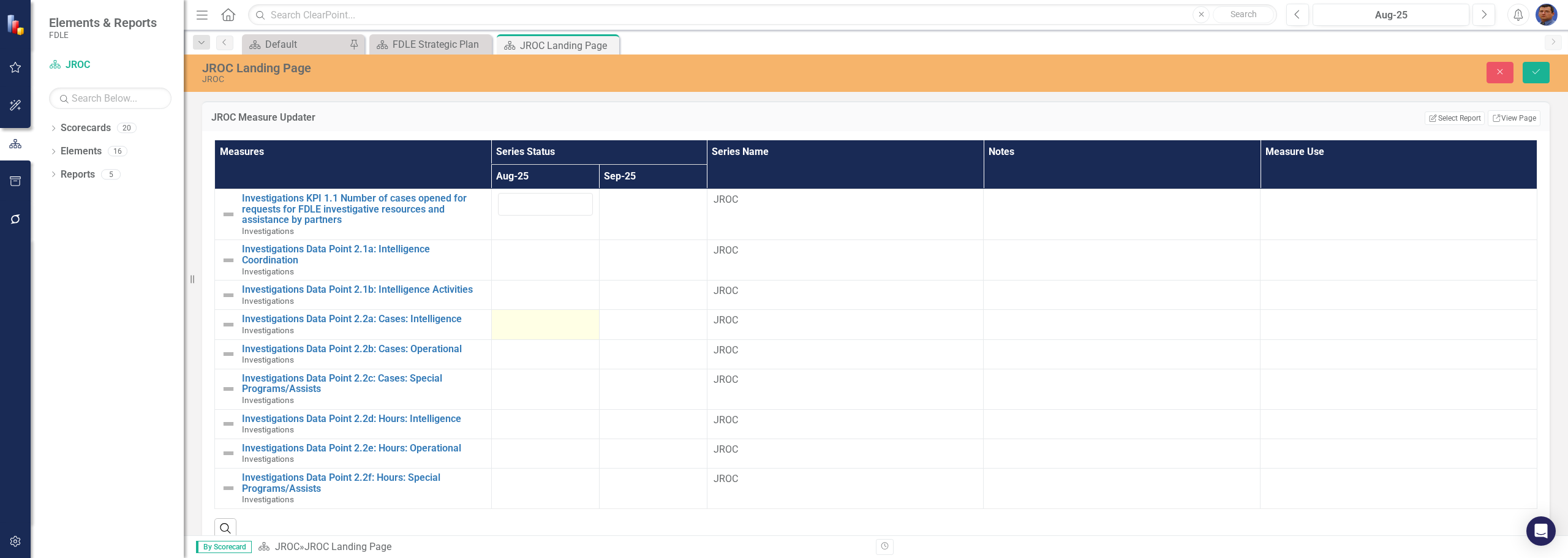
scroll to position [551, 0]
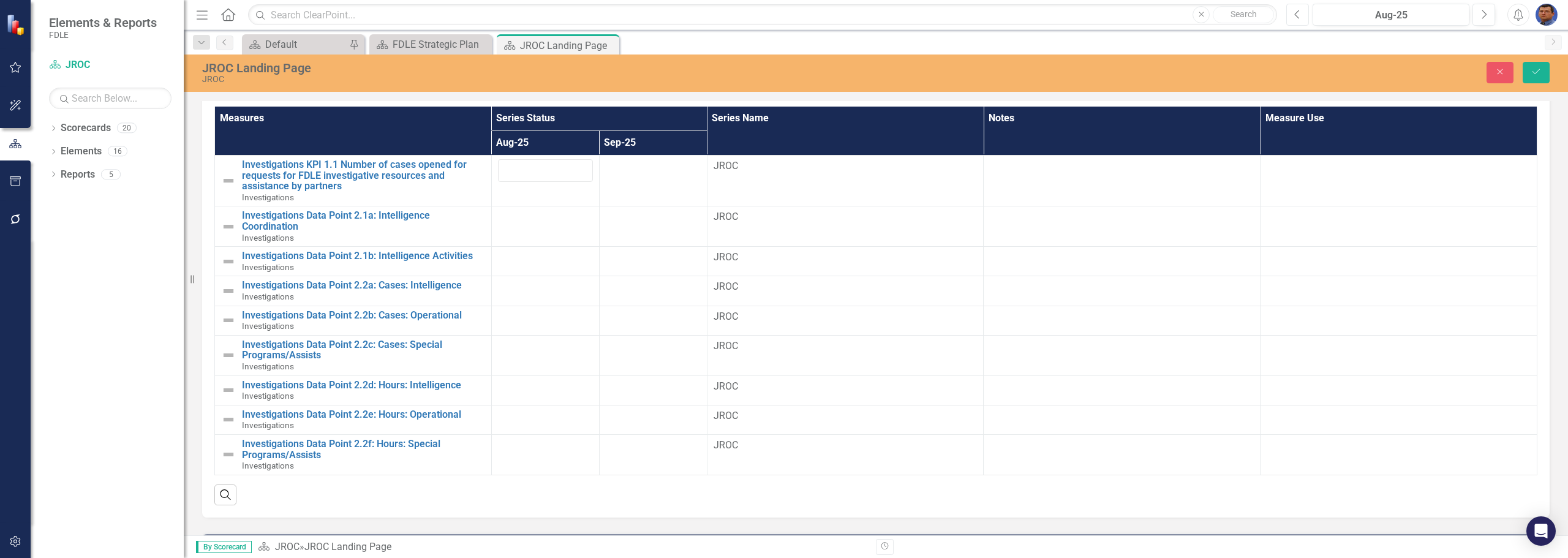
click at [1299, 15] on icon "Previous" at bounding box center [1297, 15] width 7 height 11
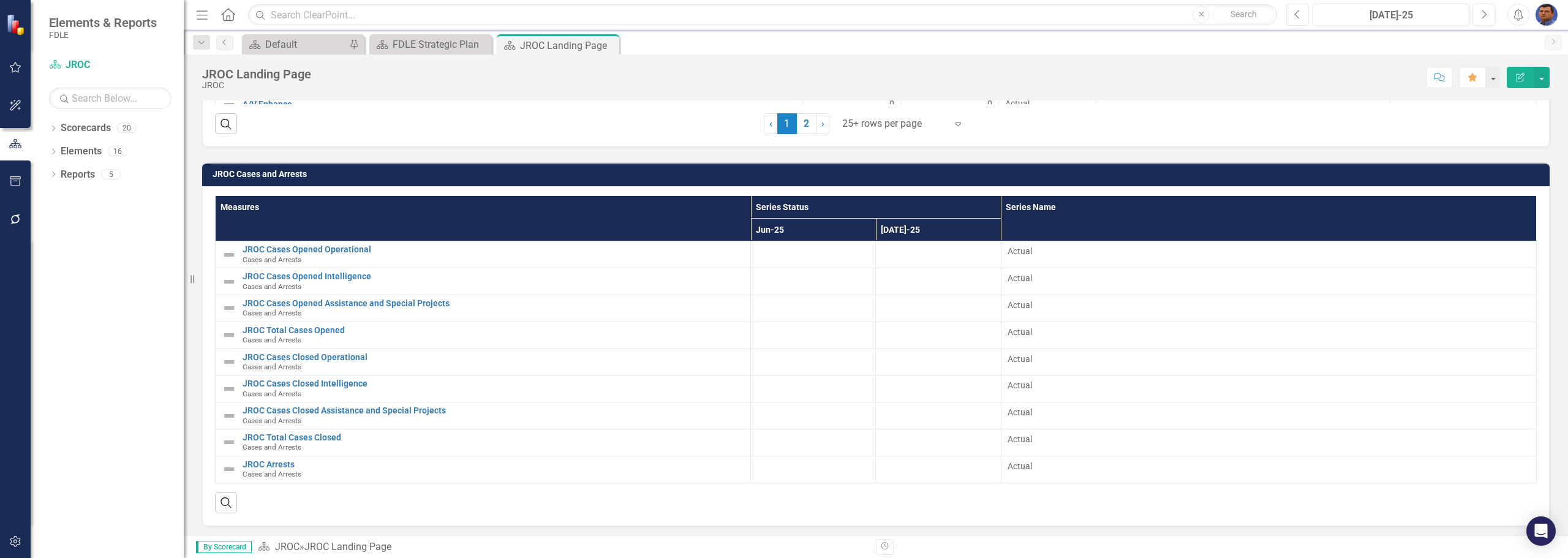
scroll to position [1451, 0]
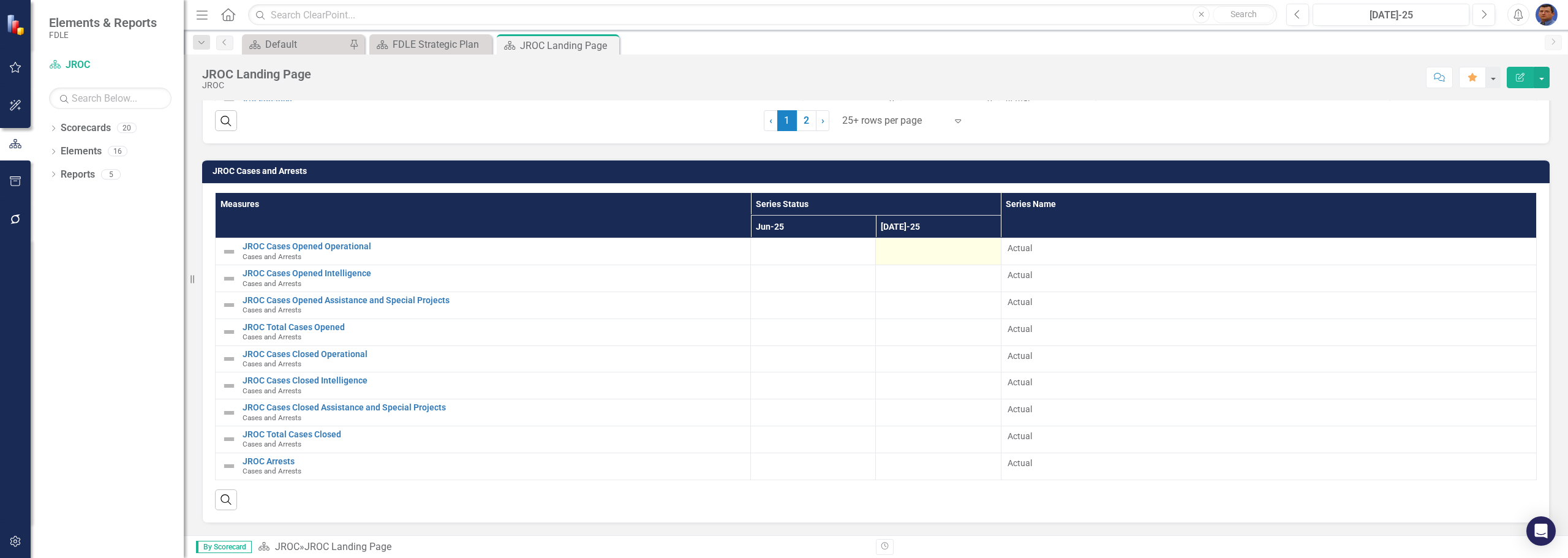
click at [902, 256] on div at bounding box center [938, 249] width 112 height 15
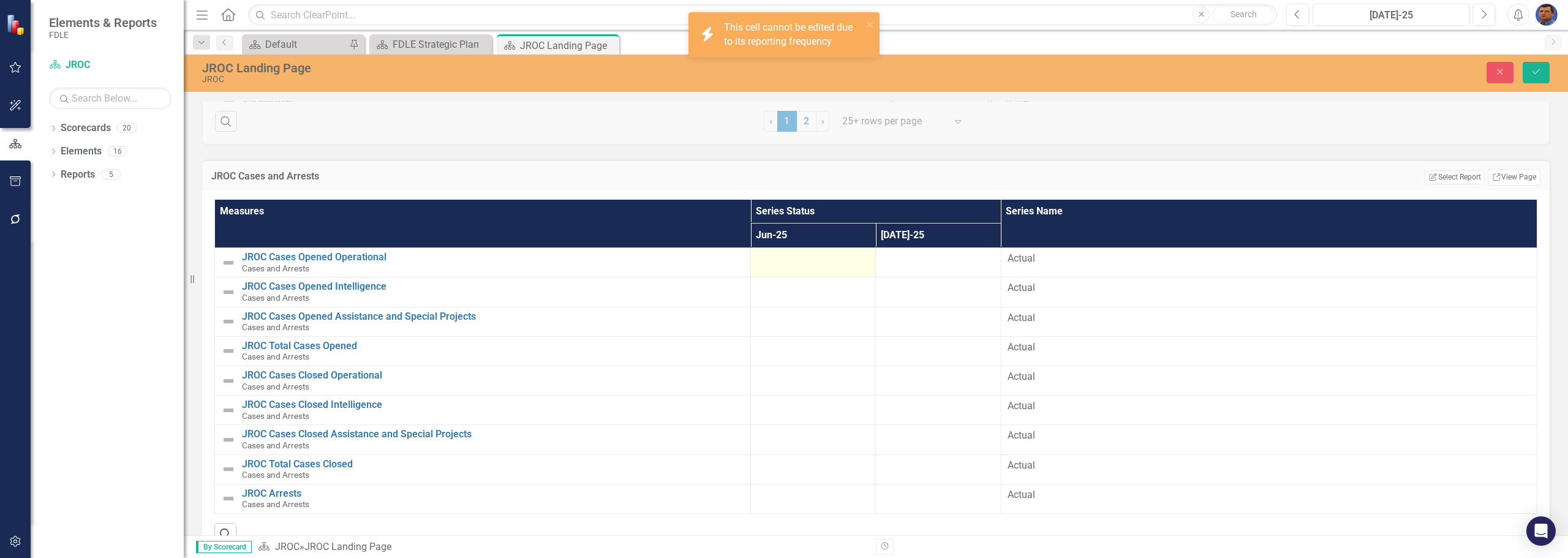
click at [774, 263] on div at bounding box center [813, 259] width 112 height 15
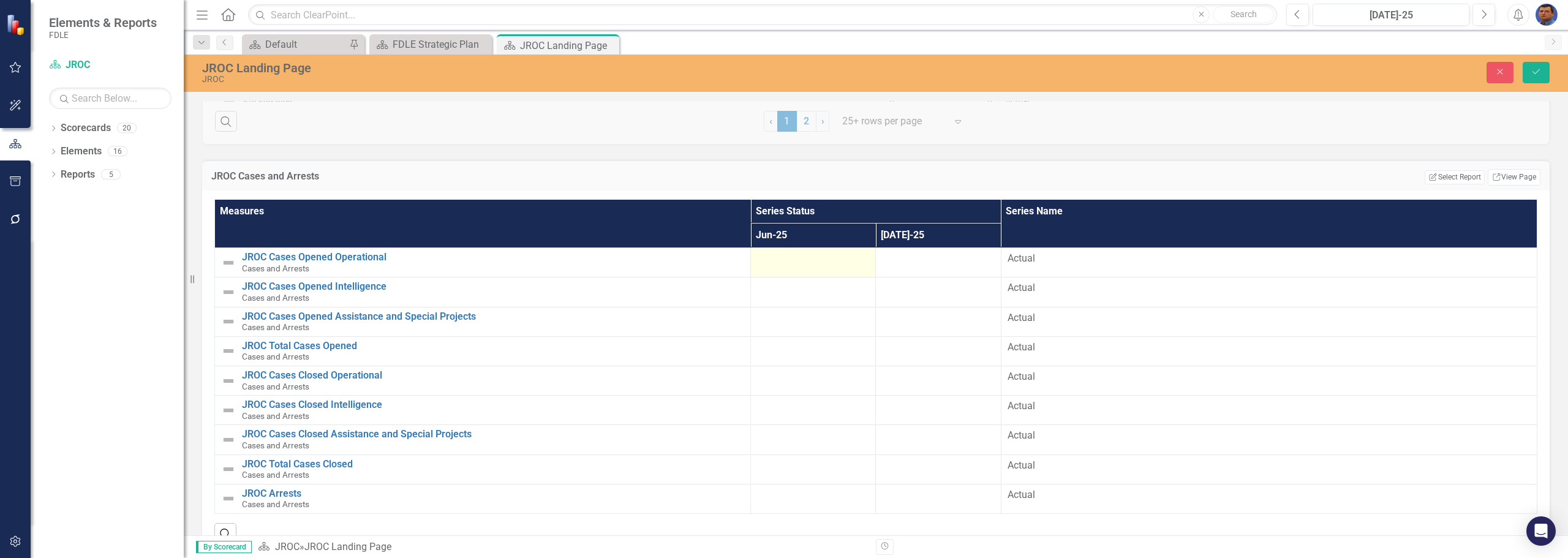
click at [774, 263] on div at bounding box center [813, 259] width 112 height 15
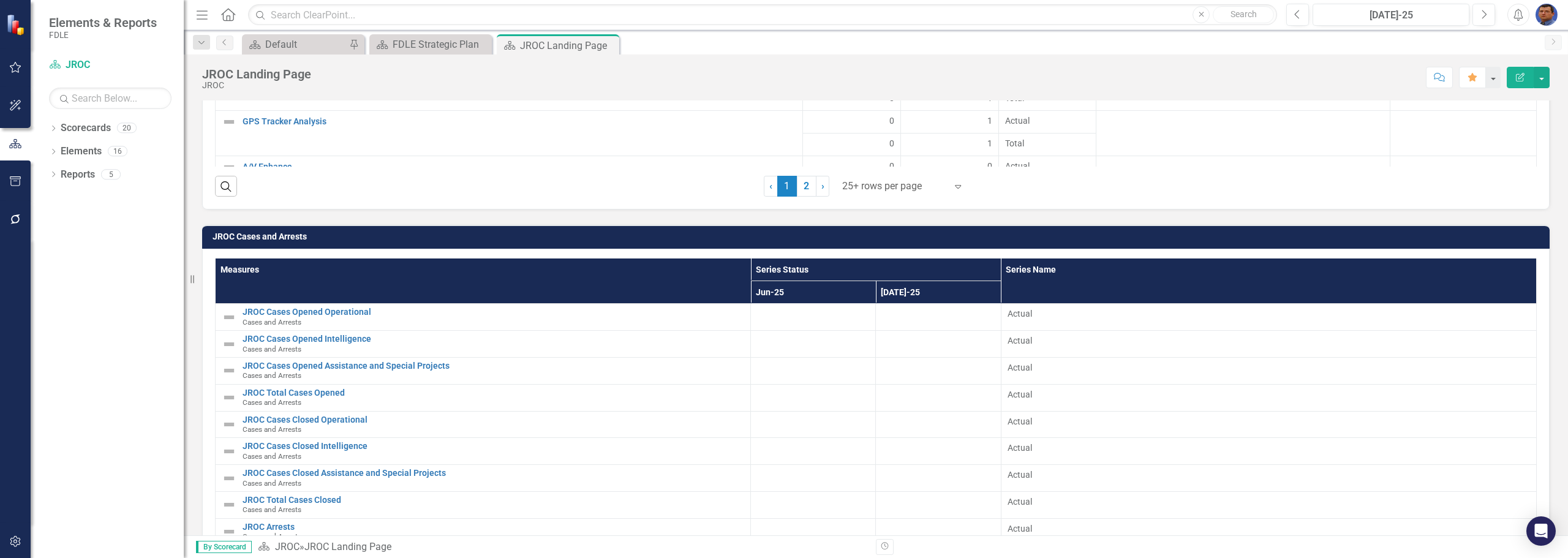
scroll to position [1451, 0]
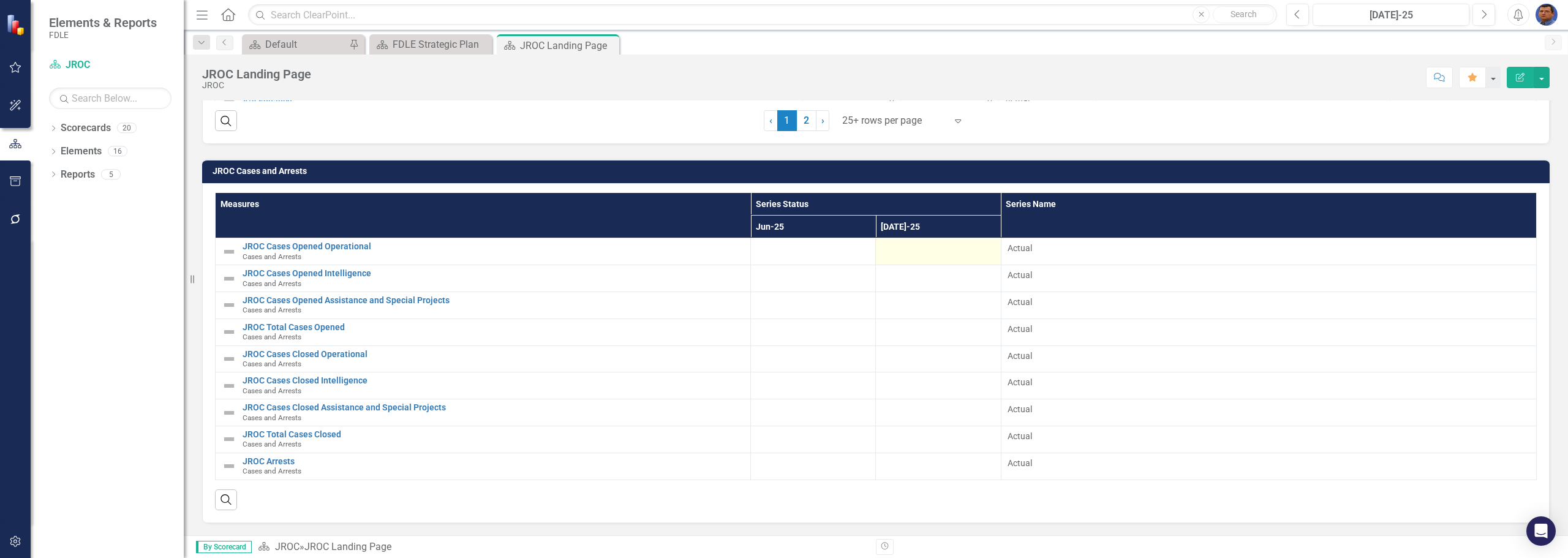
click at [894, 253] on div at bounding box center [938, 249] width 112 height 15
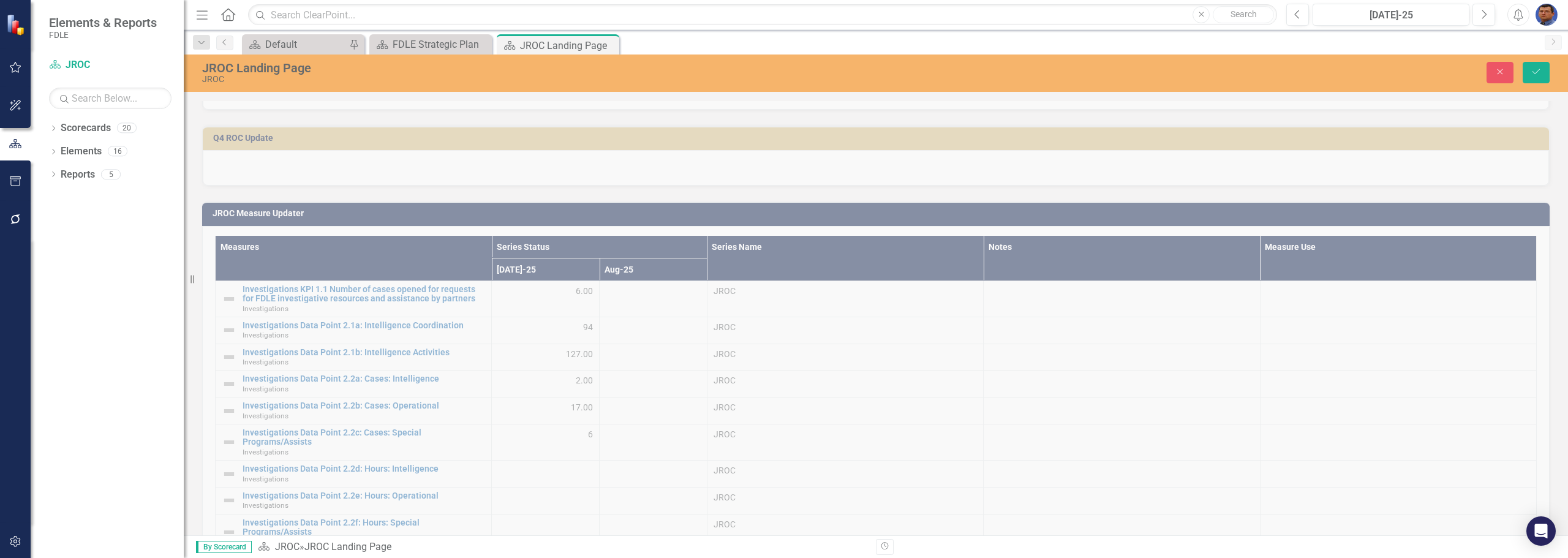
scroll to position [612, 0]
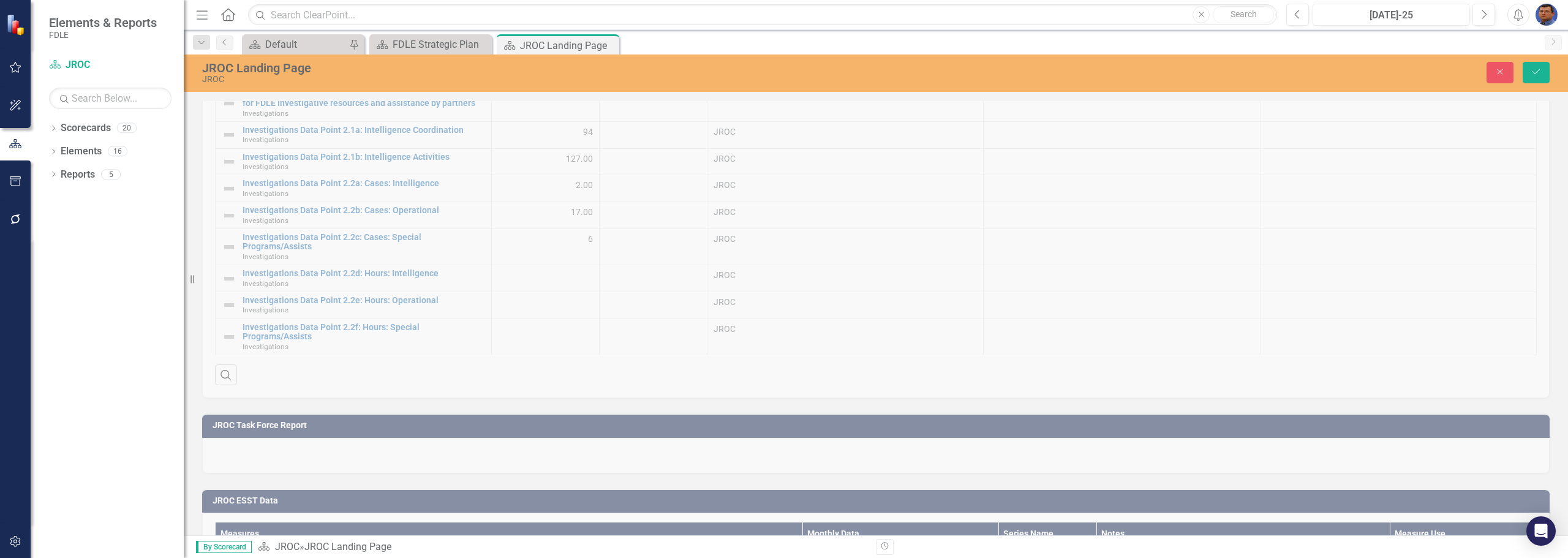
click at [622, 318] on div "JROC Measure Updater Measures Series Status Series Name Notes Measure Use Jul-2…" at bounding box center [876, 194] width 1366 height 407
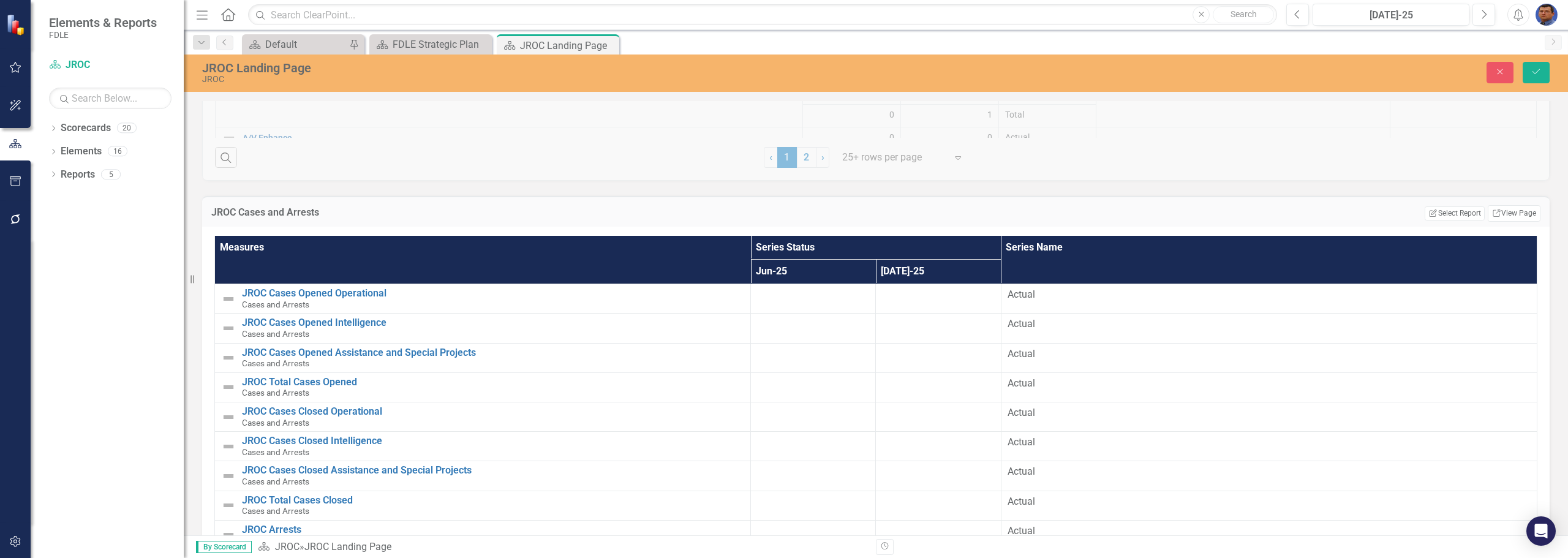
scroll to position [1484, 0]
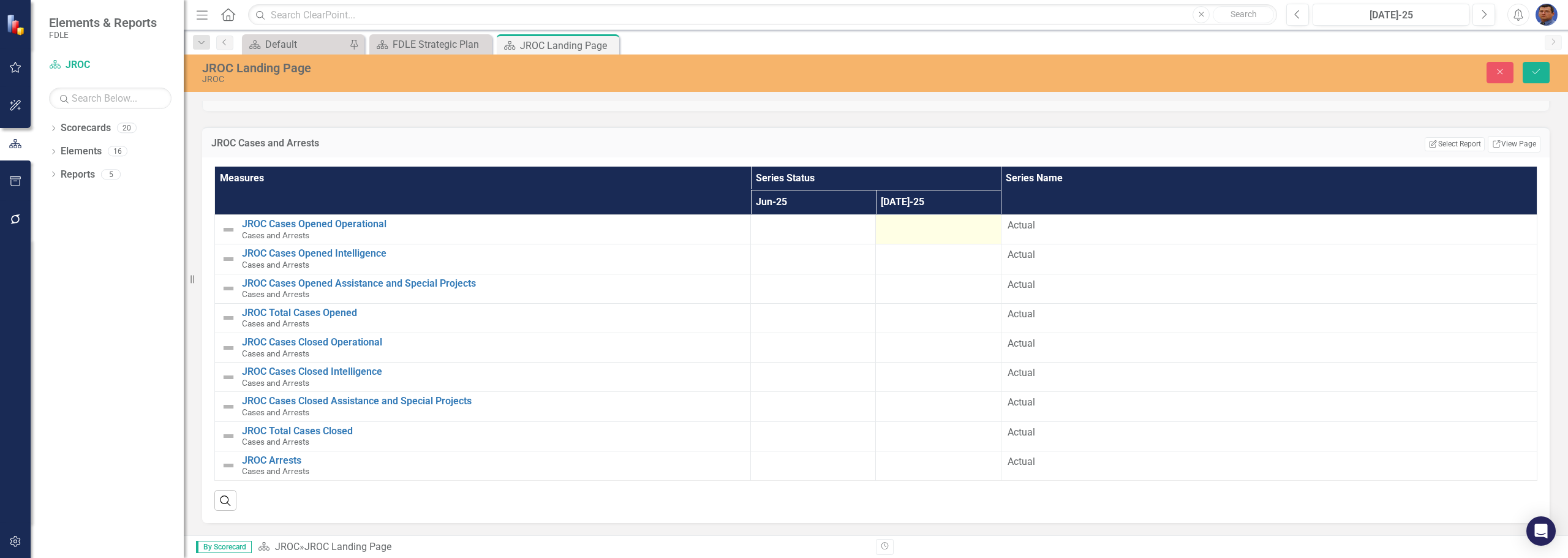
click at [915, 228] on div at bounding box center [938, 226] width 112 height 15
drag, startPoint x: 947, startPoint y: 232, endPoint x: 933, endPoint y: 230, distance: 14.1
click at [933, 230] on div at bounding box center [938, 226] width 112 height 15
click at [908, 232] on div at bounding box center [938, 226] width 112 height 15
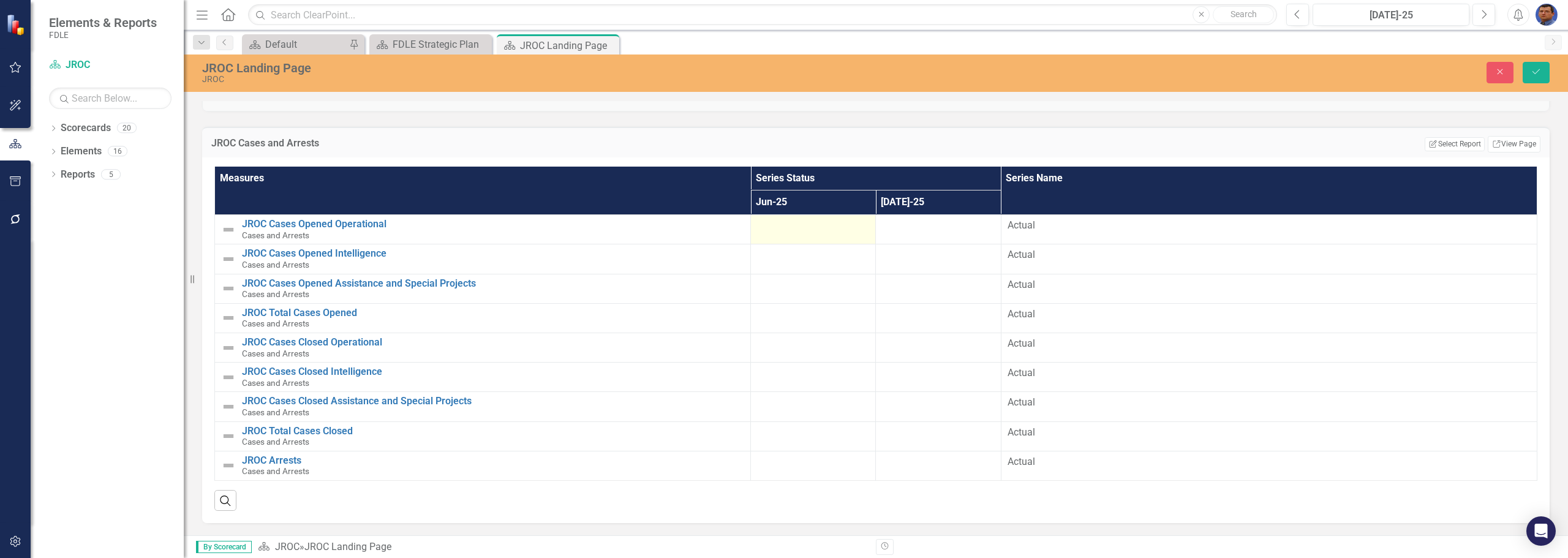
click at [793, 229] on div at bounding box center [813, 226] width 112 height 15
click at [793, 229] on input "number" at bounding box center [813, 230] width 112 height 23
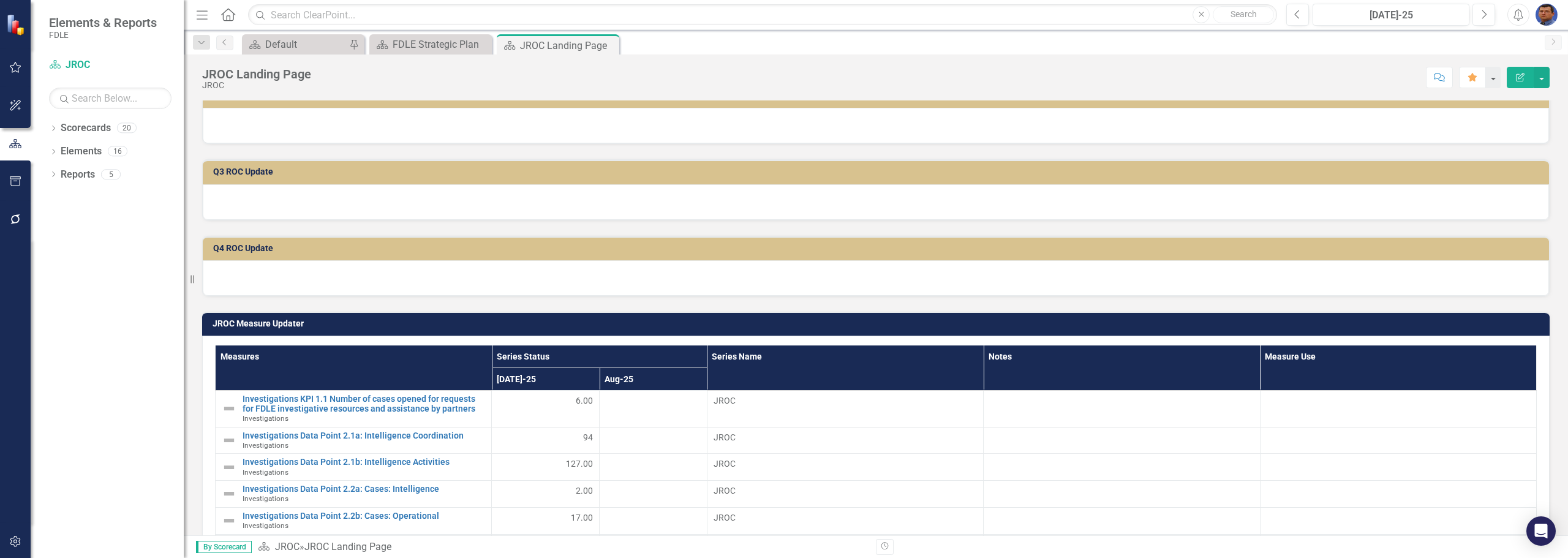
scroll to position [368, 0]
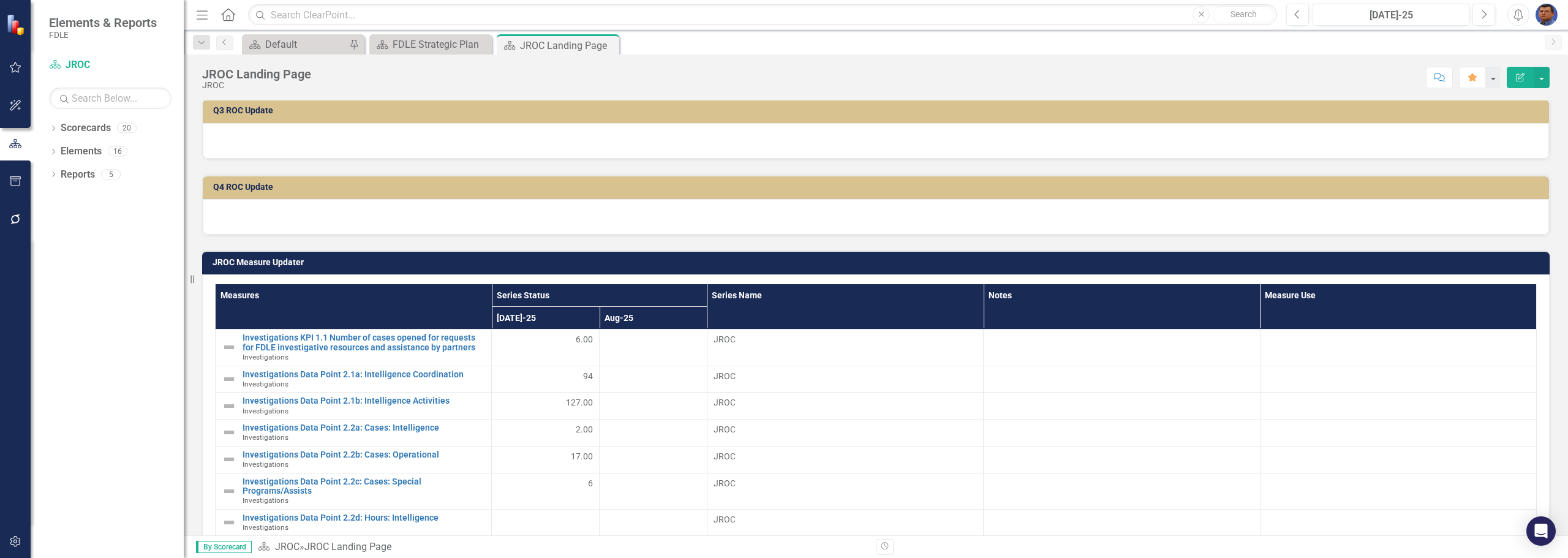
click at [1520, 76] on icon "Edit Report" at bounding box center [1520, 77] width 11 height 9
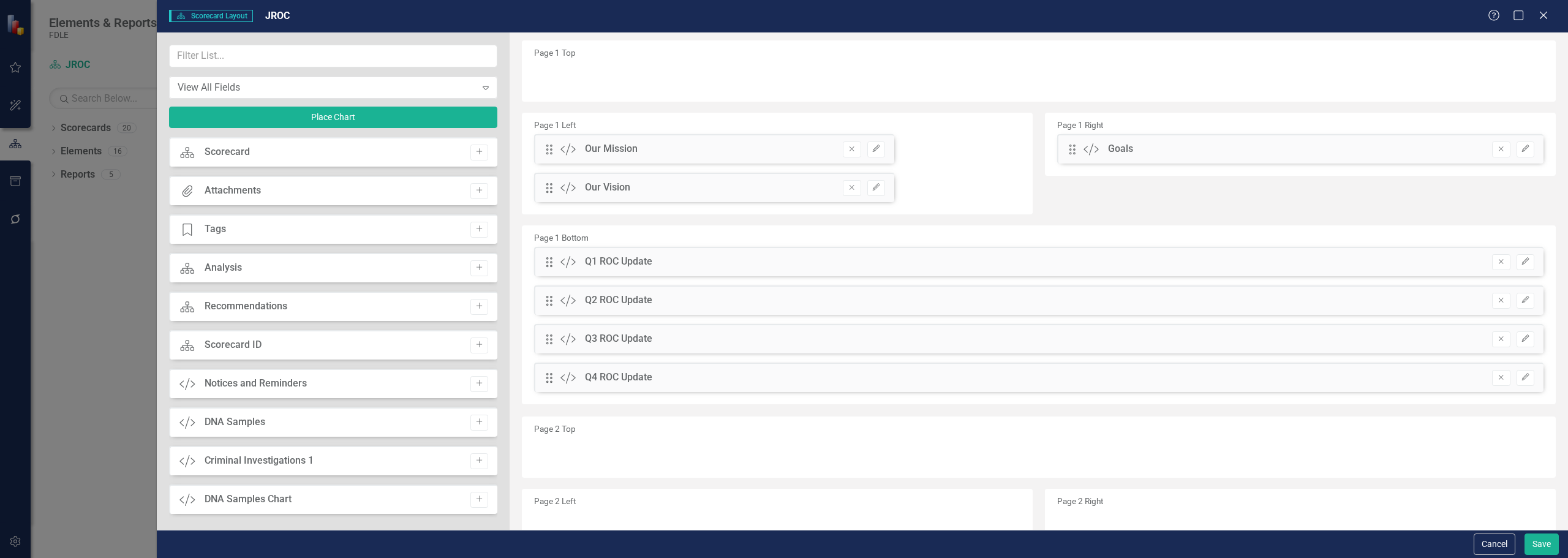
scroll to position [0, 0]
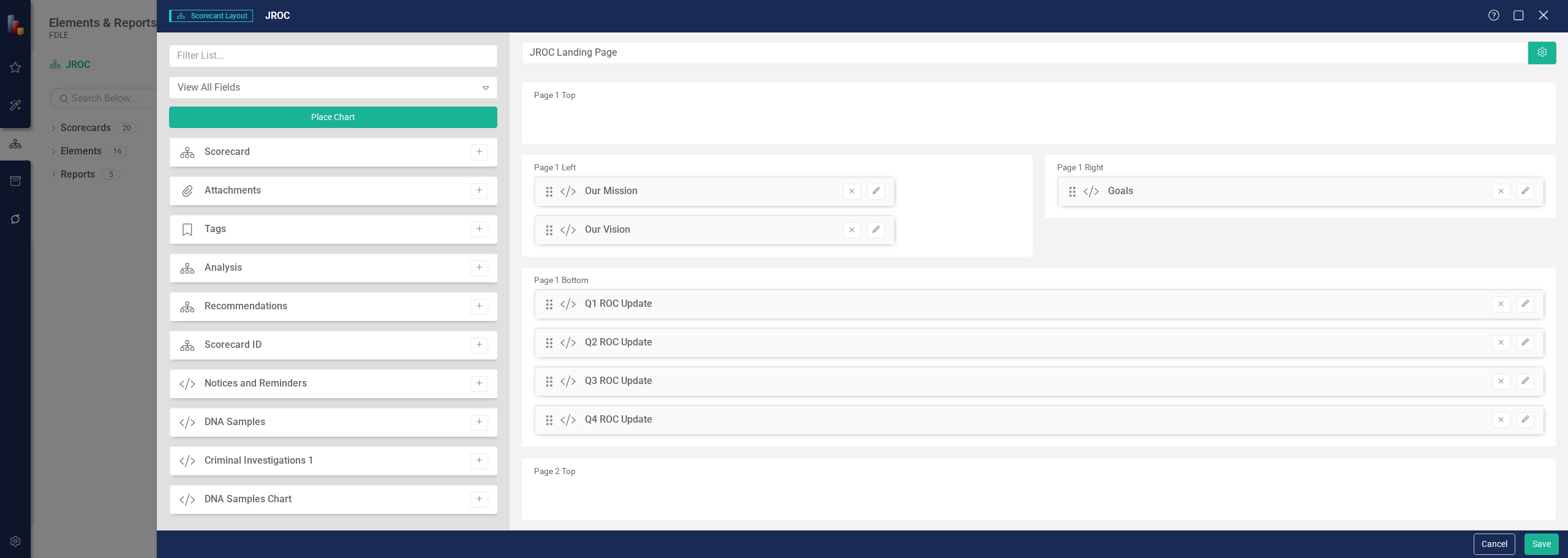
click at [1545, 14] on icon "Close" at bounding box center [1543, 15] width 15 height 12
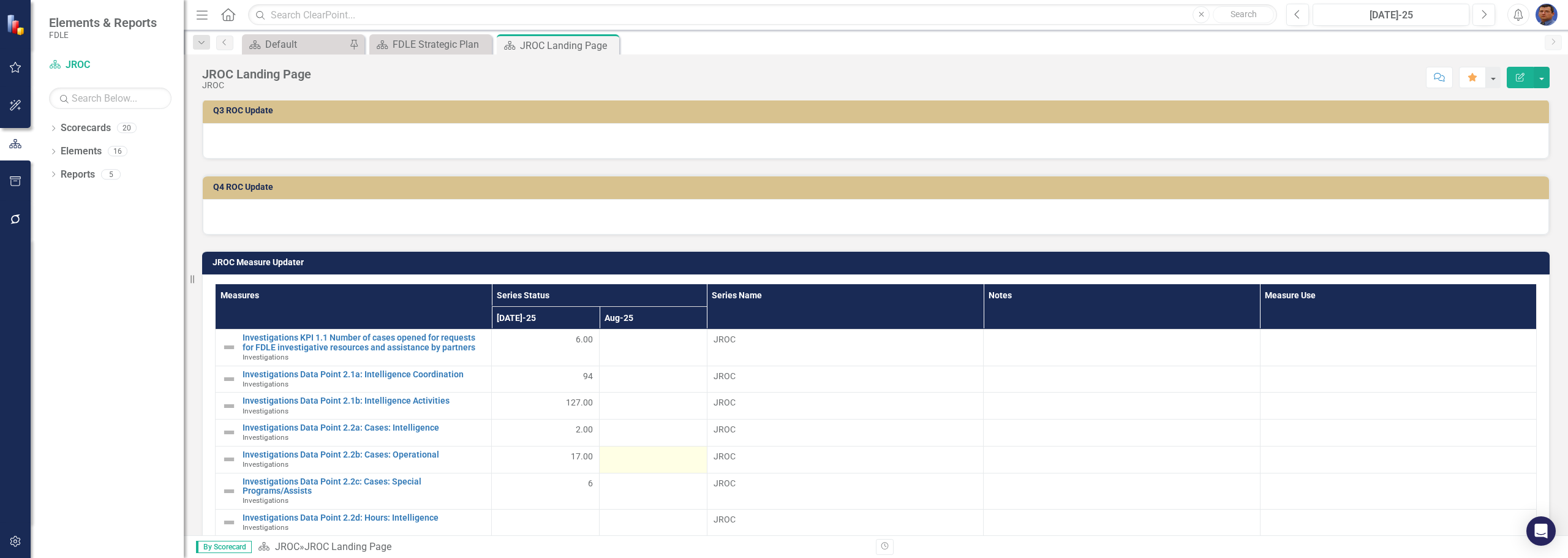
click at [616, 462] on div at bounding box center [653, 457] width 95 height 15
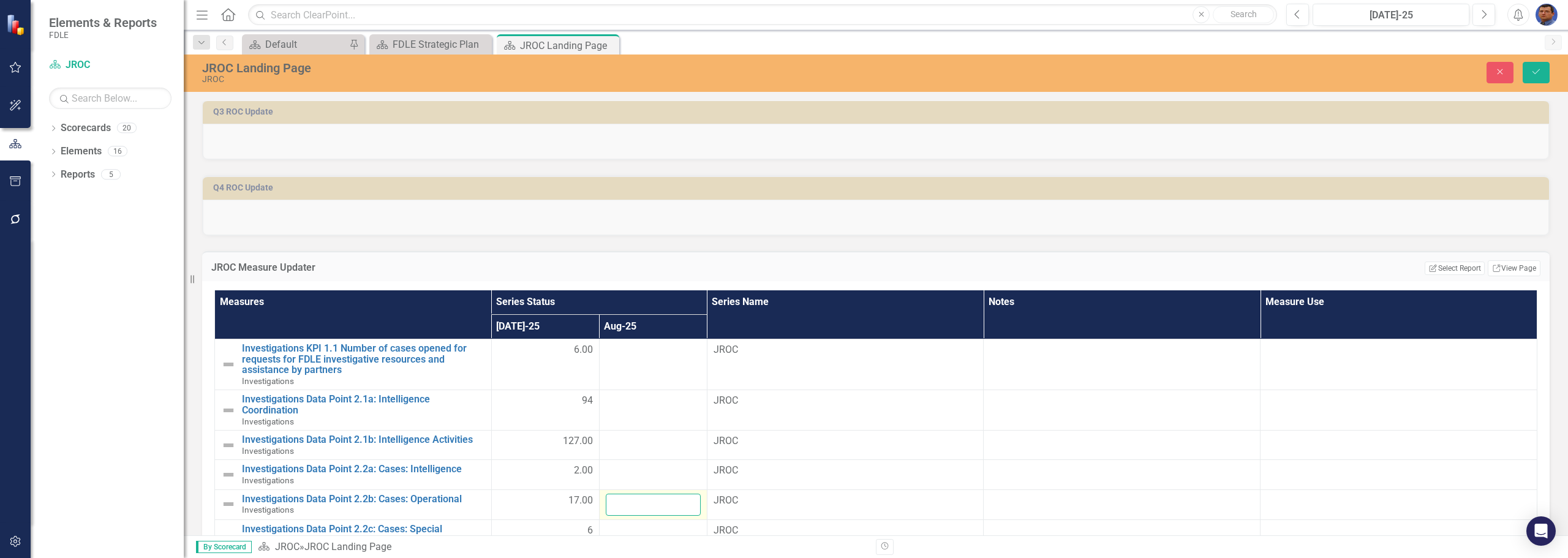
click at [638, 510] on input "number" at bounding box center [653, 505] width 95 height 23
click at [139, 358] on div "Dropdown Scorecards 20 FDLE FDLE Strategic Plan Dropdown Commands / Executive S…" at bounding box center [107, 338] width 153 height 440
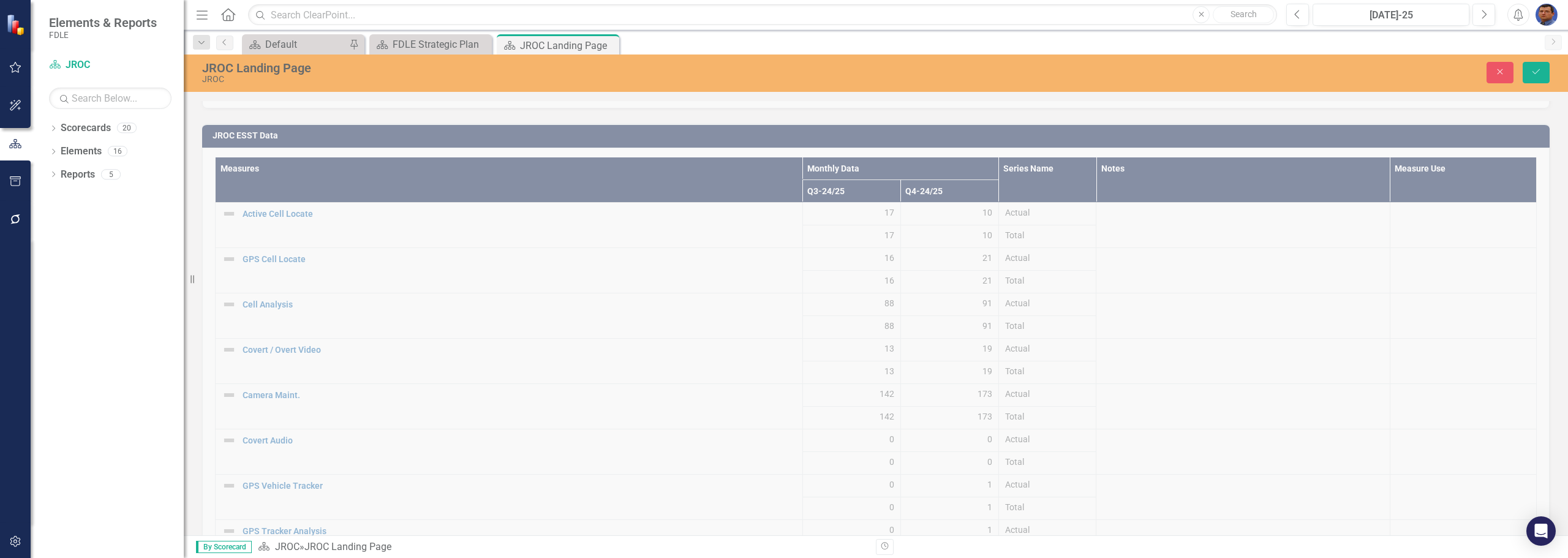
scroll to position [1041, 0]
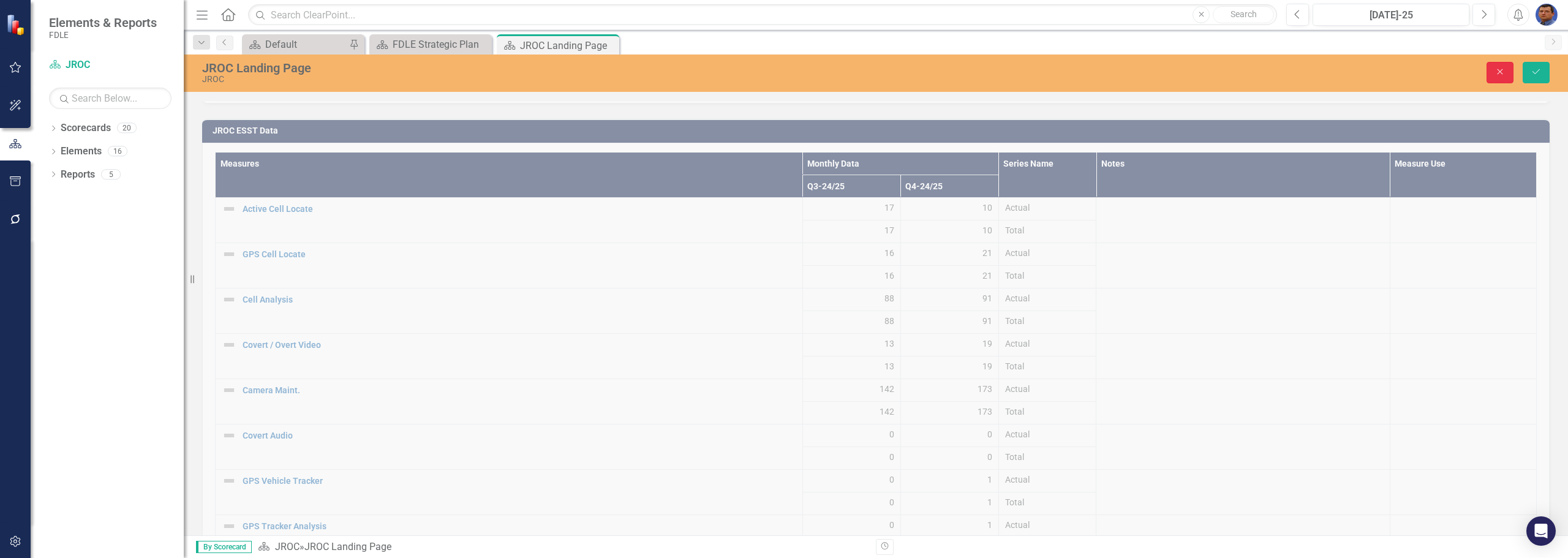
click at [1500, 68] on icon "Close" at bounding box center [1500, 72] width 11 height 9
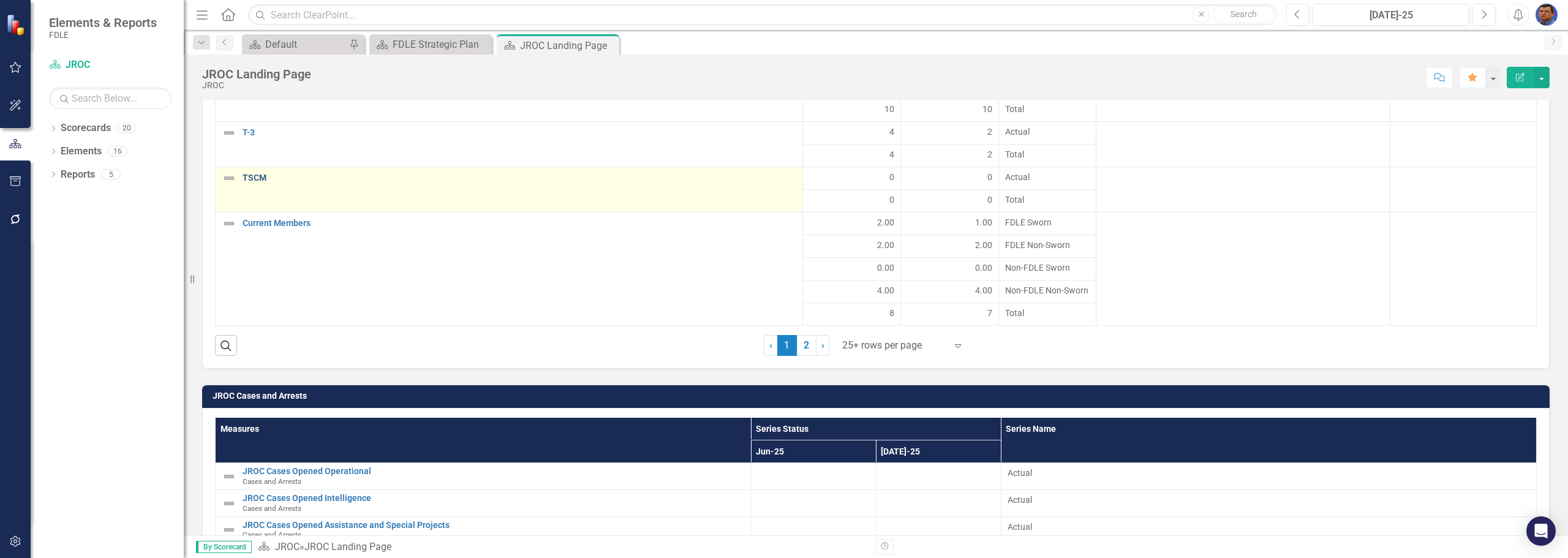
scroll to position [1410, 0]
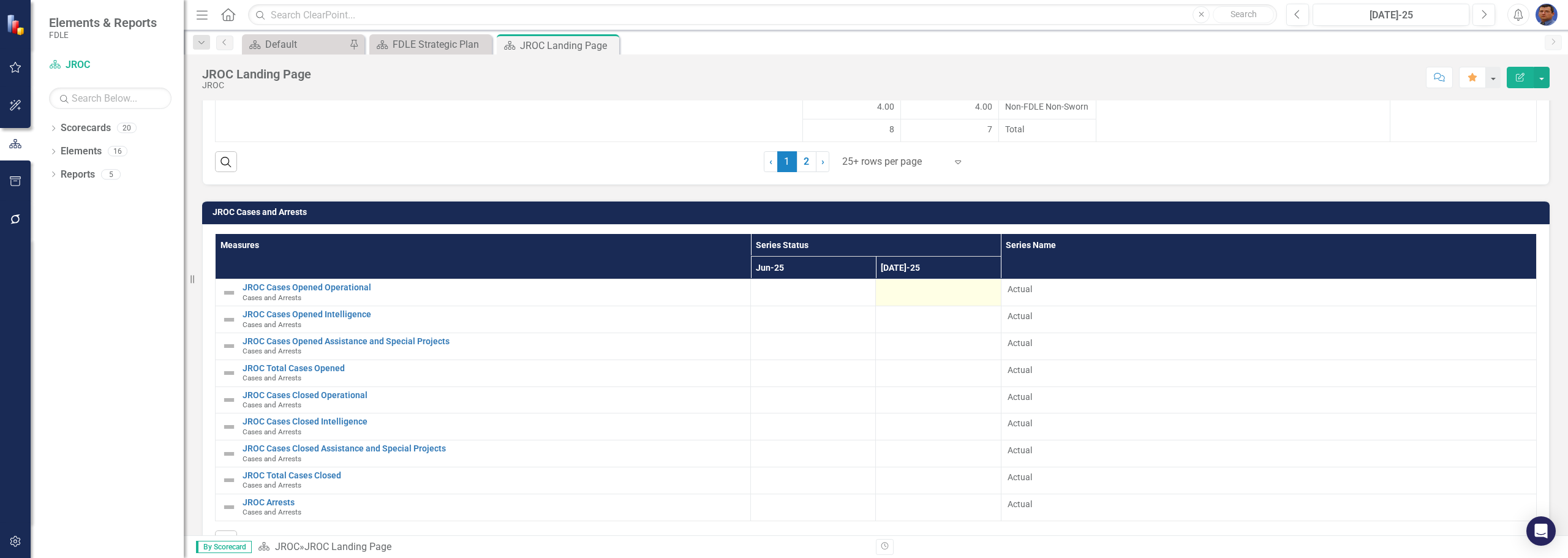
click at [910, 297] on div at bounding box center [938, 290] width 112 height 15
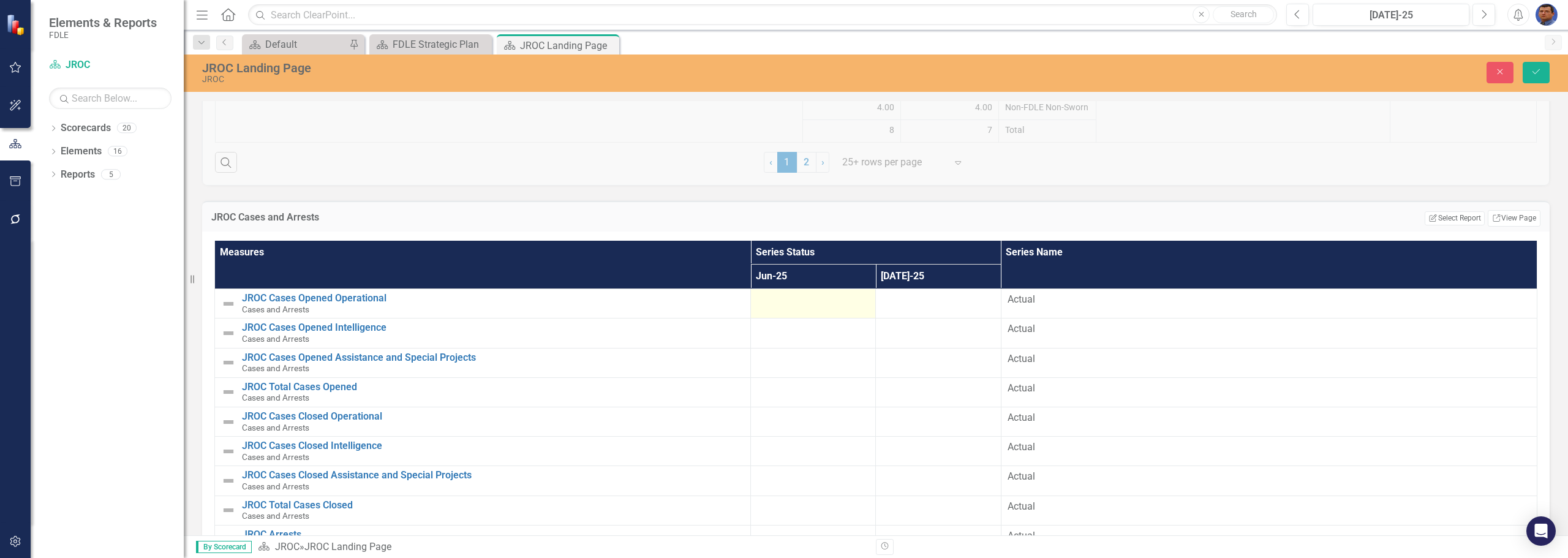
click at [775, 305] on div at bounding box center [813, 300] width 112 height 15
click at [775, 305] on input "number" at bounding box center [813, 304] width 112 height 23
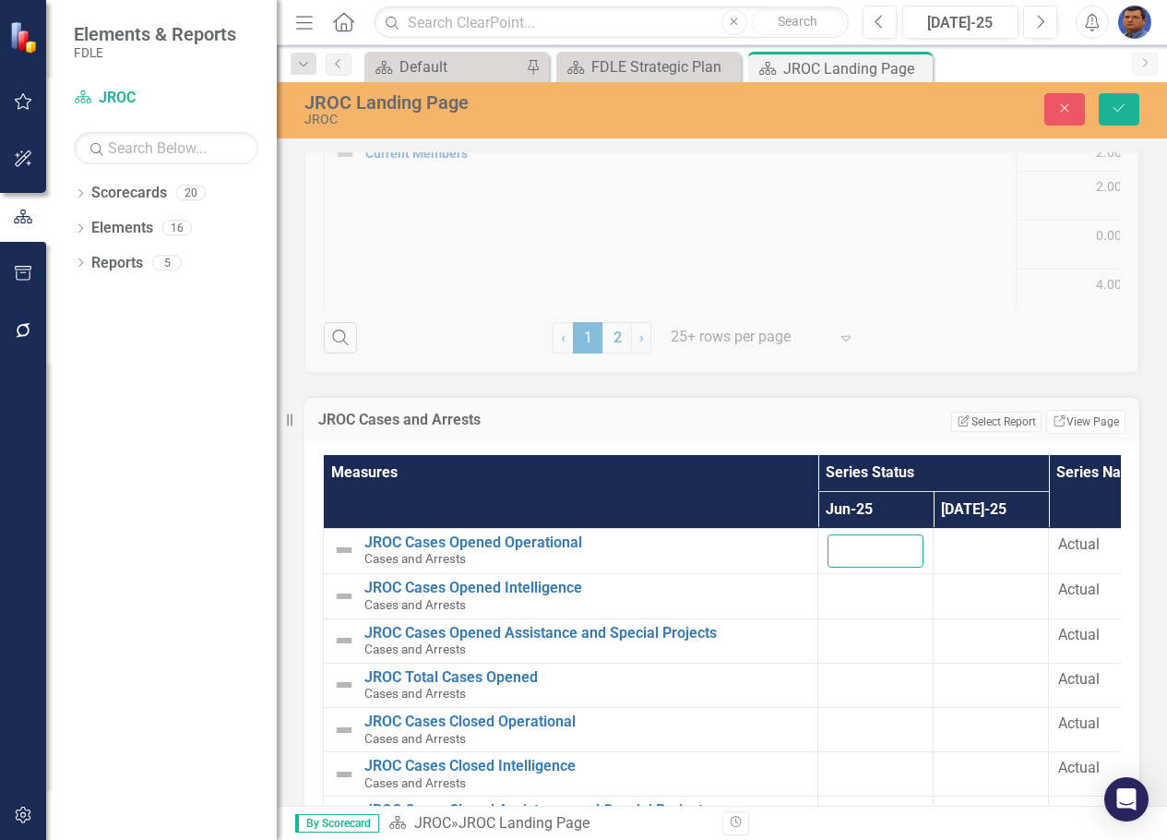
scroll to position [2485, 0]
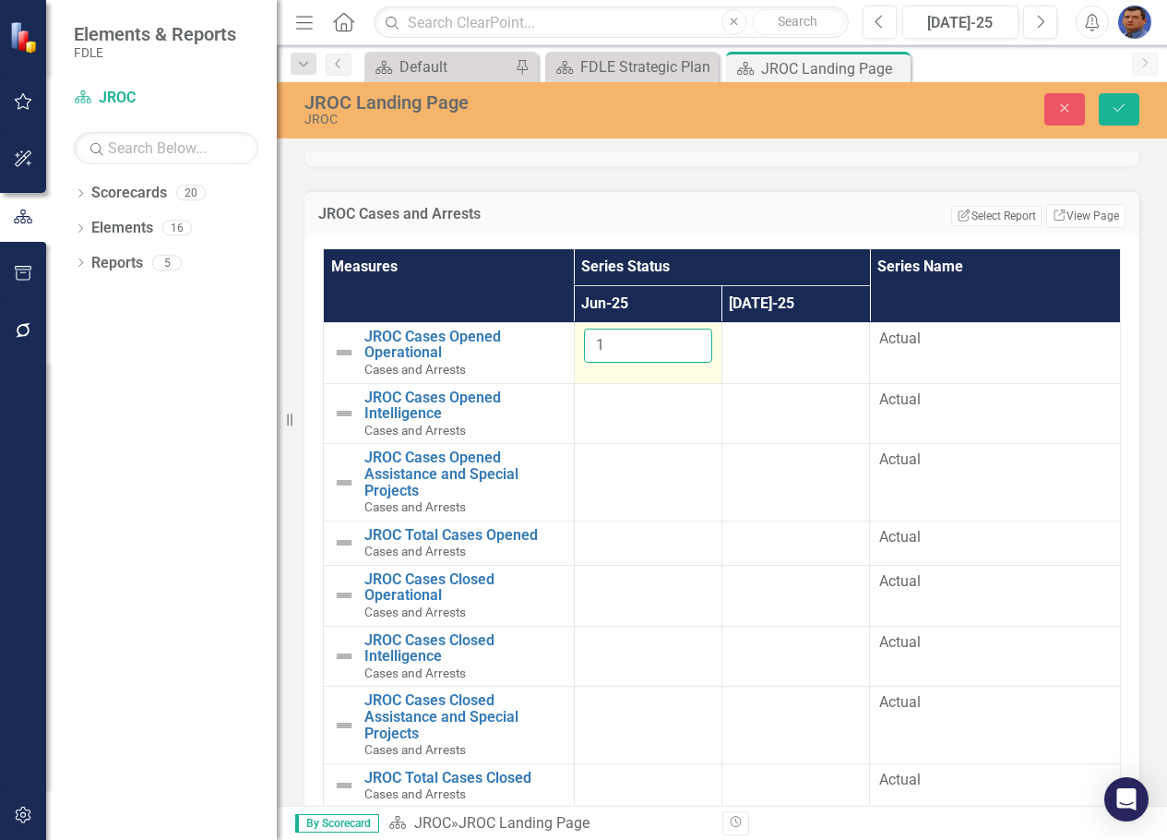
click at [685, 337] on input "1" at bounding box center [648, 346] width 128 height 34
click at [685, 337] on input "2" at bounding box center [648, 346] width 128 height 34
click at [685, 337] on input "3" at bounding box center [648, 346] width 128 height 34
click at [685, 337] on input "4" at bounding box center [648, 346] width 128 height 34
type input "5"
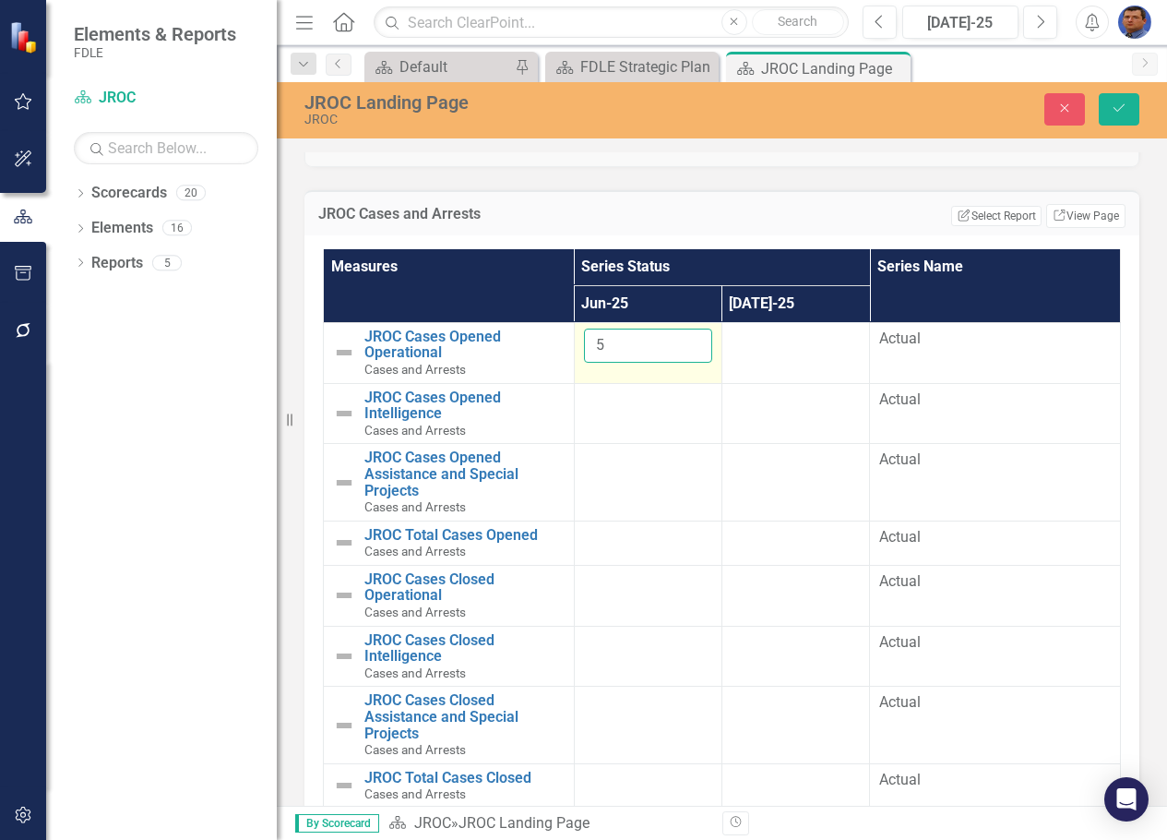
click at [685, 337] on input "5" at bounding box center [648, 346] width 128 height 34
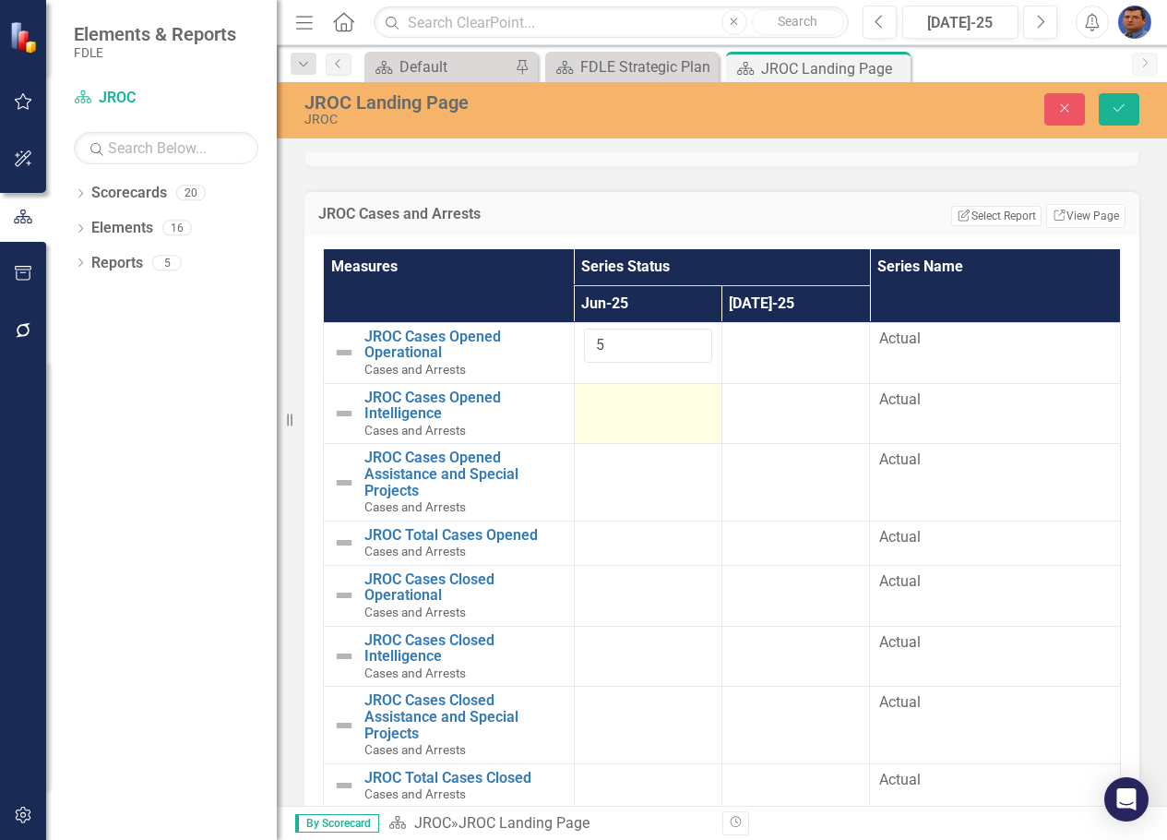
click at [640, 420] on td at bounding box center [648, 413] width 148 height 61
click at [681, 398] on input "1" at bounding box center [648, 406] width 128 height 34
type input "2"
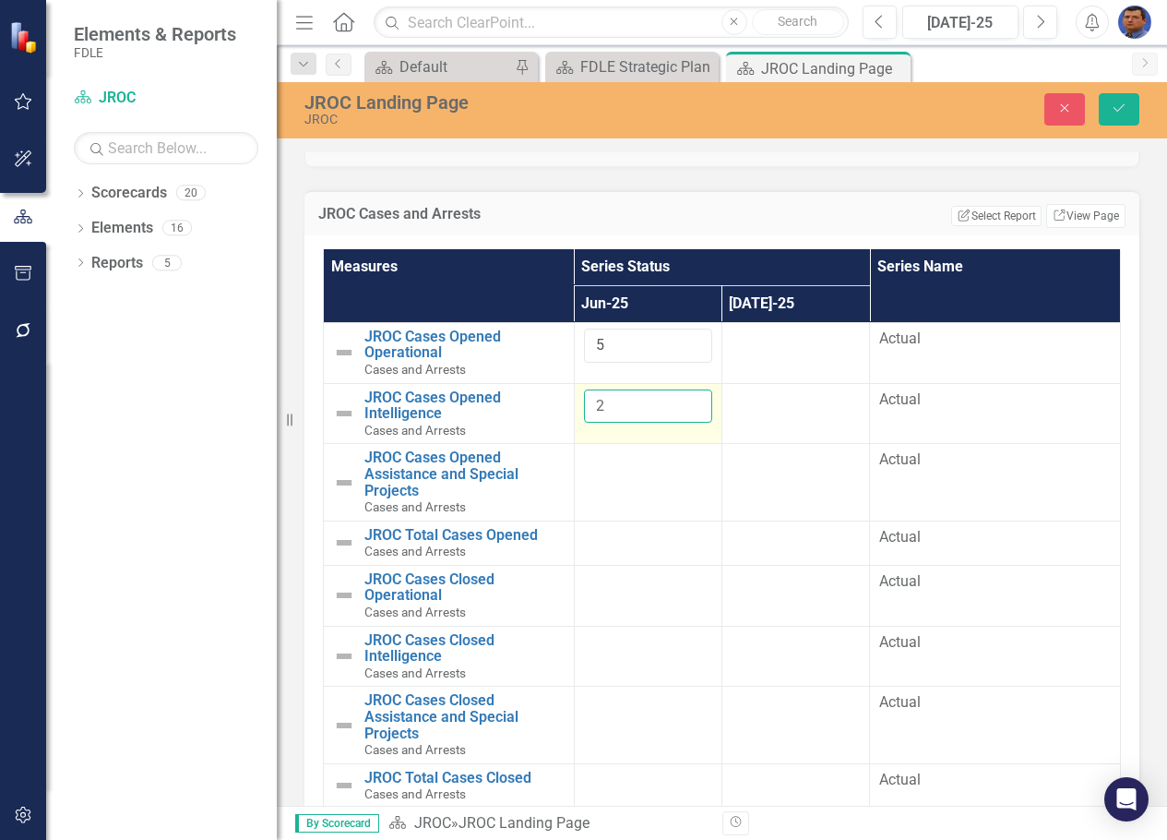
click at [681, 398] on input "2" at bounding box center [648, 406] width 128 height 34
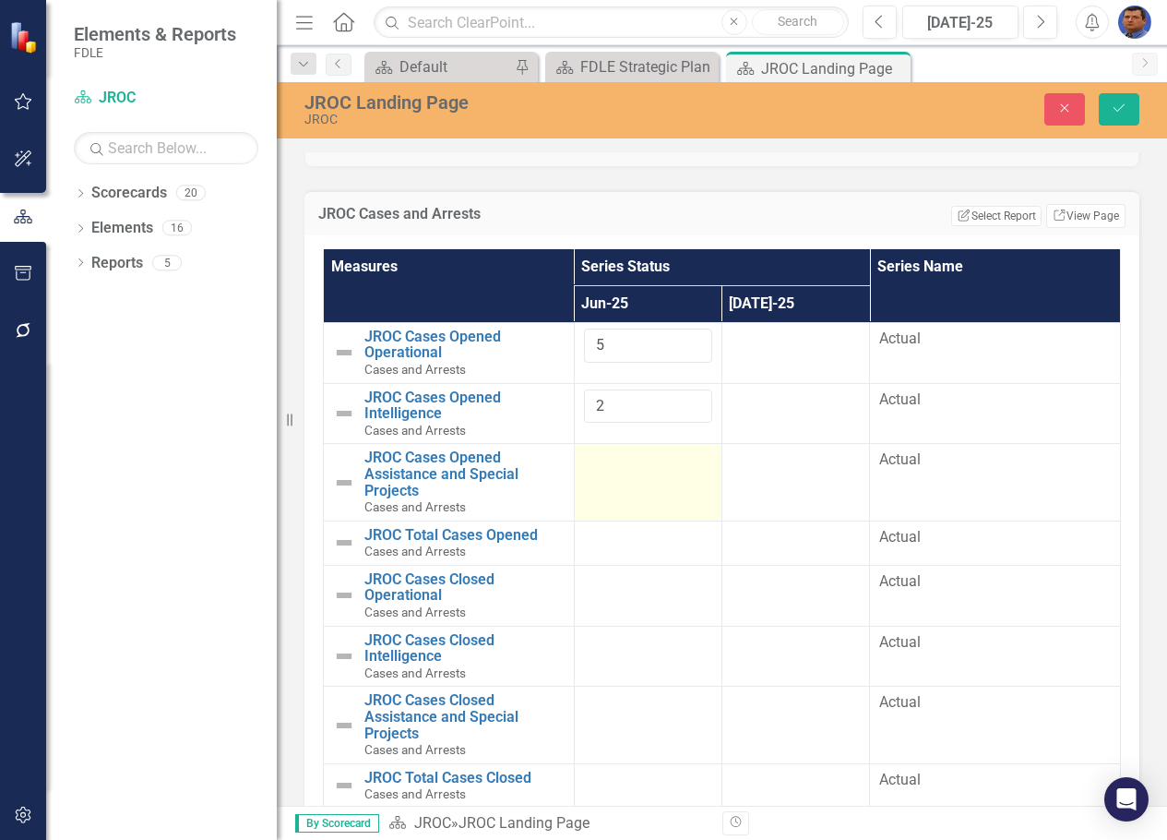
click at [586, 481] on td at bounding box center [648, 482] width 148 height 77
click at [685, 457] on input "1" at bounding box center [648, 466] width 128 height 34
click at [685, 457] on input "2" at bounding box center [648, 466] width 128 height 34
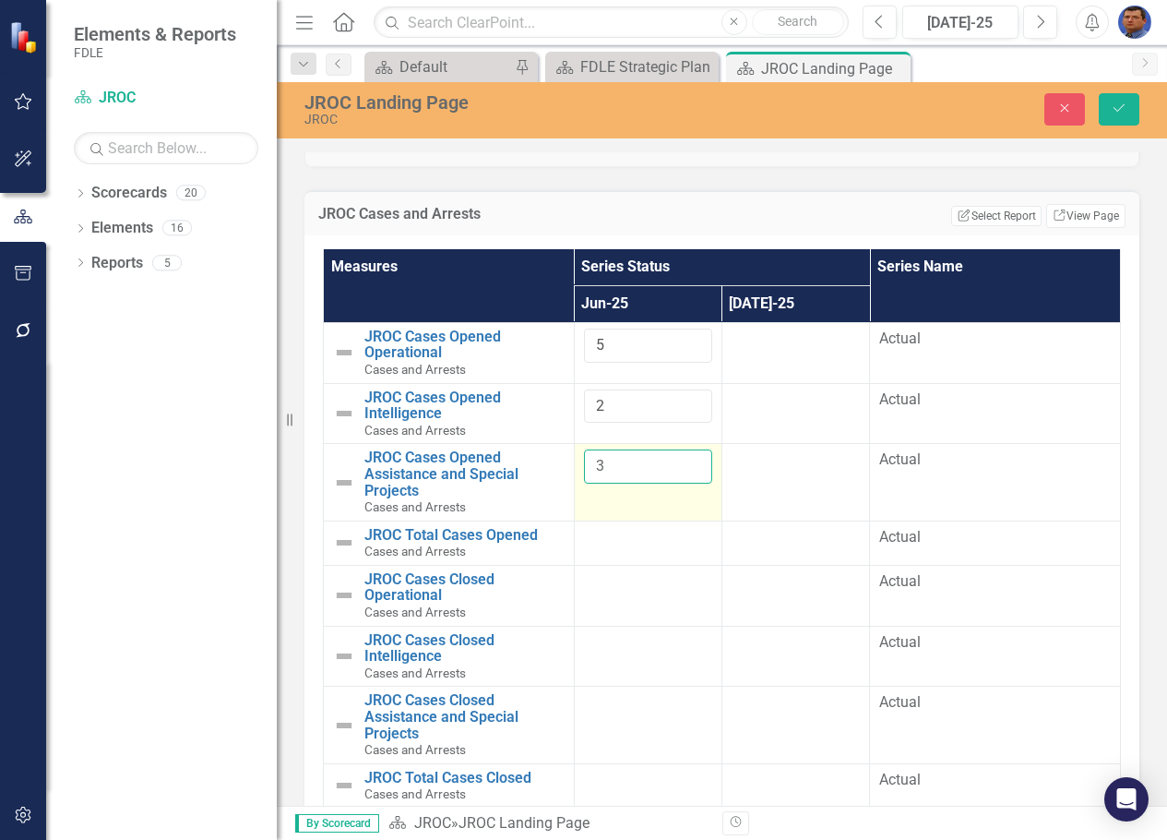
click at [685, 457] on input "3" at bounding box center [648, 466] width 128 height 34
click at [685, 457] on input "4" at bounding box center [648, 466] width 128 height 34
click at [685, 457] on input "5" at bounding box center [648, 466] width 128 height 34
type input "6"
click at [685, 457] on input "6" at bounding box center [648, 466] width 128 height 34
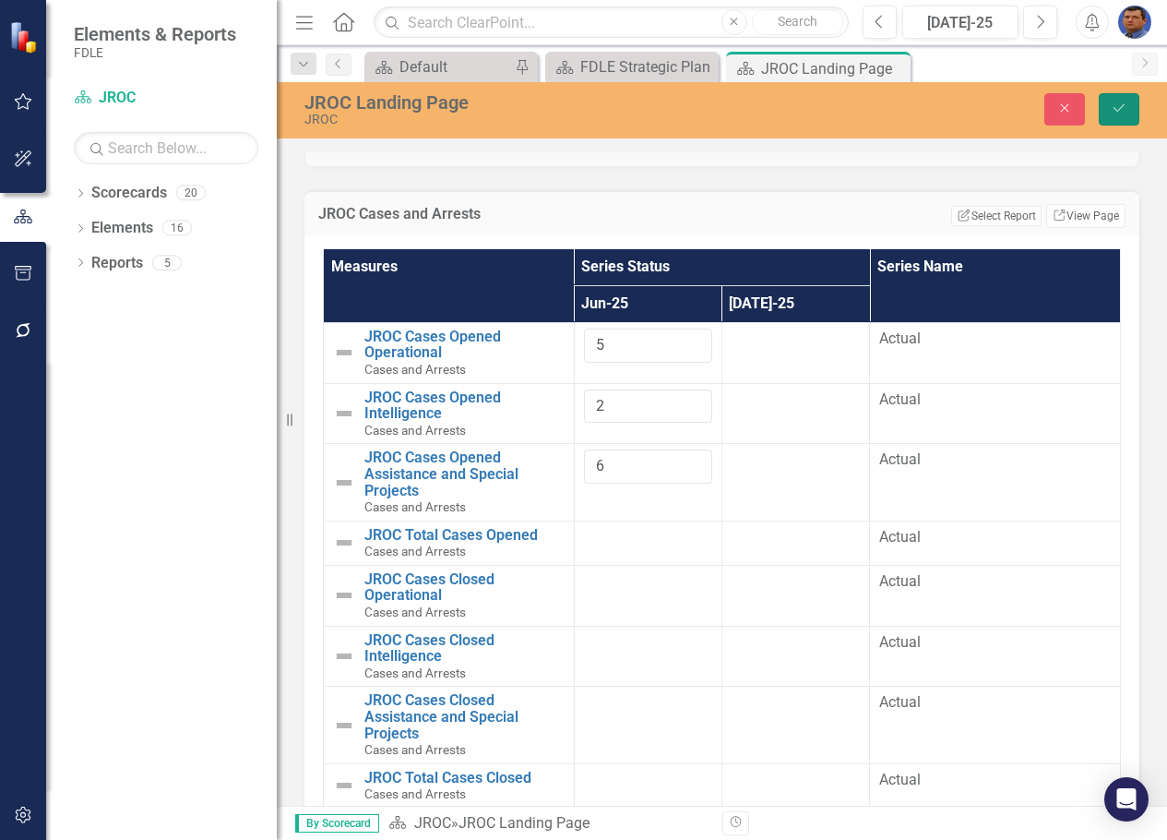
click at [1119, 115] on button "Save" at bounding box center [1119, 109] width 41 height 32
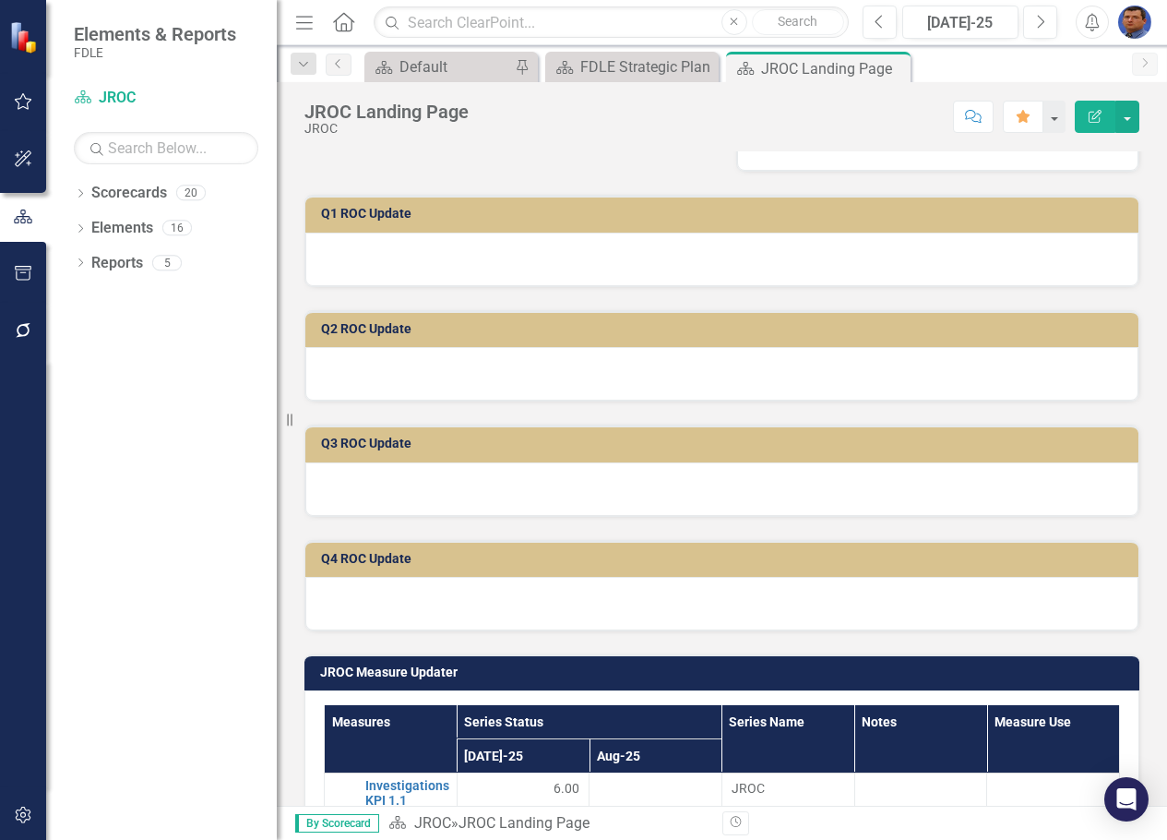
scroll to position [738, 0]
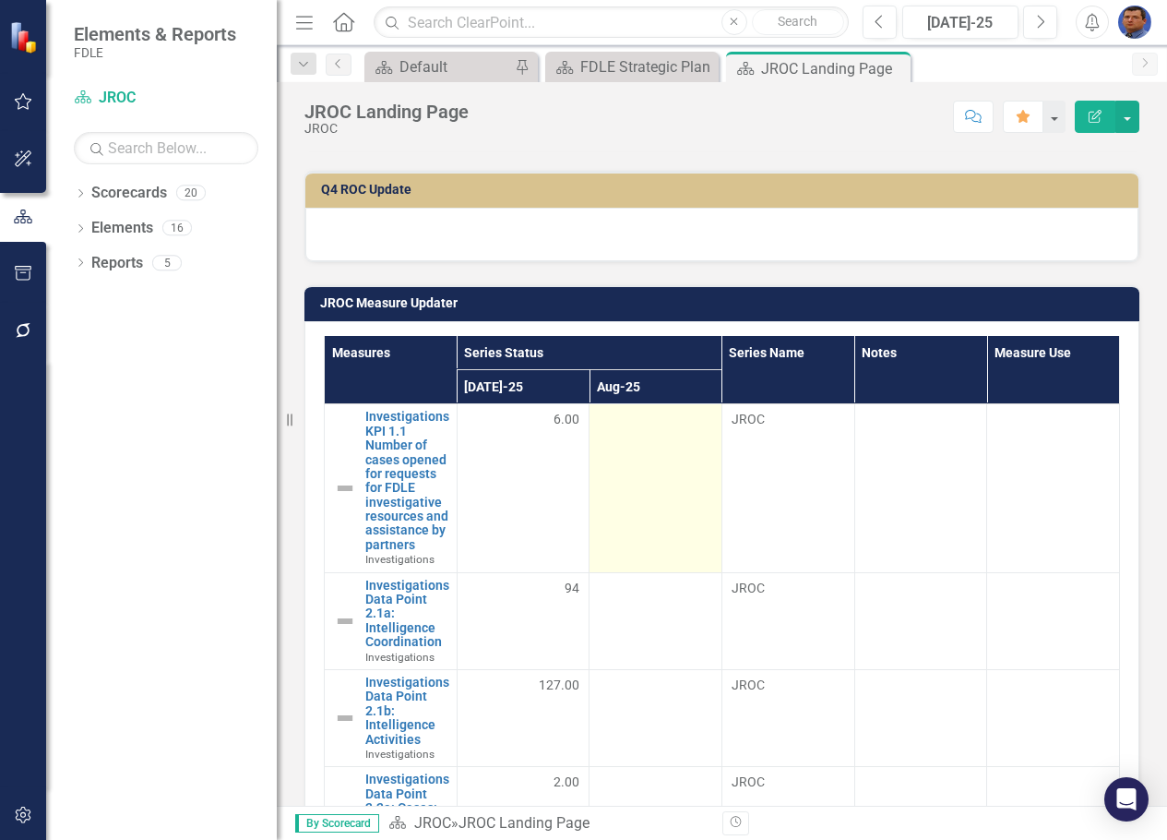
click at [614, 456] on td at bounding box center [656, 488] width 133 height 168
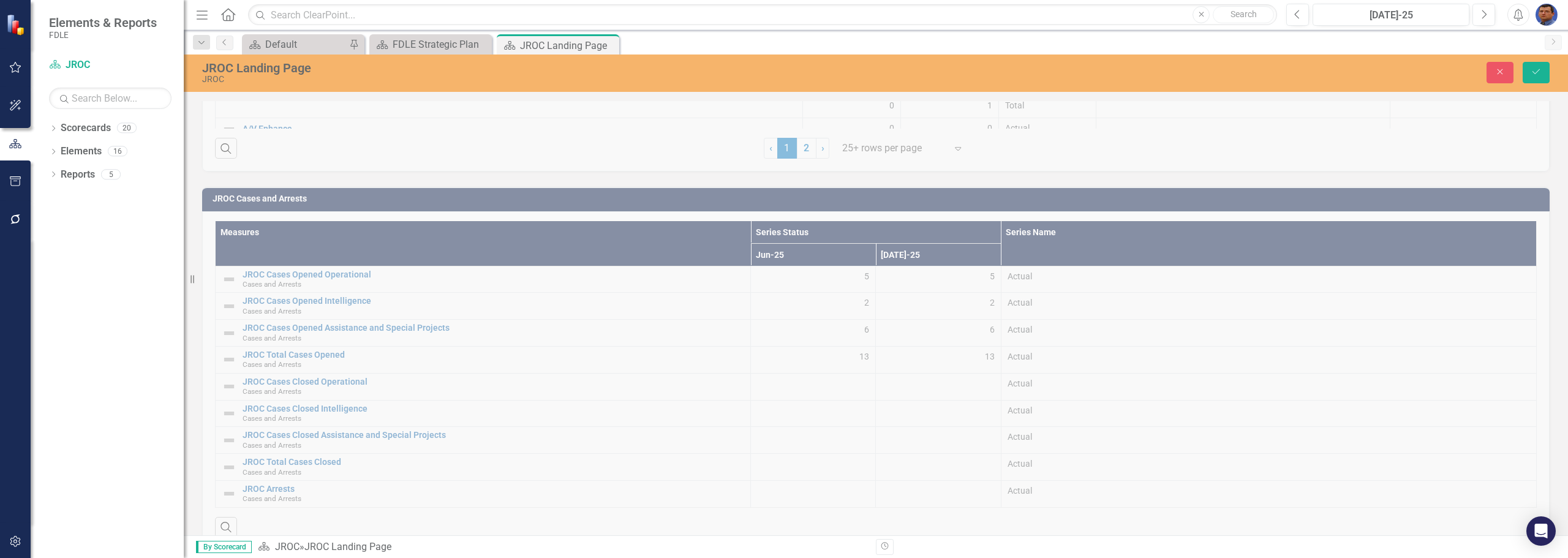
scroll to position [1510, 0]
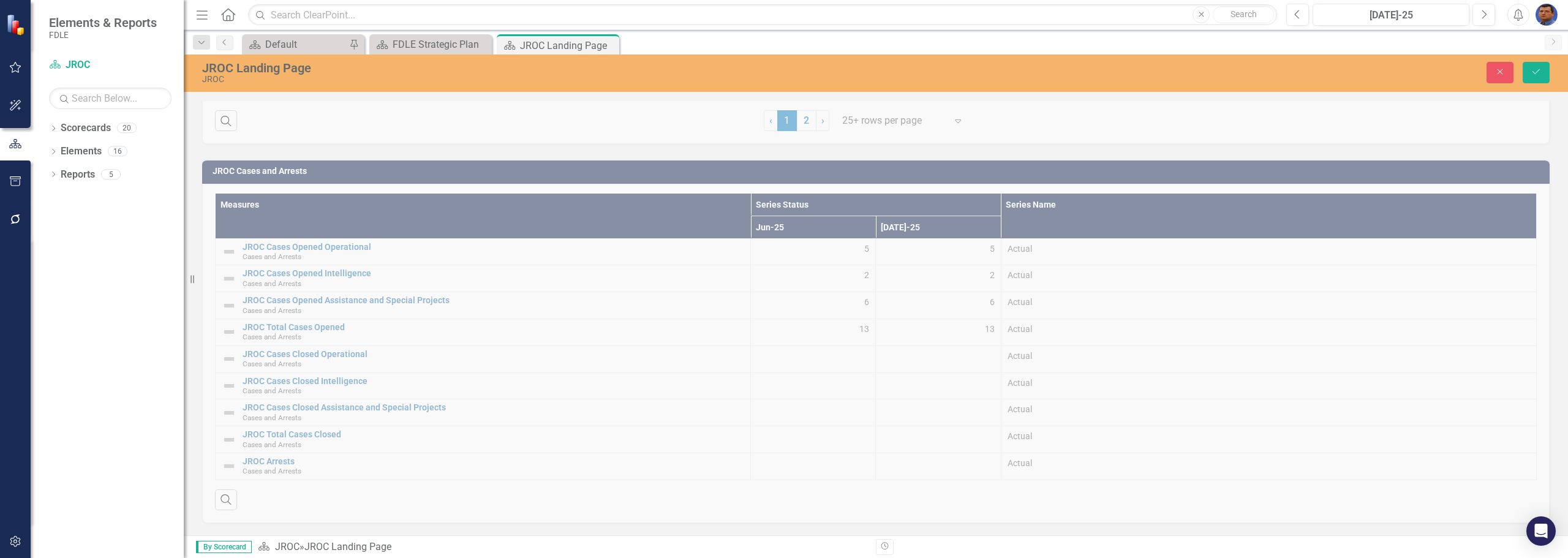
click at [849, 368] on div "JROC Cases and Arrests Measures Series Status Series Name Jun-25 [DATE]-25 JROC…" at bounding box center [876, 333] width 1366 height 379
click at [1532, 75] on icon "Save" at bounding box center [1535, 72] width 11 height 9
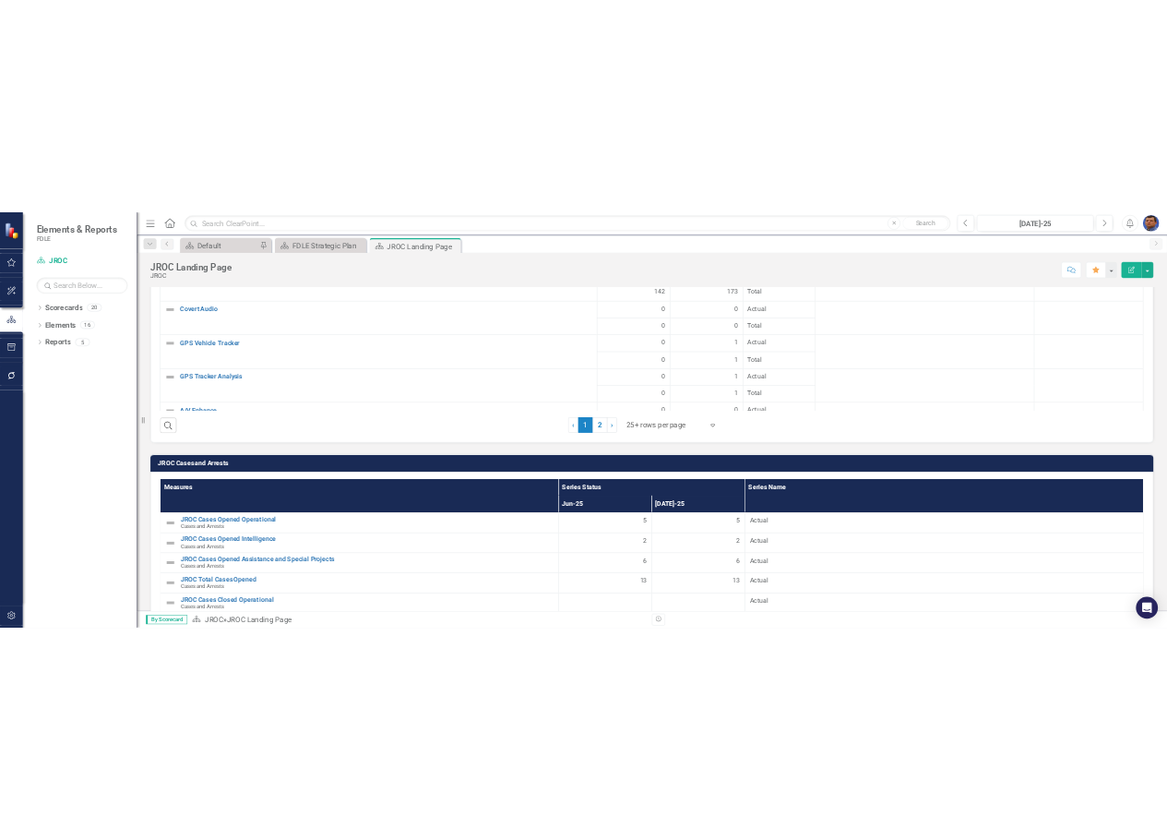
scroll to position [2187, 0]
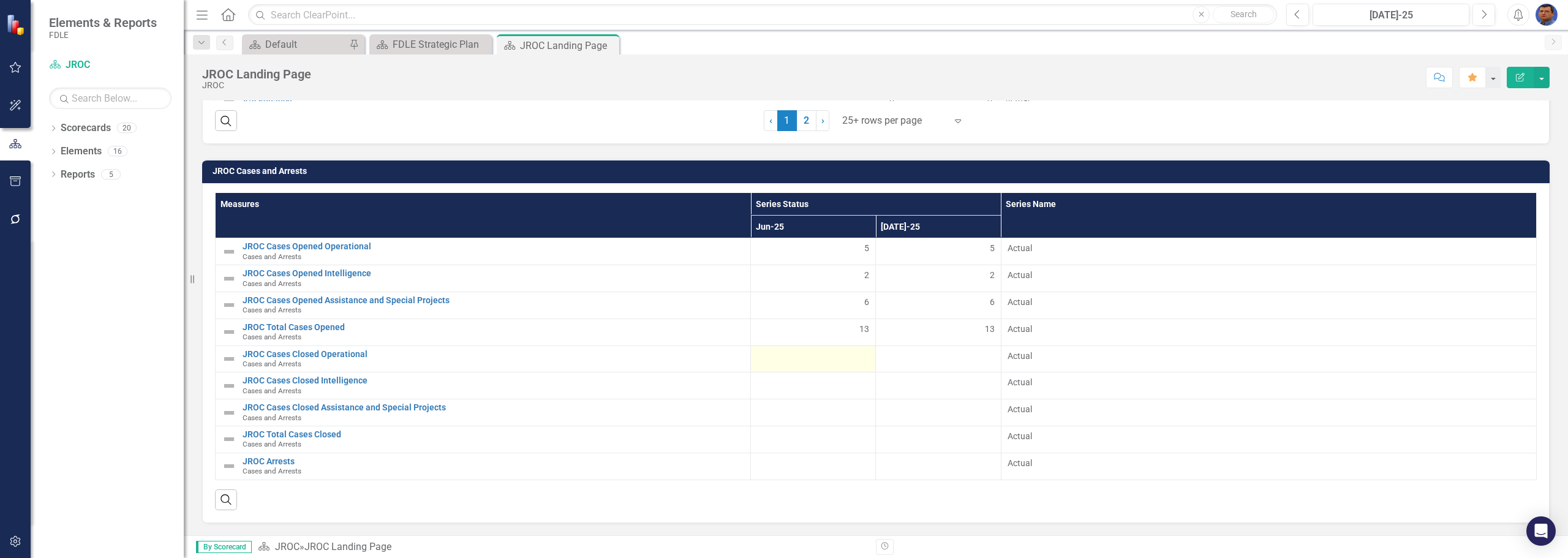
click at [848, 362] on div at bounding box center [813, 357] width 112 height 15
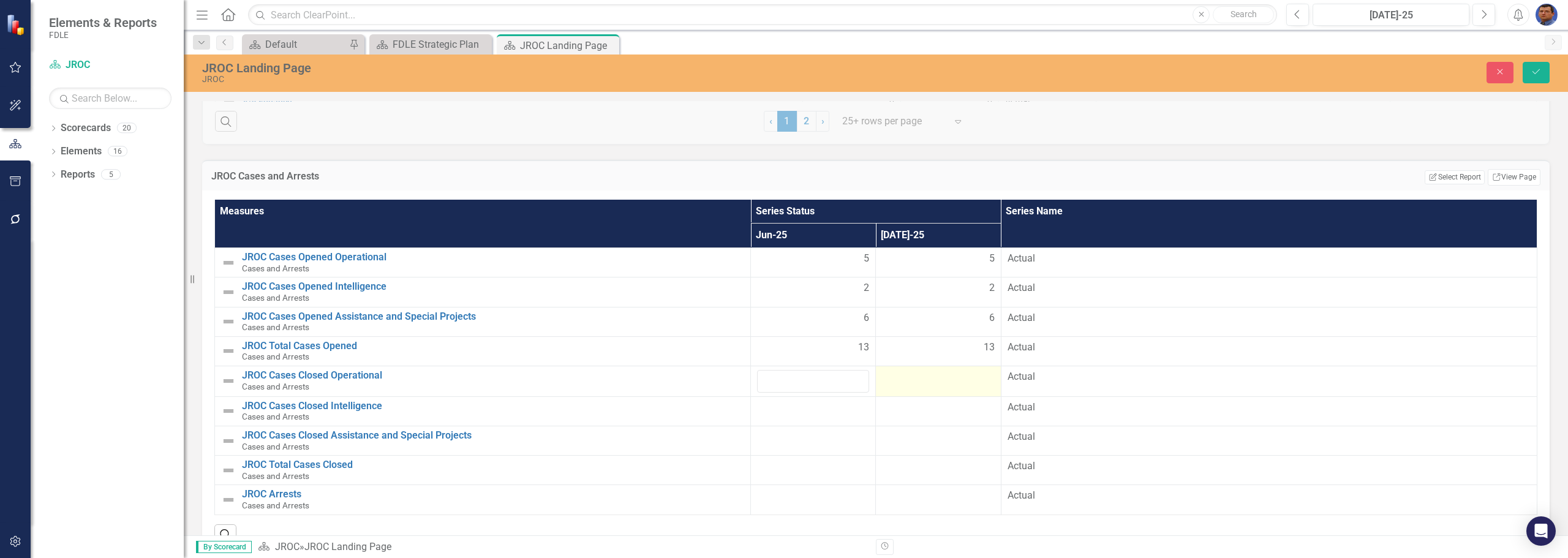
click at [903, 384] on div at bounding box center [938, 377] width 112 height 15
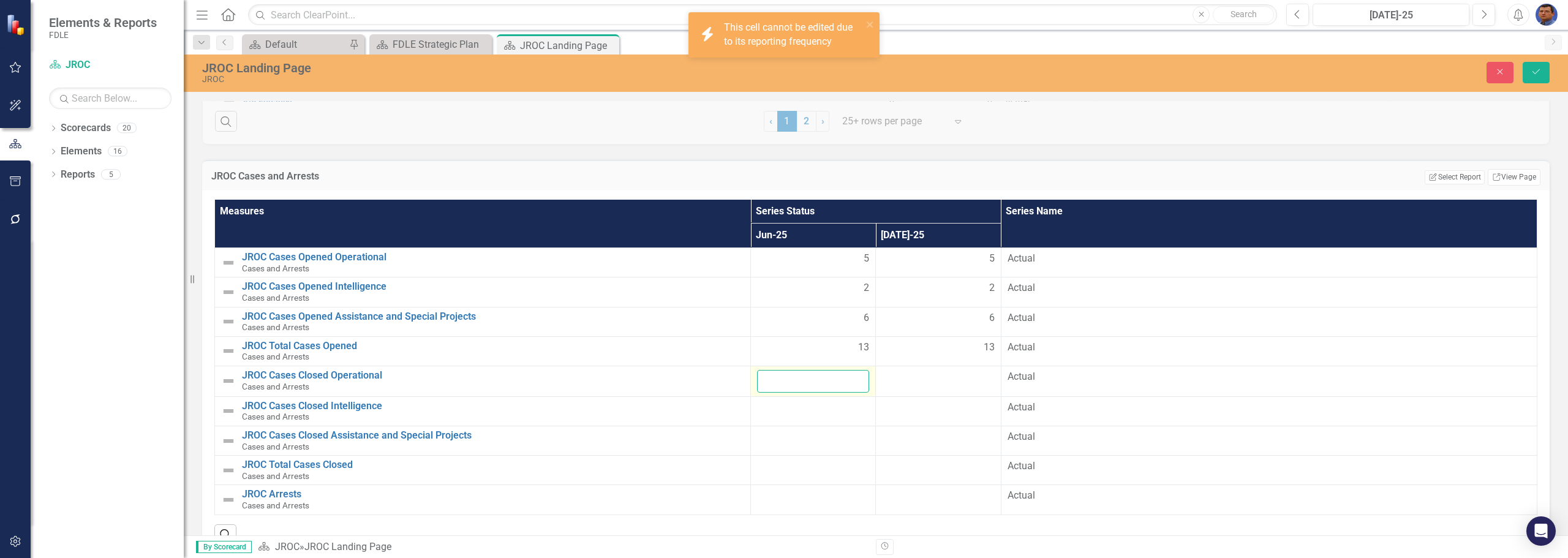
click at [813, 385] on input "number" at bounding box center [813, 381] width 112 height 23
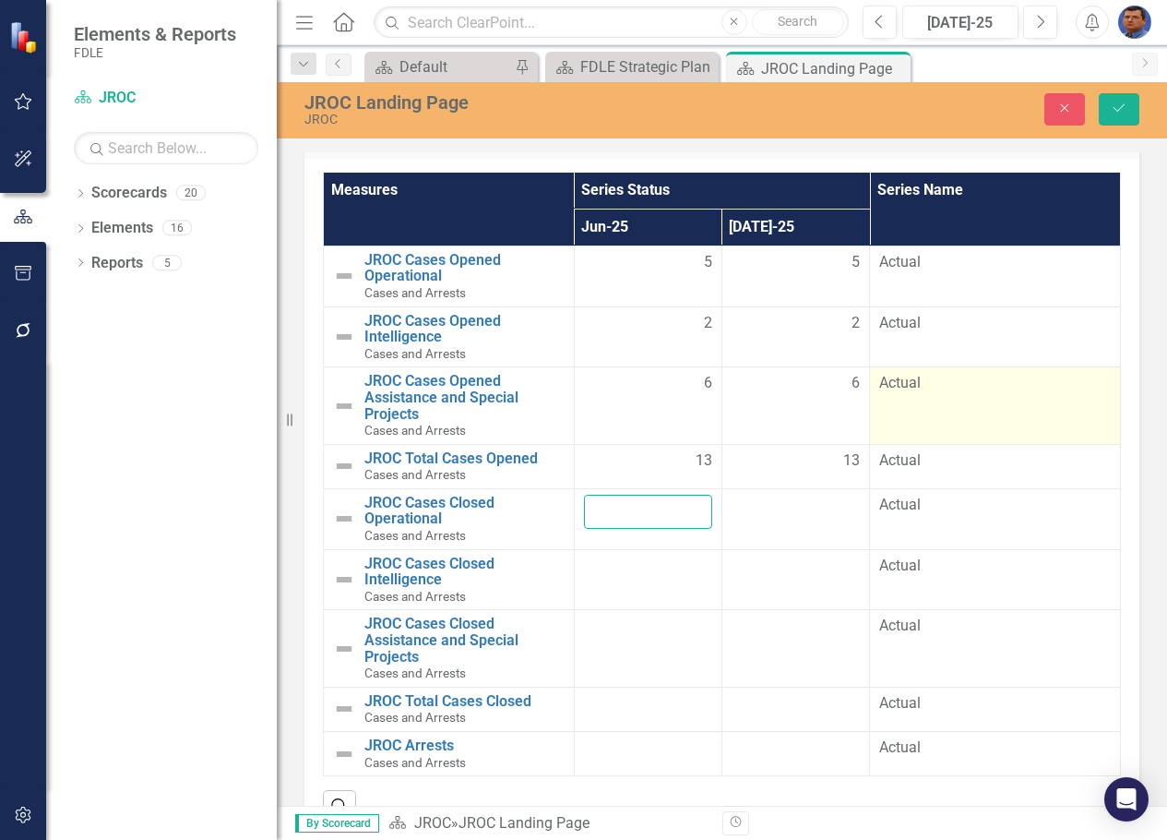
scroll to position [2615, 0]
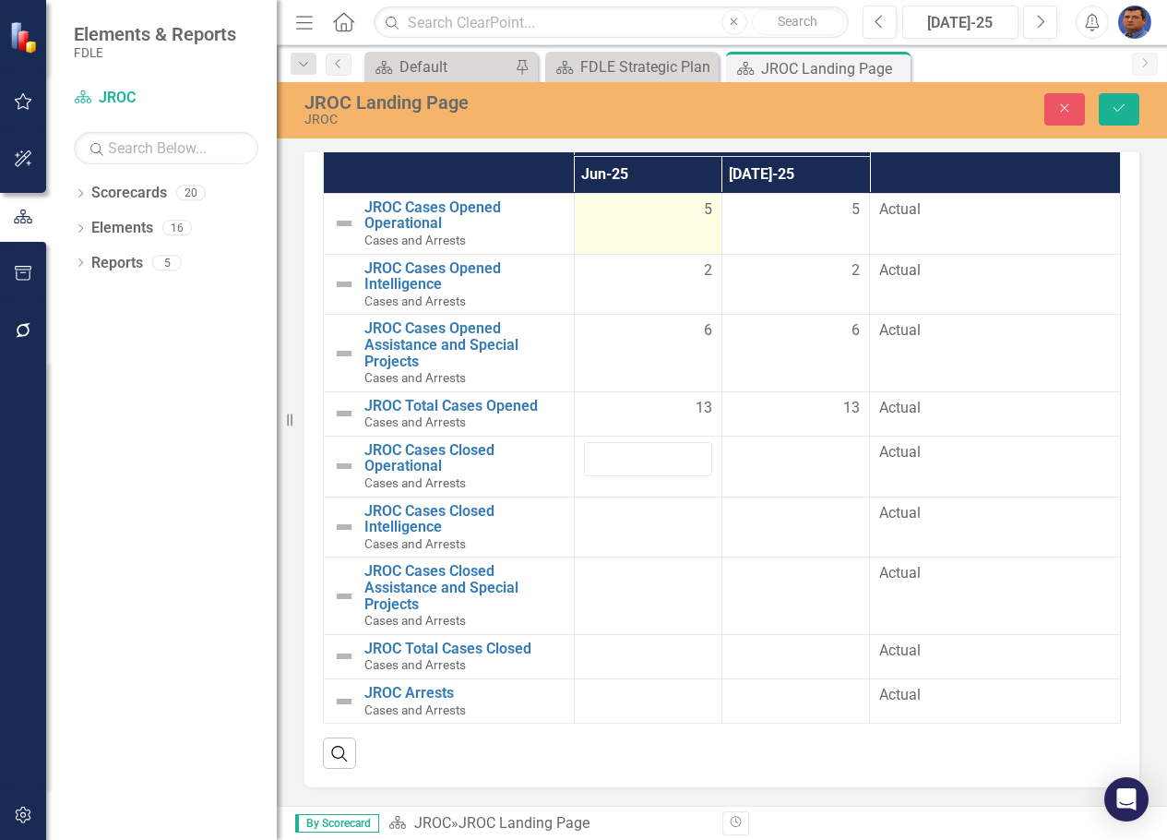
click at [691, 215] on div "5" at bounding box center [648, 209] width 128 height 21
click at [689, 213] on input "6" at bounding box center [648, 216] width 128 height 34
click at [689, 213] on input "7" at bounding box center [648, 216] width 128 height 34
click at [689, 213] on input "8" at bounding box center [648, 216] width 128 height 34
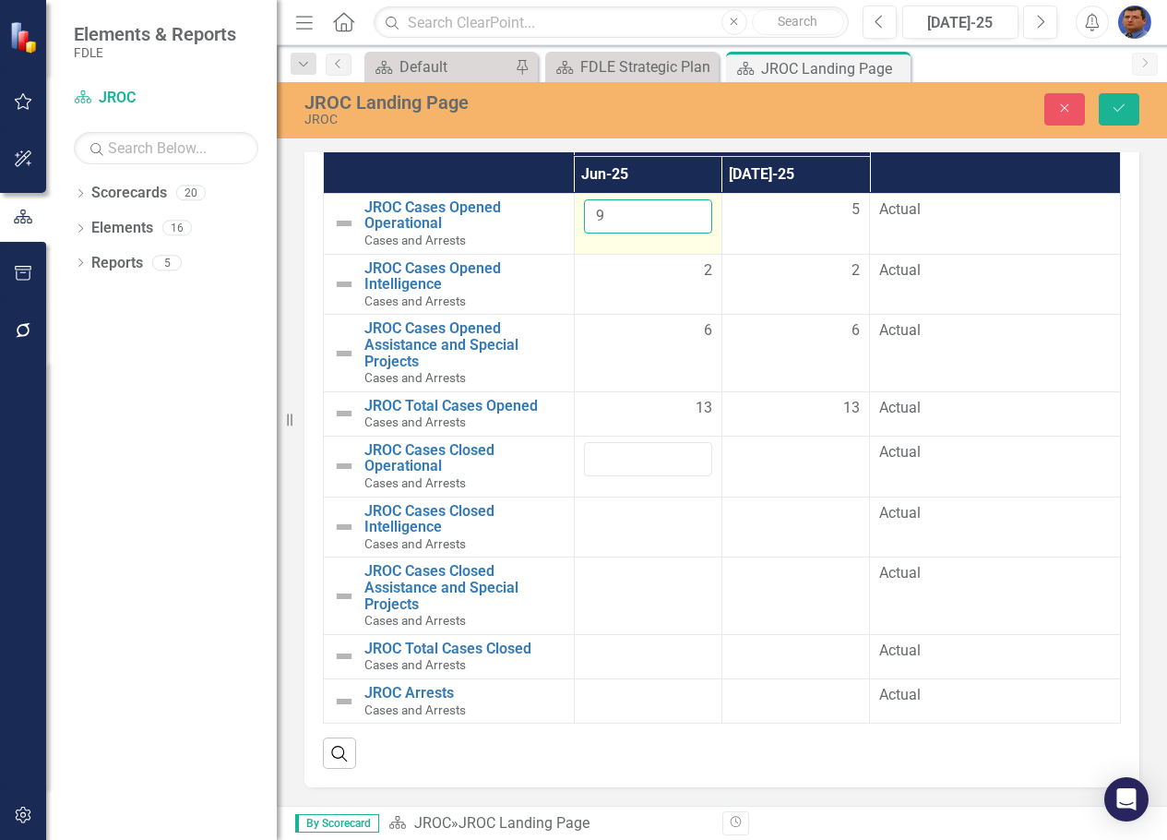
click at [689, 213] on input "9" at bounding box center [648, 216] width 128 height 34
type input "10"
click at [689, 213] on input "10" at bounding box center [648, 216] width 128 height 34
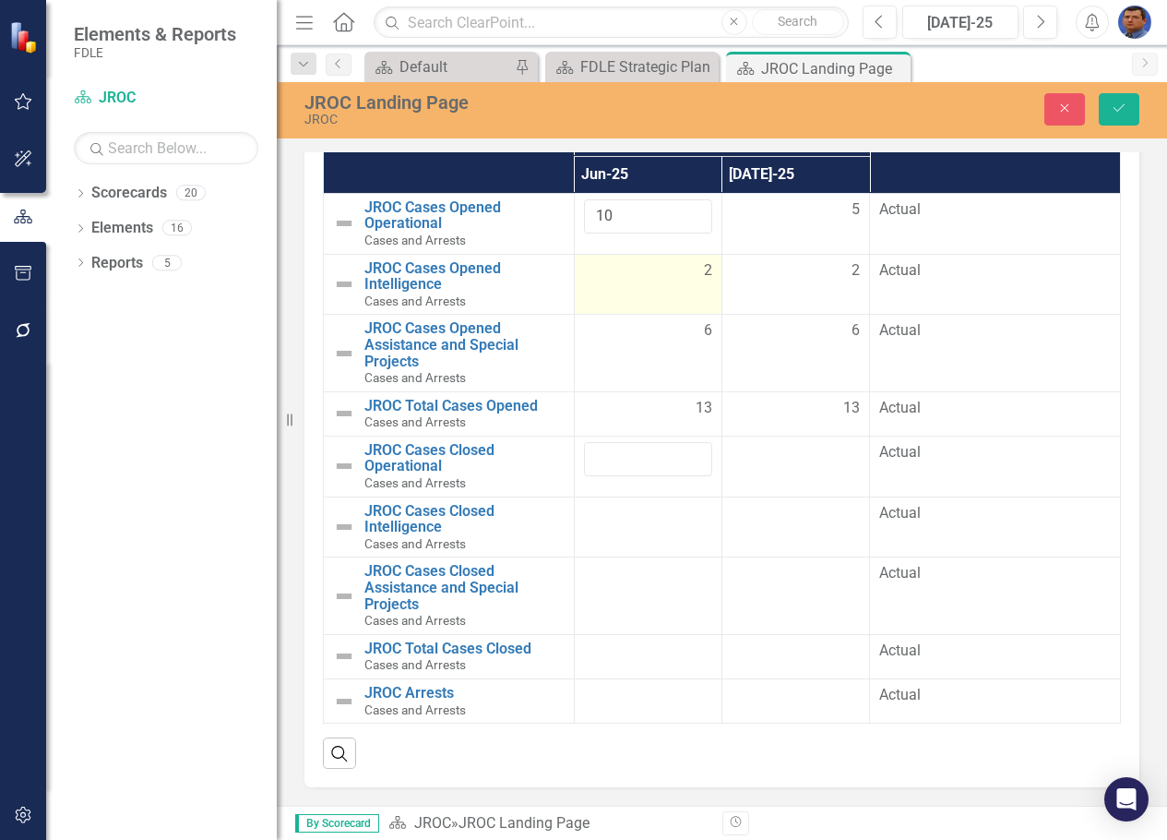
click at [661, 288] on td "2" at bounding box center [648, 284] width 148 height 61
click at [688, 270] on input "3" at bounding box center [648, 277] width 128 height 34
click at [688, 270] on input "4" at bounding box center [648, 277] width 128 height 34
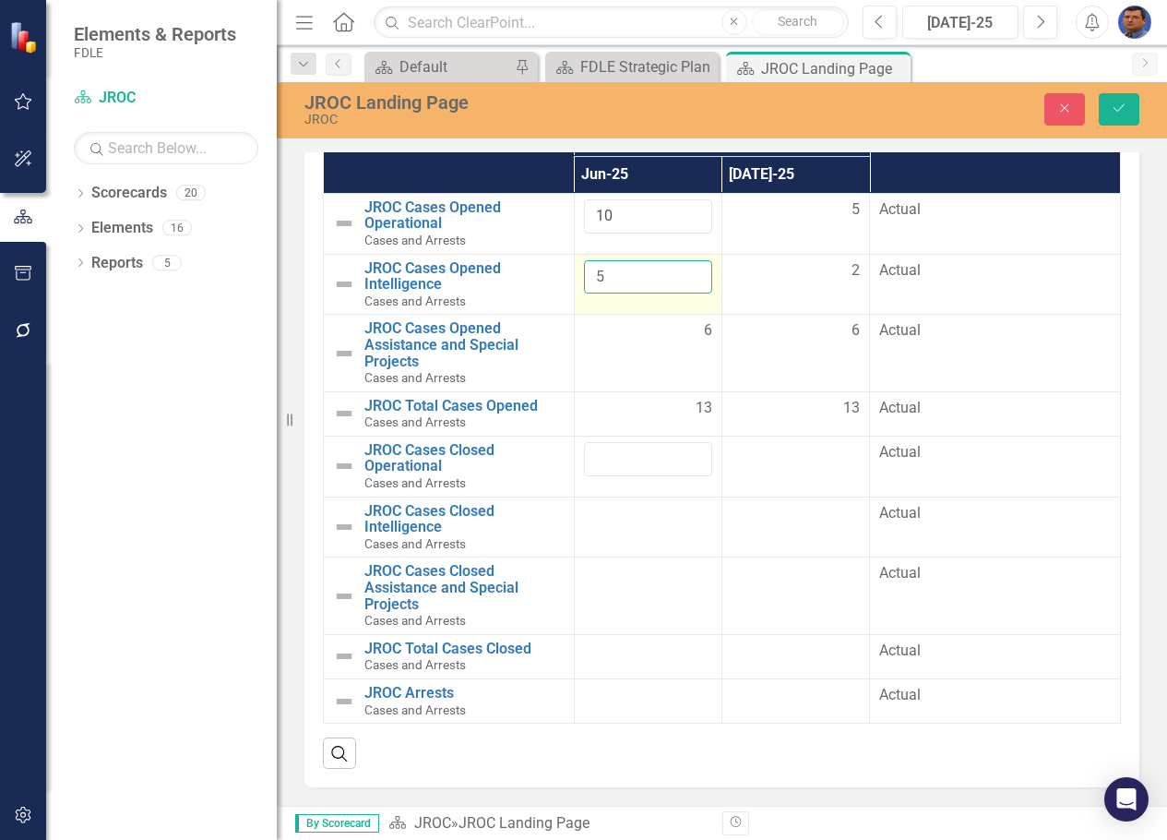
click at [688, 270] on input "5" at bounding box center [648, 277] width 128 height 34
type input "6"
click at [687, 270] on input "6" at bounding box center [648, 277] width 128 height 34
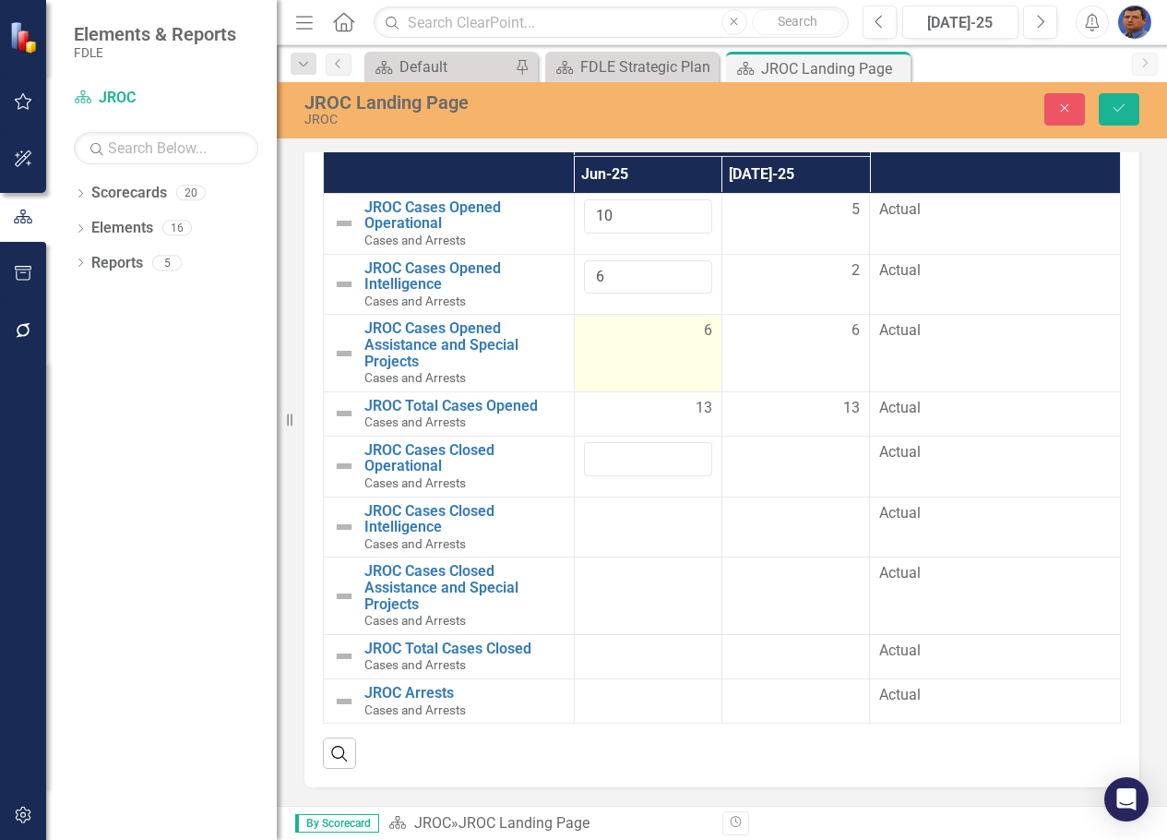
click at [647, 360] on td "6" at bounding box center [648, 353] width 148 height 77
drag, startPoint x: 605, startPoint y: 336, endPoint x: 585, endPoint y: 334, distance: 20.4
click at [585, 334] on input "6" at bounding box center [648, 337] width 128 height 34
type input "23"
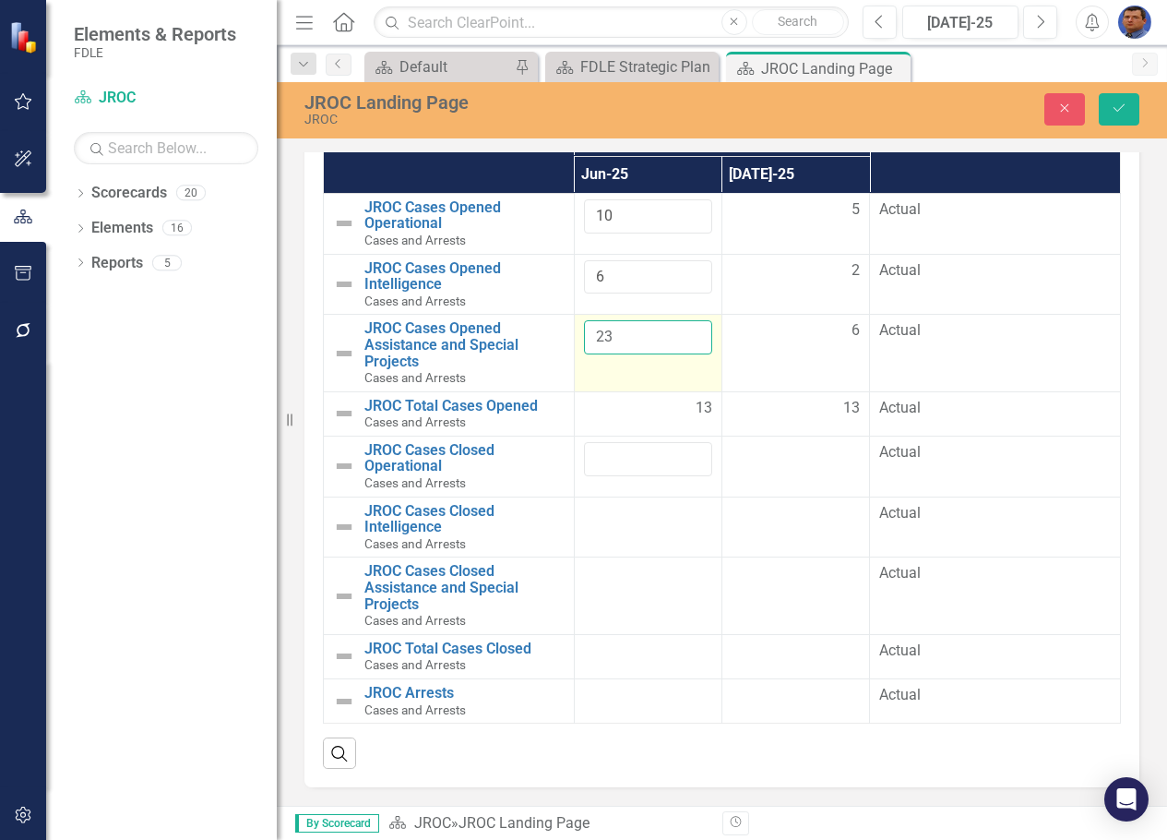
click at [1099, 93] on button "Save" at bounding box center [1119, 109] width 41 height 32
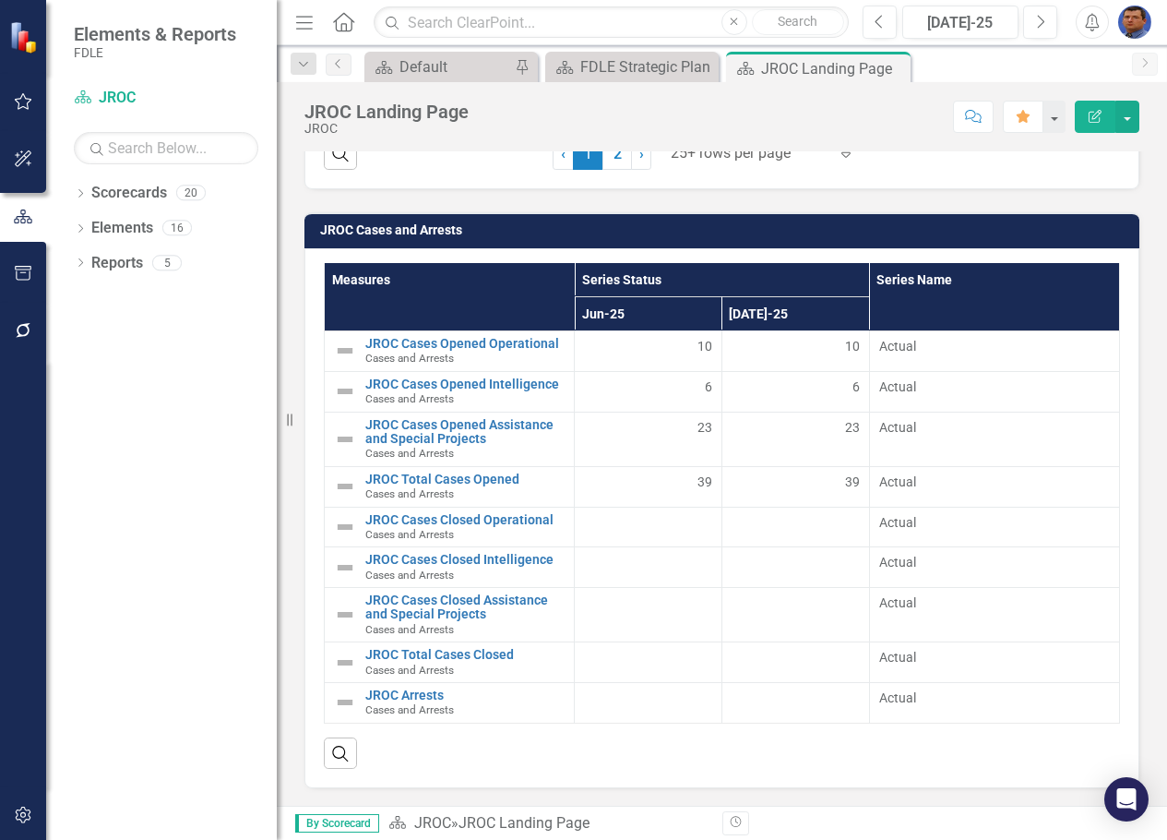
scroll to position [2463, 0]
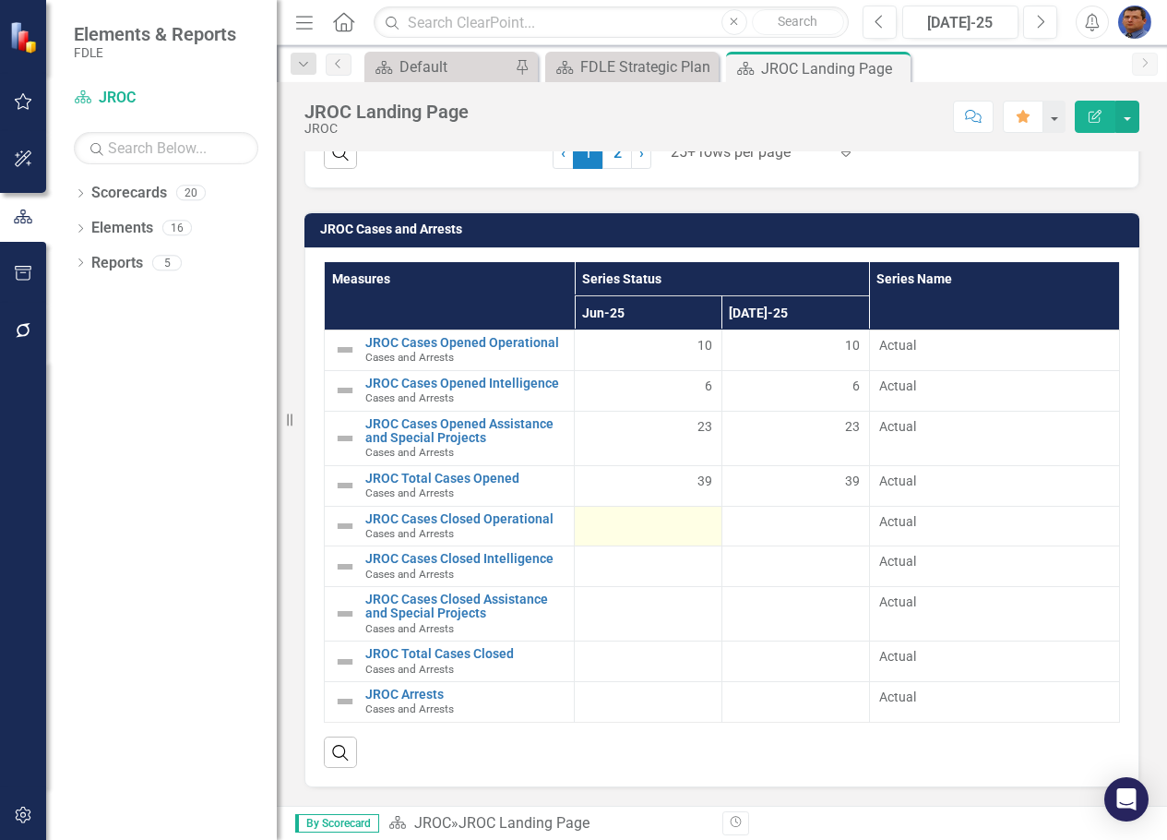
click at [700, 524] on div at bounding box center [648, 523] width 128 height 22
click at [698, 525] on div at bounding box center [648, 523] width 128 height 22
click at [674, 525] on div at bounding box center [648, 523] width 128 height 22
click at [637, 528] on div at bounding box center [648, 523] width 128 height 22
click at [616, 527] on div at bounding box center [648, 523] width 128 height 22
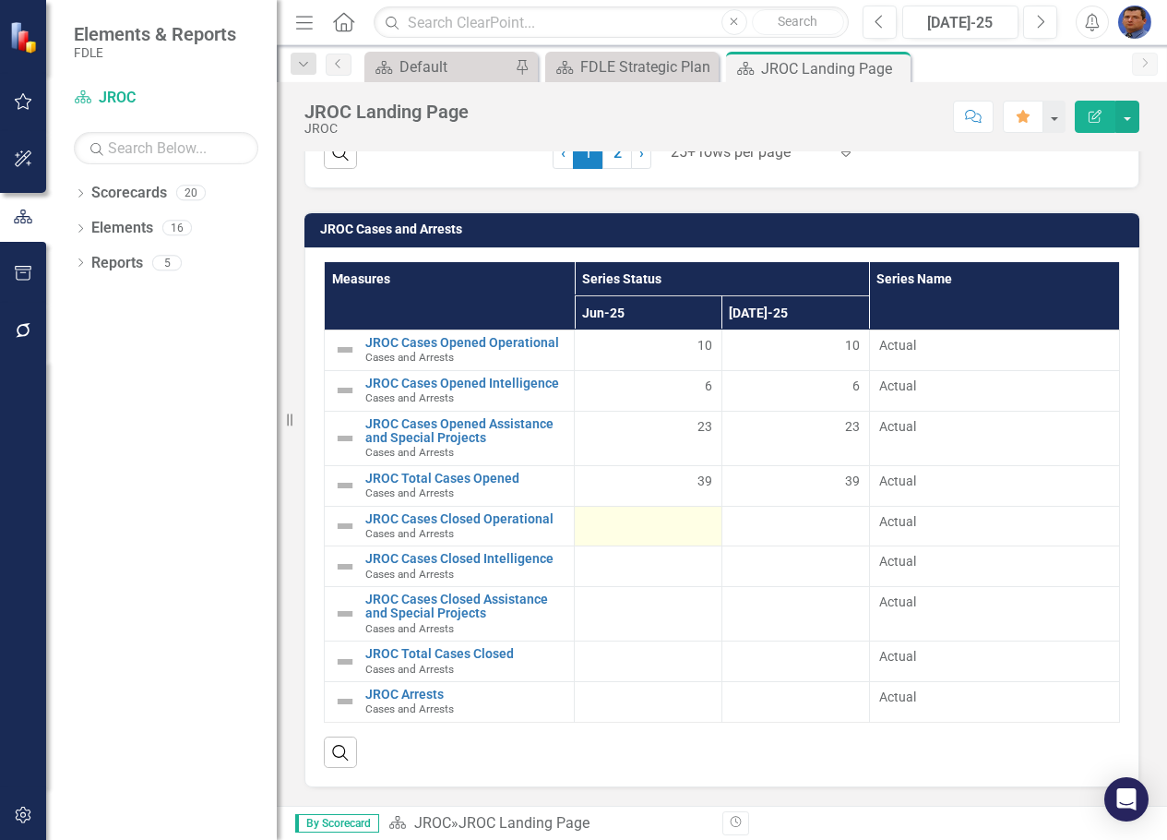
click at [616, 527] on div at bounding box center [648, 523] width 128 height 22
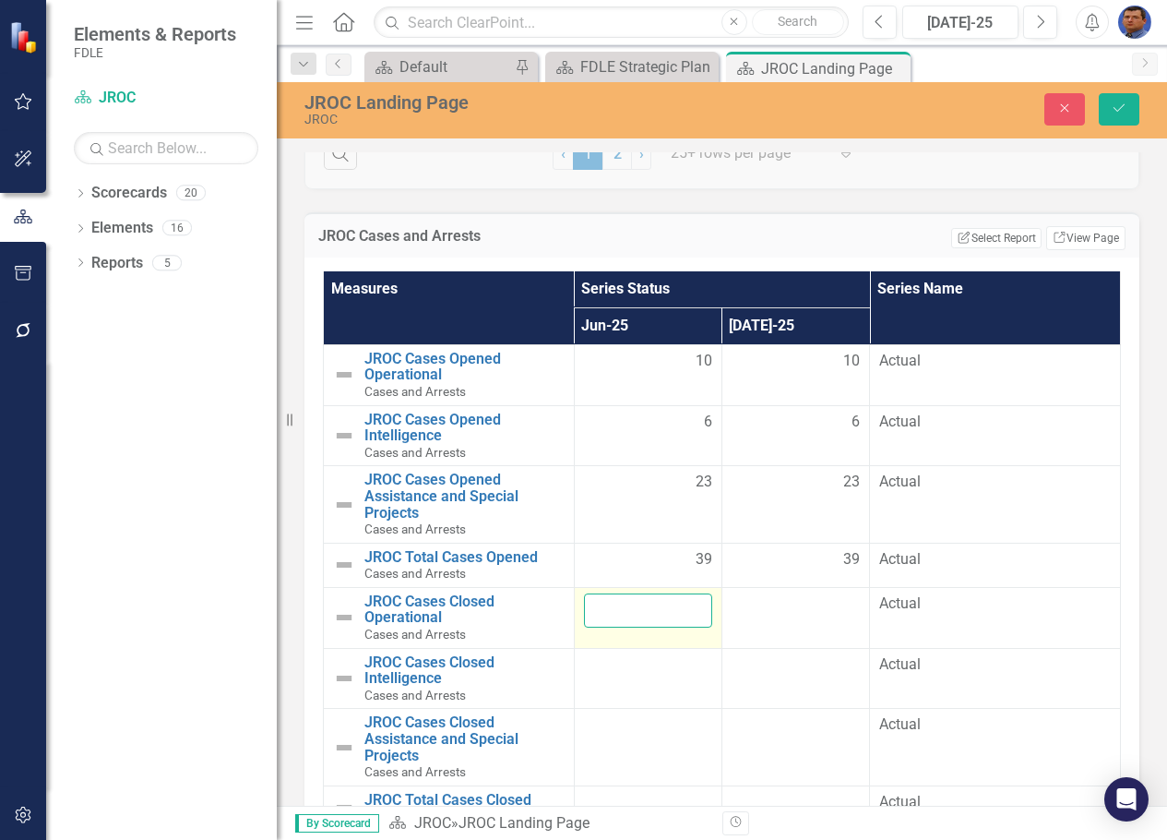
click at [624, 611] on input "number" at bounding box center [648, 610] width 128 height 34
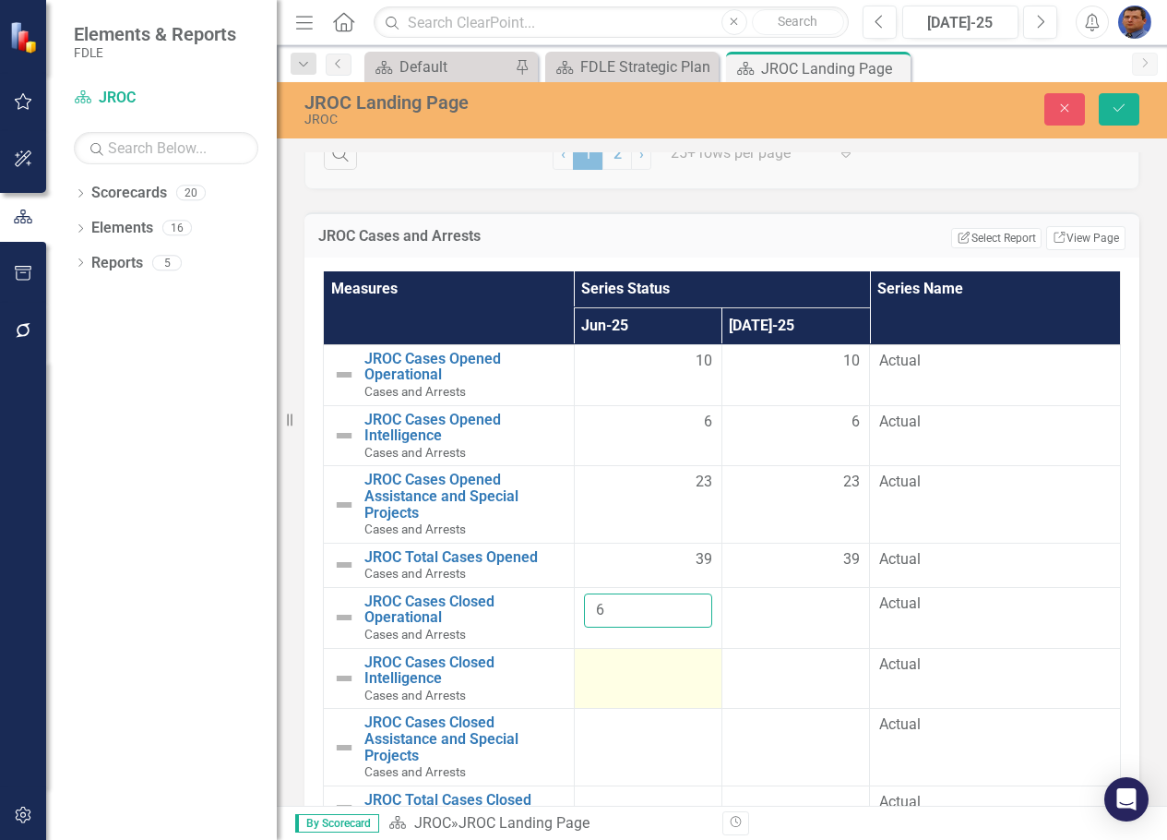
type input "6"
click at [625, 680] on td at bounding box center [648, 678] width 148 height 61
click at [622, 673] on input "number" at bounding box center [648, 671] width 128 height 34
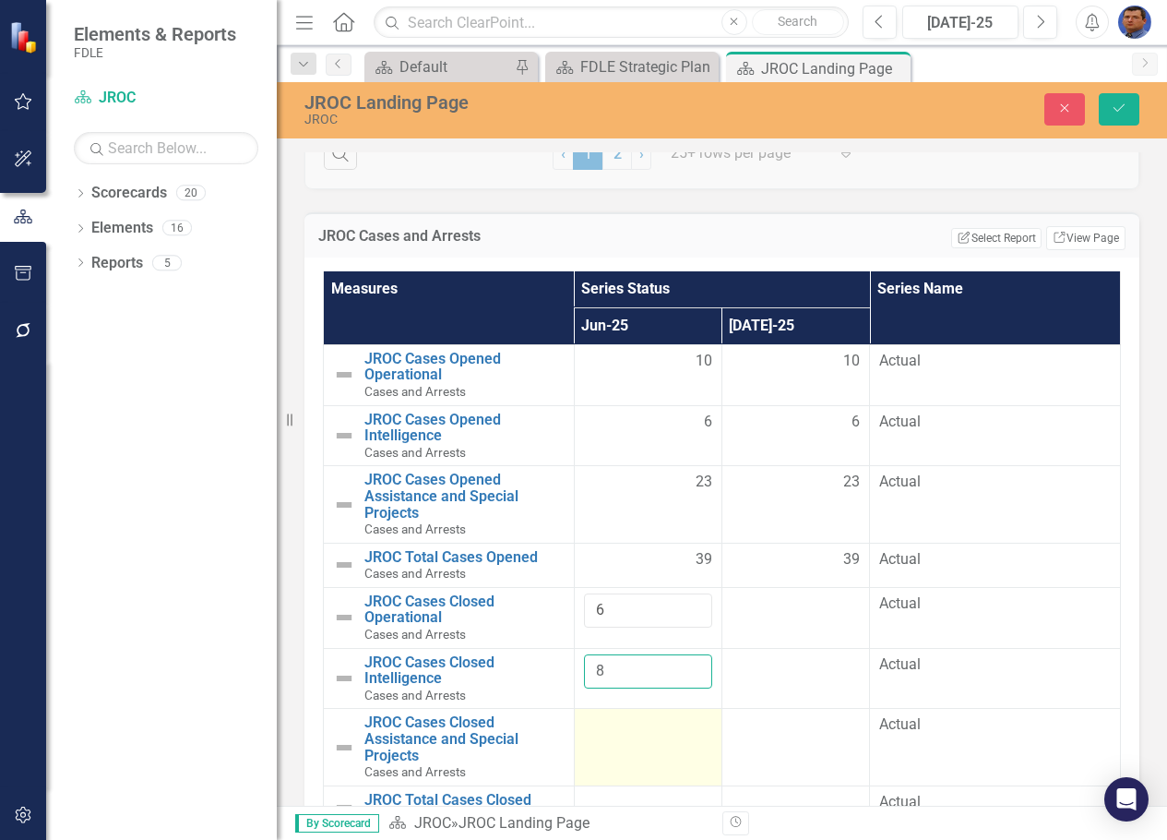
type input "8"
click at [596, 758] on td at bounding box center [648, 747] width 148 height 77
click at [609, 732] on input "number" at bounding box center [648, 731] width 128 height 34
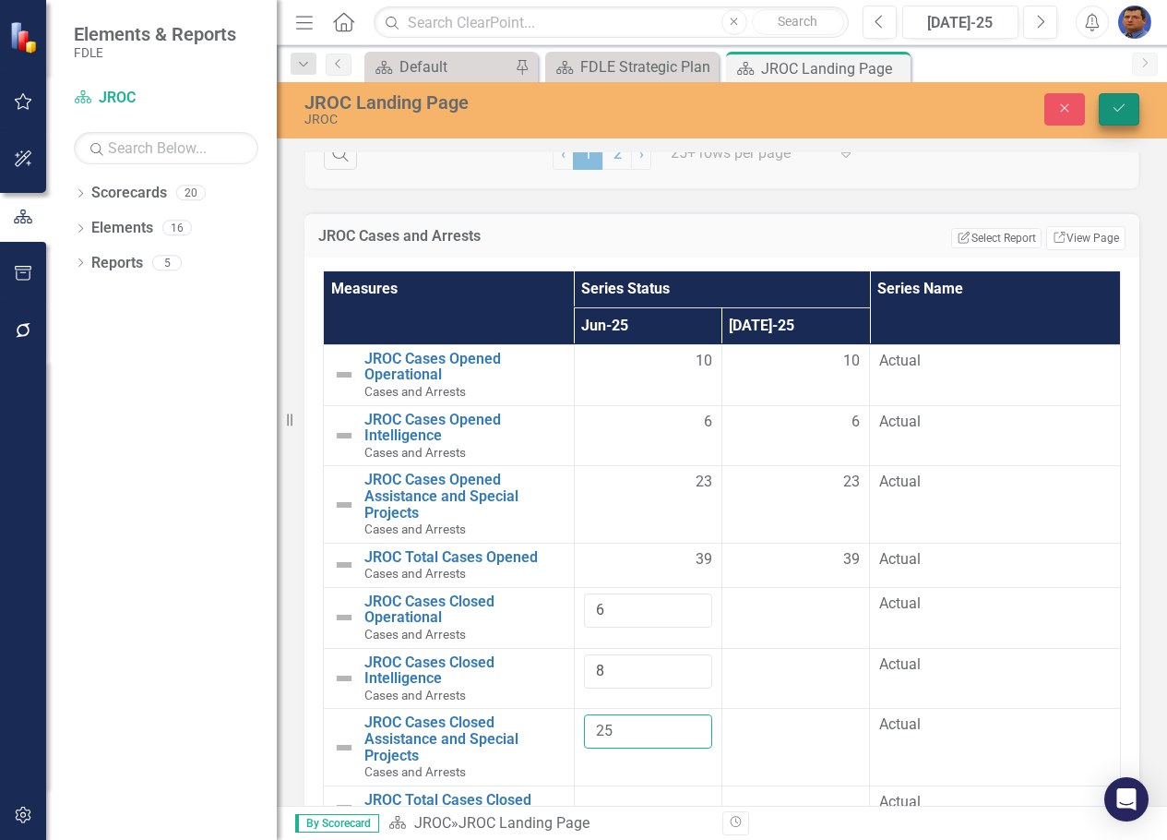
type input "25"
click at [1118, 103] on icon "Save" at bounding box center [1119, 108] width 17 height 13
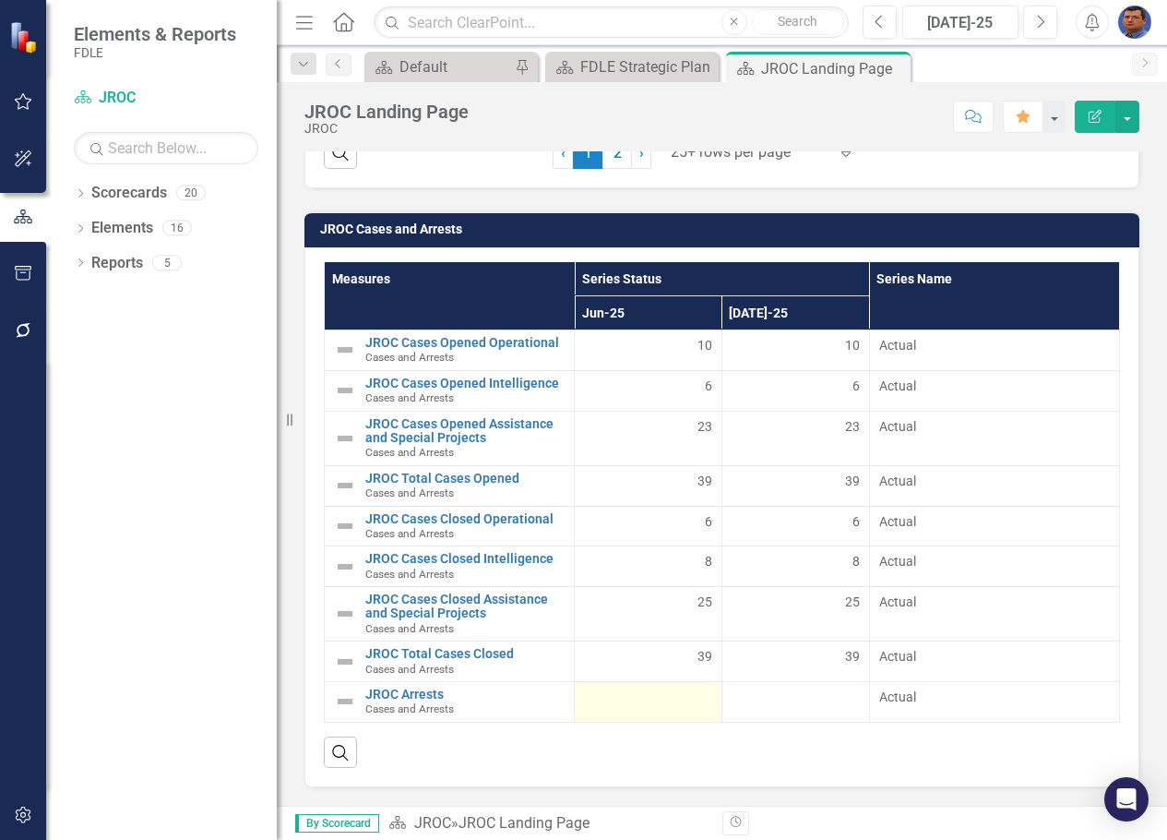
click at [683, 706] on div at bounding box center [648, 699] width 128 height 22
click at [673, 704] on div at bounding box center [648, 699] width 128 height 22
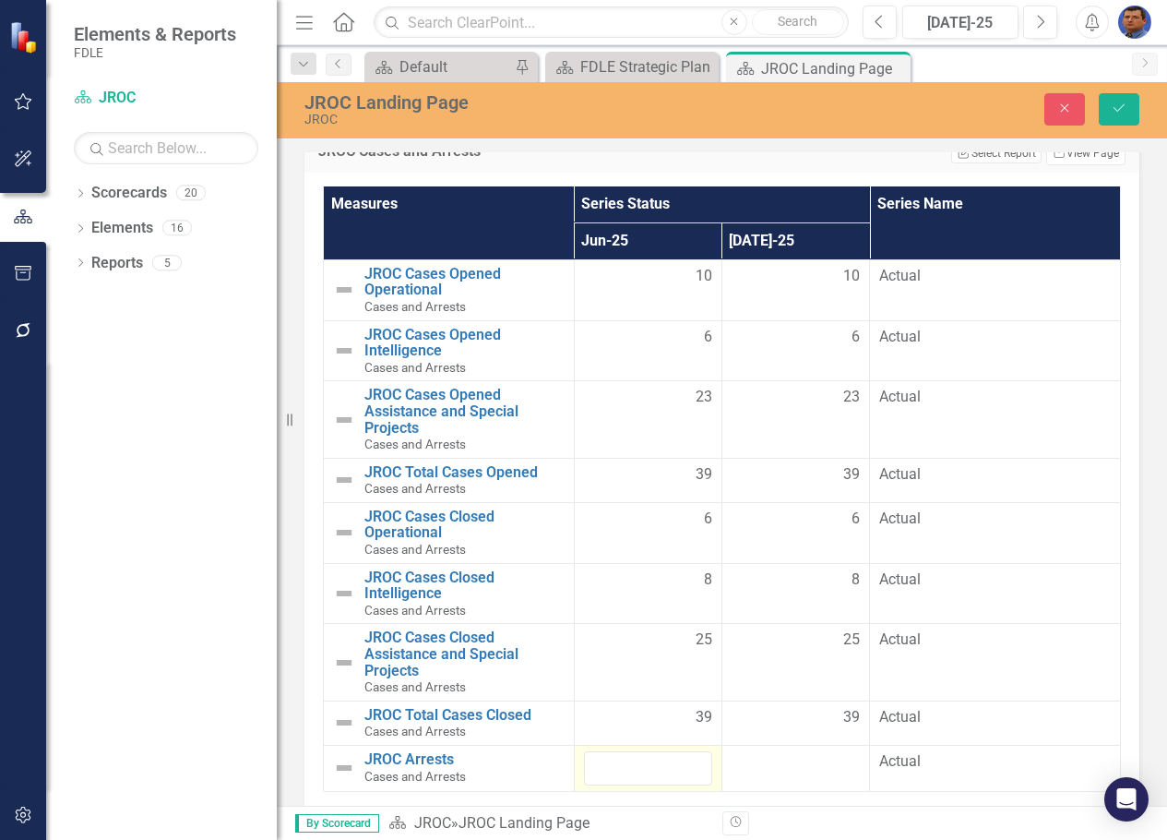
scroll to position [2616, 0]
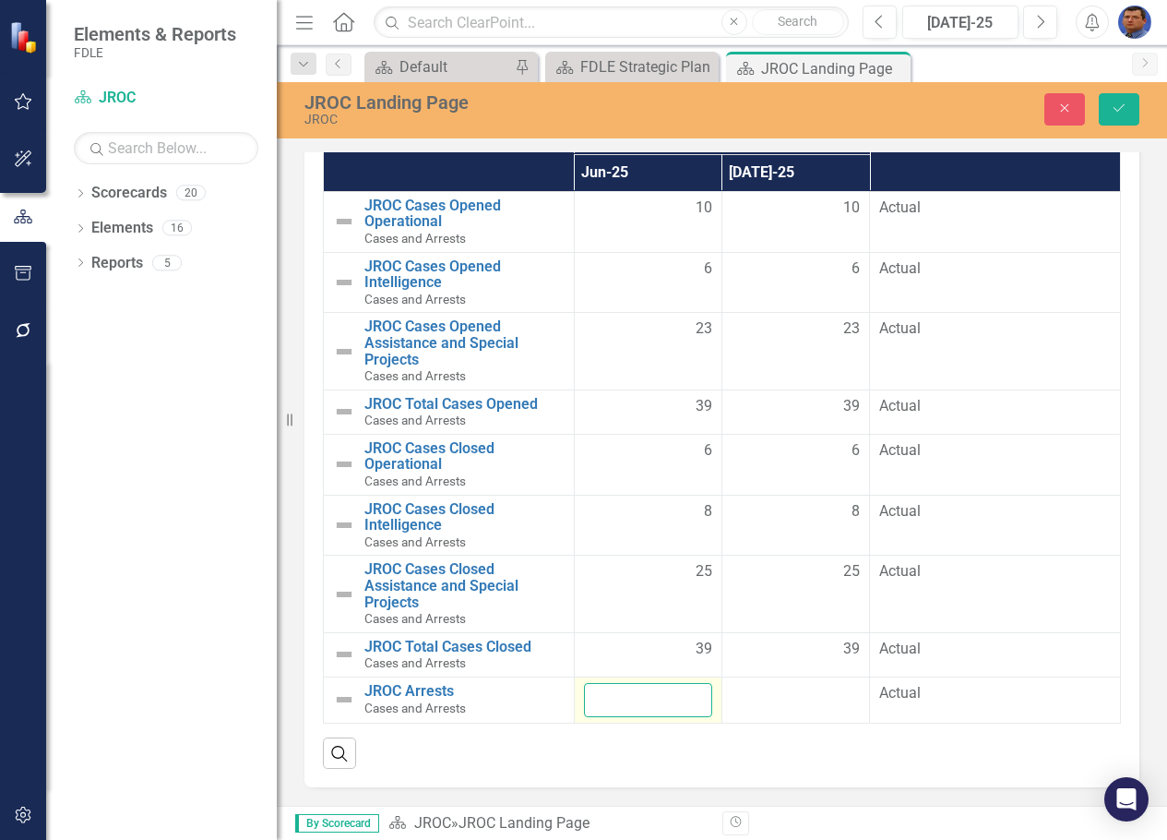
click at [636, 696] on input "number" at bounding box center [648, 700] width 128 height 34
type input "9"
click at [1124, 116] on button "Save" at bounding box center [1119, 109] width 41 height 32
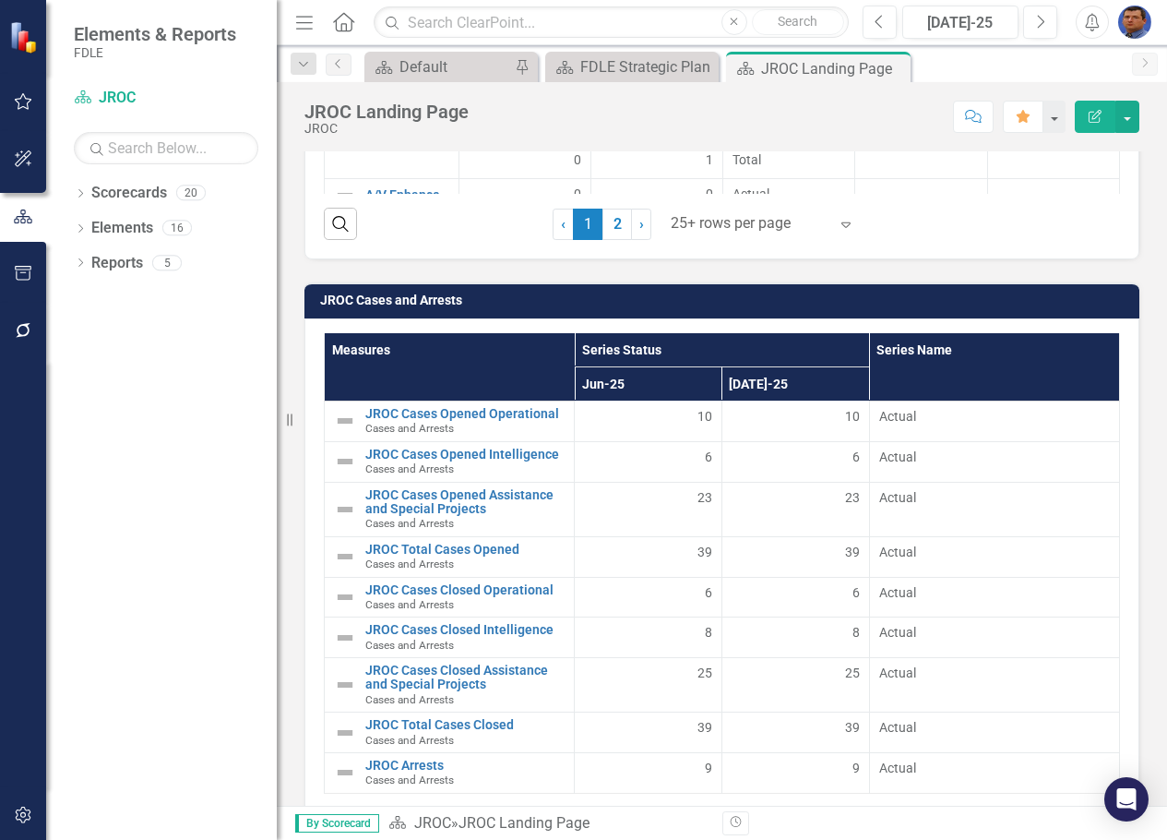
scroll to position [2463, 0]
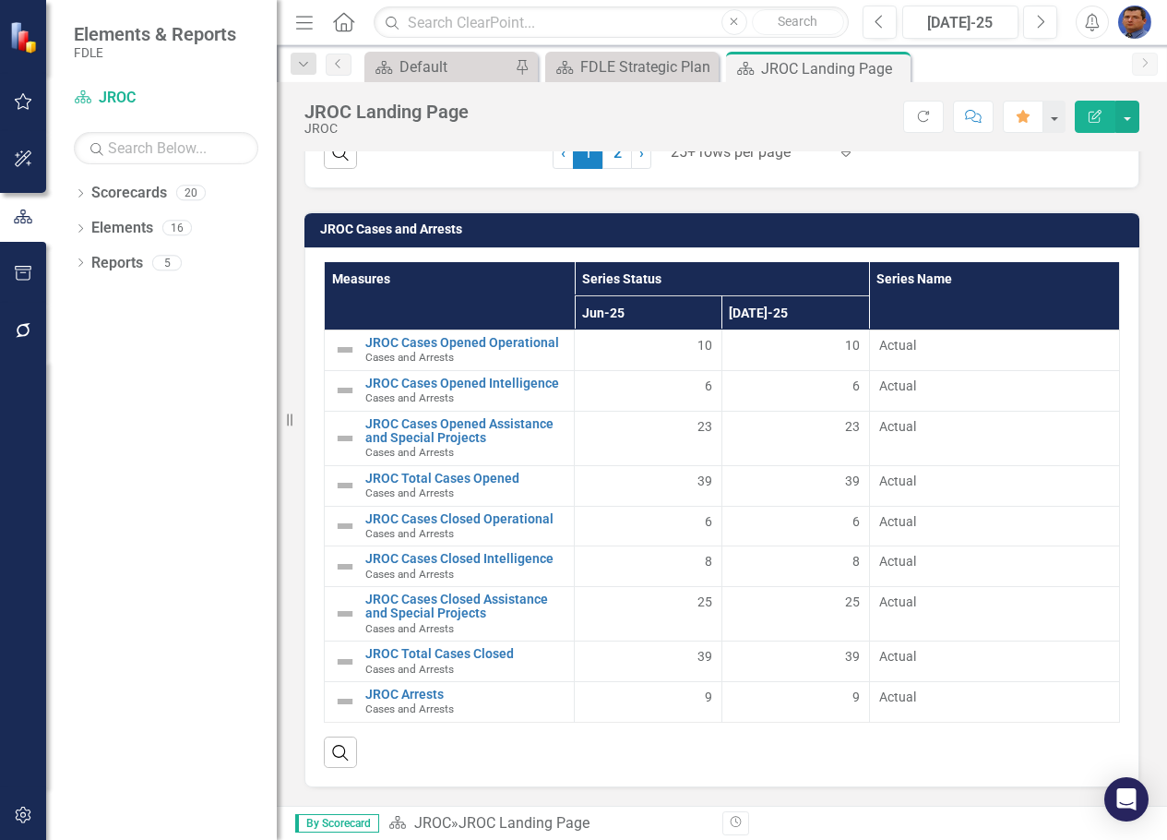
click at [109, 419] on div "Dropdown Scorecards 20 FDLE FDLE Strategic Plan Dropdown Commands / Executive S…" at bounding box center [161, 509] width 231 height 662
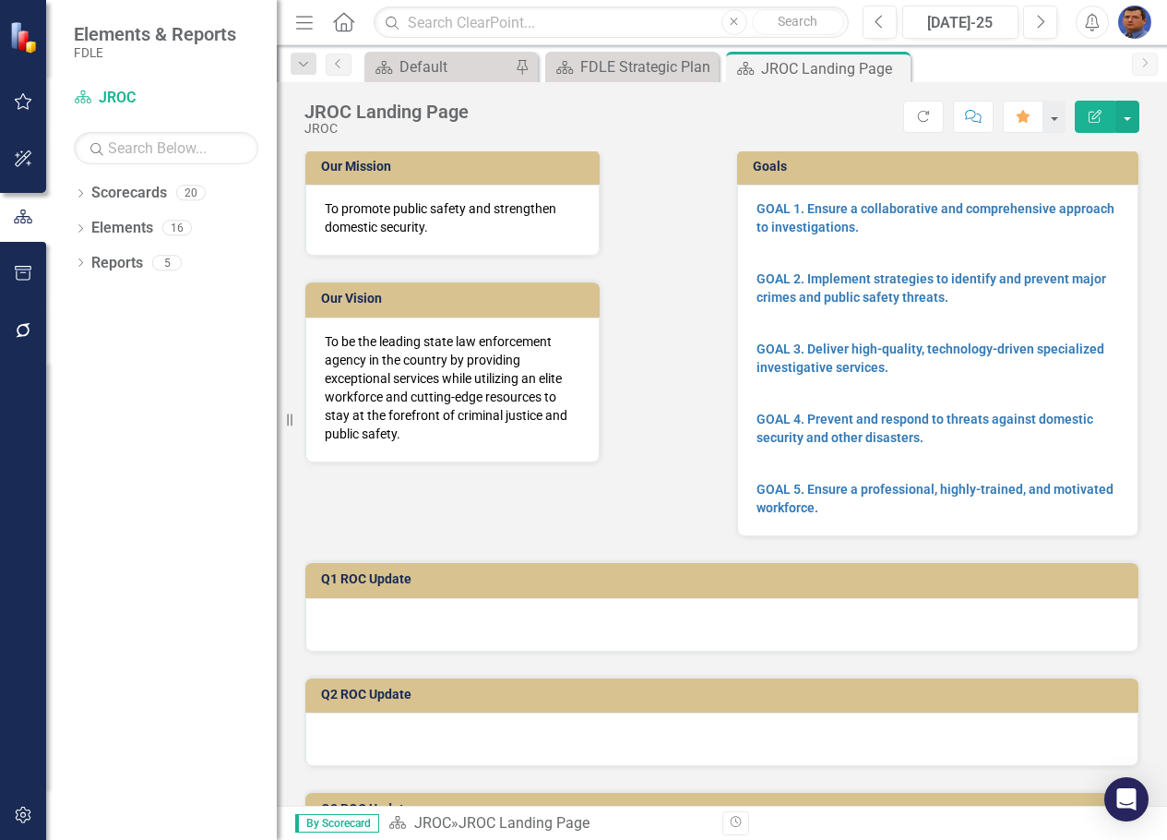
scroll to position [0, 0]
